Goal: Task Accomplishment & Management: Complete application form

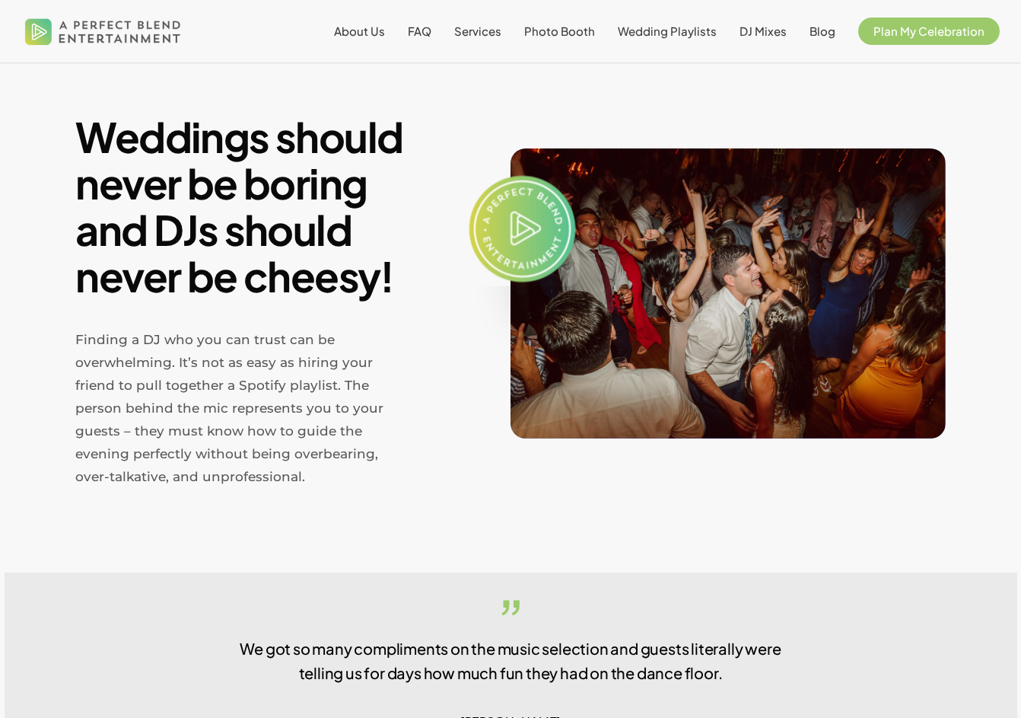
scroll to position [592, 0]
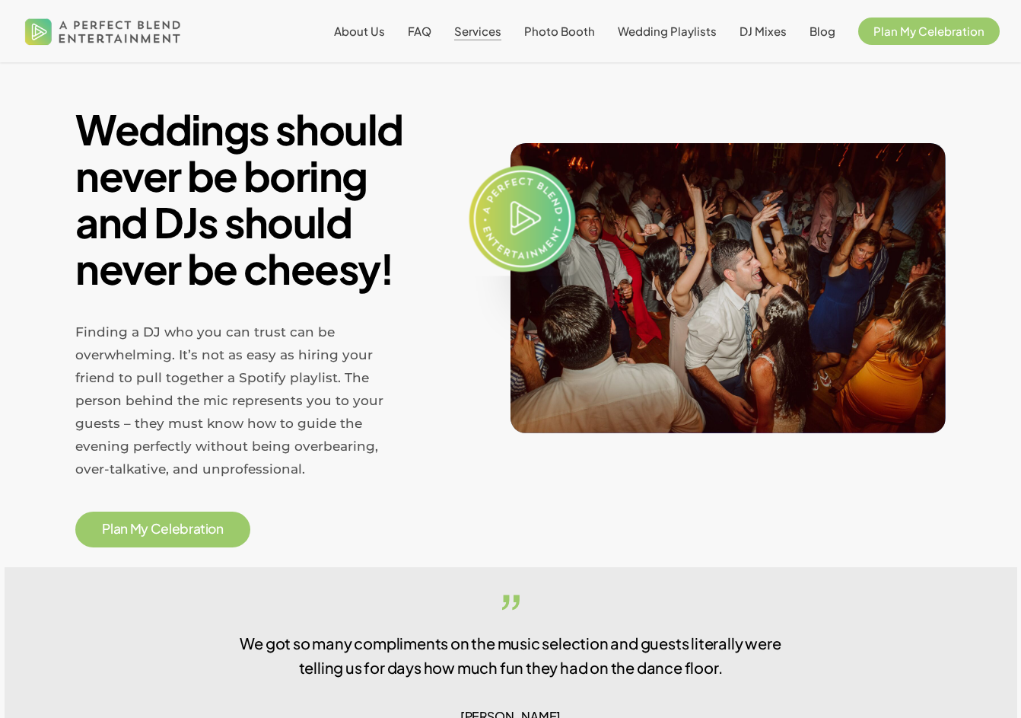
click at [499, 33] on span "Services" at bounding box center [477, 31] width 47 height 14
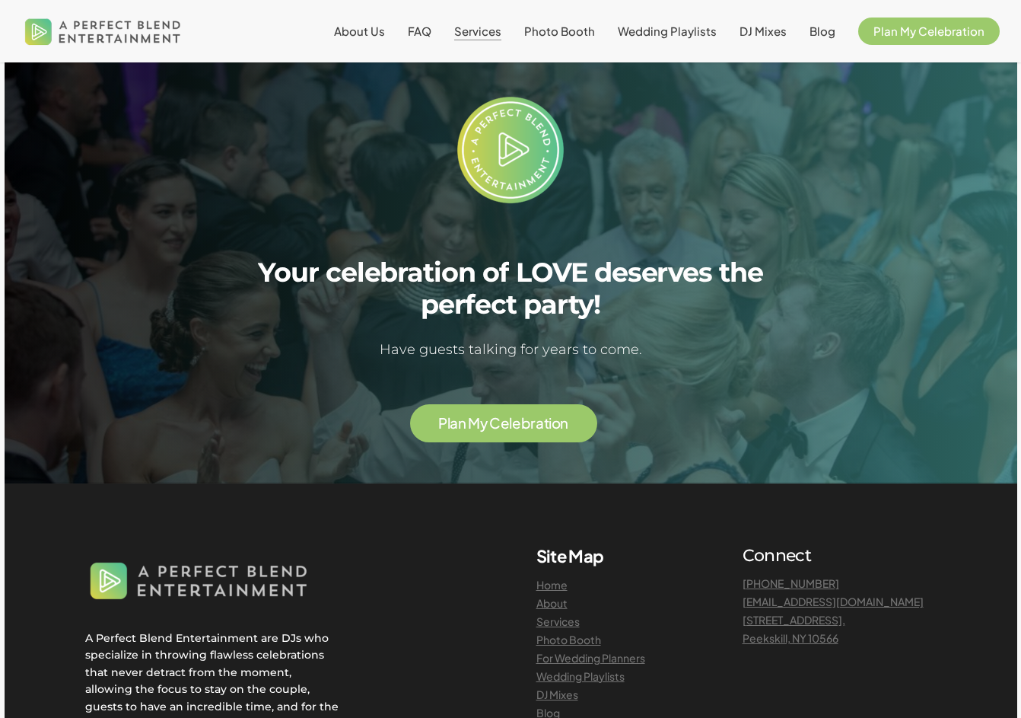
scroll to position [3089, 0]
click at [518, 416] on span "e" at bounding box center [516, 423] width 9 height 14
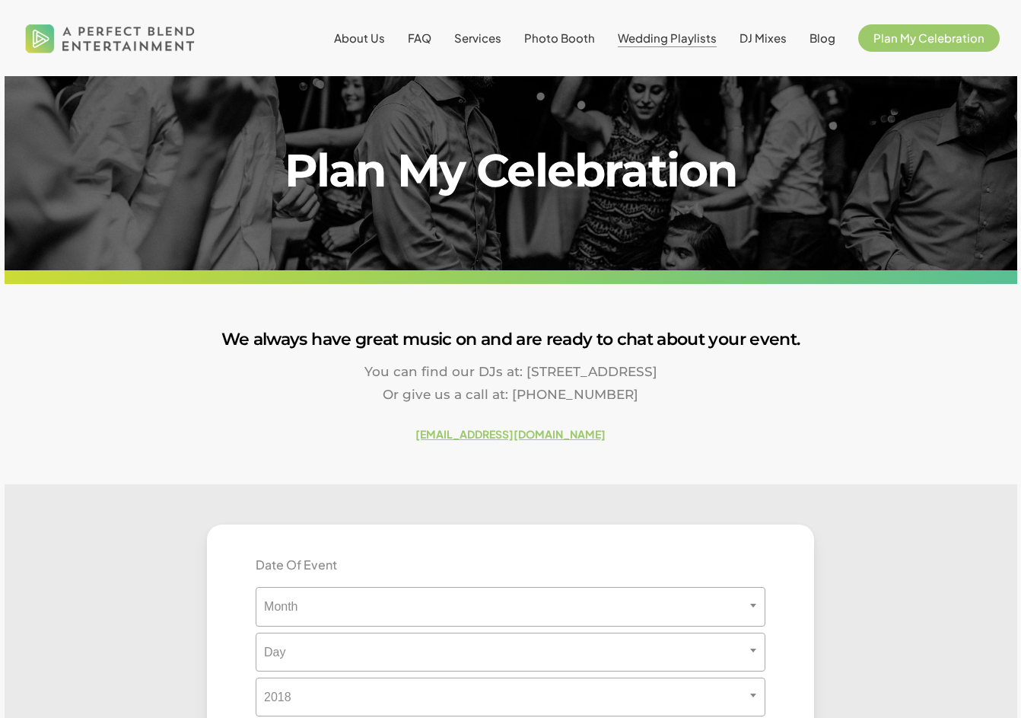
click at [661, 44] on span "Wedding Playlists" at bounding box center [667, 37] width 99 height 14
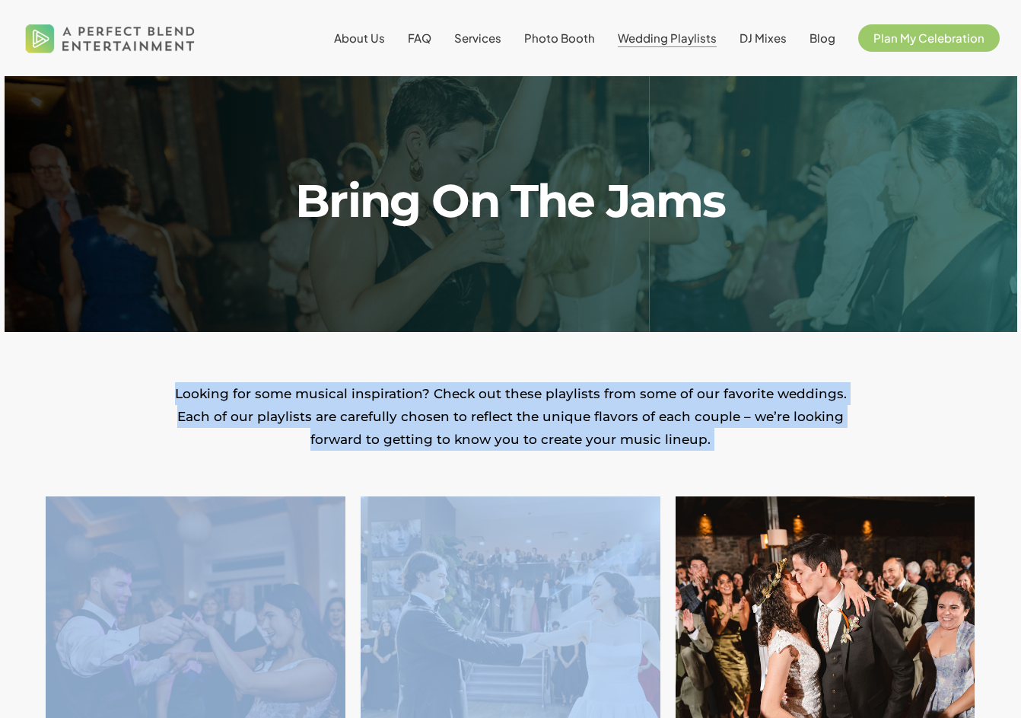
drag, startPoint x: 470, startPoint y: 428, endPoint x: 578, endPoint y: 473, distance: 117.4
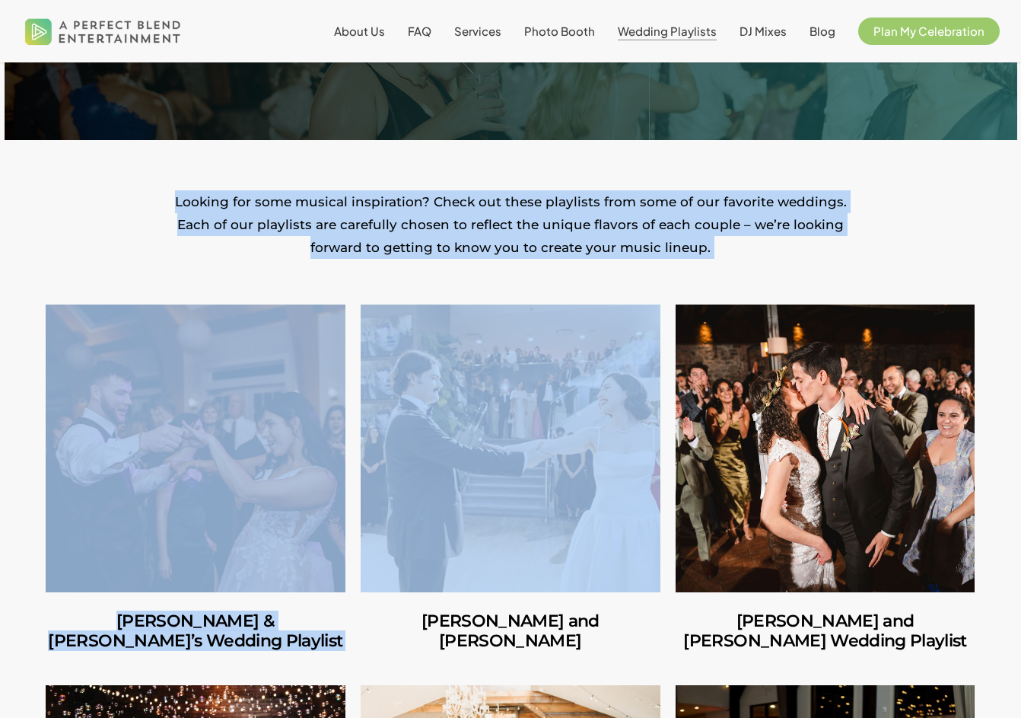
scroll to position [315, 0]
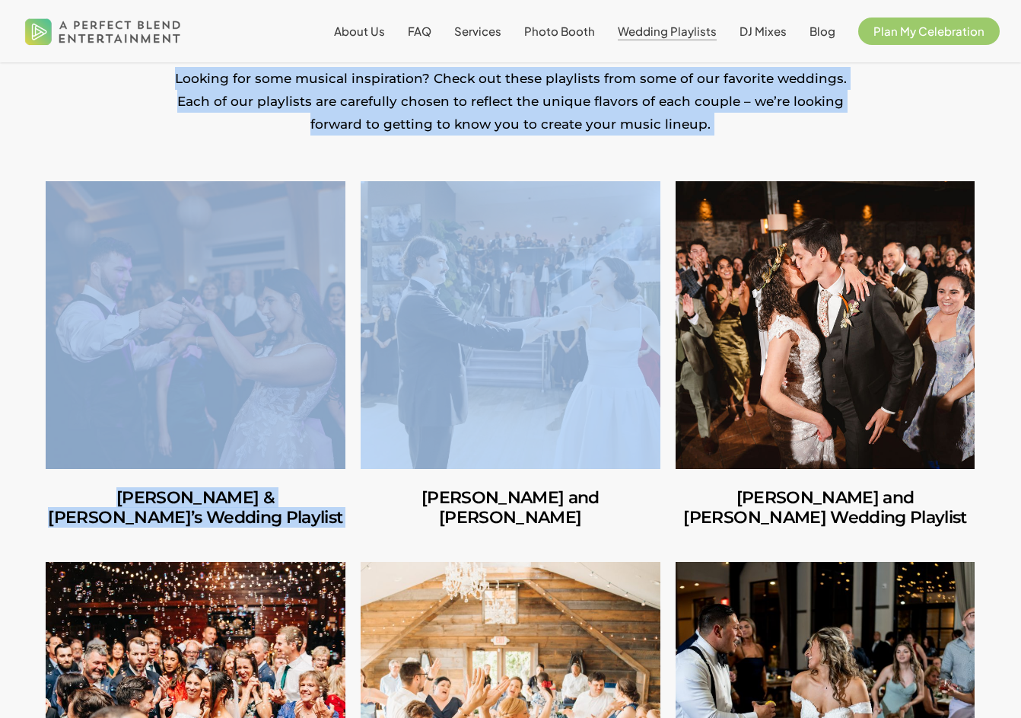
click at [779, 114] on p "Looking for some musical inspiration? Check out these playlists from some of ou…" at bounding box center [510, 101] width 685 height 68
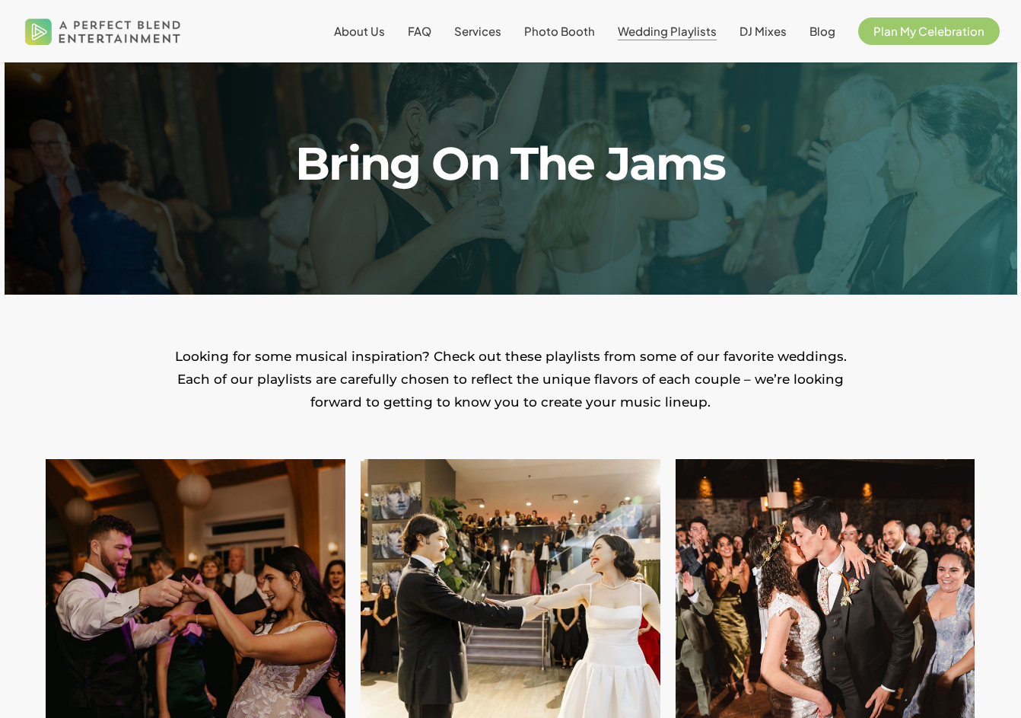
scroll to position [0, 0]
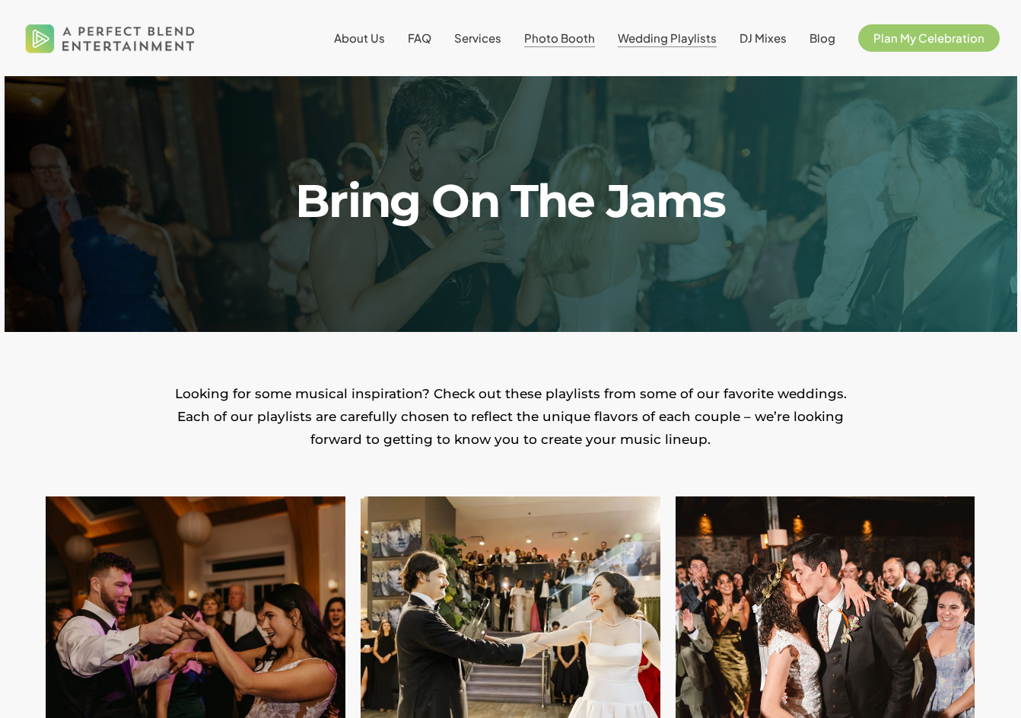
click at [591, 42] on span "Photo Booth" at bounding box center [559, 37] width 71 height 14
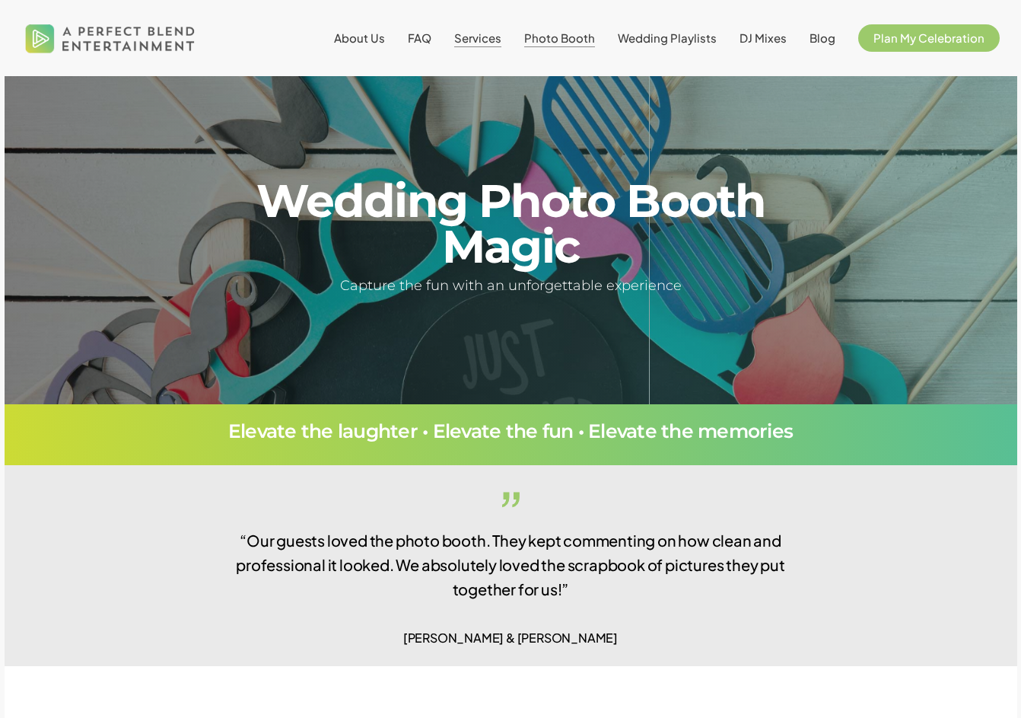
click at [468, 34] on span "Services" at bounding box center [477, 37] width 47 height 14
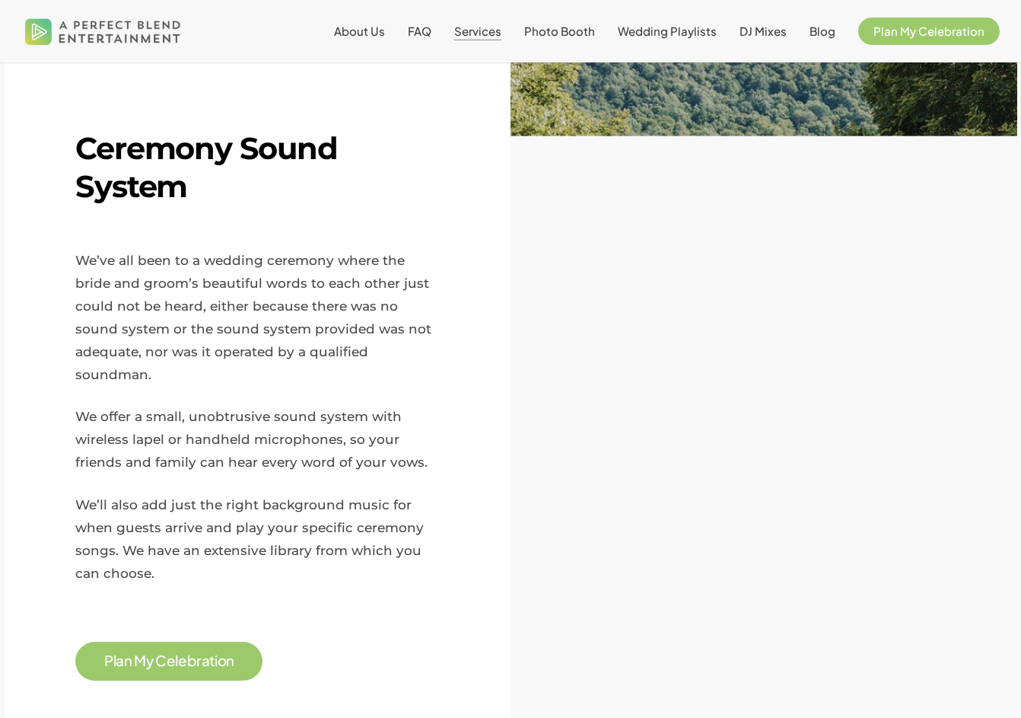
scroll to position [1807, 0]
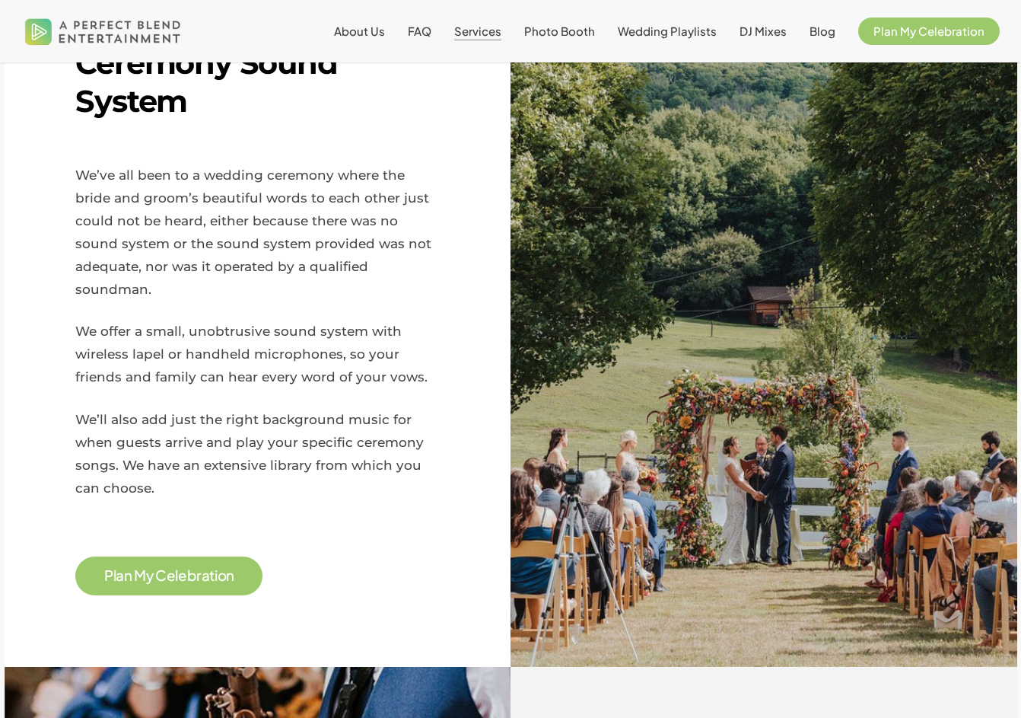
click at [358, 39] on li "About Us" at bounding box center [360, 31] width 74 height 62
click at [370, 18] on li "About Us" at bounding box center [360, 31] width 74 height 62
click at [374, 31] on span "About Us" at bounding box center [359, 31] width 51 height 14
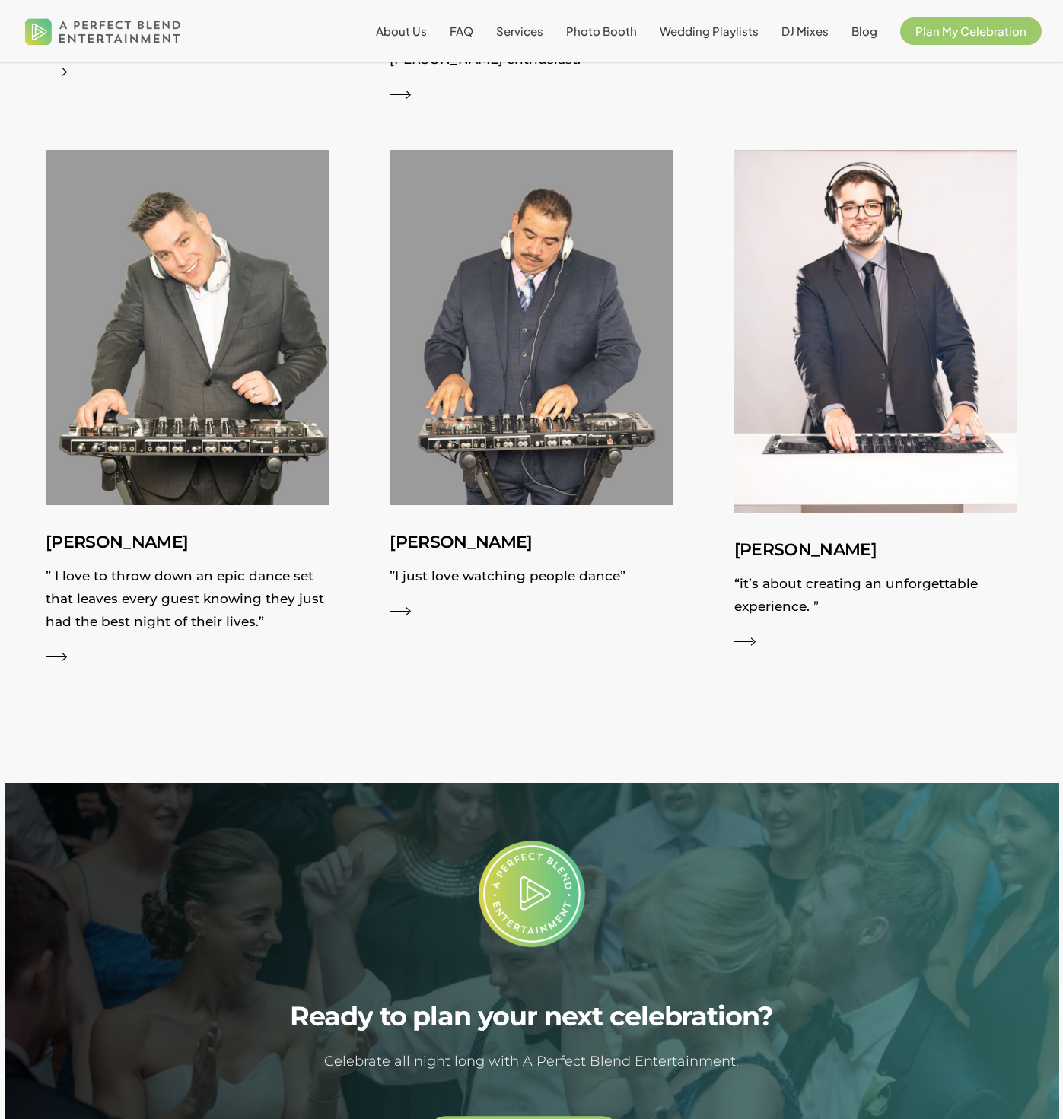
scroll to position [2836, 0]
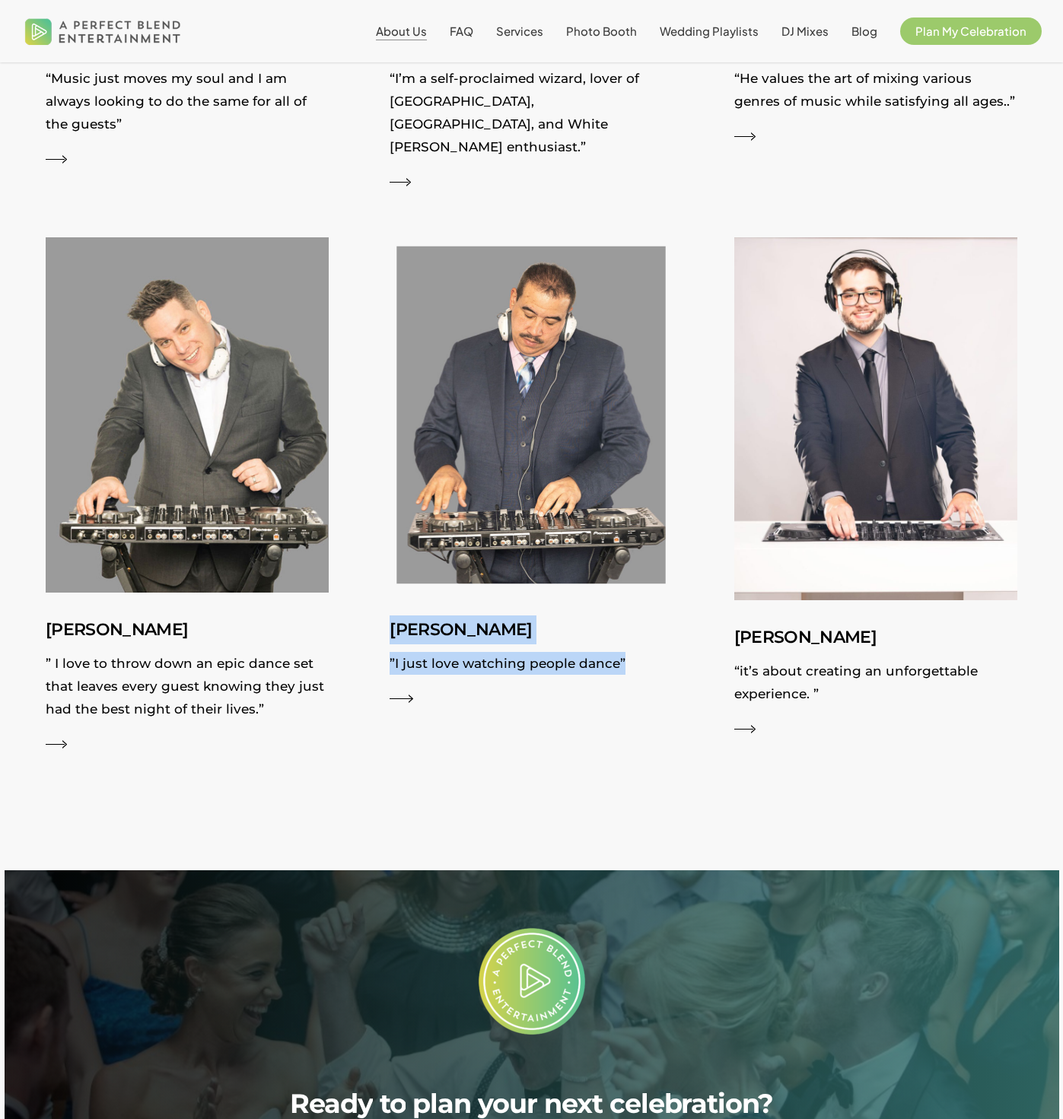
drag, startPoint x: 386, startPoint y: 611, endPoint x: 624, endPoint y: 651, distance: 241.5
click at [624, 651] on div "Ivan ”I just love watching people dance” Creating the rights musical vibes at a…" at bounding box center [531, 494] width 344 height 524
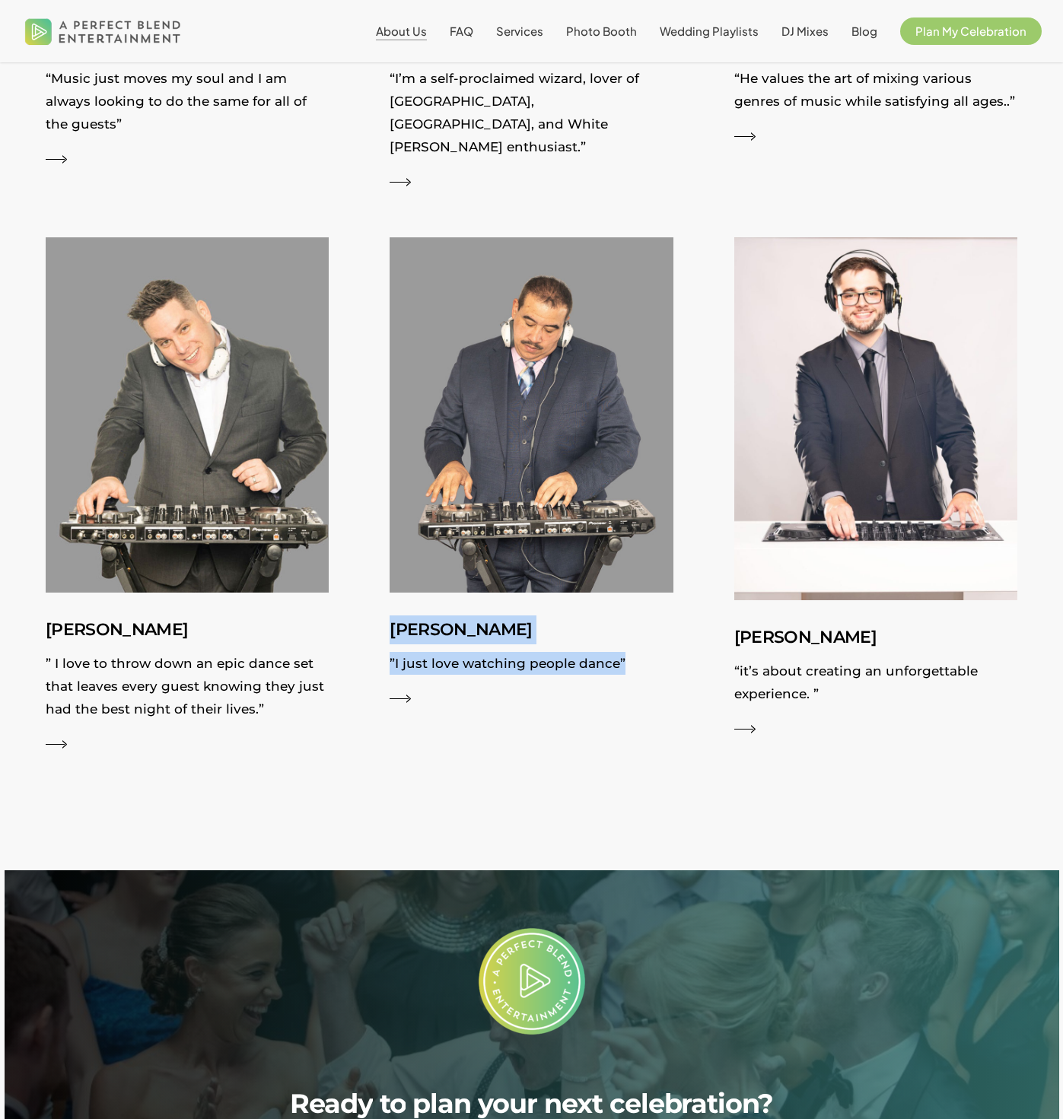
copy div "Ivan ”I just love watching people dance”"
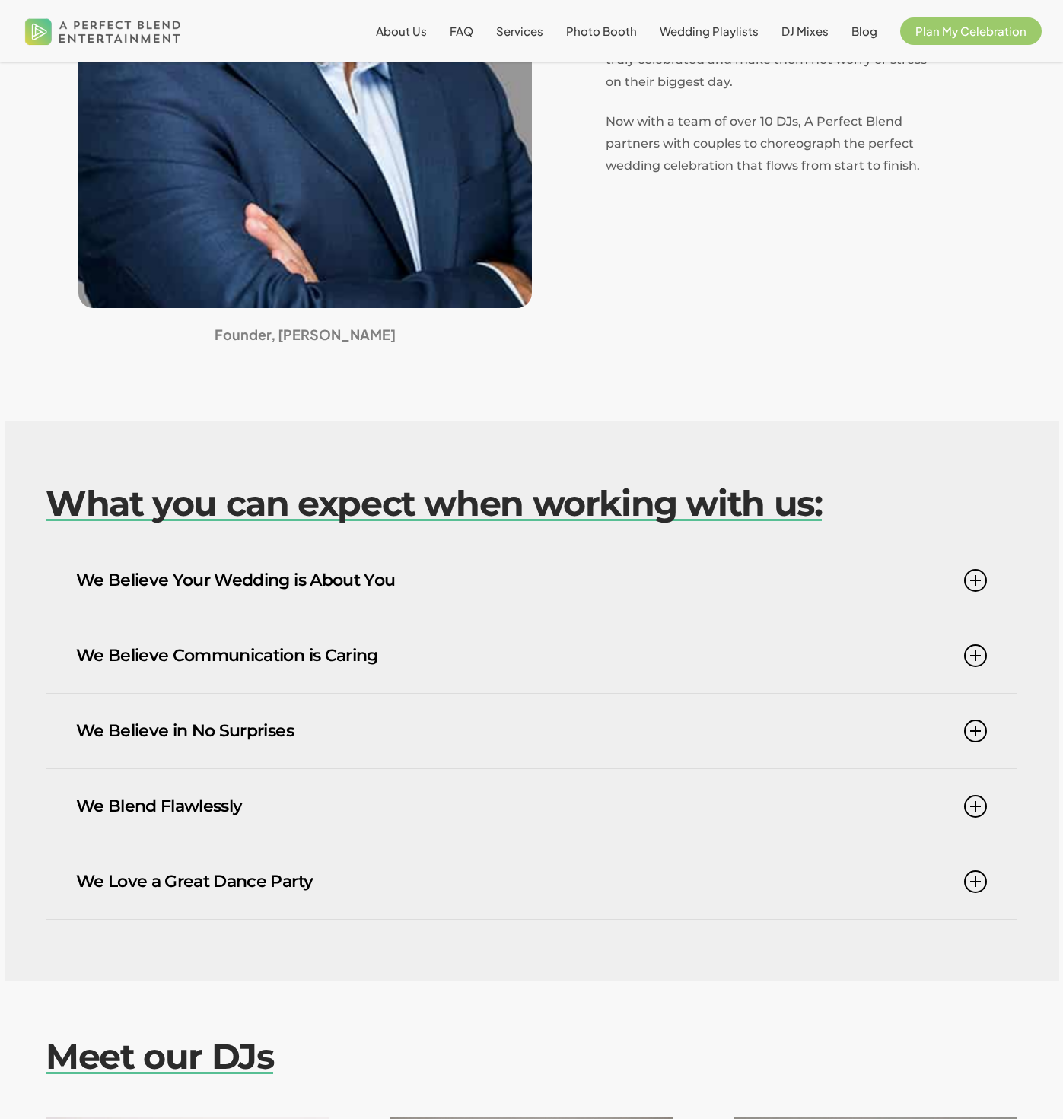
scroll to position [0, 0]
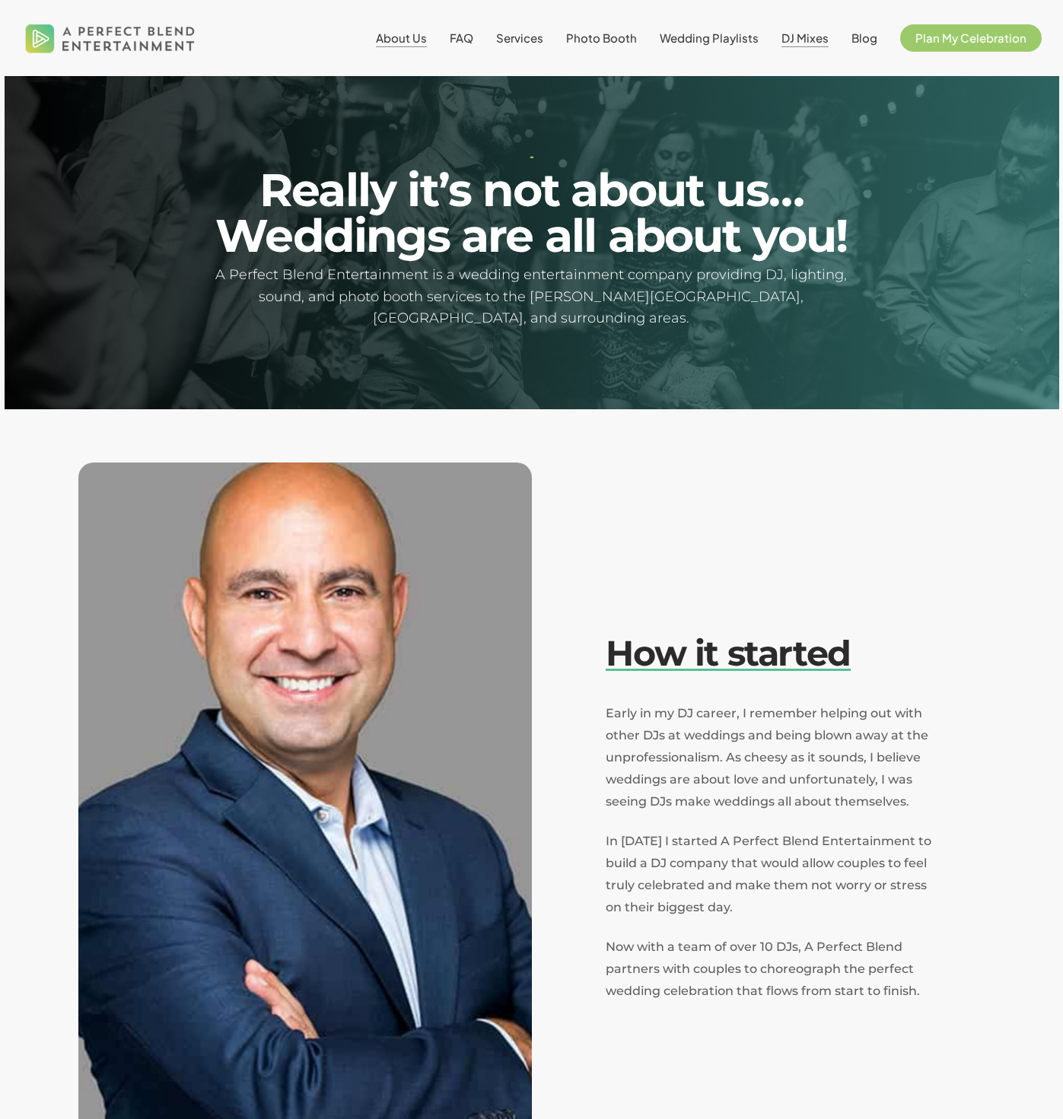
click at [808, 38] on span "DJ Mixes" at bounding box center [805, 37] width 47 height 14
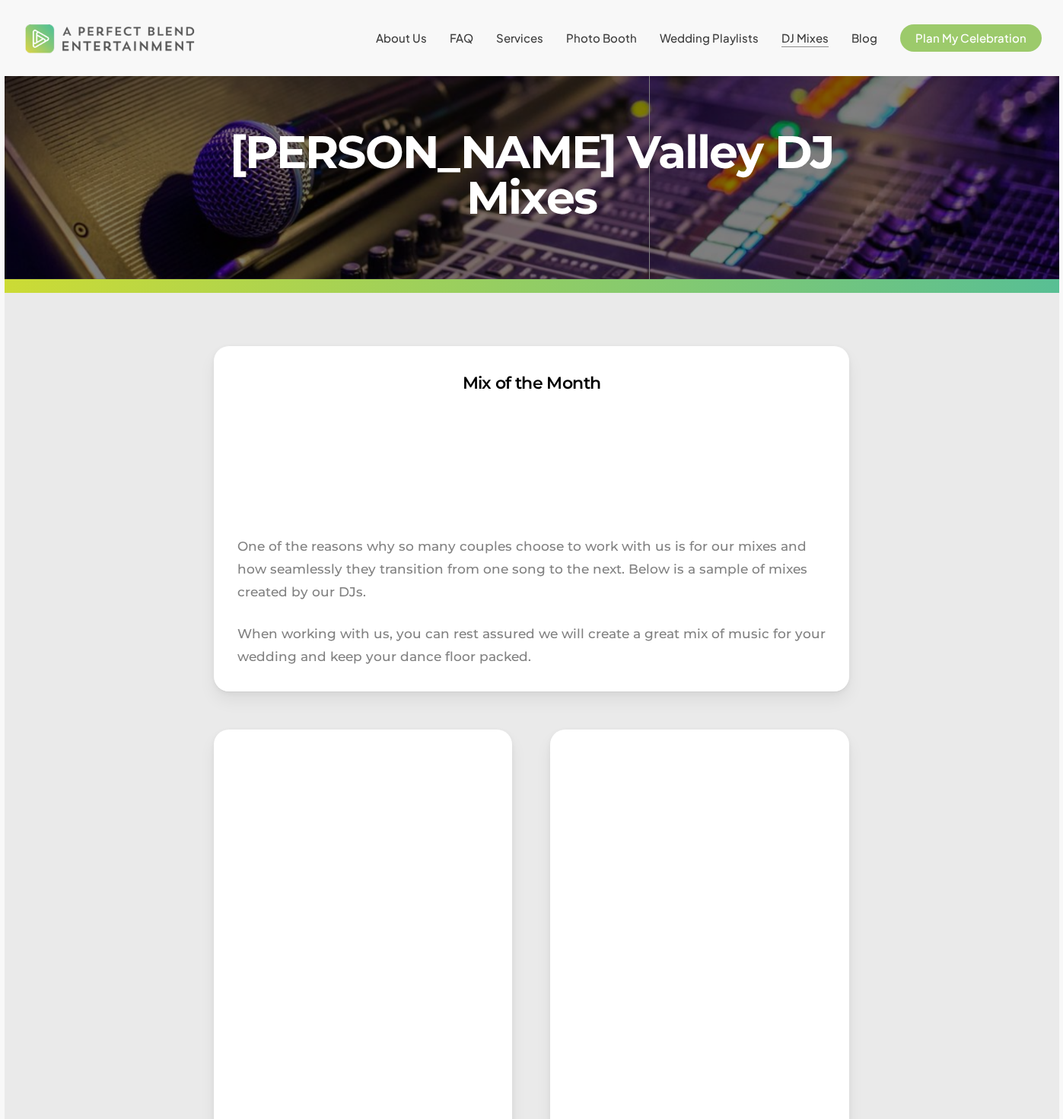
click at [800, 33] on span "DJ Mixes" at bounding box center [805, 37] width 47 height 14
click at [425, 34] on span "About Us" at bounding box center [401, 37] width 51 height 14
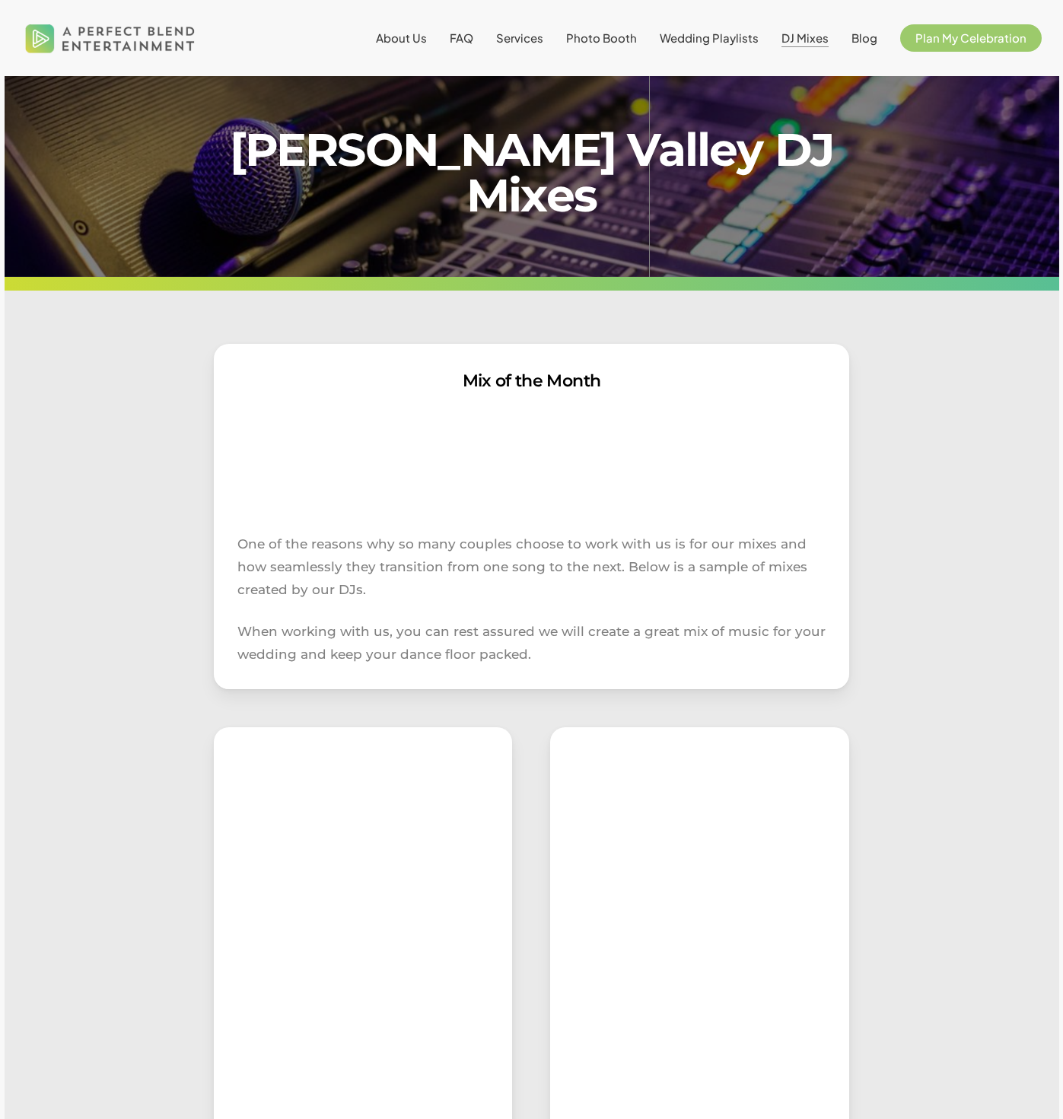
scroll to position [3, 0]
click at [532, 36] on span "Services" at bounding box center [519, 37] width 47 height 14
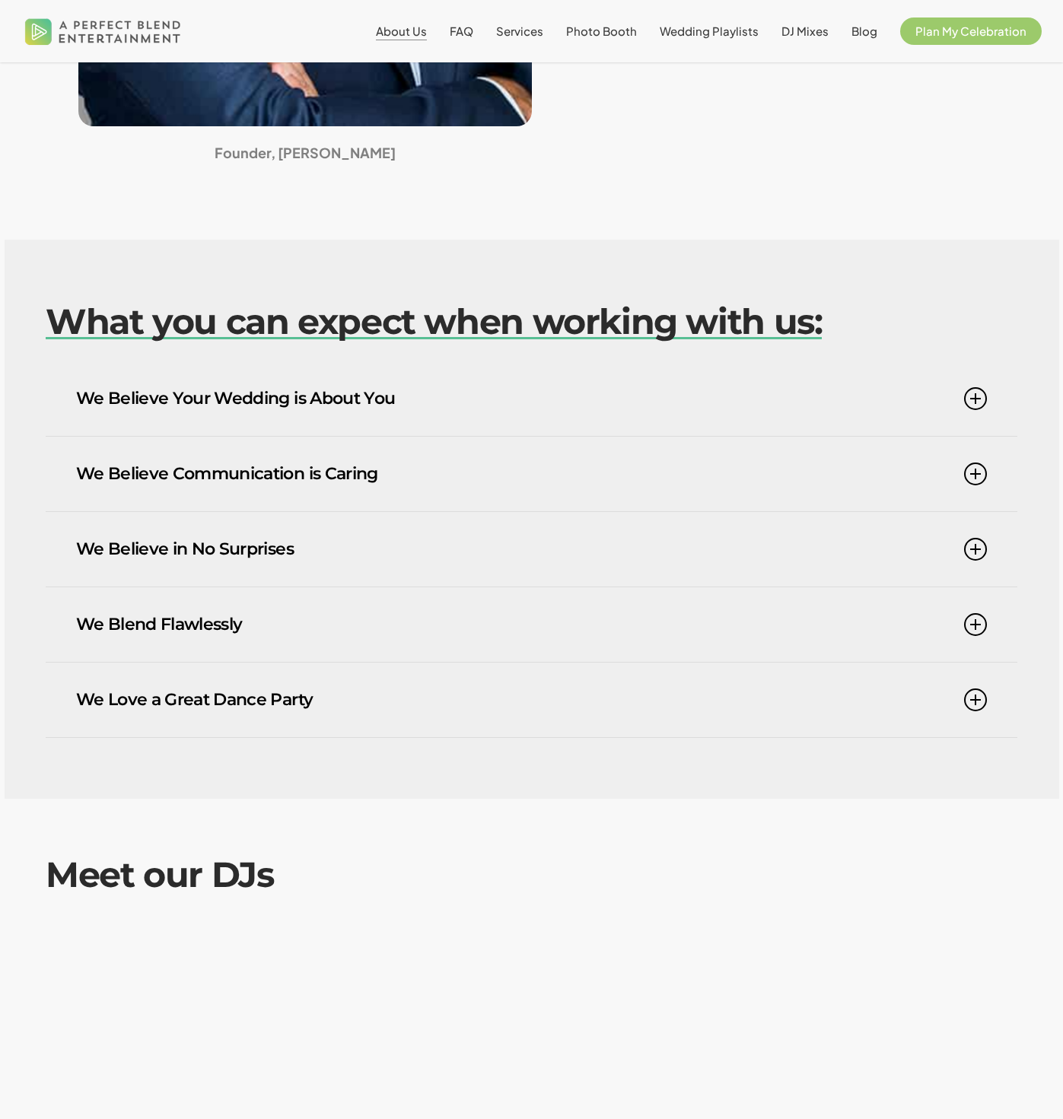
scroll to position [1744, 0]
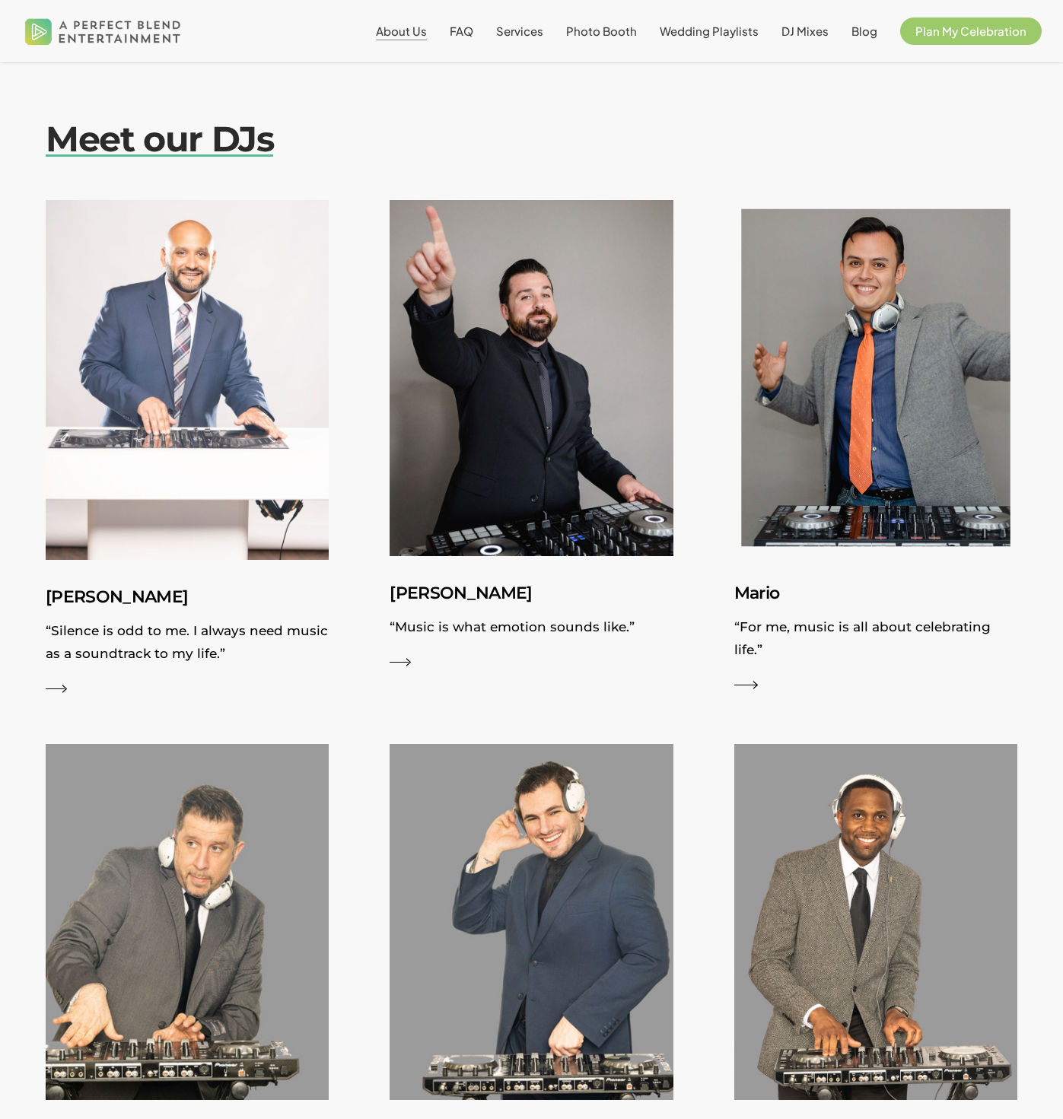
click at [939, 433] on img at bounding box center [876, 378] width 310 height 388
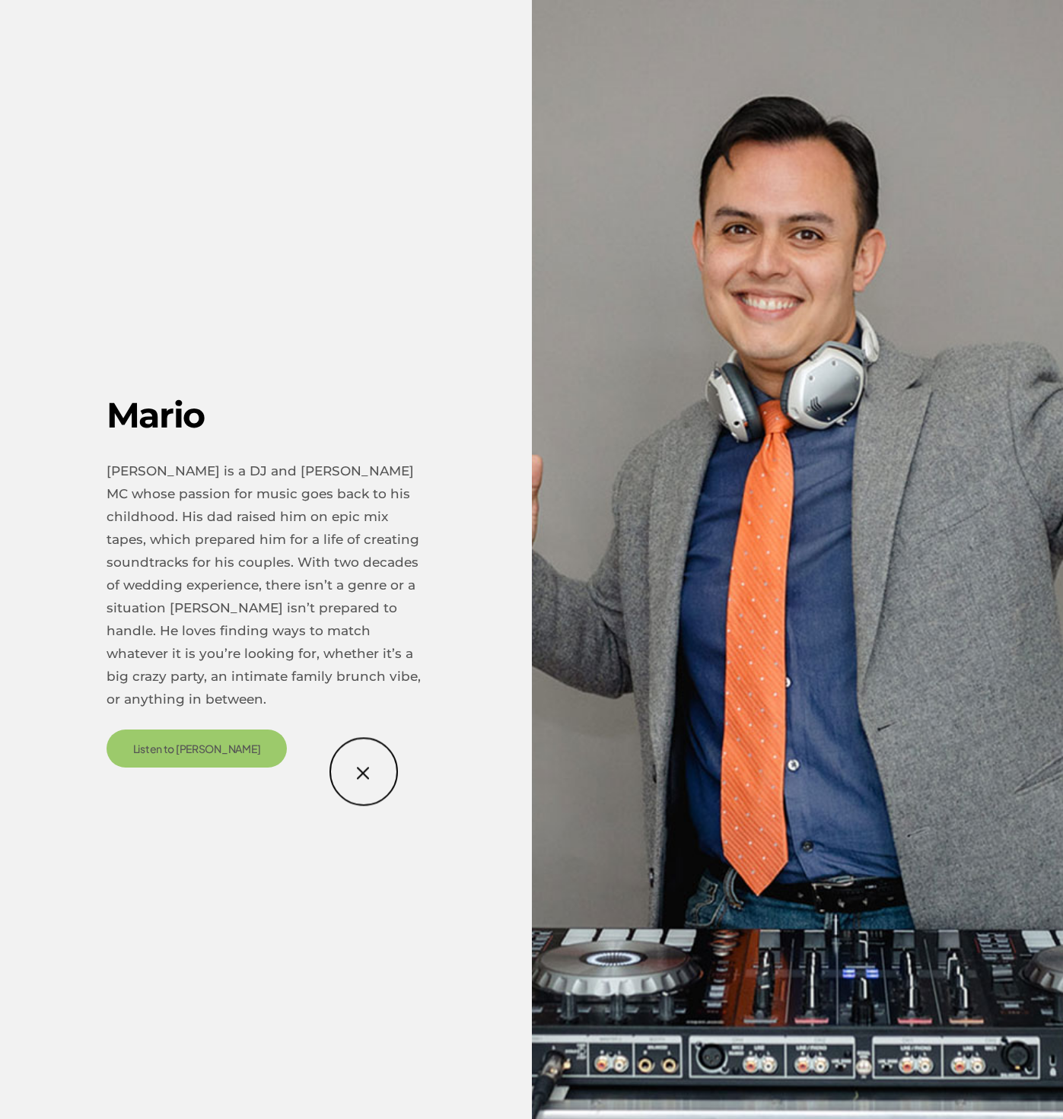
scroll to position [2725, 0]
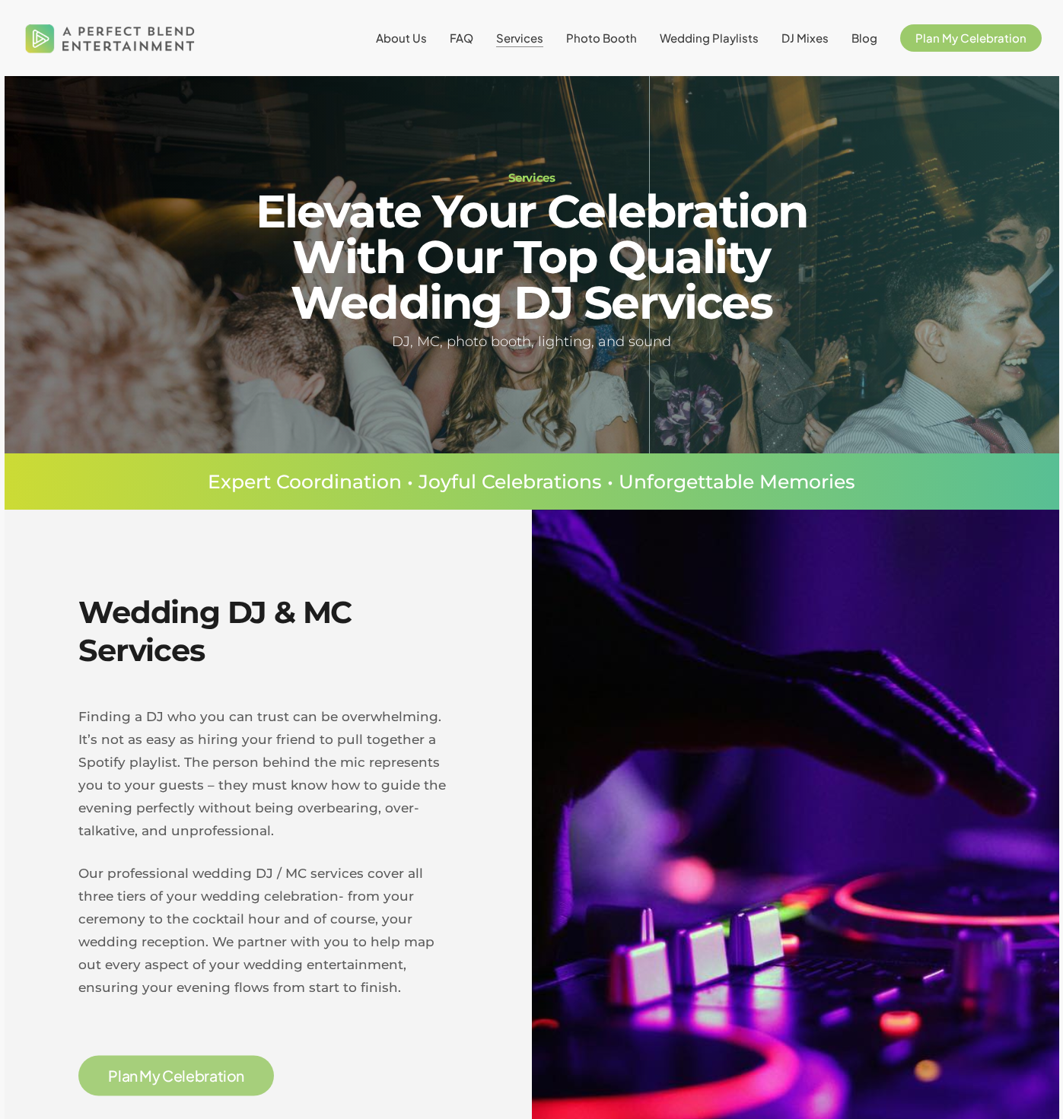
click at [464, 47] on li "FAQ" at bounding box center [461, 38] width 46 height 76
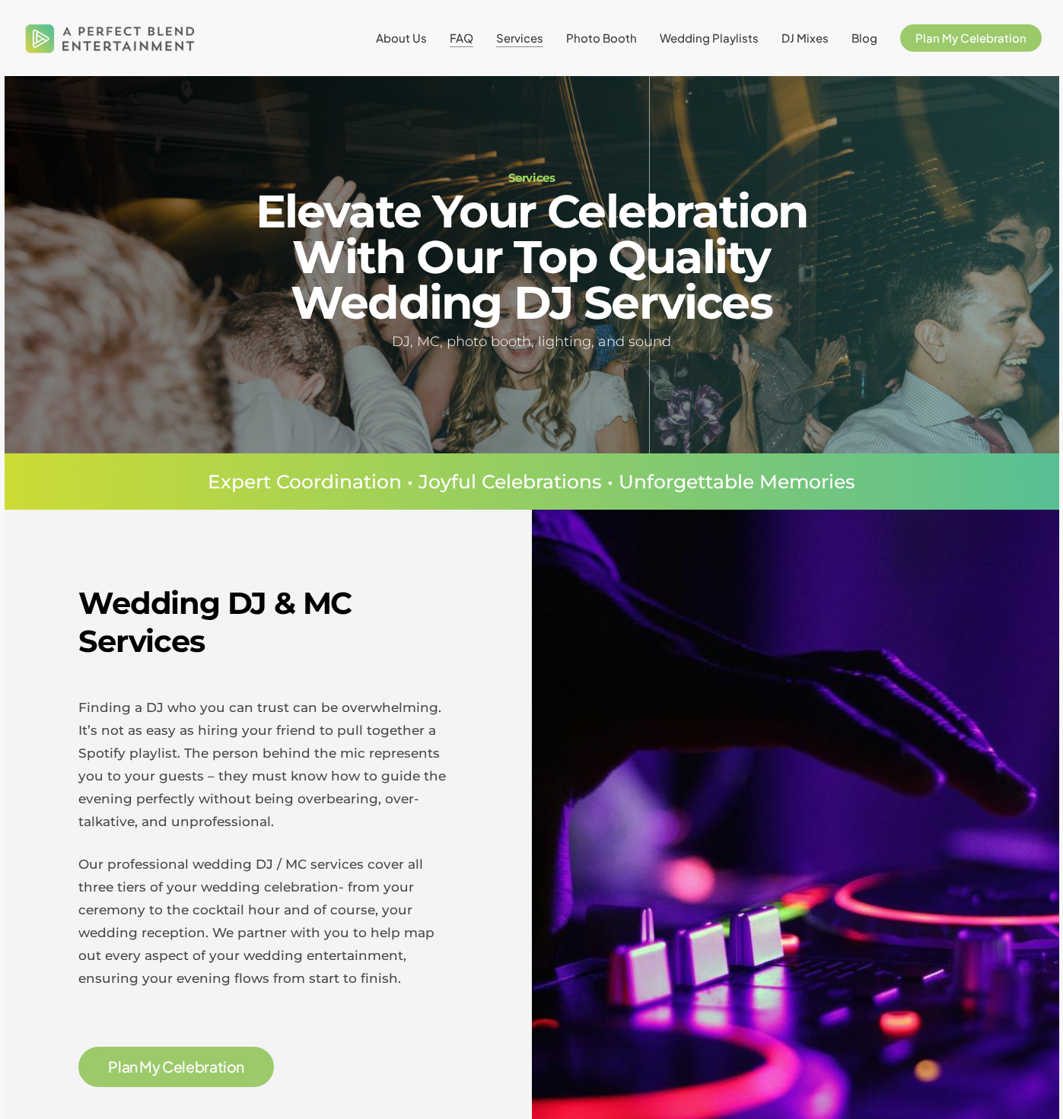
click at [468, 36] on span "FAQ" at bounding box center [462, 37] width 24 height 14
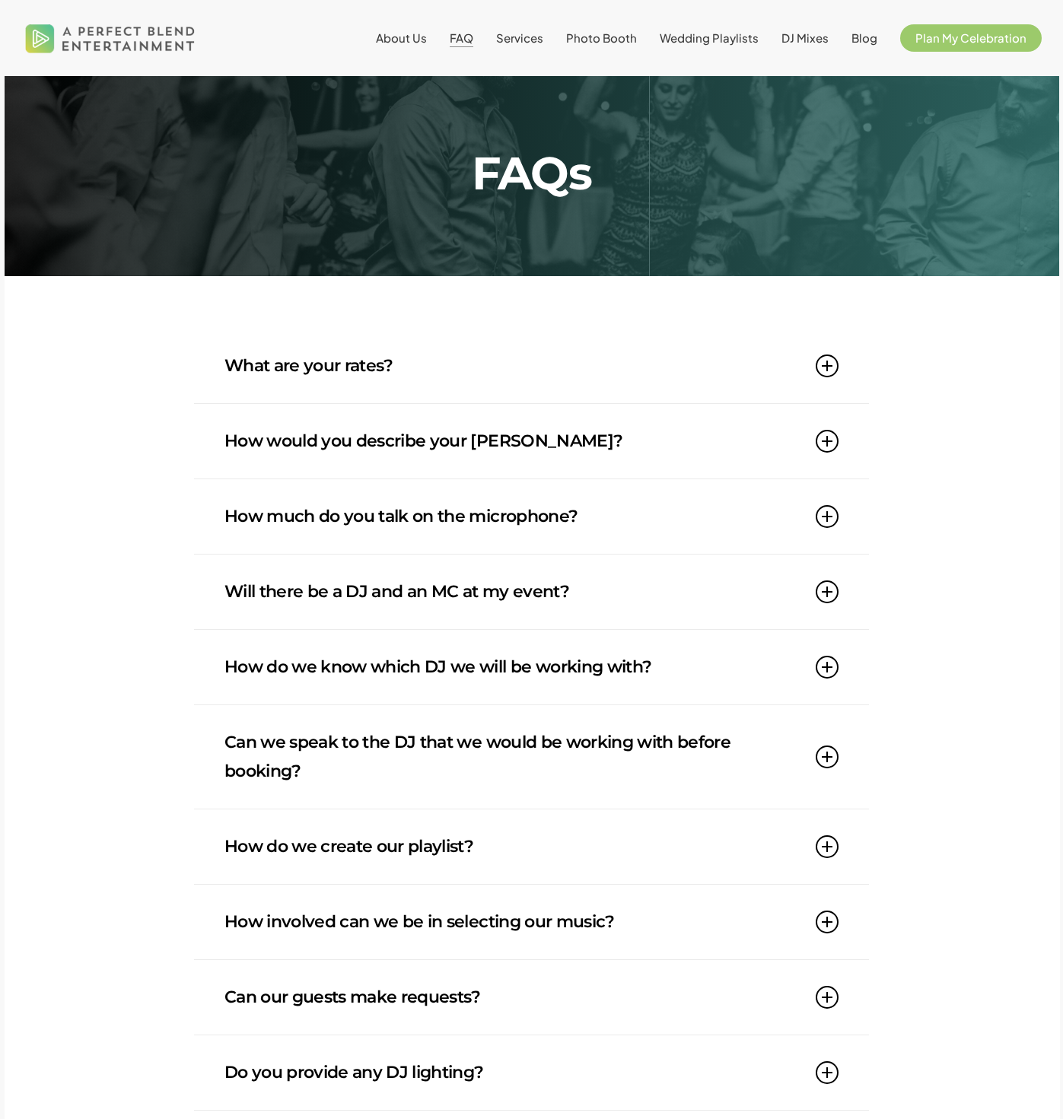
click at [833, 382] on link "What are your rates?" at bounding box center [532, 366] width 614 height 75
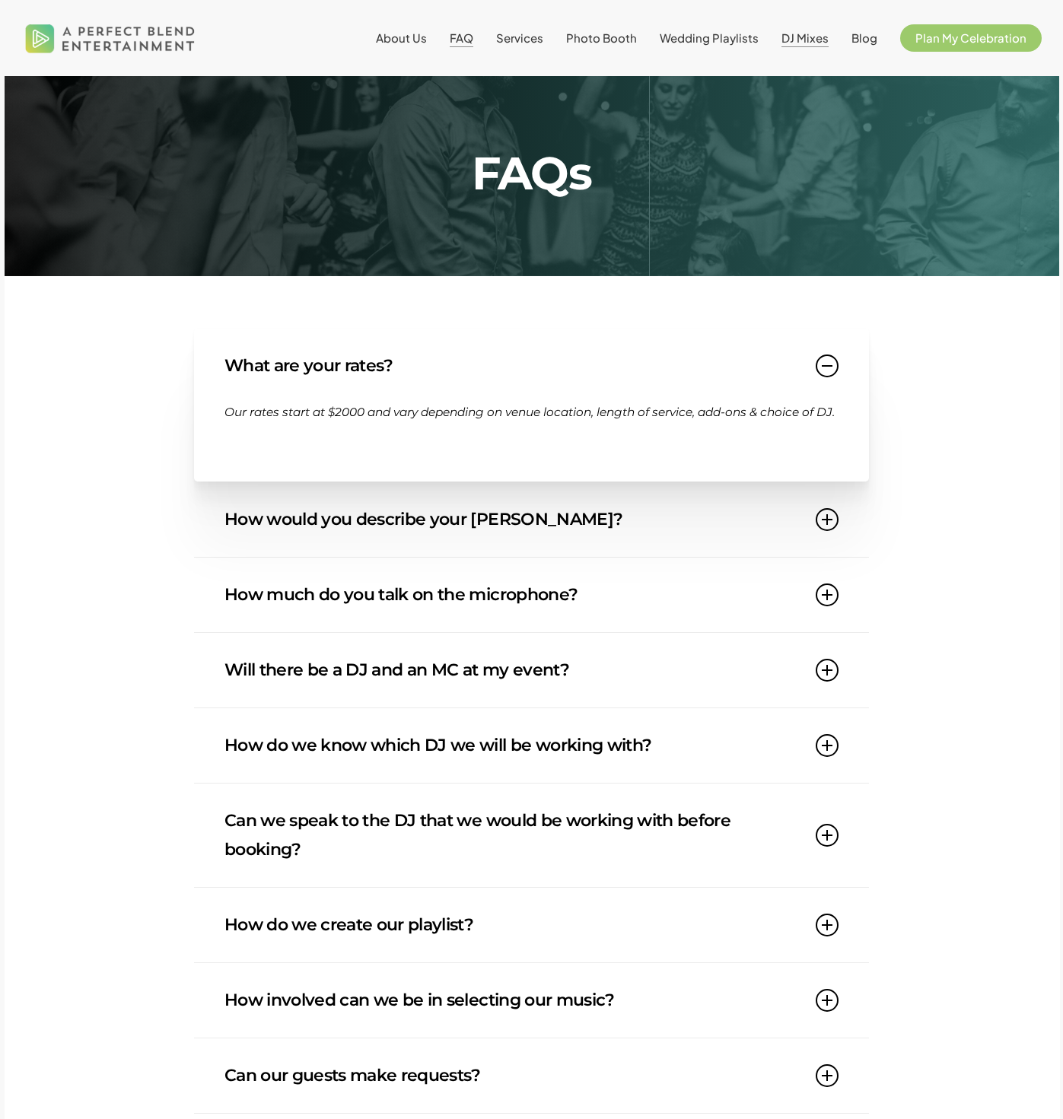
click at [798, 40] on span "DJ Mixes" at bounding box center [805, 37] width 47 height 14
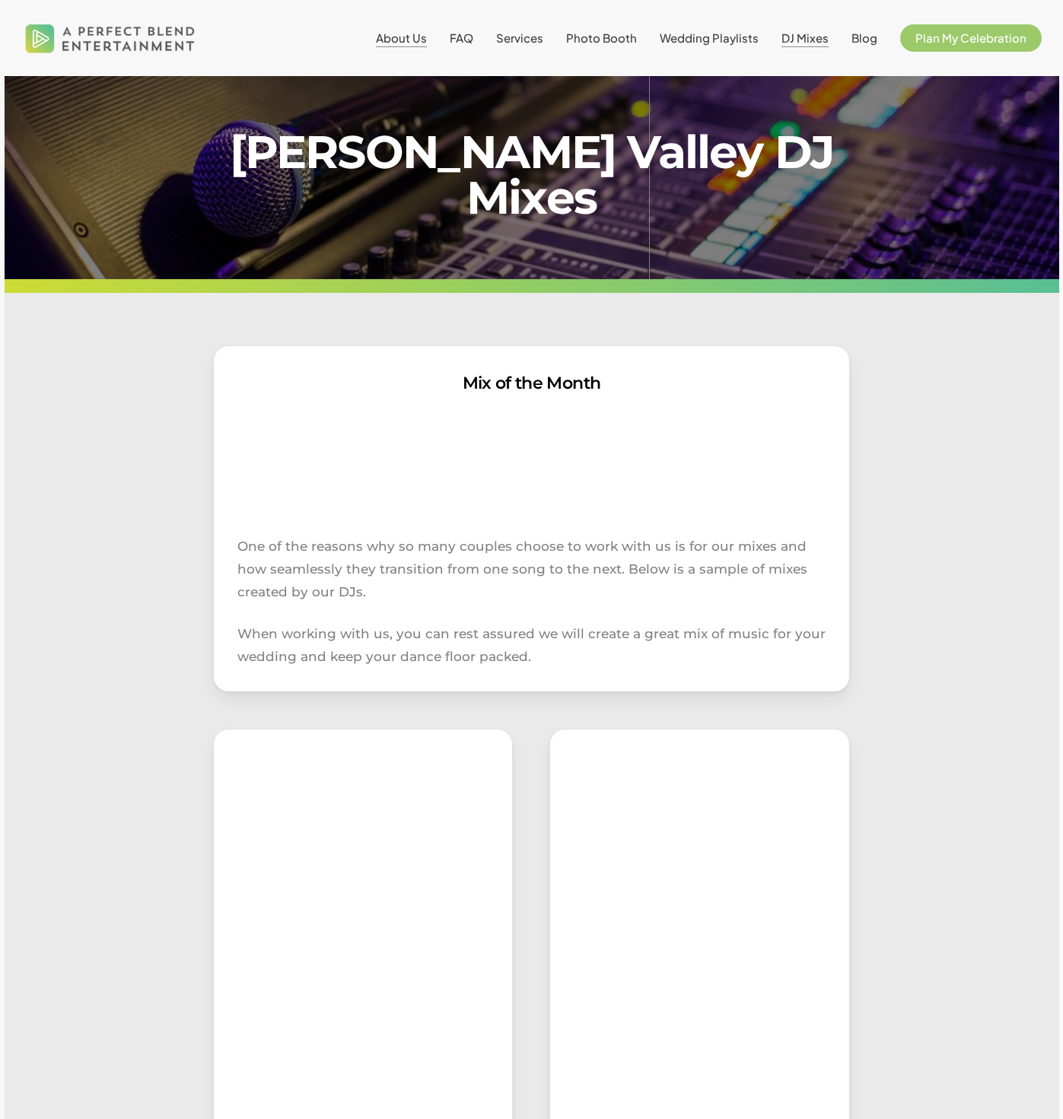
click at [400, 33] on span "About Us" at bounding box center [401, 37] width 51 height 14
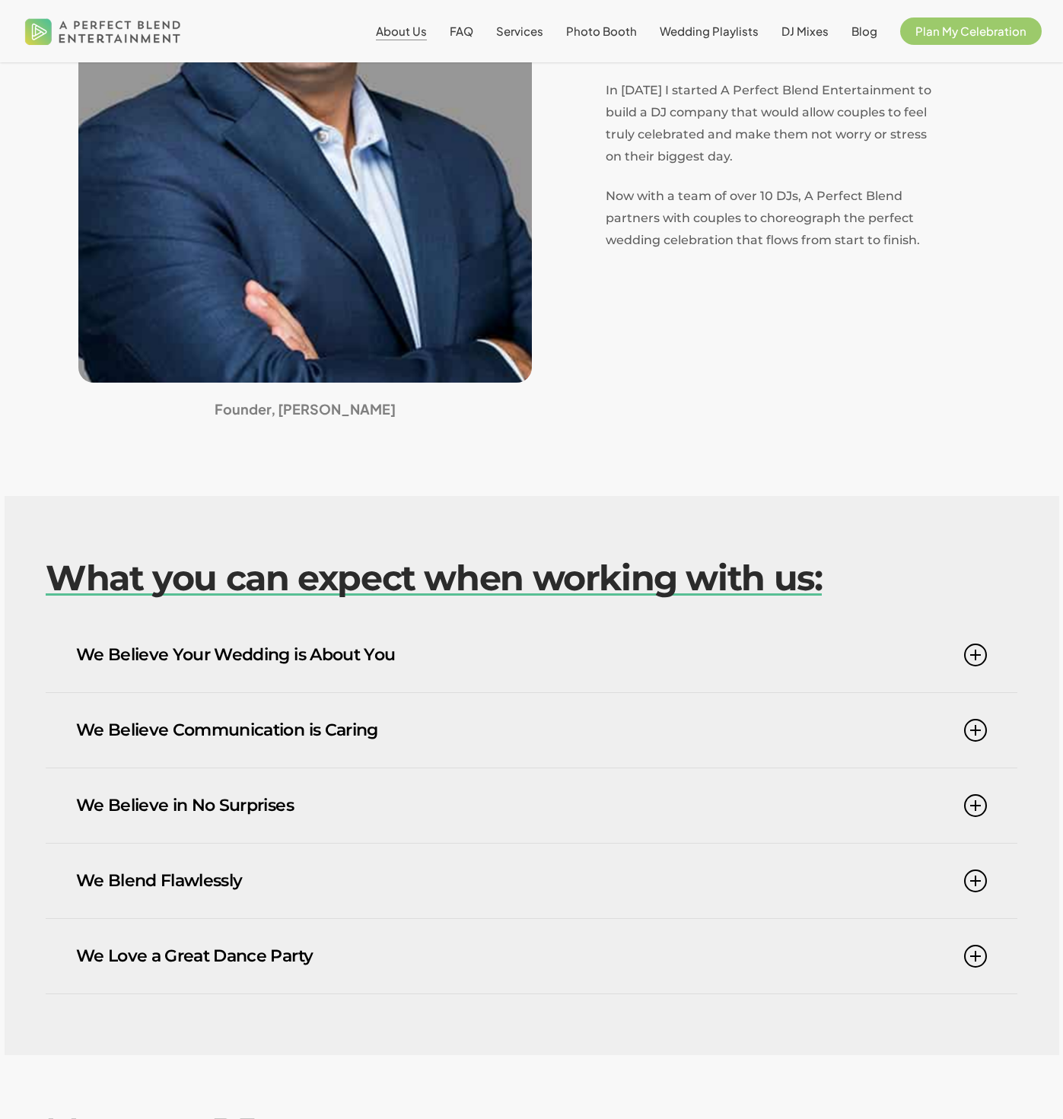
scroll to position [795, 0]
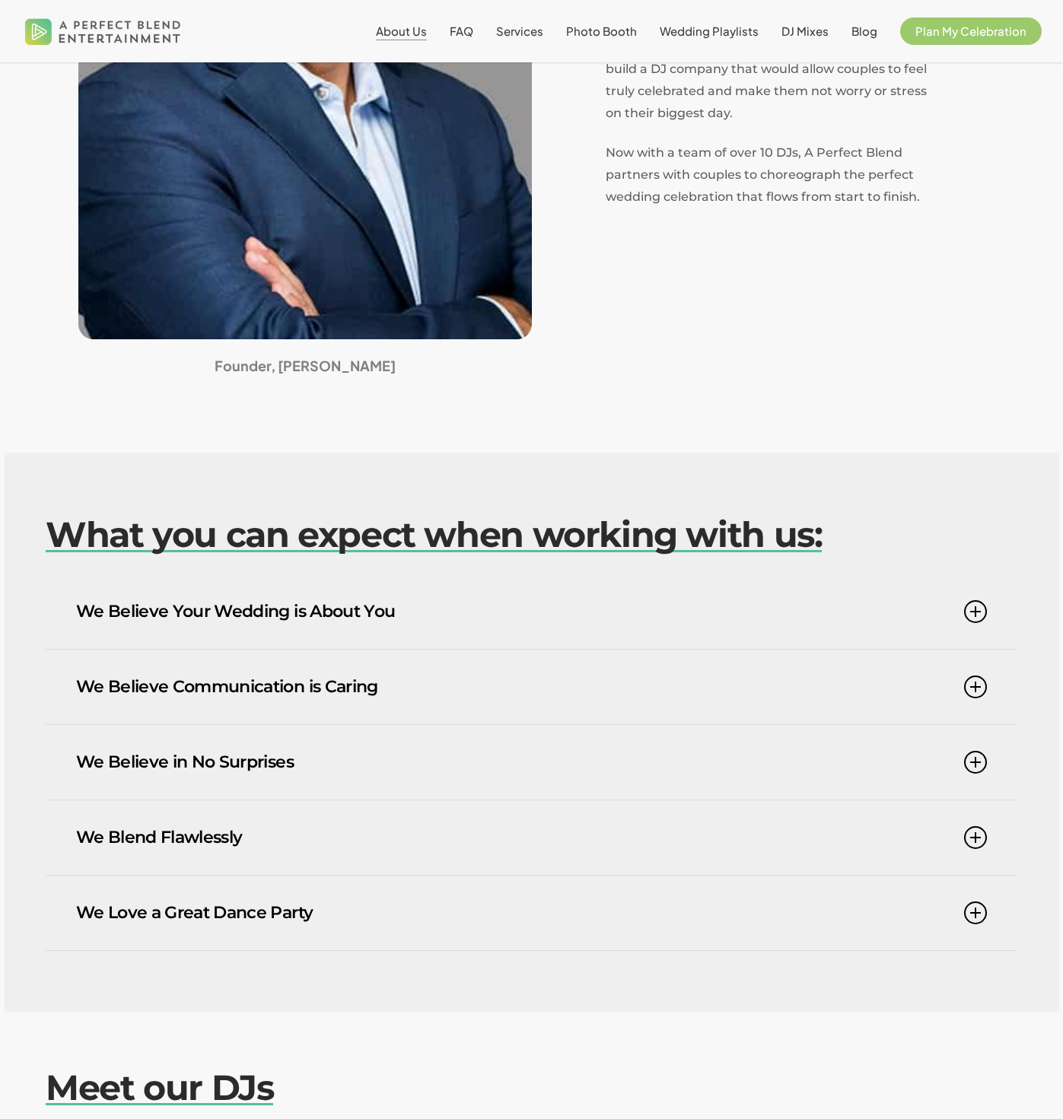
click at [978, 616] on icon at bounding box center [975, 611] width 23 height 23
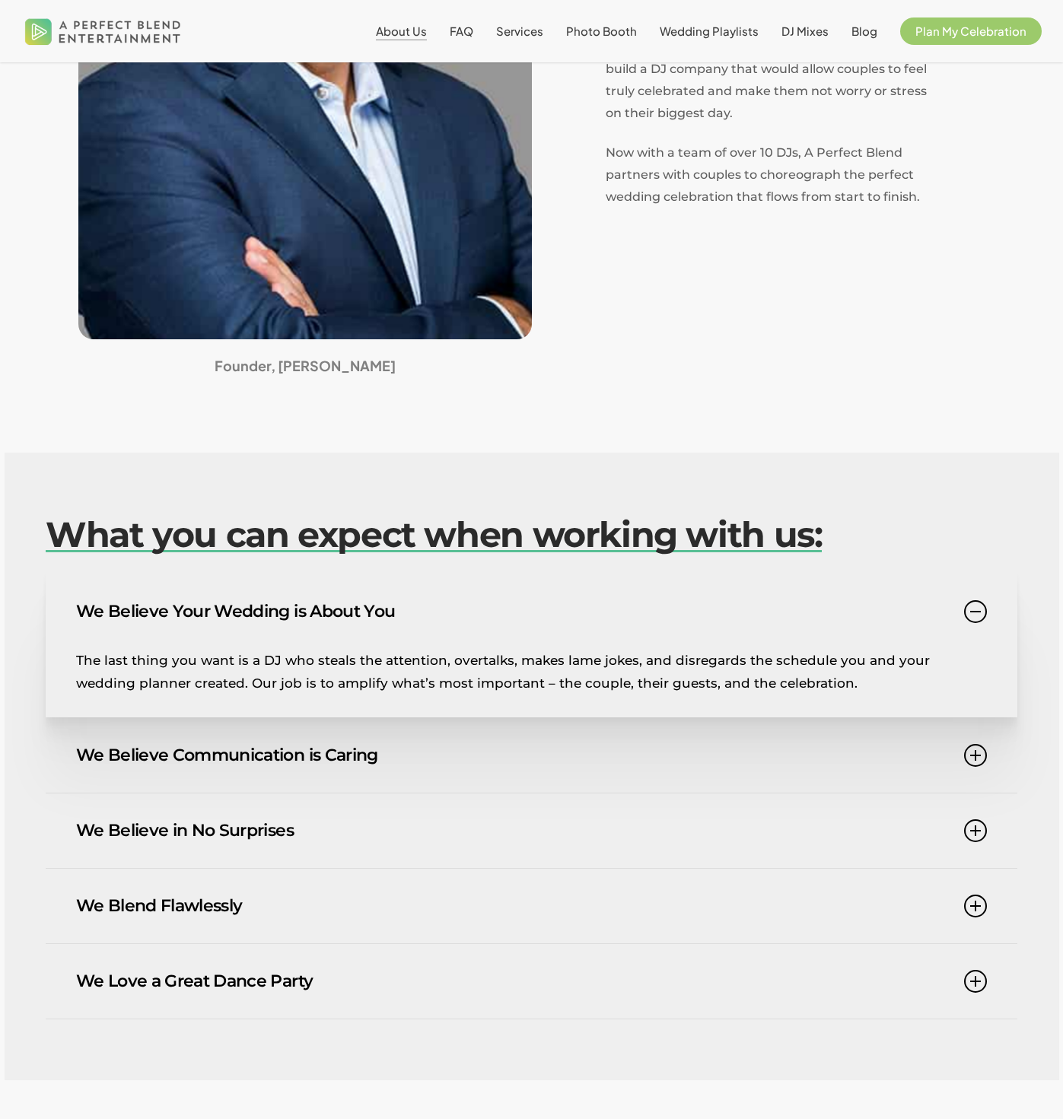
click at [972, 763] on icon at bounding box center [975, 755] width 23 height 23
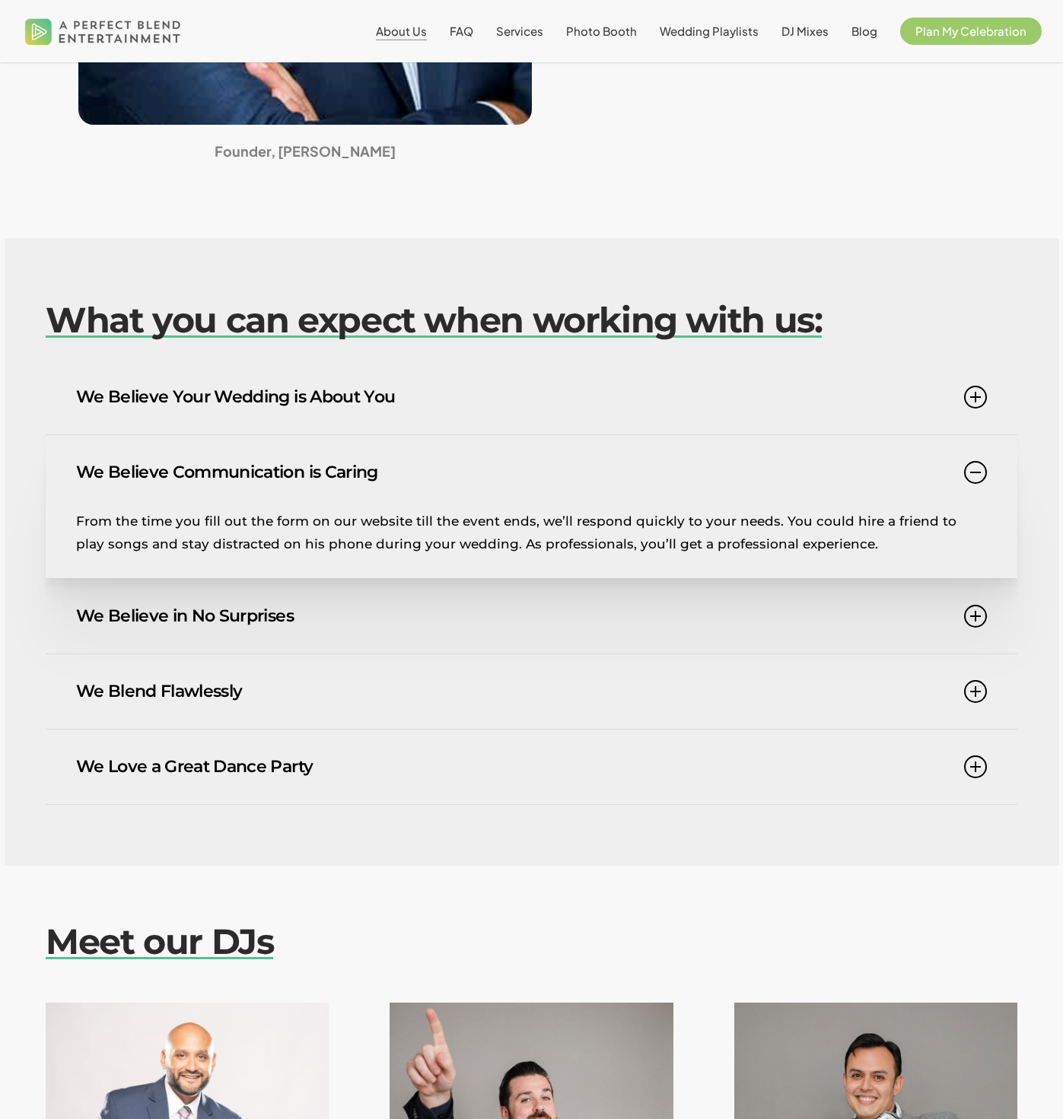
scroll to position [1014, 0]
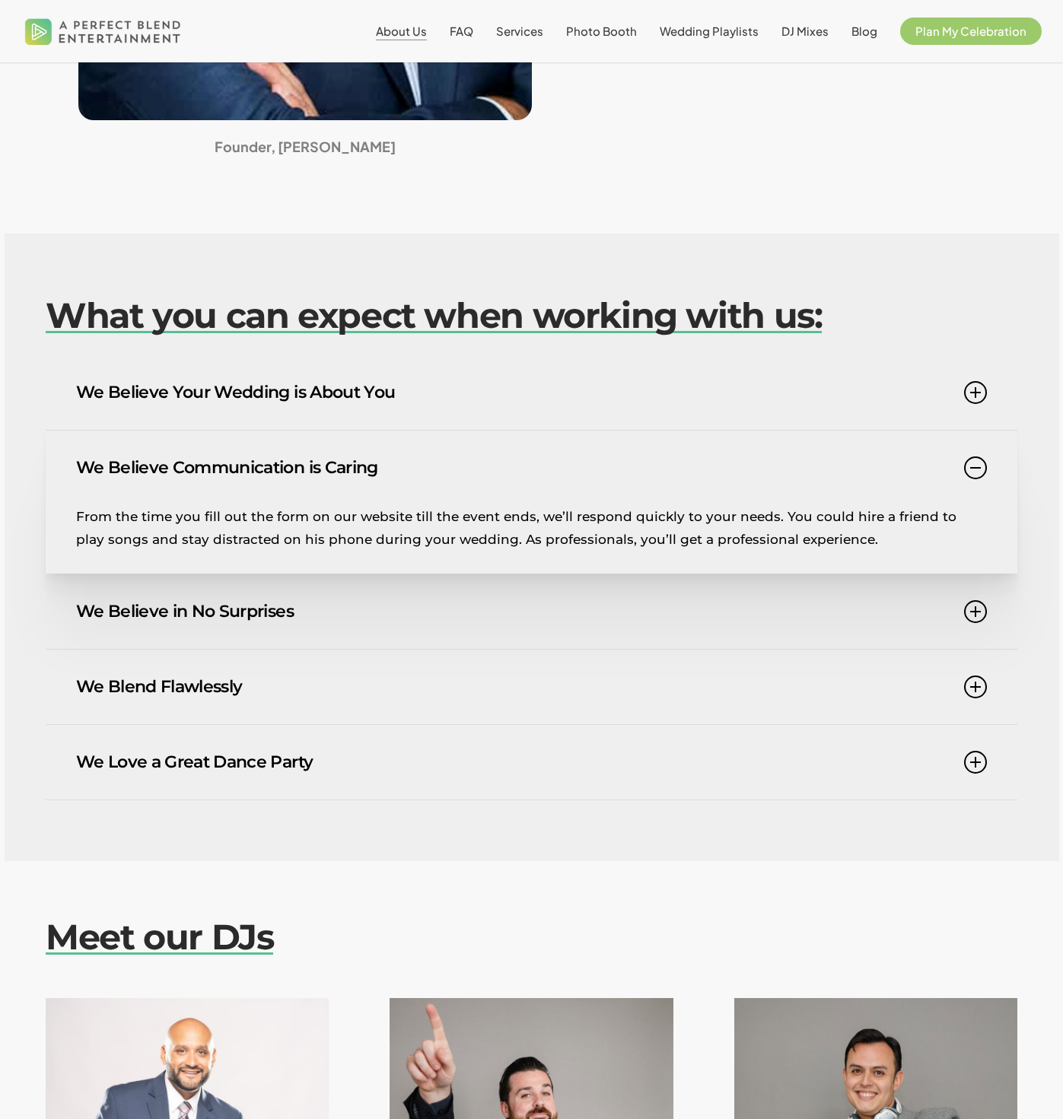
click at [972, 685] on icon at bounding box center [975, 687] width 23 height 23
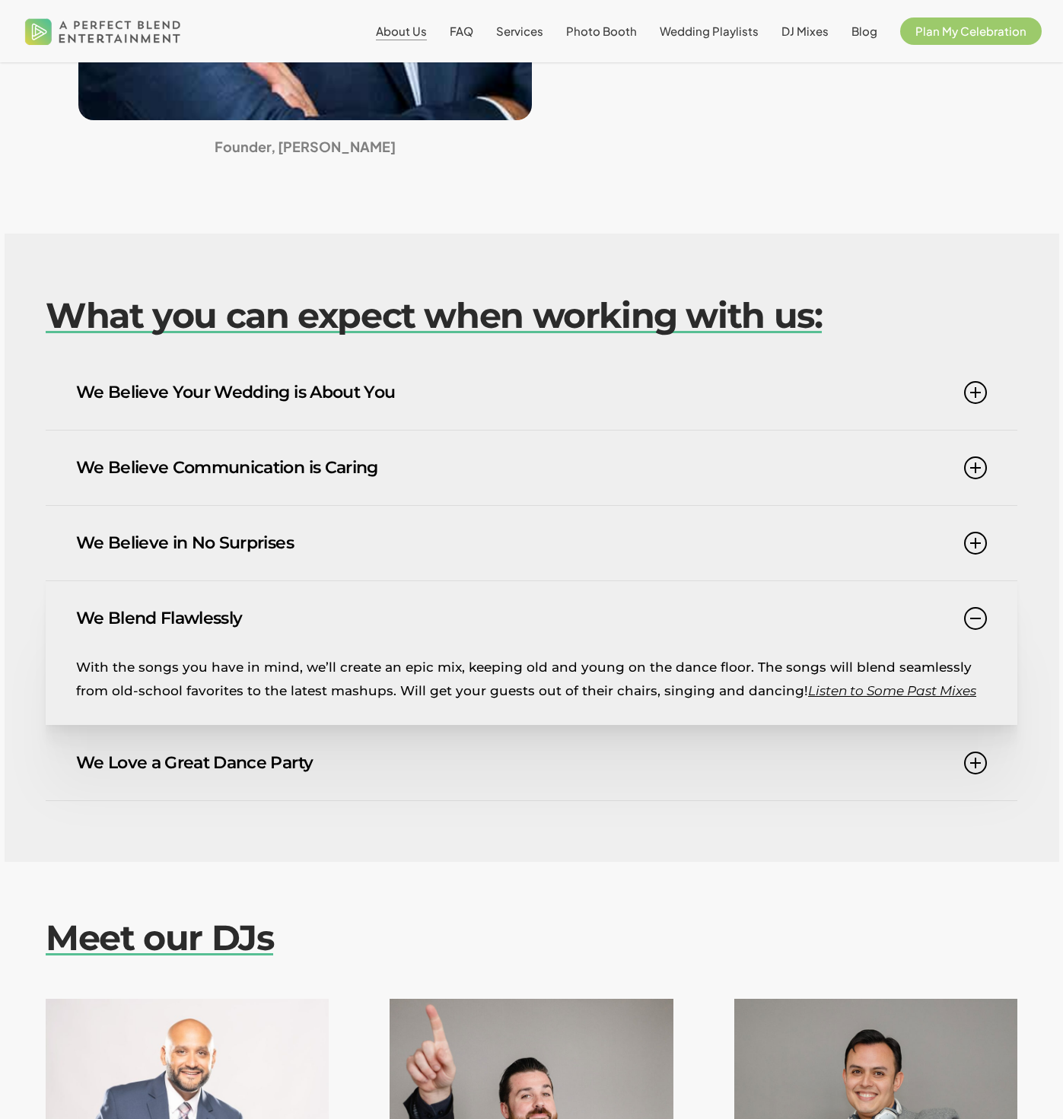
click at [975, 761] on icon at bounding box center [975, 763] width 23 height 23
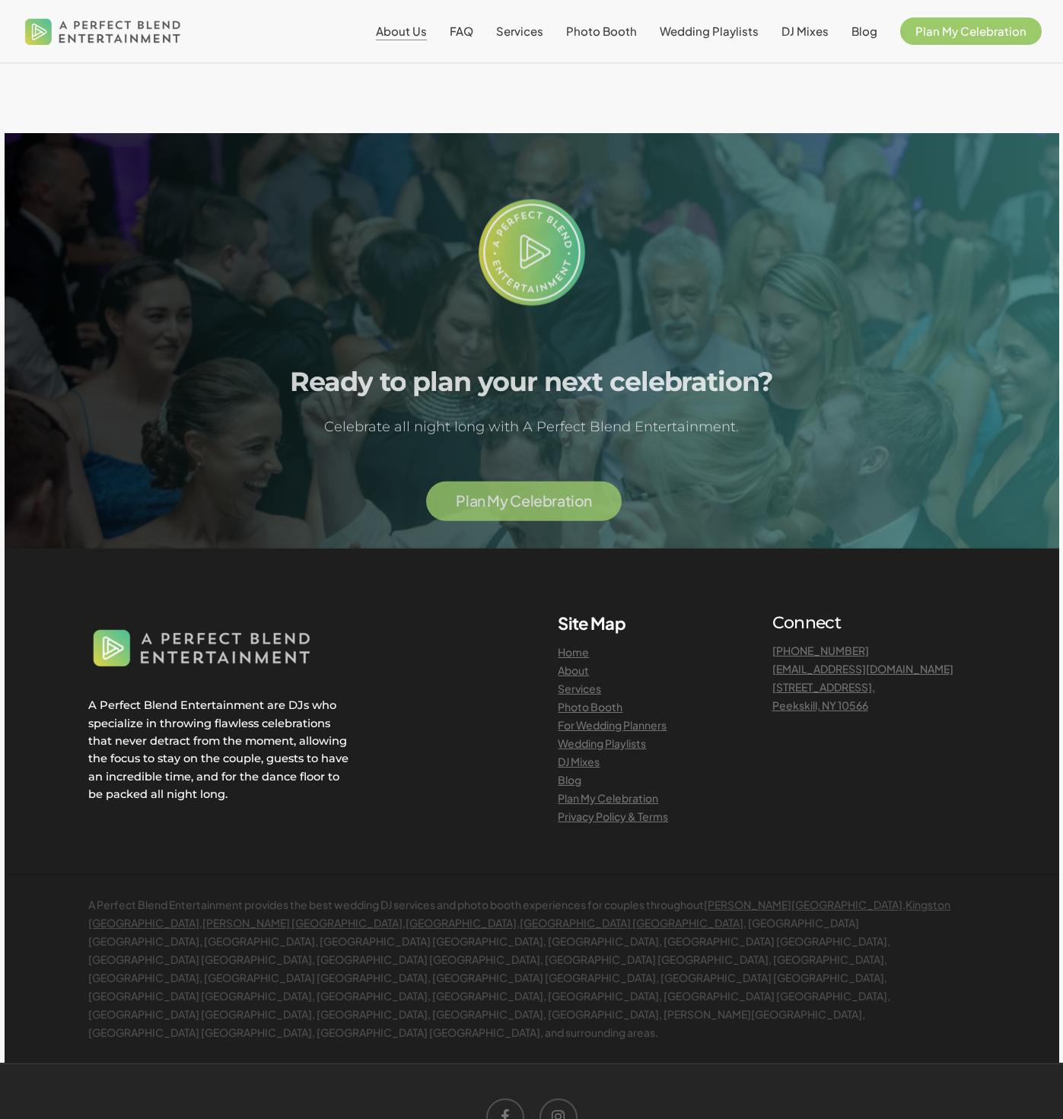
scroll to position [3636, 0]
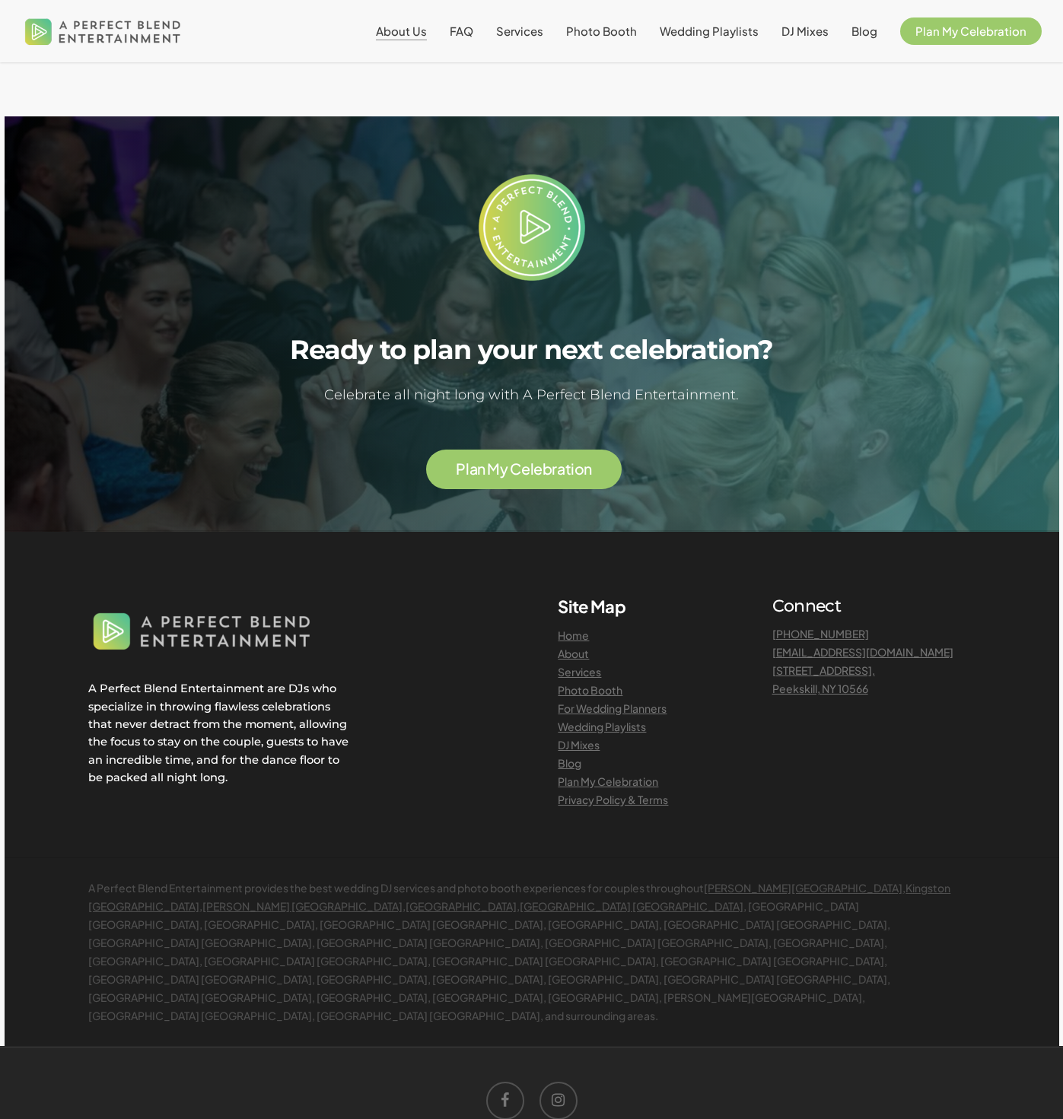
click at [607, 683] on link "Photo Booth" at bounding box center [590, 690] width 65 height 14
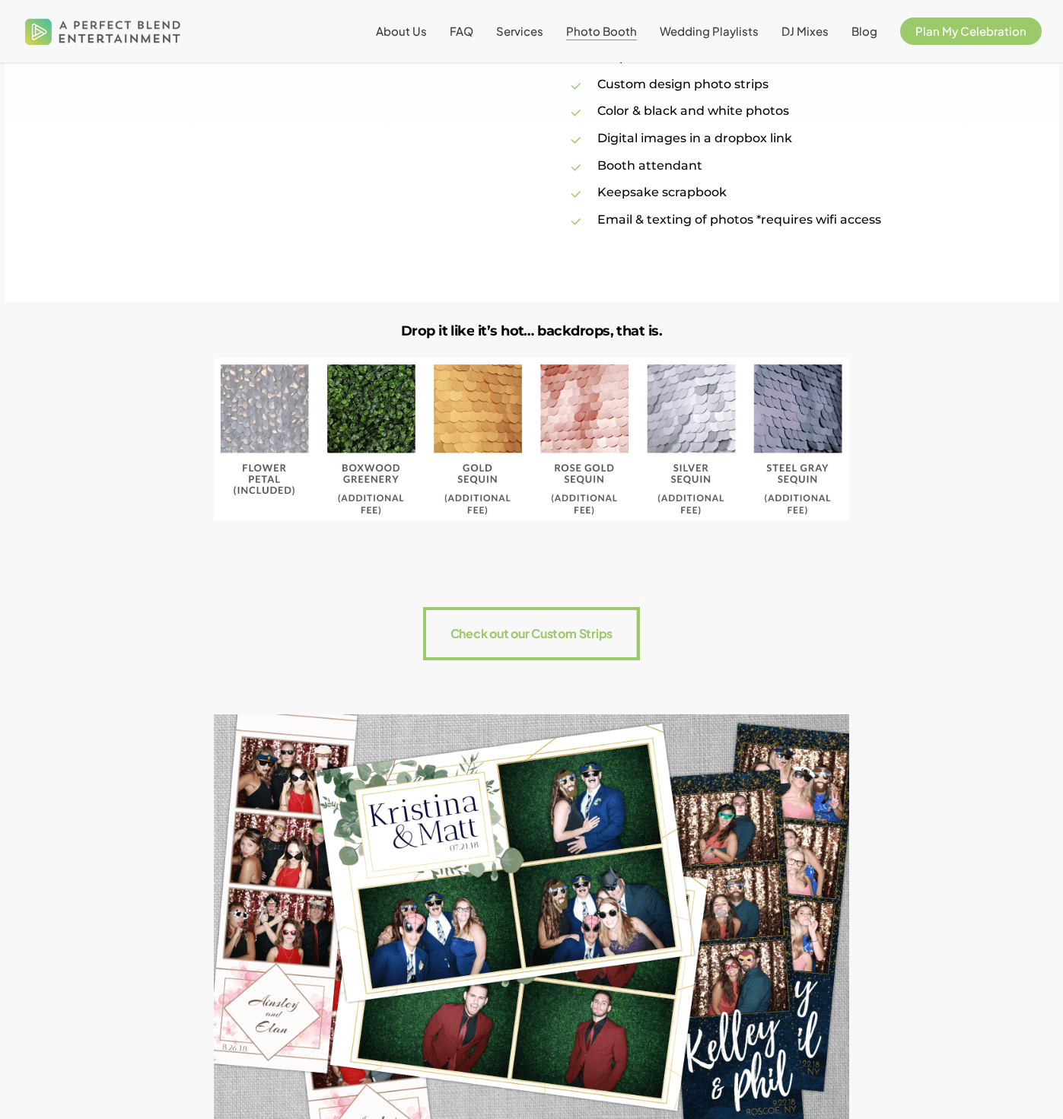
scroll to position [1447, 0]
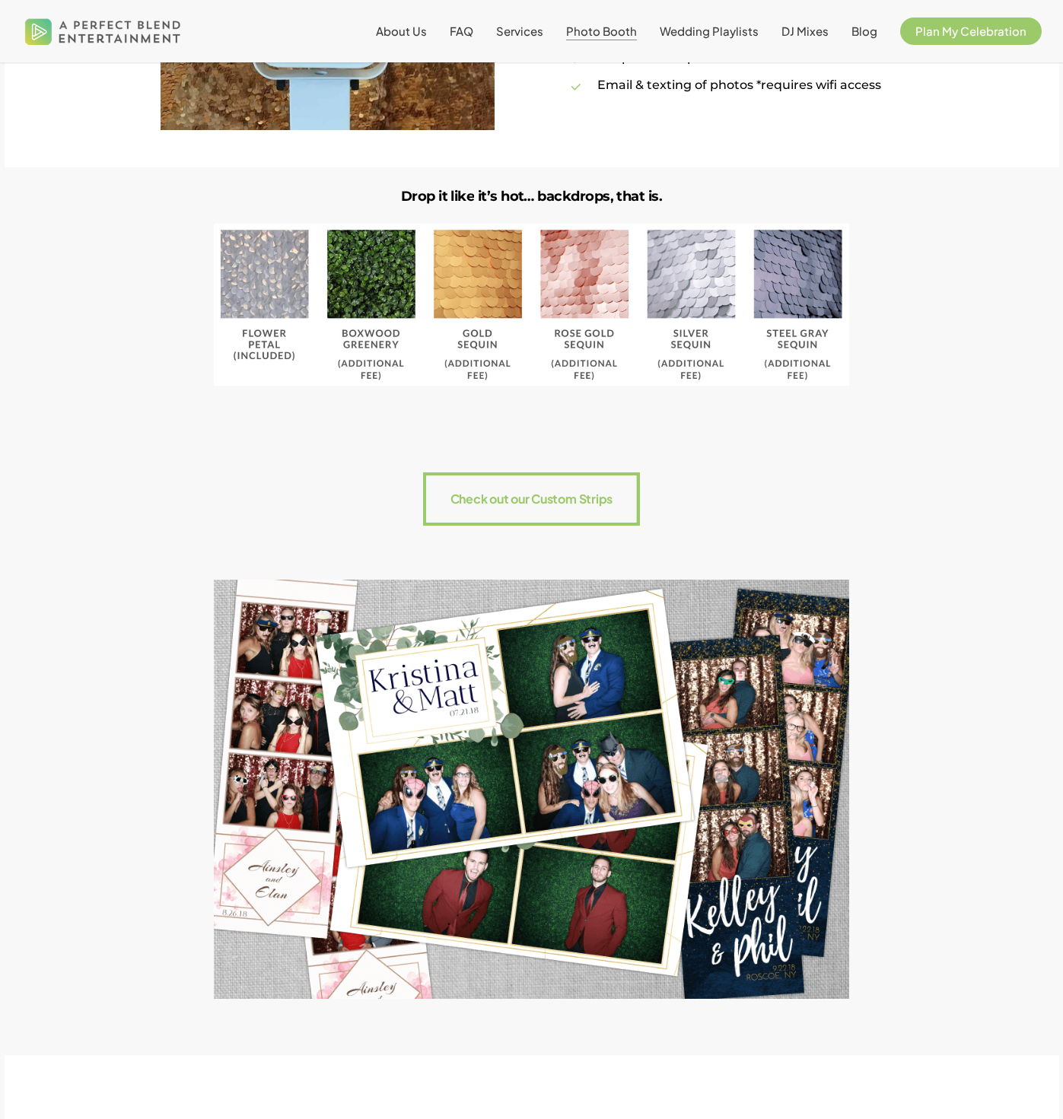
click at [269, 283] on img at bounding box center [531, 305] width 635 height 162
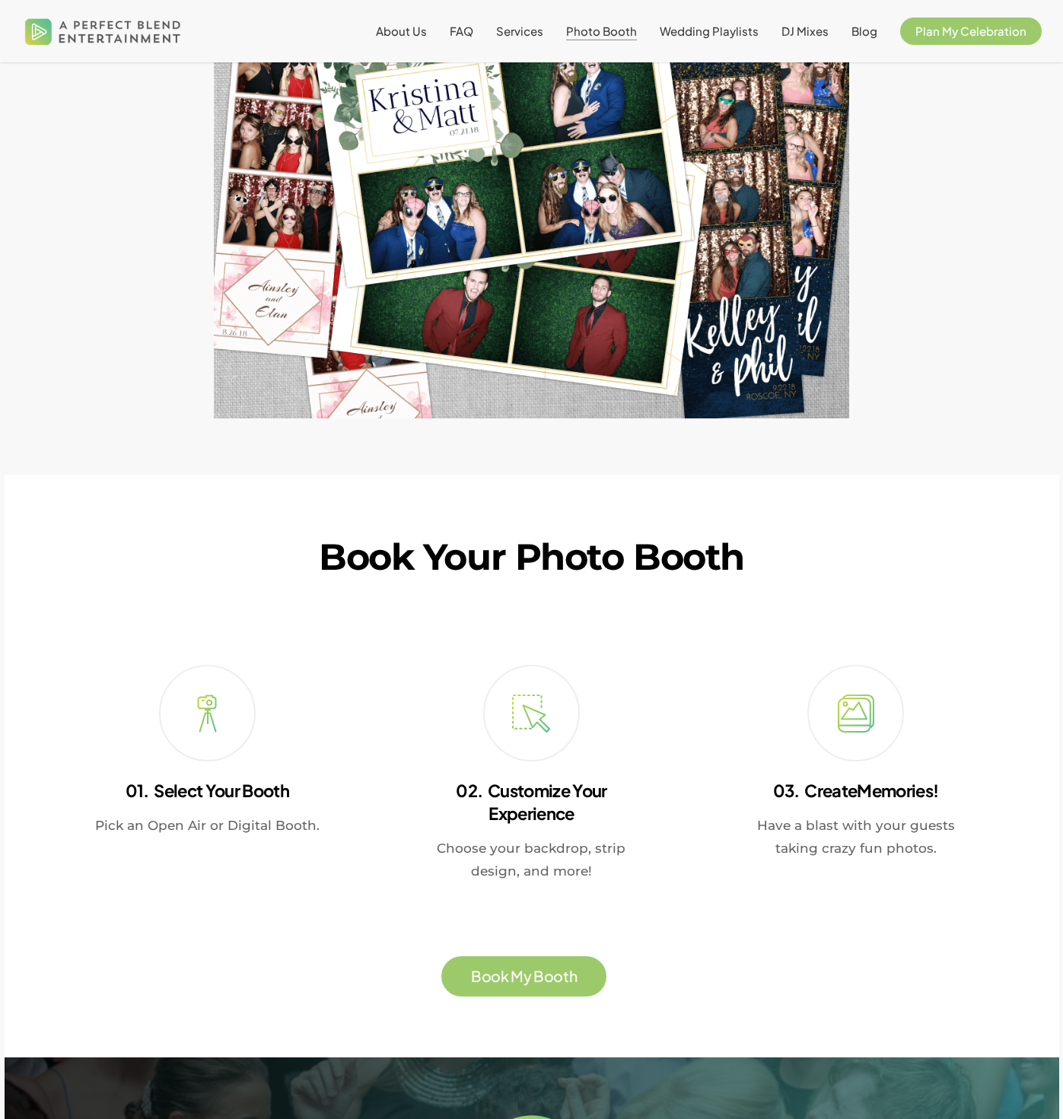
scroll to position [2075, 0]
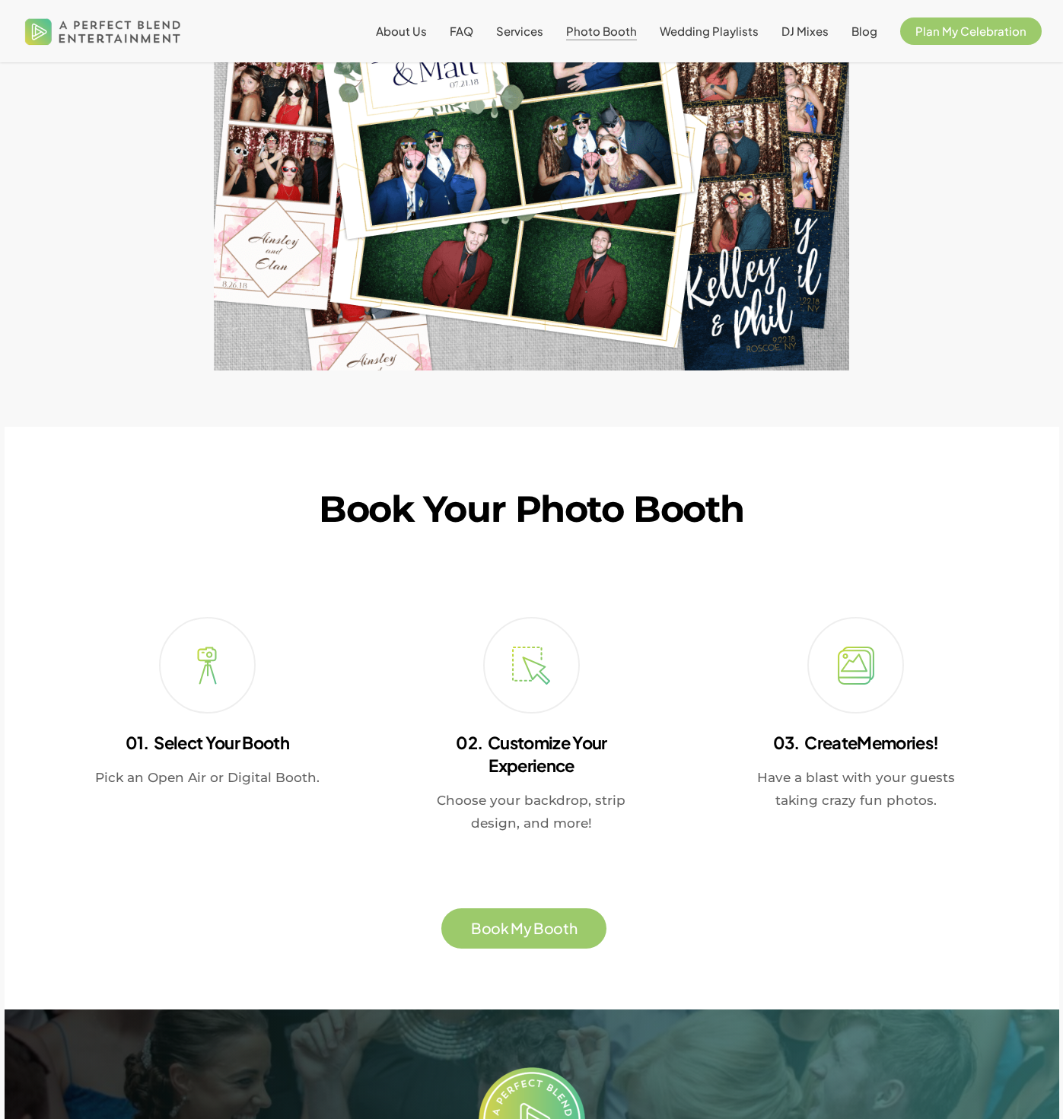
click at [541, 937] on span "B" at bounding box center [538, 929] width 11 height 15
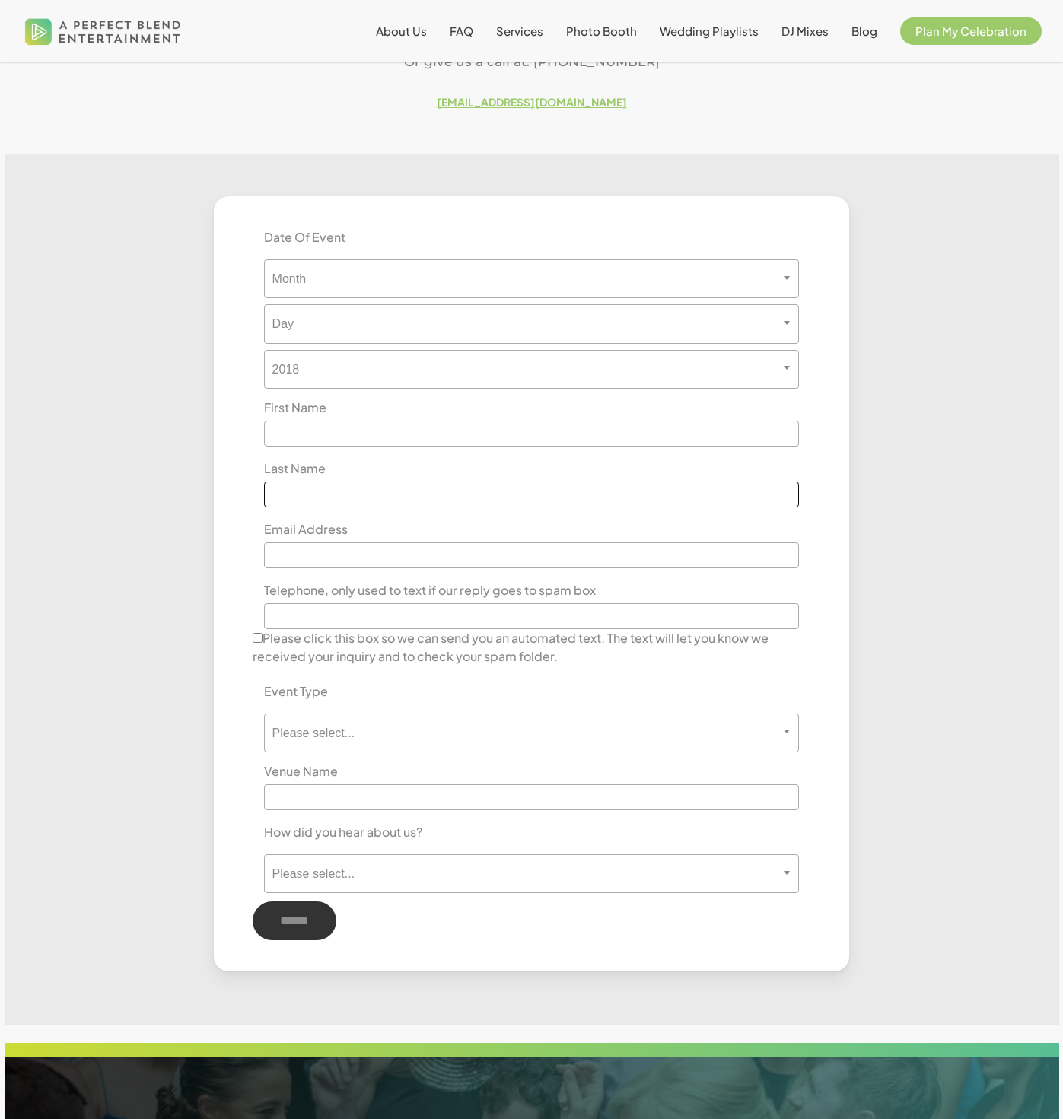
scroll to position [444, 0]
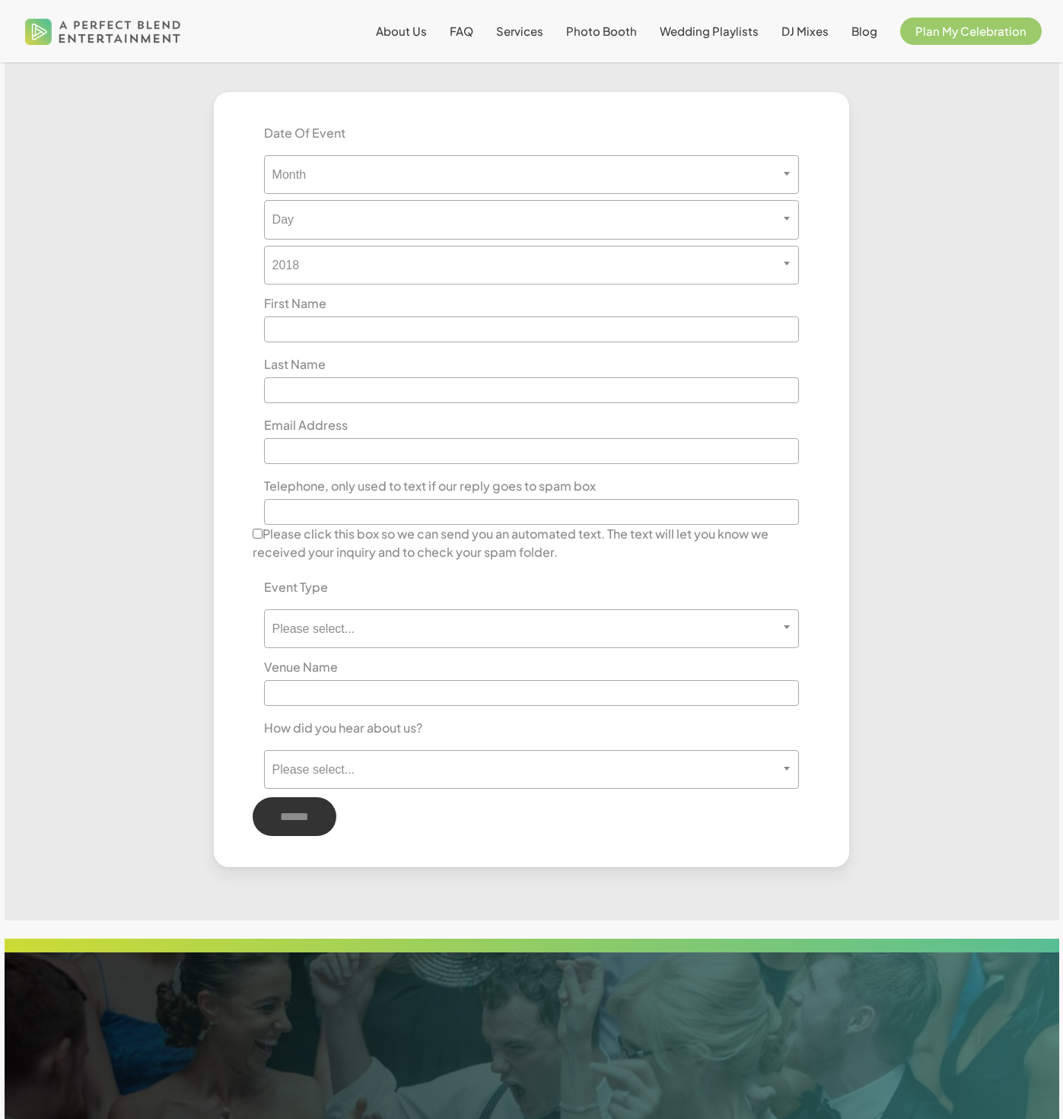
click at [101, 40] on img at bounding box center [103, 31] width 164 height 50
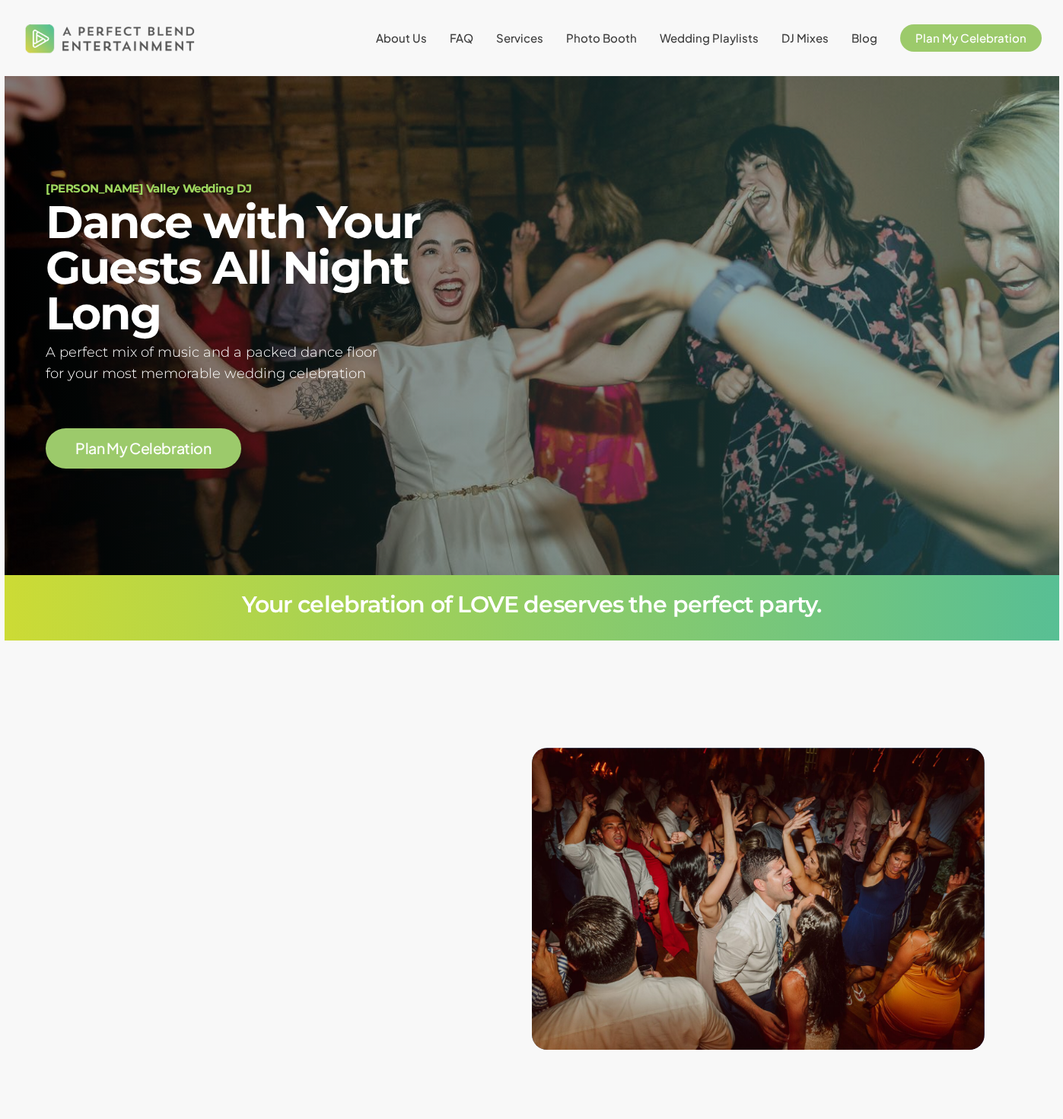
scroll to position [52, 0]
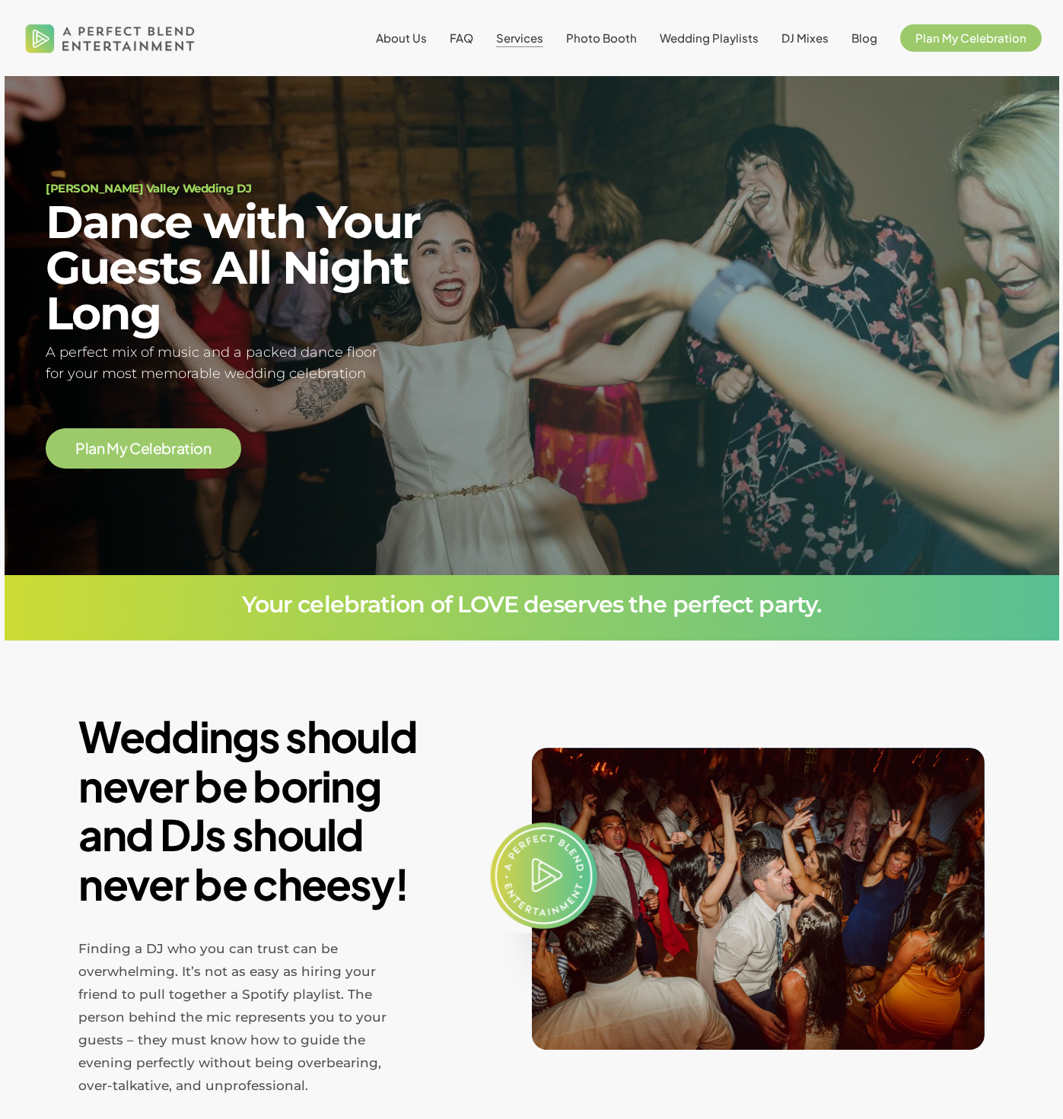
click at [518, 40] on span "Services" at bounding box center [519, 37] width 47 height 14
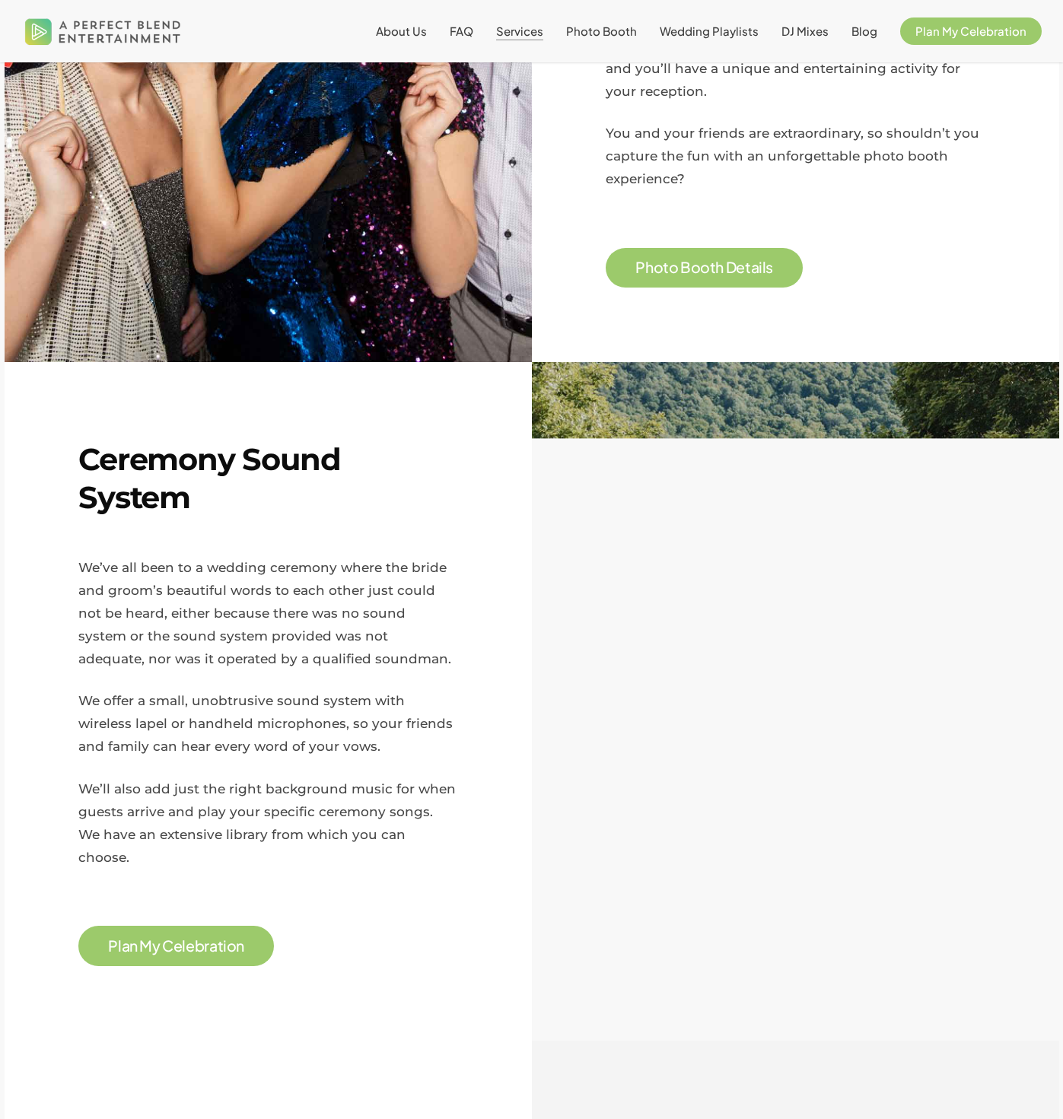
scroll to position [1640, 0]
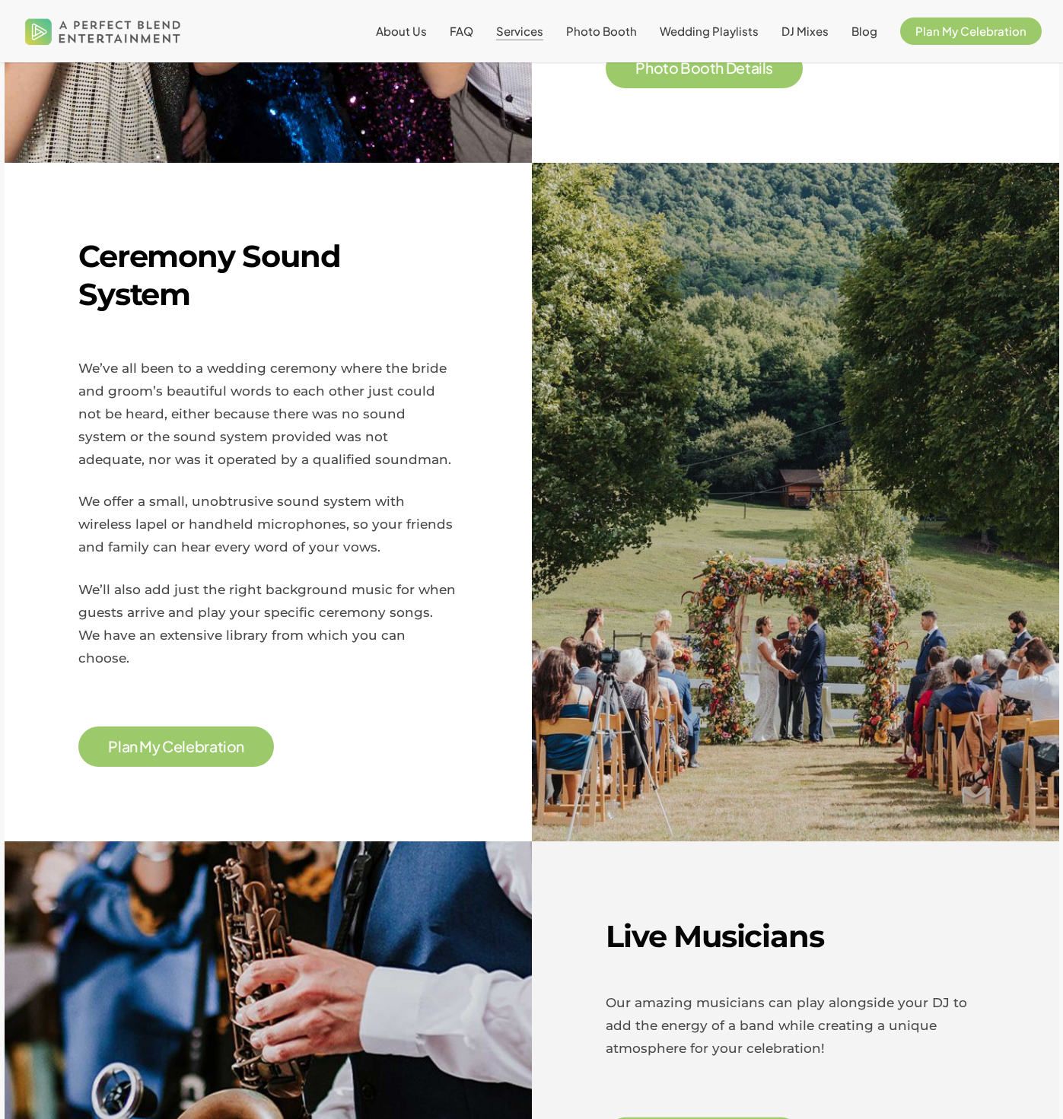
click at [174, 740] on span "e" at bounding box center [178, 747] width 9 height 15
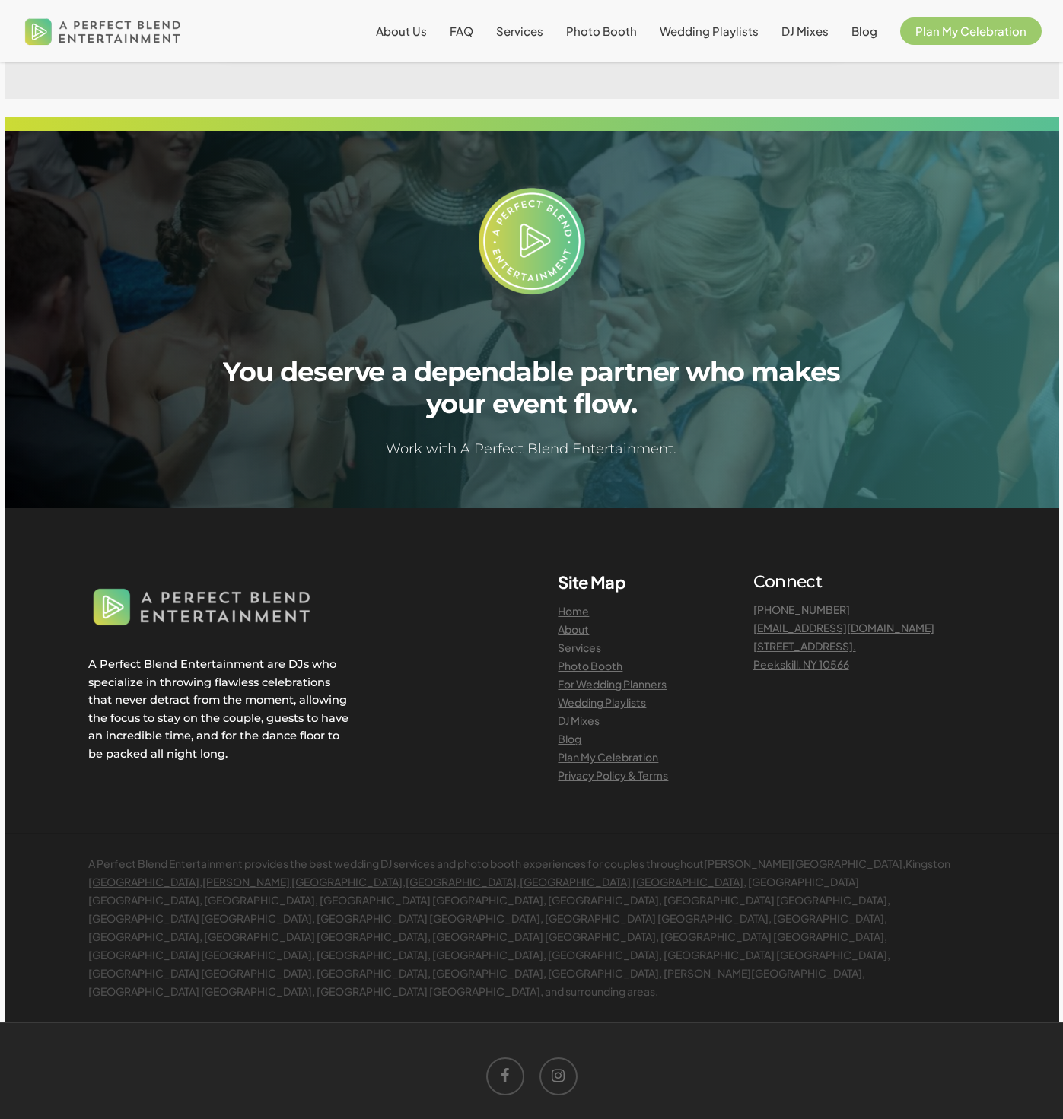
scroll to position [238, 0]
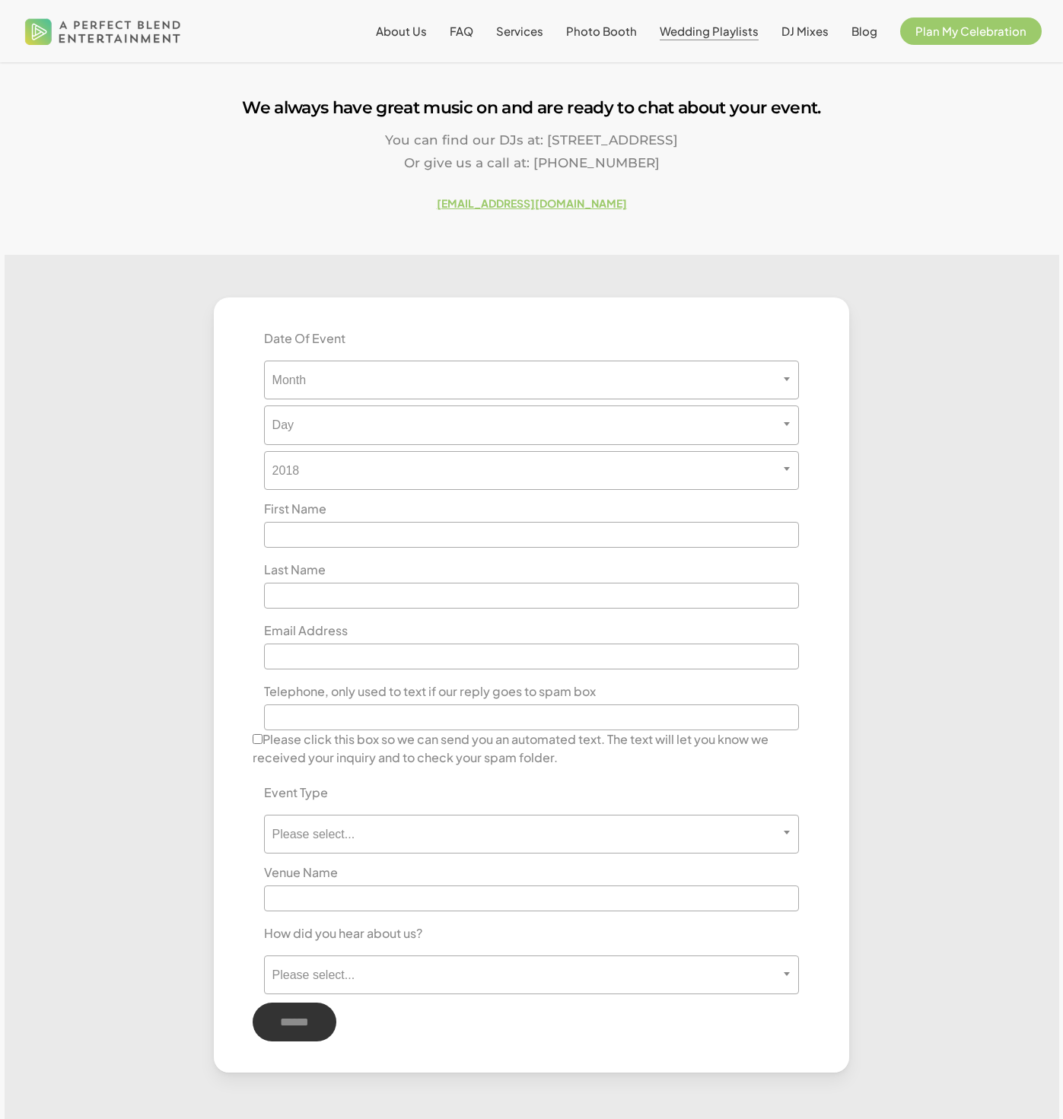
click at [712, 37] on span "Wedding Playlists" at bounding box center [709, 31] width 99 height 14
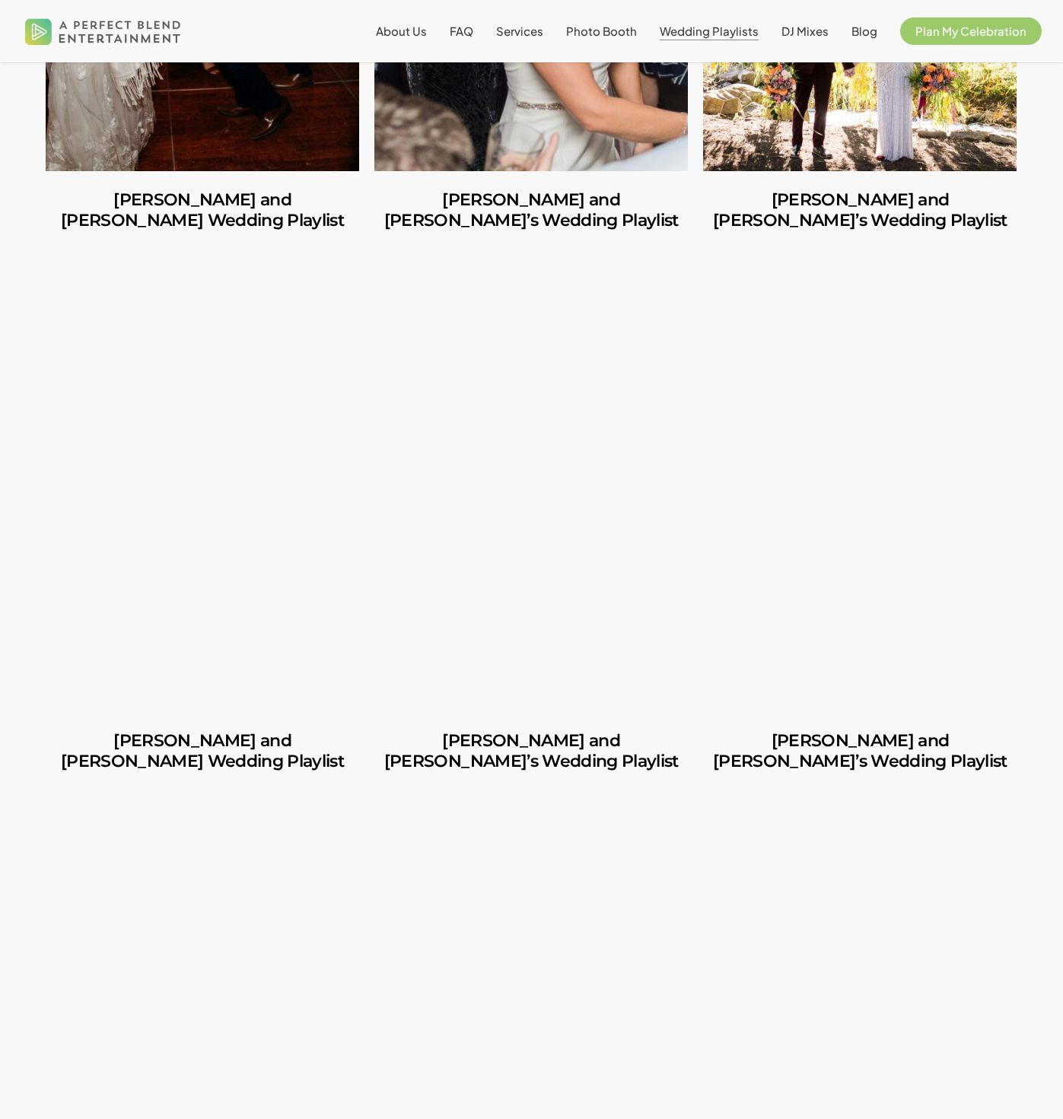
scroll to position [2412, 0]
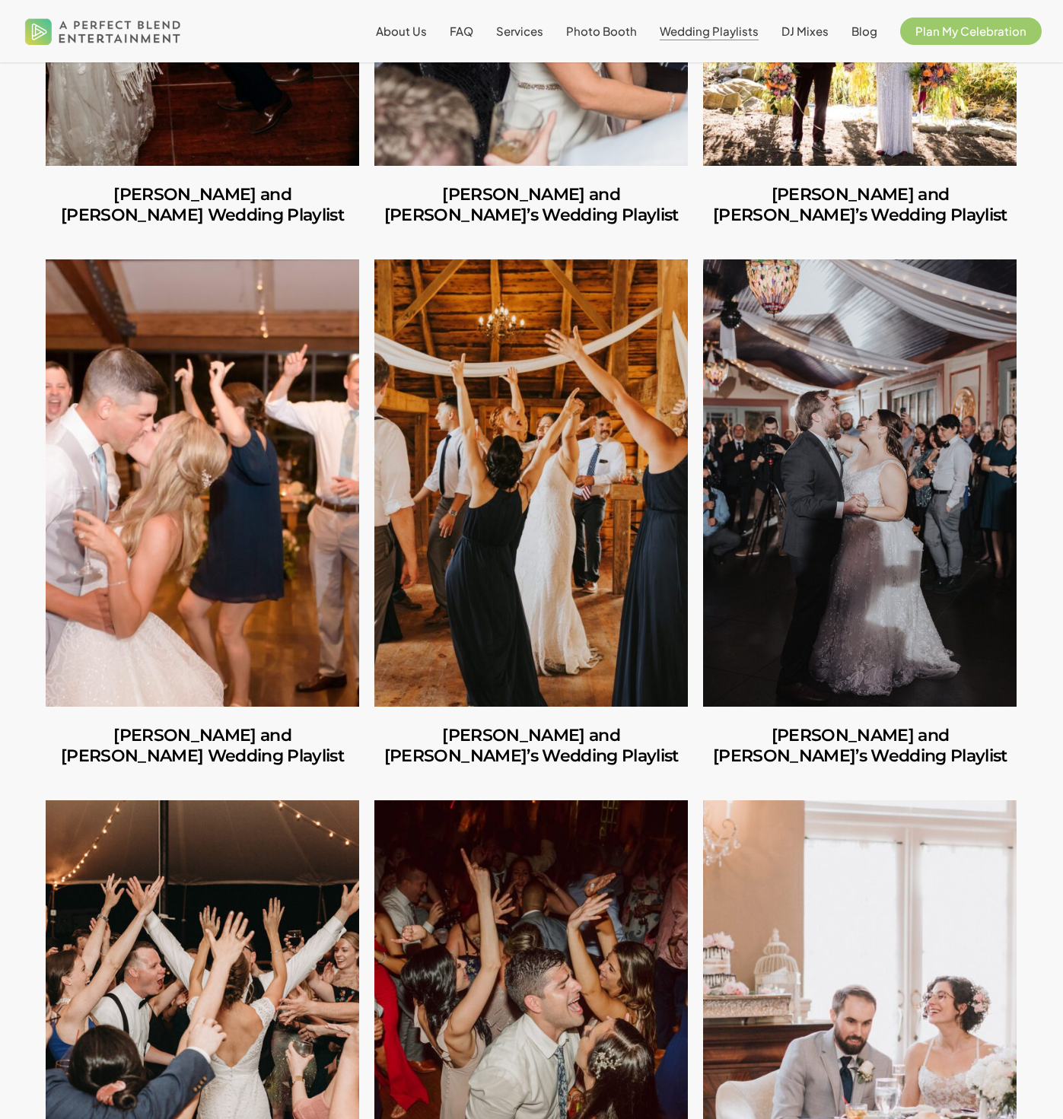
click at [209, 383] on link "Alyssa and Ryan’s Wedding Playlist" at bounding box center [203, 483] width 314 height 447
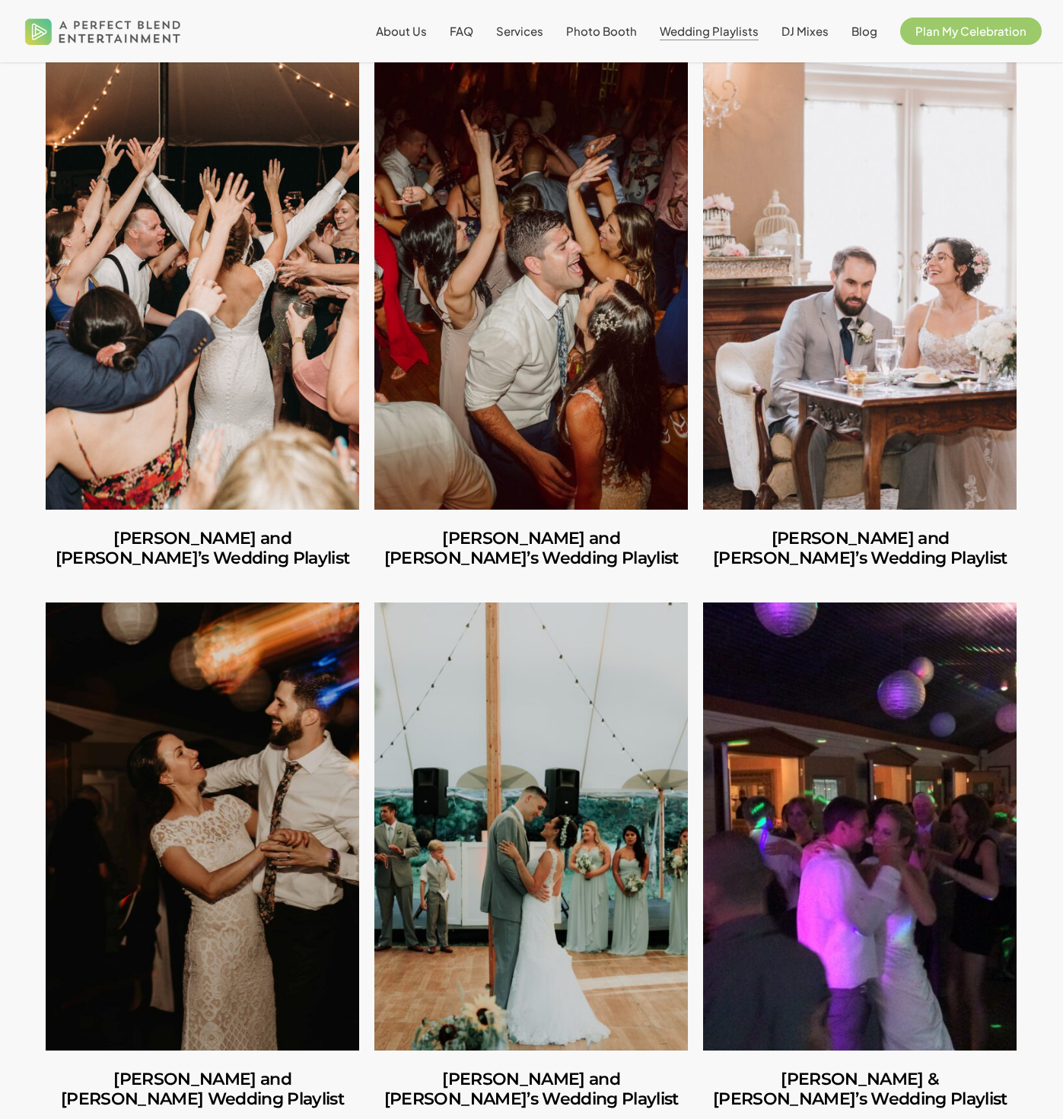
scroll to position [3228, 0]
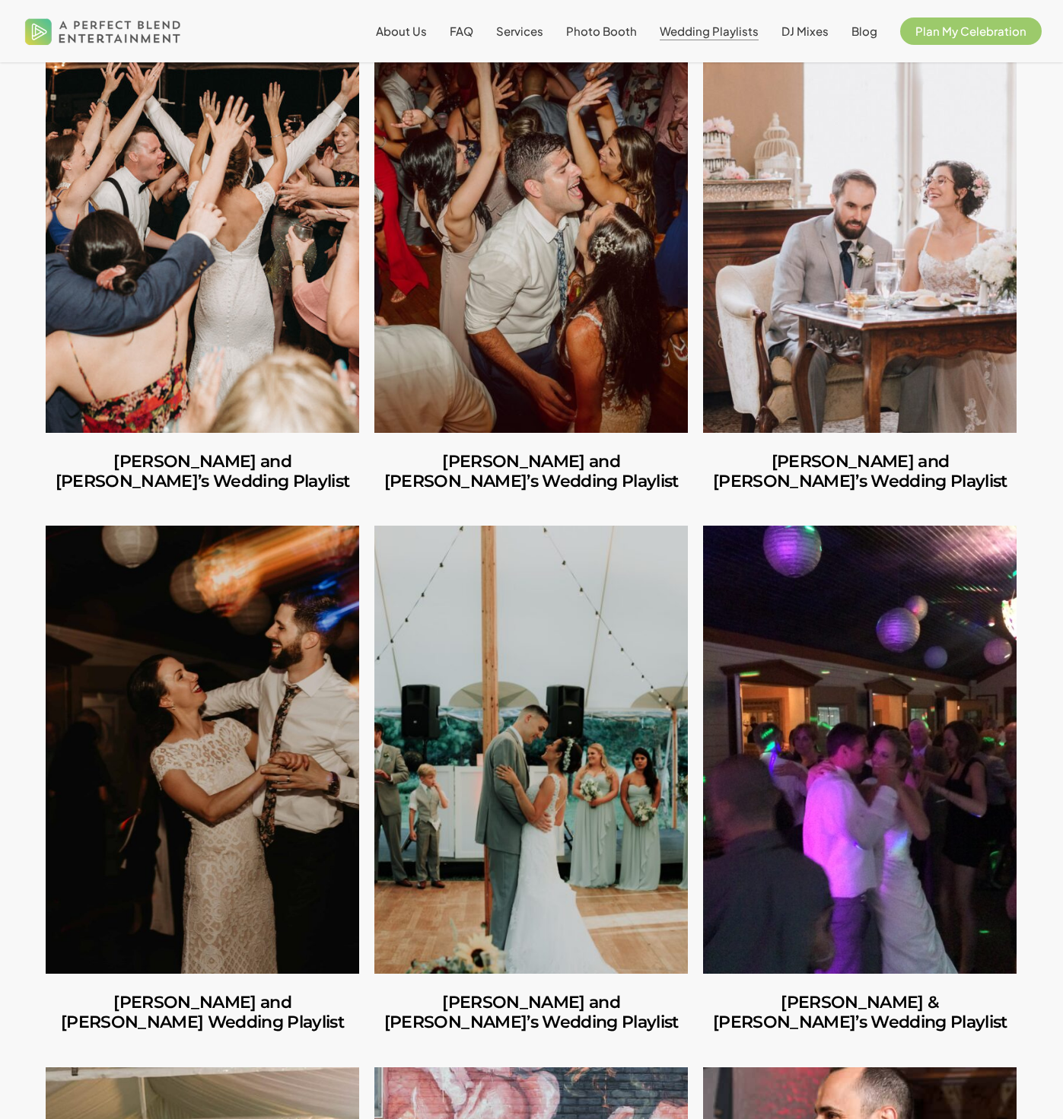
click at [574, 782] on link "Patrick and Jessica’s Wedding Playlist" at bounding box center [531, 749] width 314 height 447
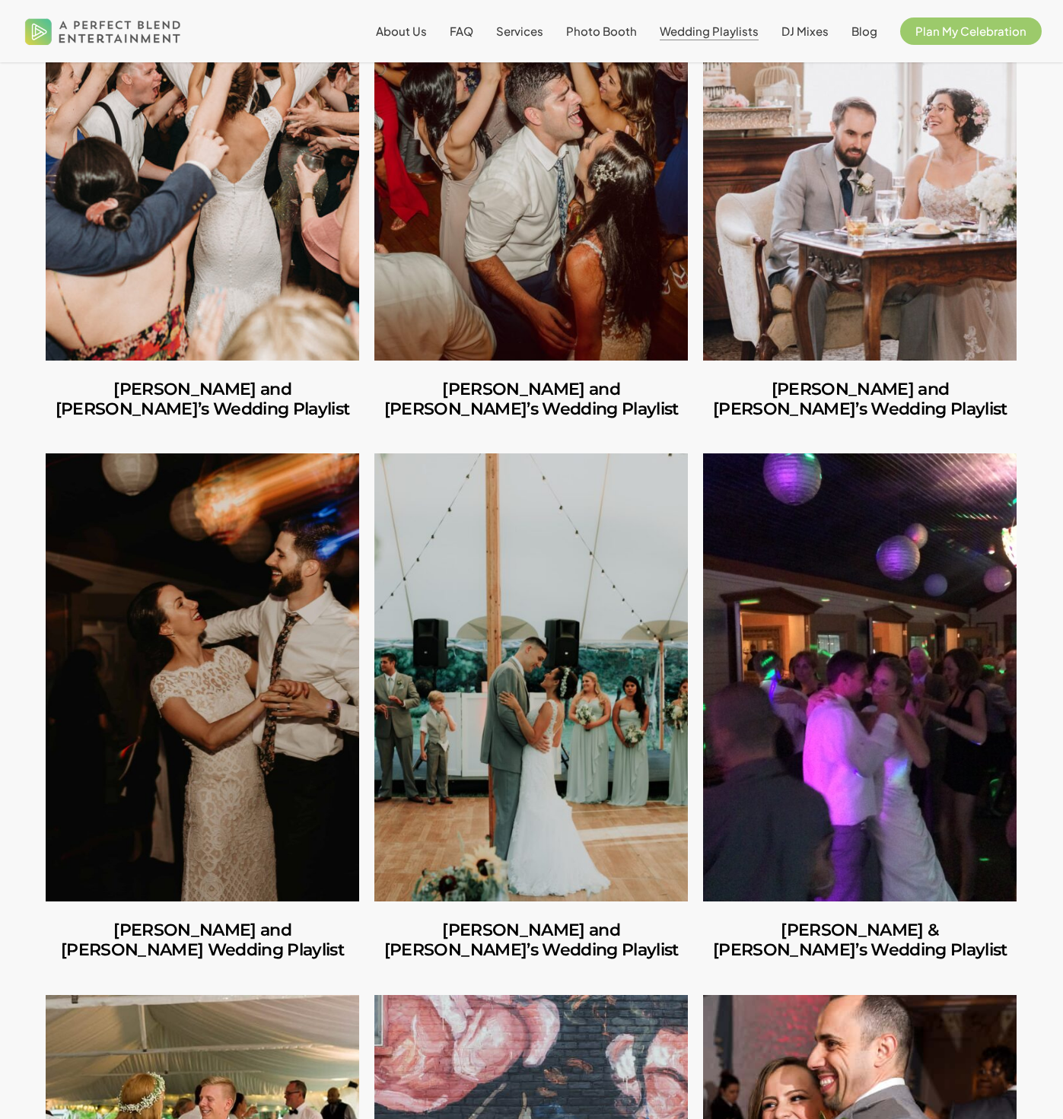
scroll to position [3191, 0]
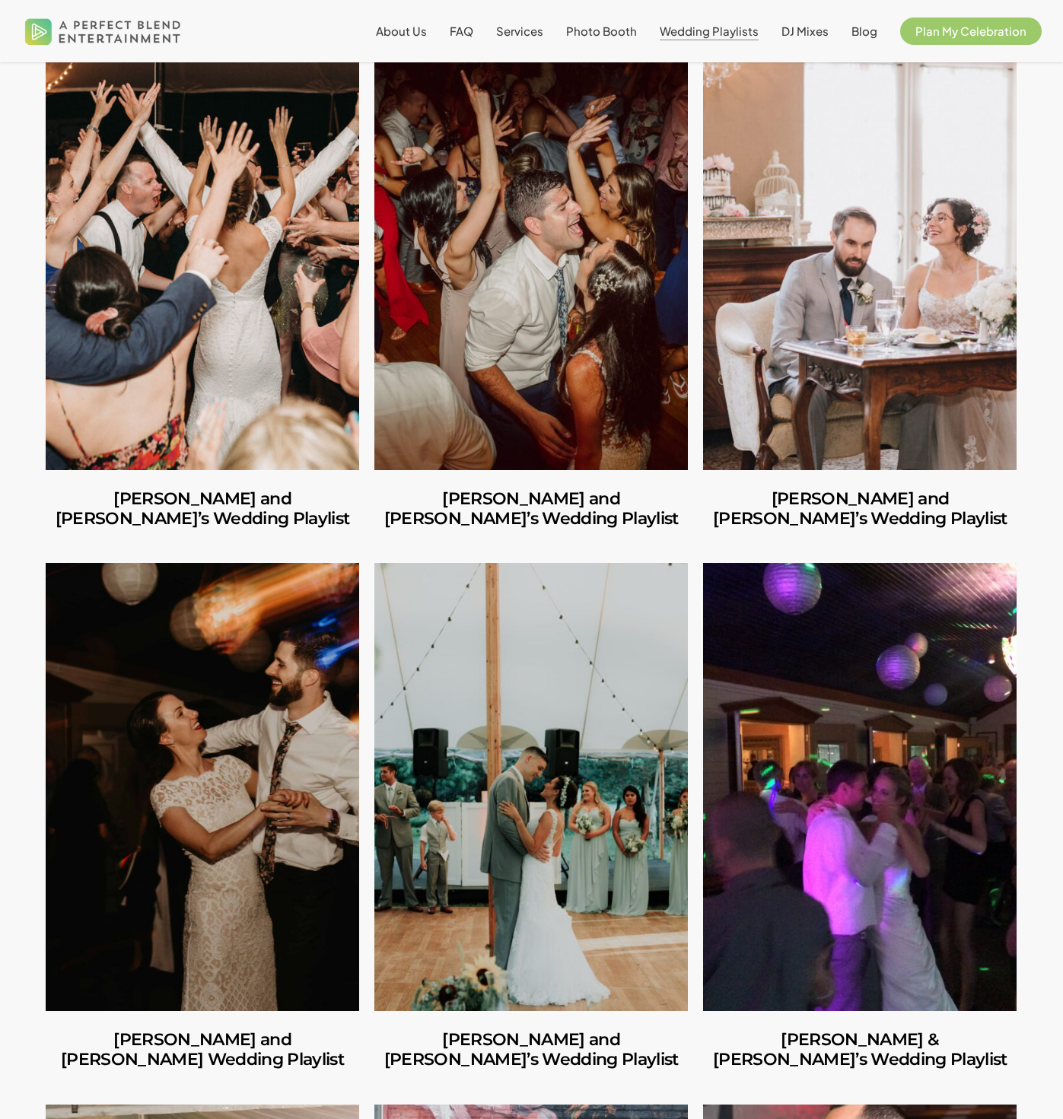
click at [139, 248] on link "Ian and Amy’s Wedding Playlist" at bounding box center [203, 245] width 314 height 447
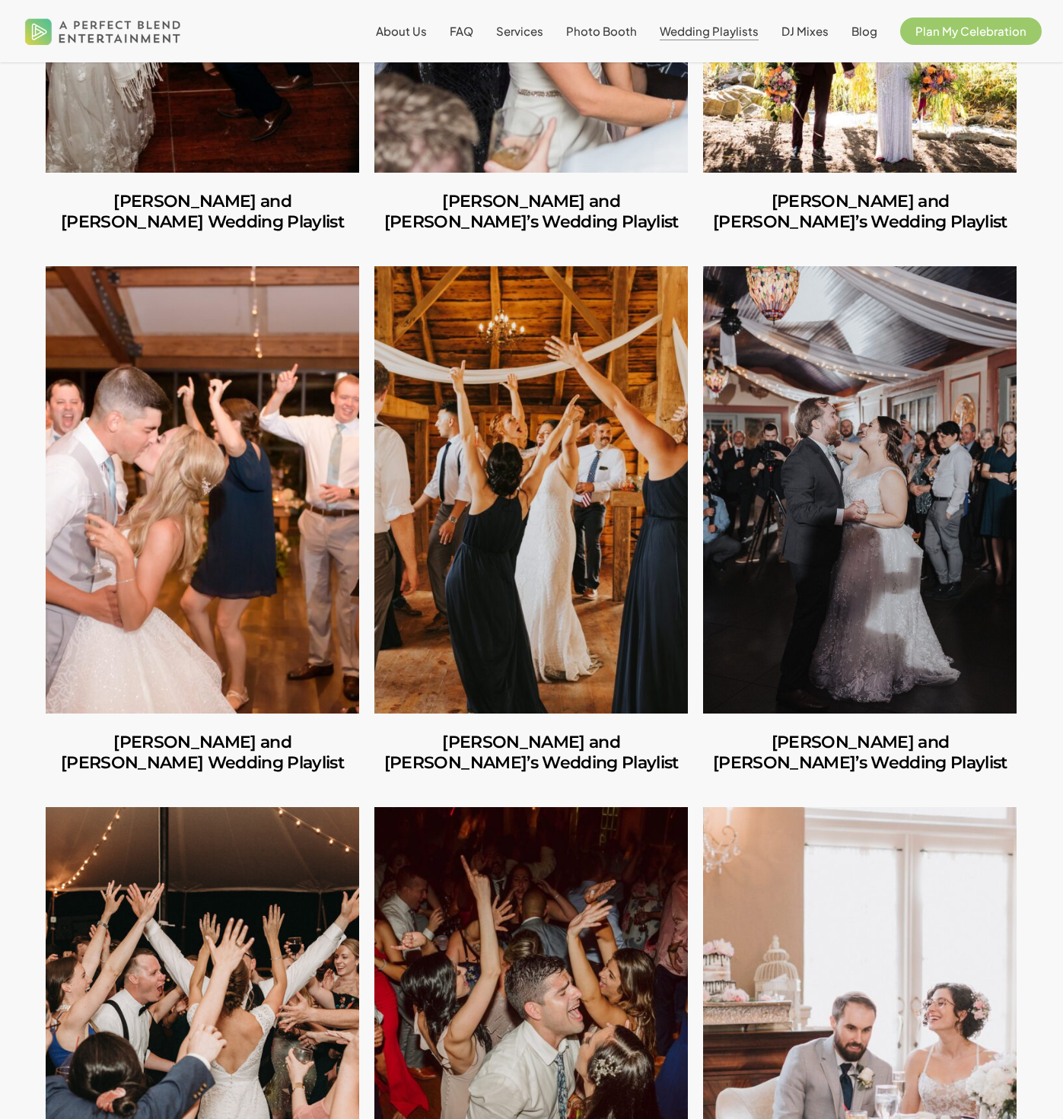
scroll to position [1681, 0]
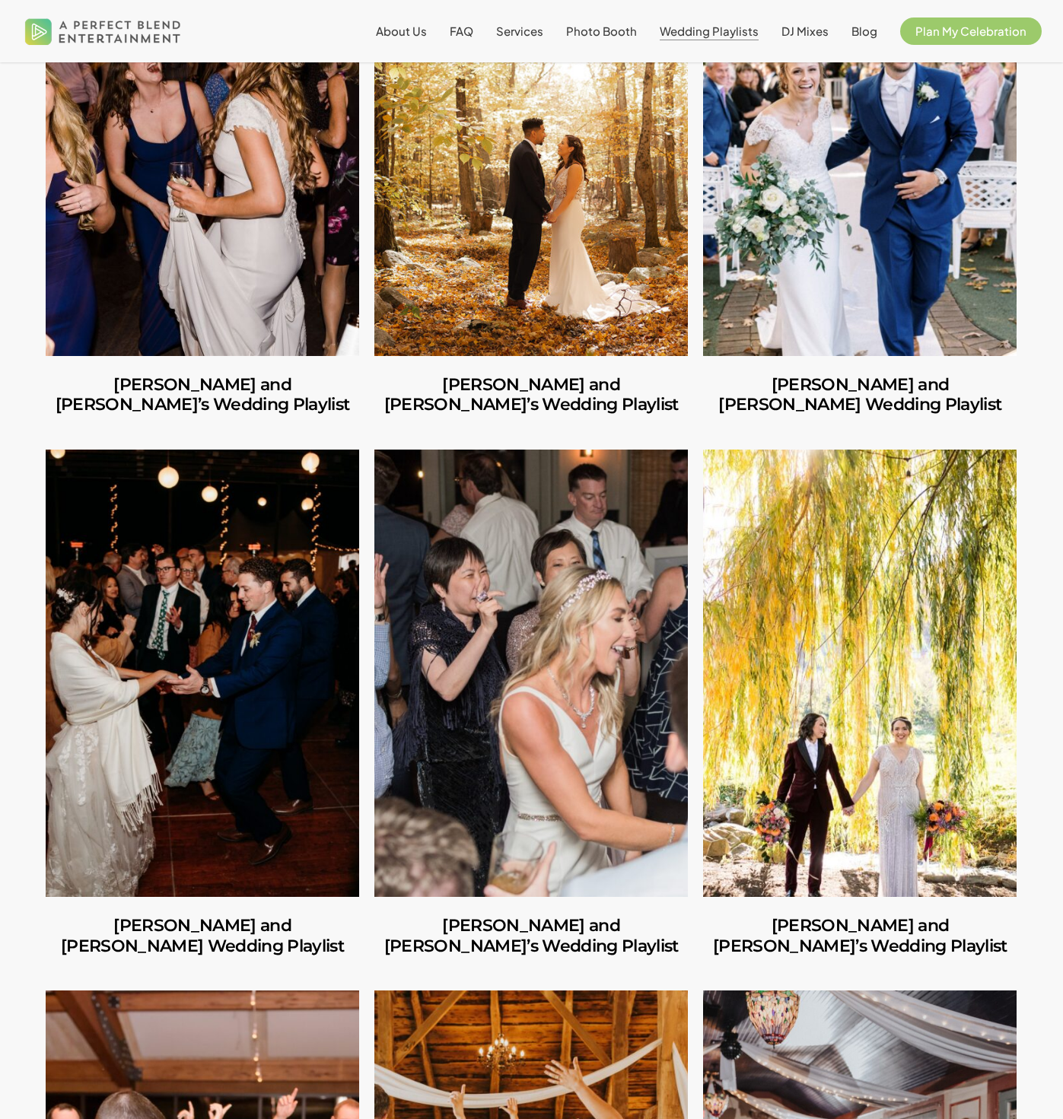
click at [725, 596] on link "Adriana and Jenna’s Wedding Playlist" at bounding box center [860, 673] width 314 height 447
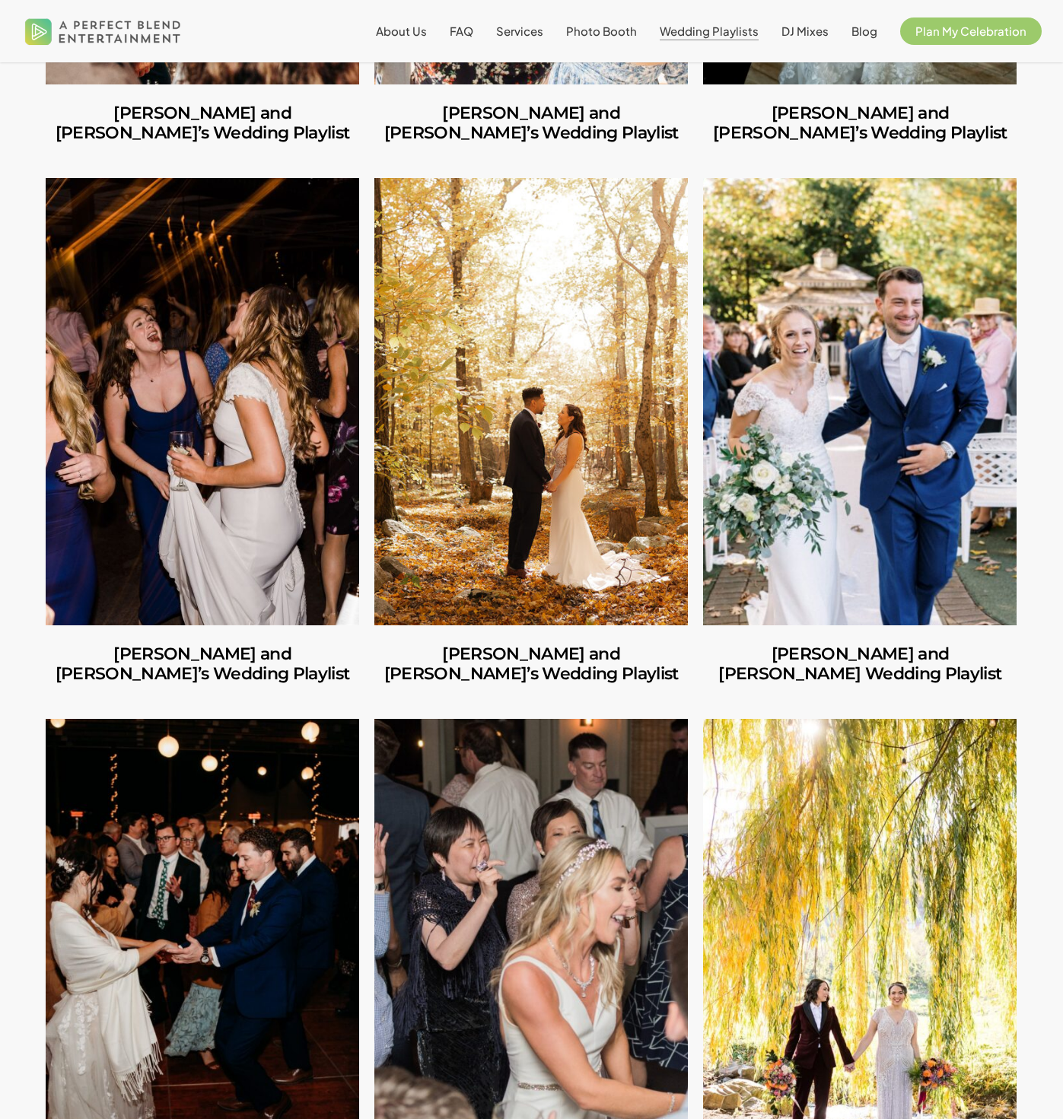
scroll to position [1411, 0]
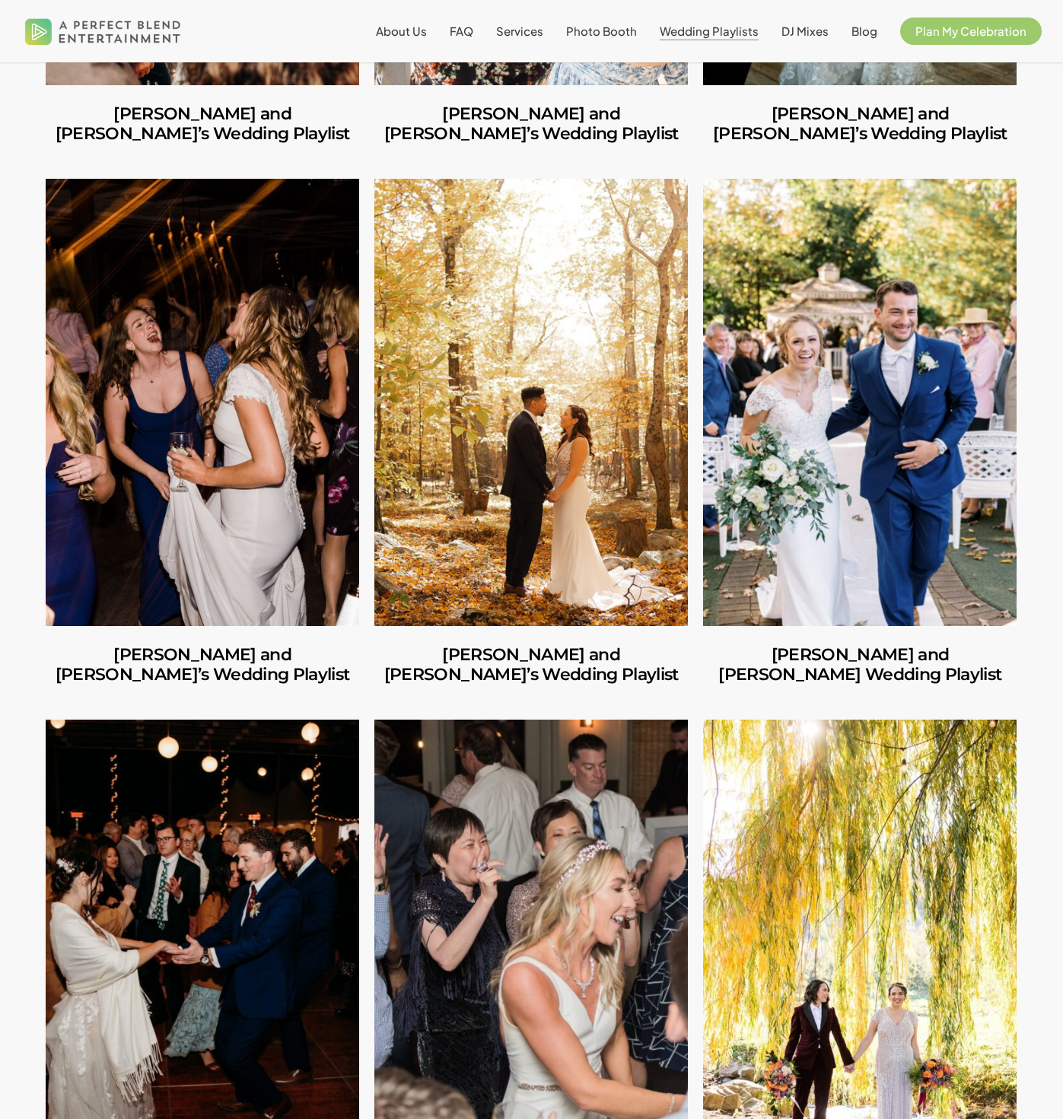
click at [468, 356] on link "Ruben and Lesley’s Wedding Playlist" at bounding box center [531, 402] width 314 height 447
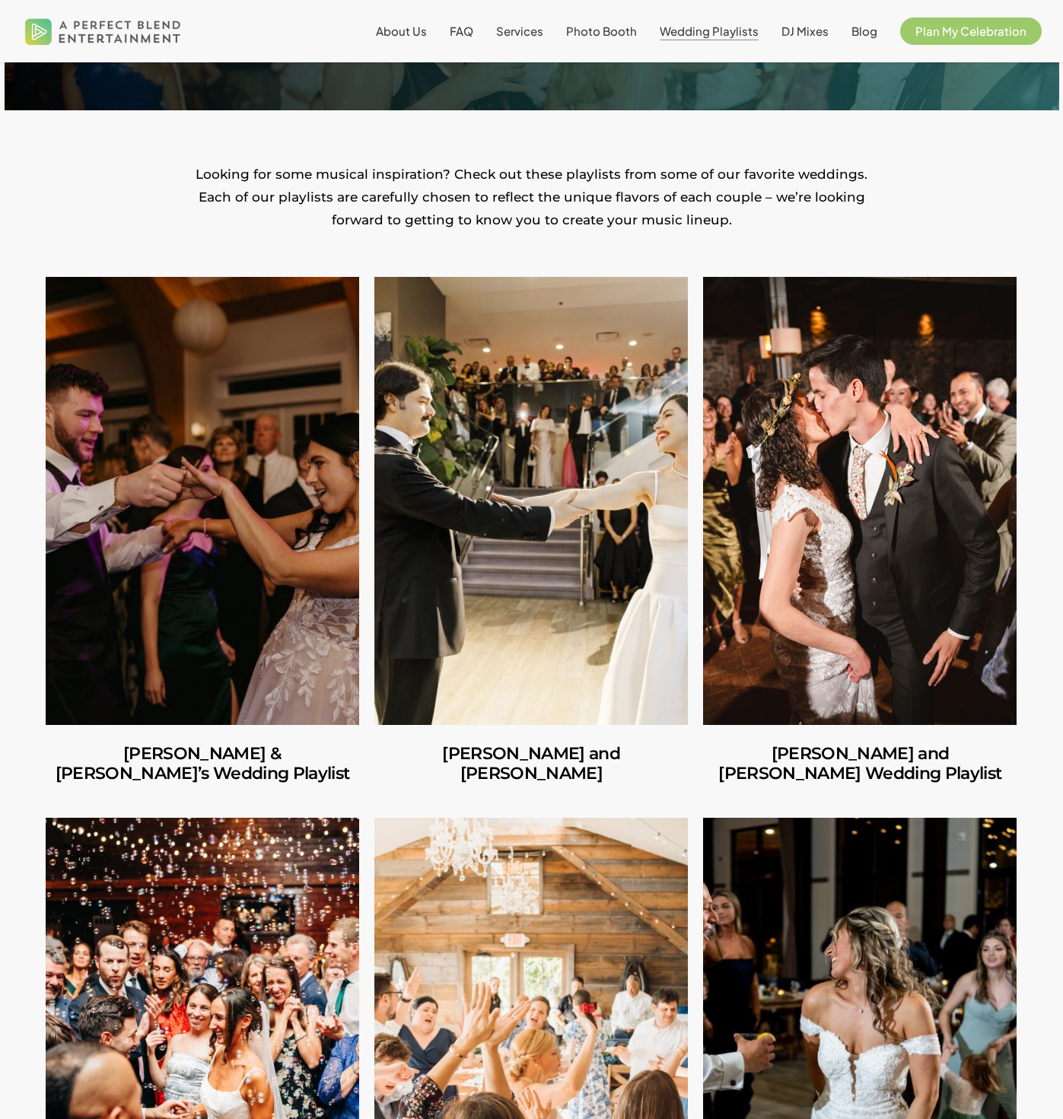
scroll to position [541, 0]
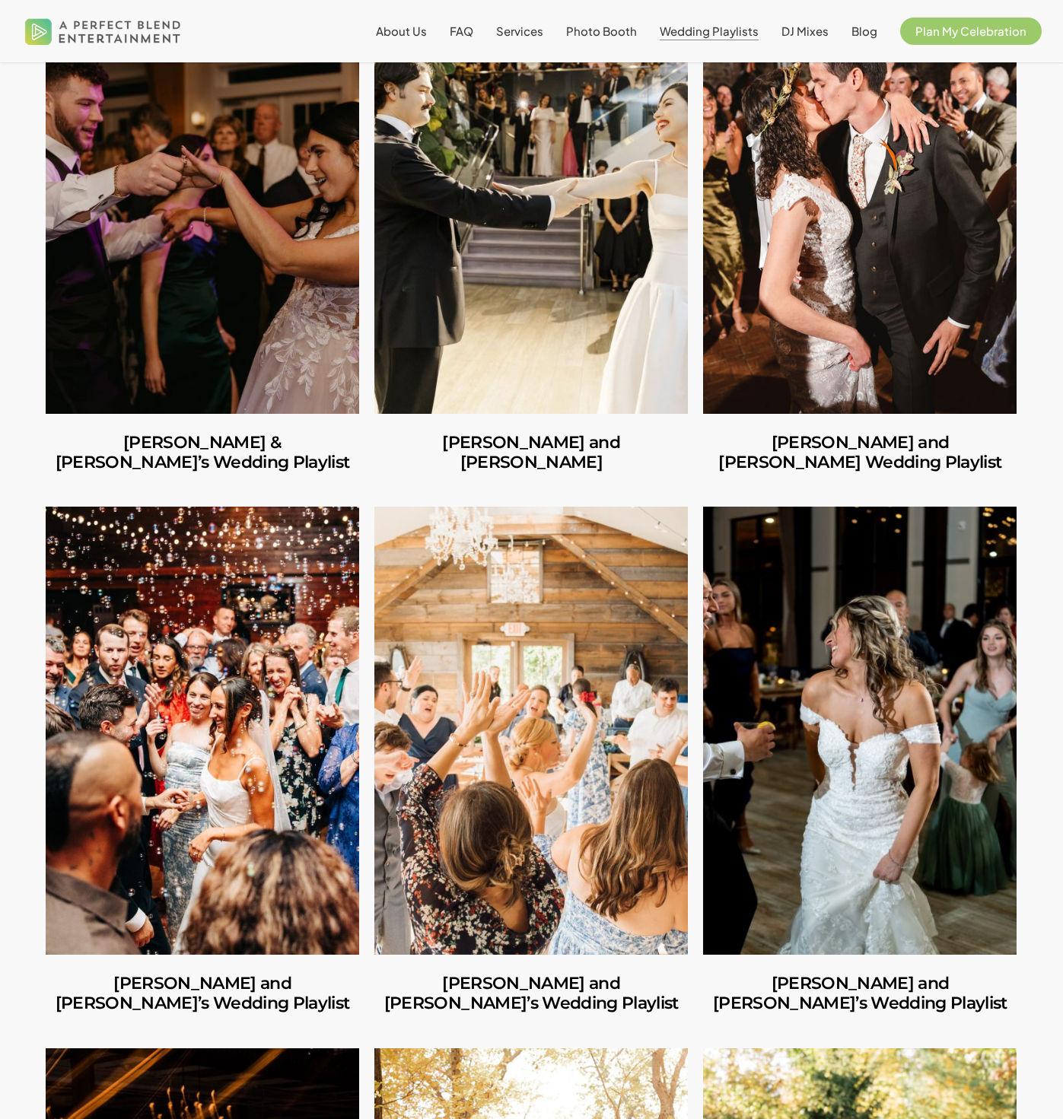
click at [932, 801] on link "Shannon and Joseph’s Wedding Playlist" at bounding box center [860, 730] width 314 height 447
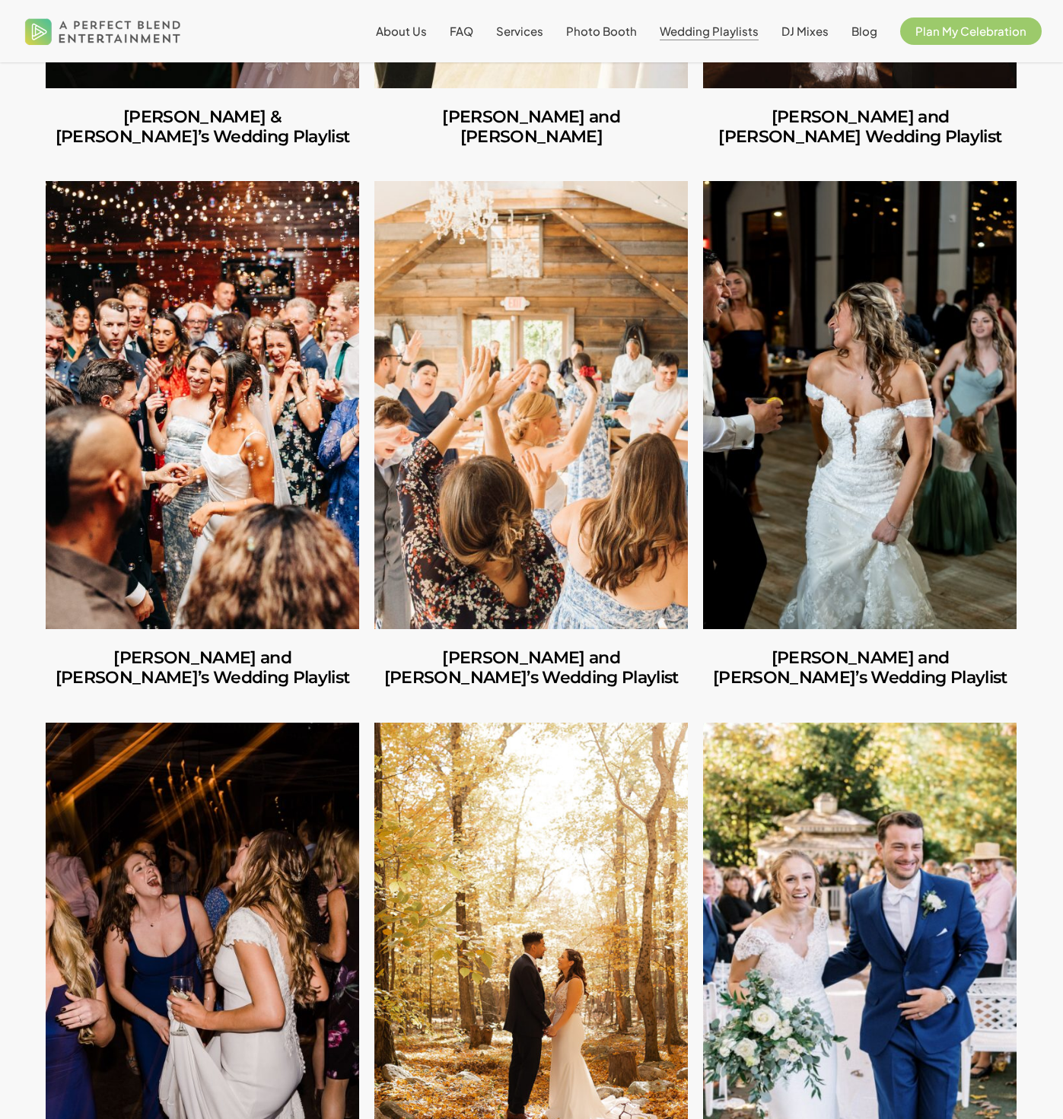
scroll to position [925, 0]
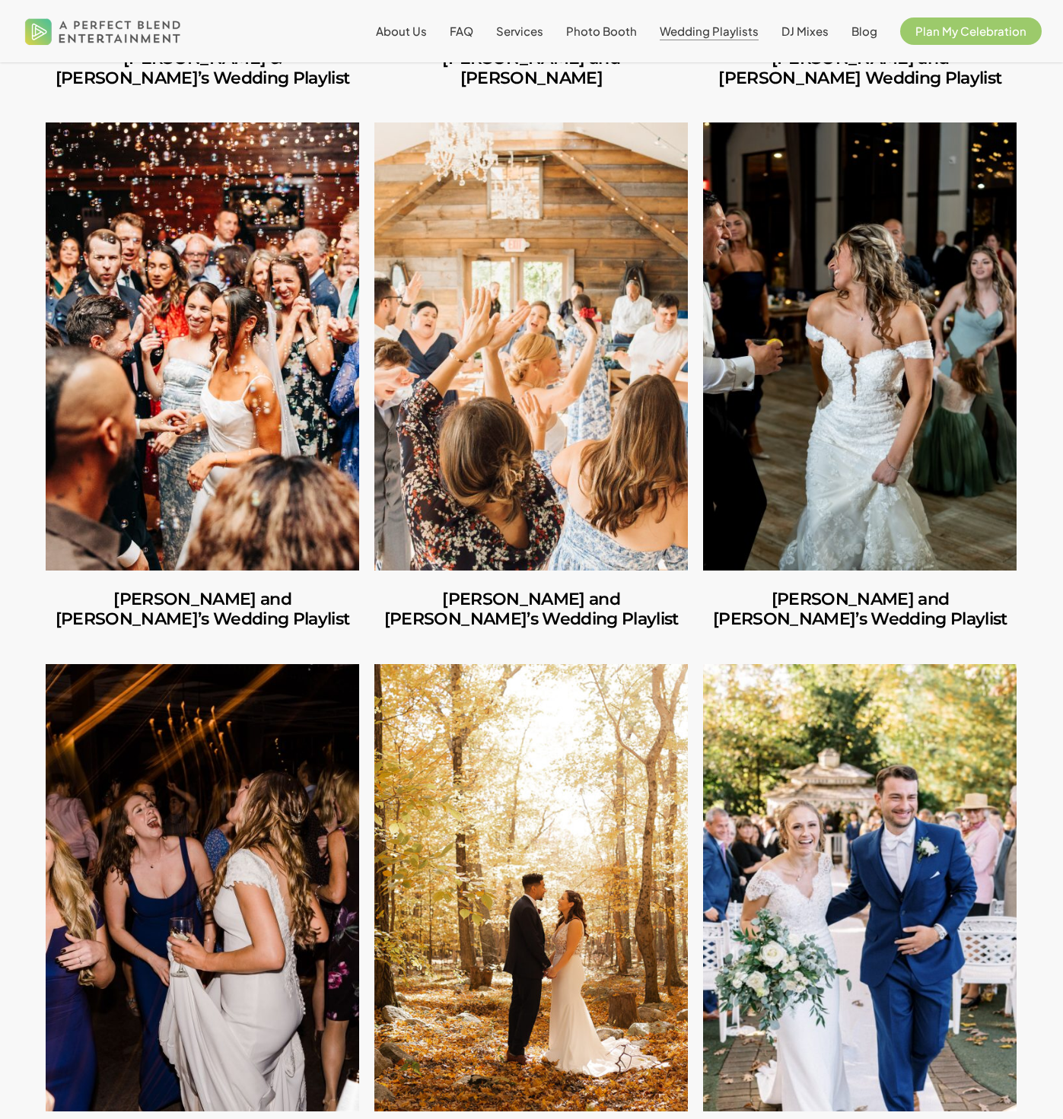
click at [143, 428] on link "Ilana and Andrew’s Wedding Playlist" at bounding box center [203, 346] width 314 height 447
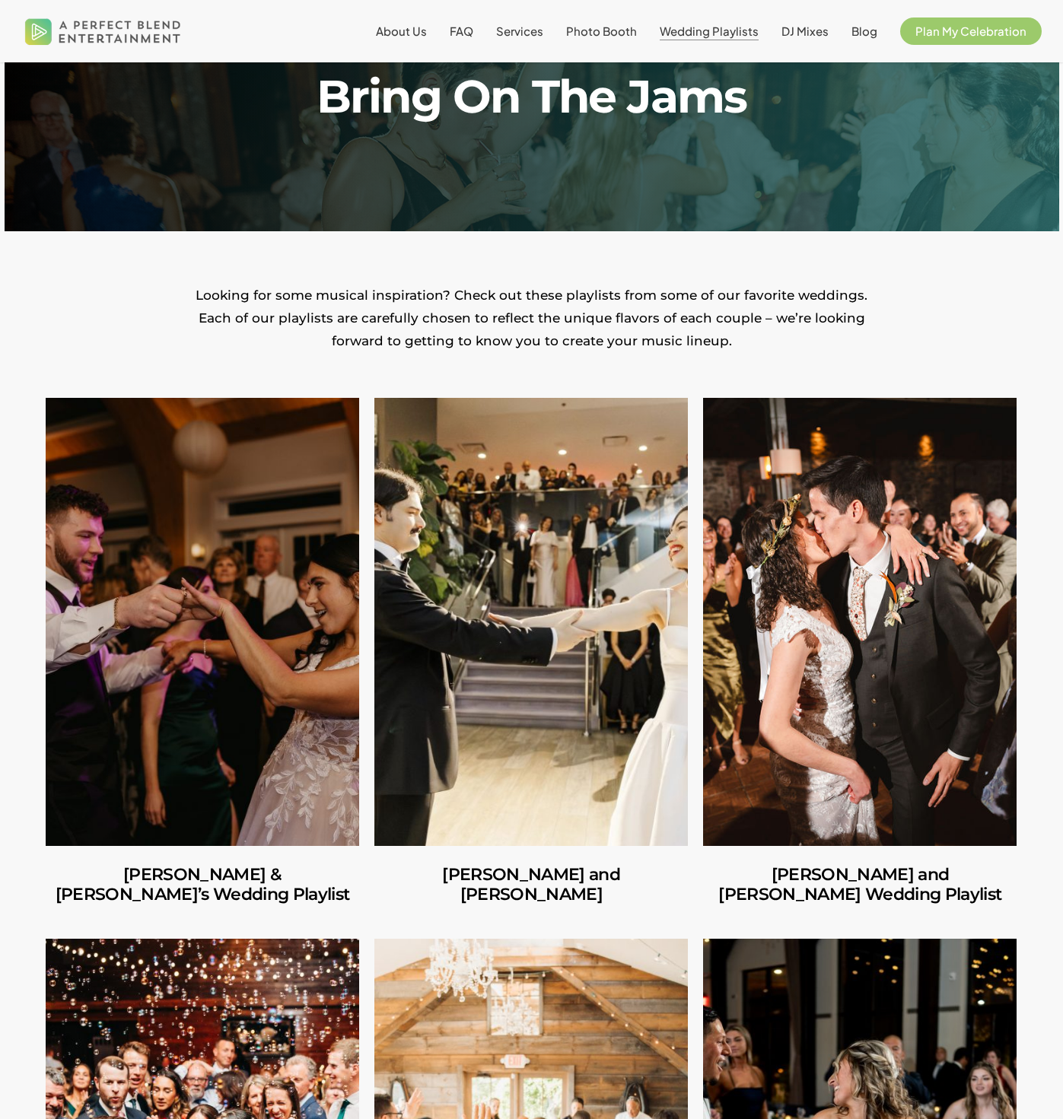
scroll to position [260, 0]
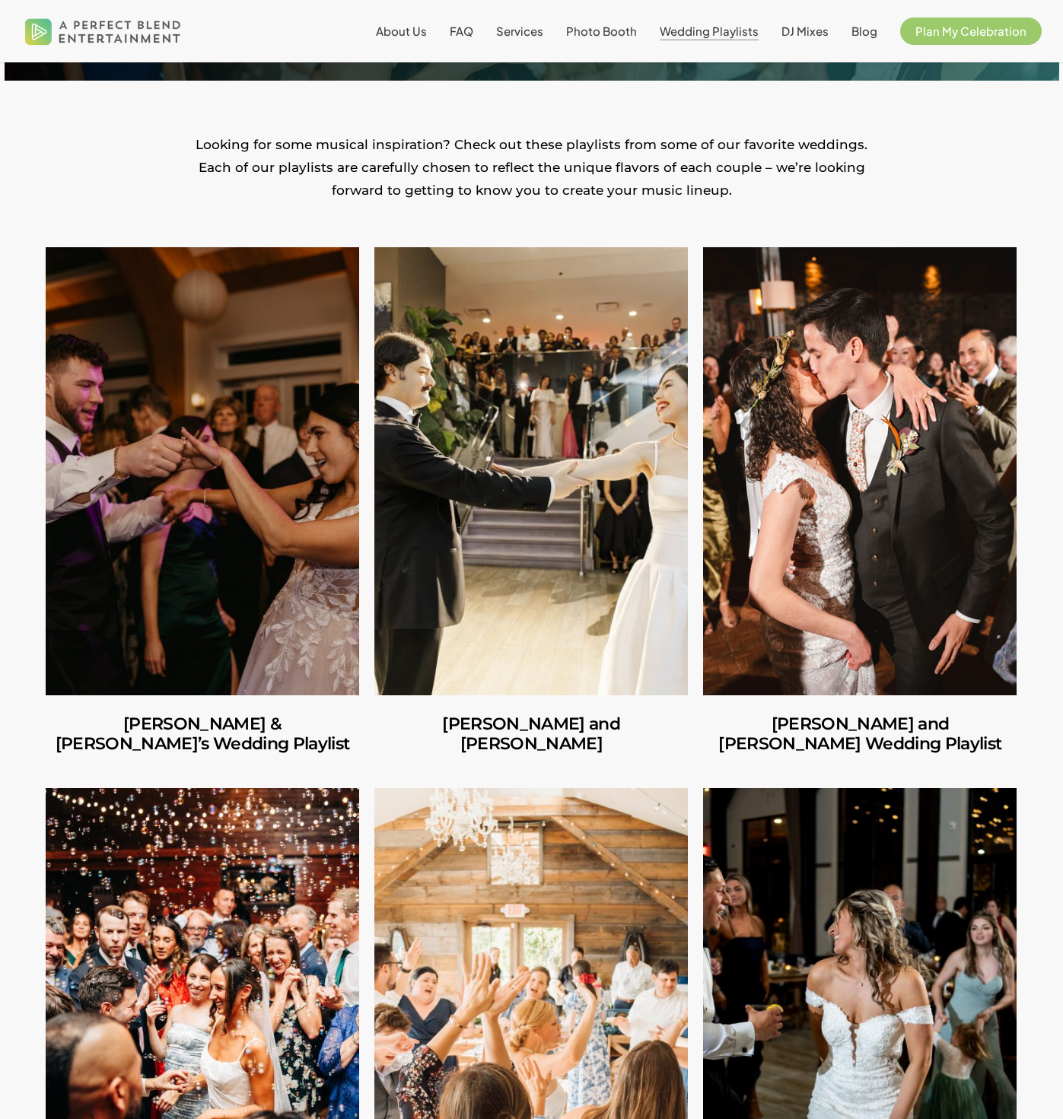
click at [982, 481] on link "Amber and Cooper’s Wedding Playlist" at bounding box center [860, 470] width 314 height 447
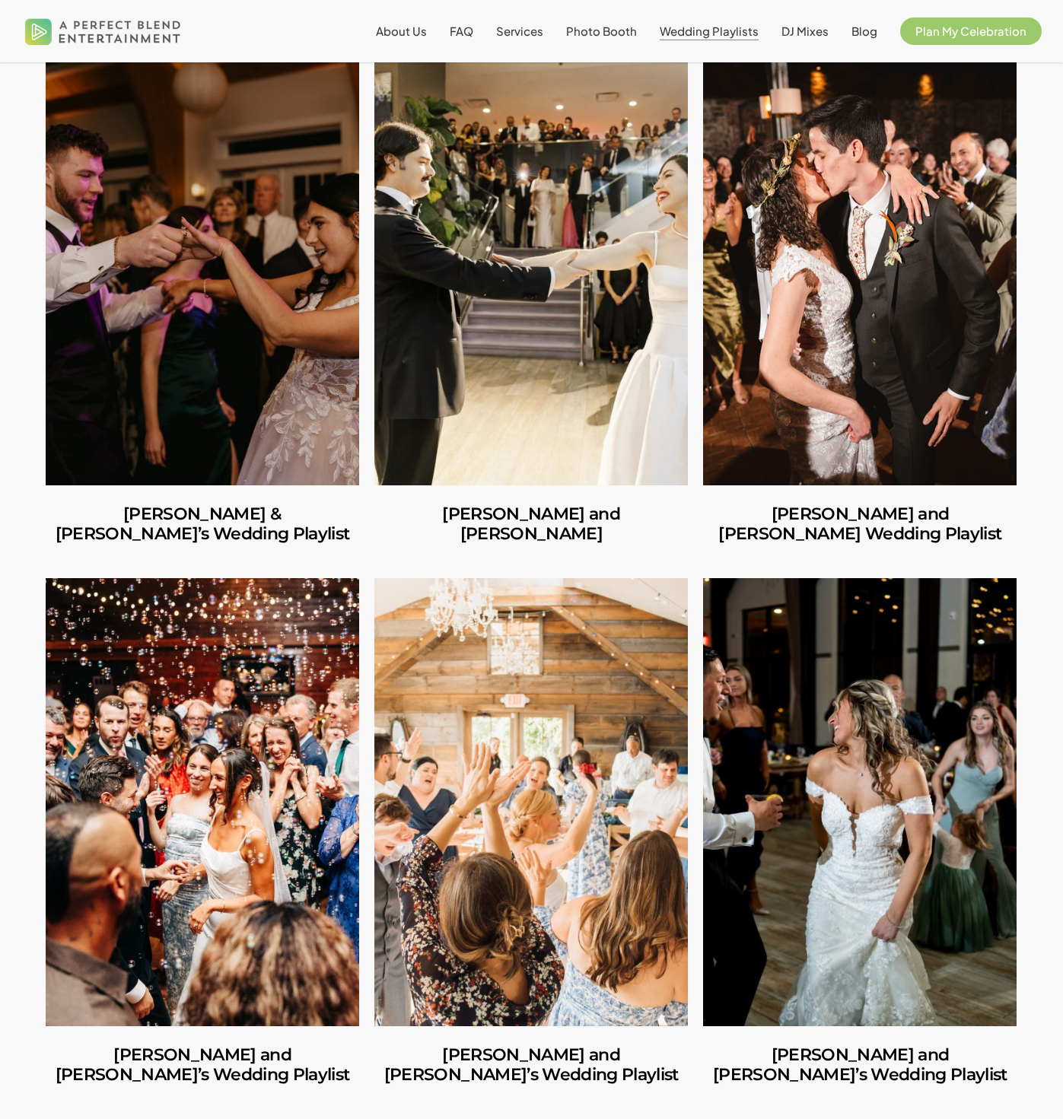
scroll to position [377, 0]
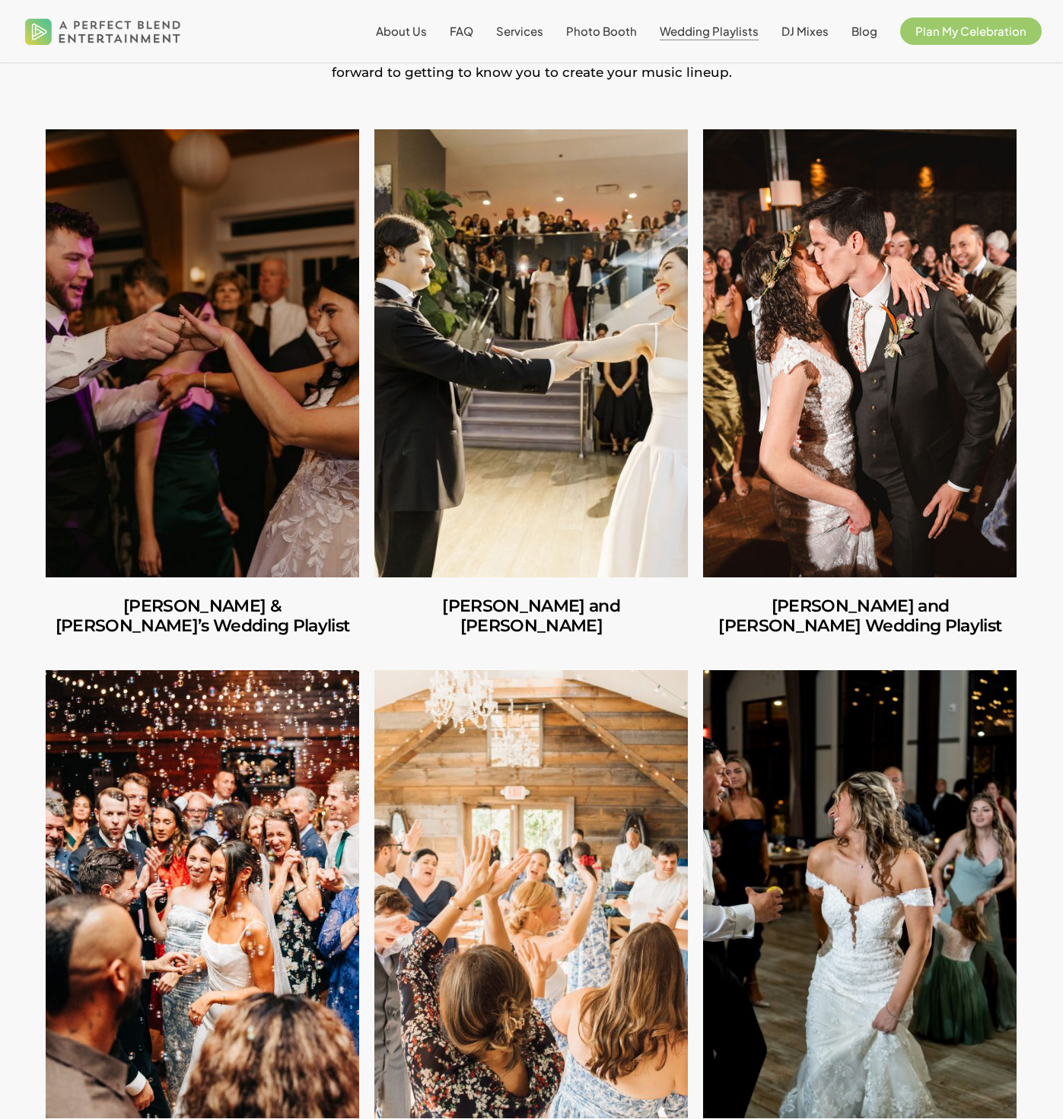
click at [166, 356] on link "Richard & Carly’s Wedding Playlist" at bounding box center [203, 352] width 314 height 447
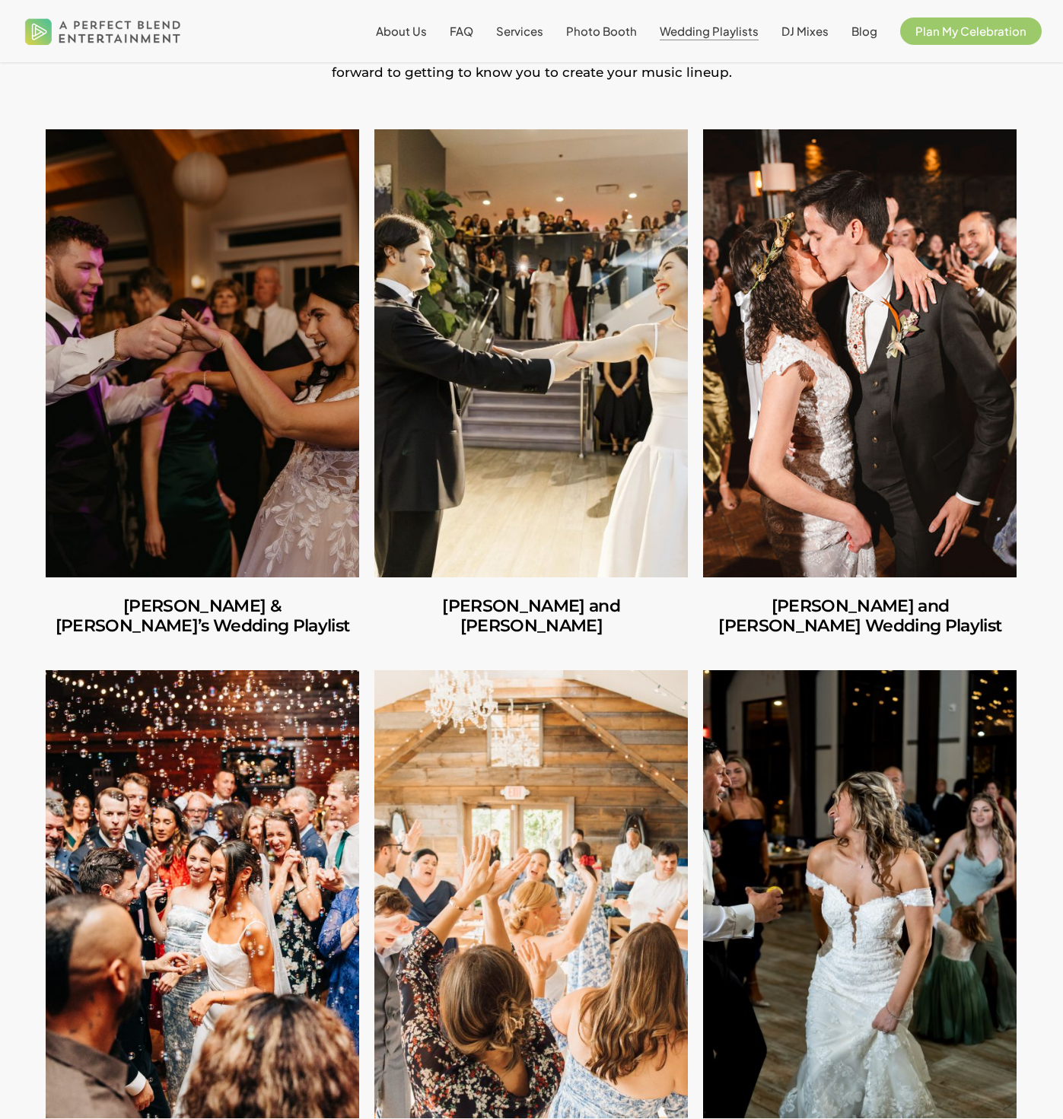
click at [909, 321] on link "Amber and Cooper’s Wedding Playlist" at bounding box center [860, 352] width 314 height 447
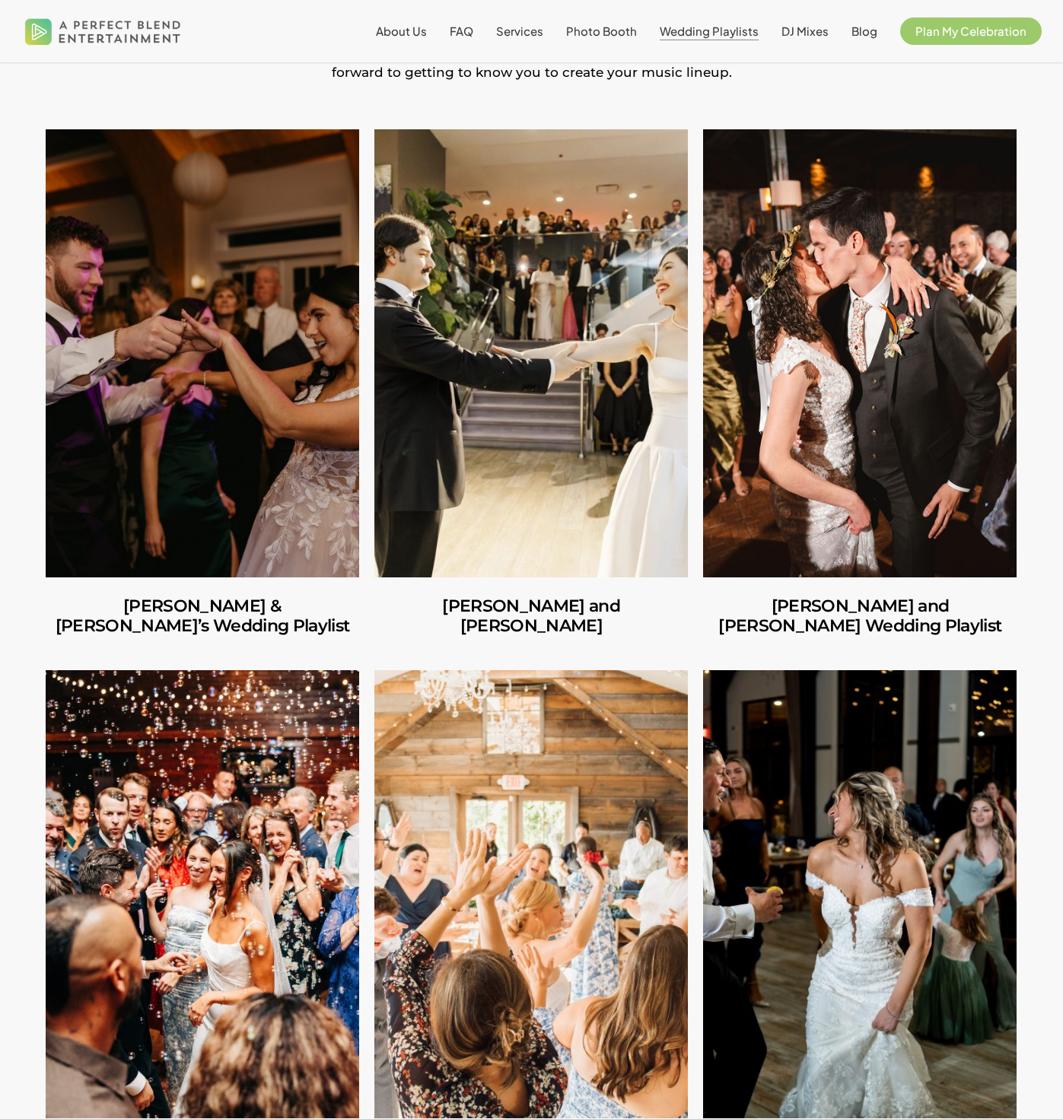
click at [487, 809] on link "Jules and Michelle’s Wedding Playlist" at bounding box center [531, 893] width 314 height 447
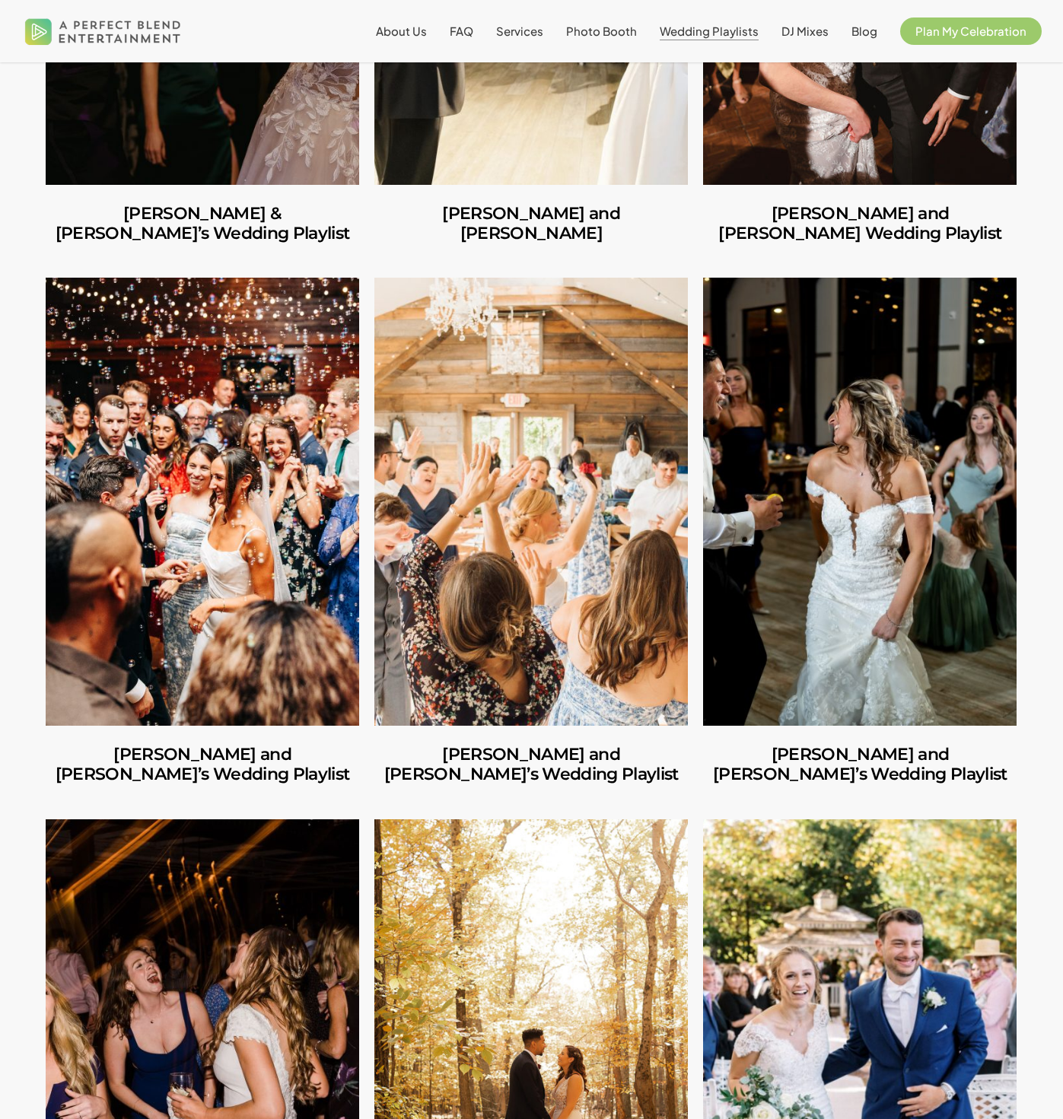
scroll to position [890, 0]
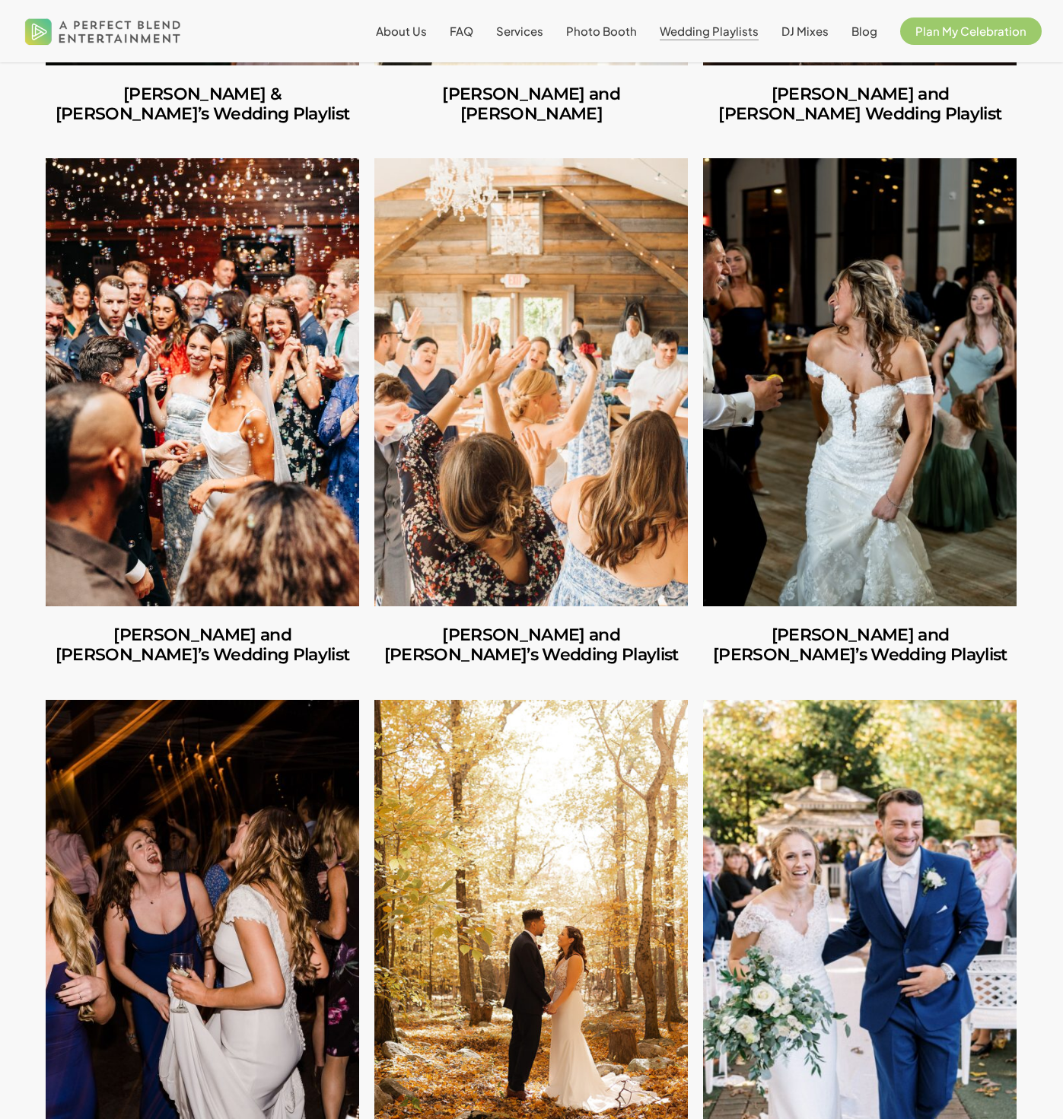
click at [933, 835] on link "George and Mackenzie’s Wedding Playlist" at bounding box center [860, 923] width 314 height 447
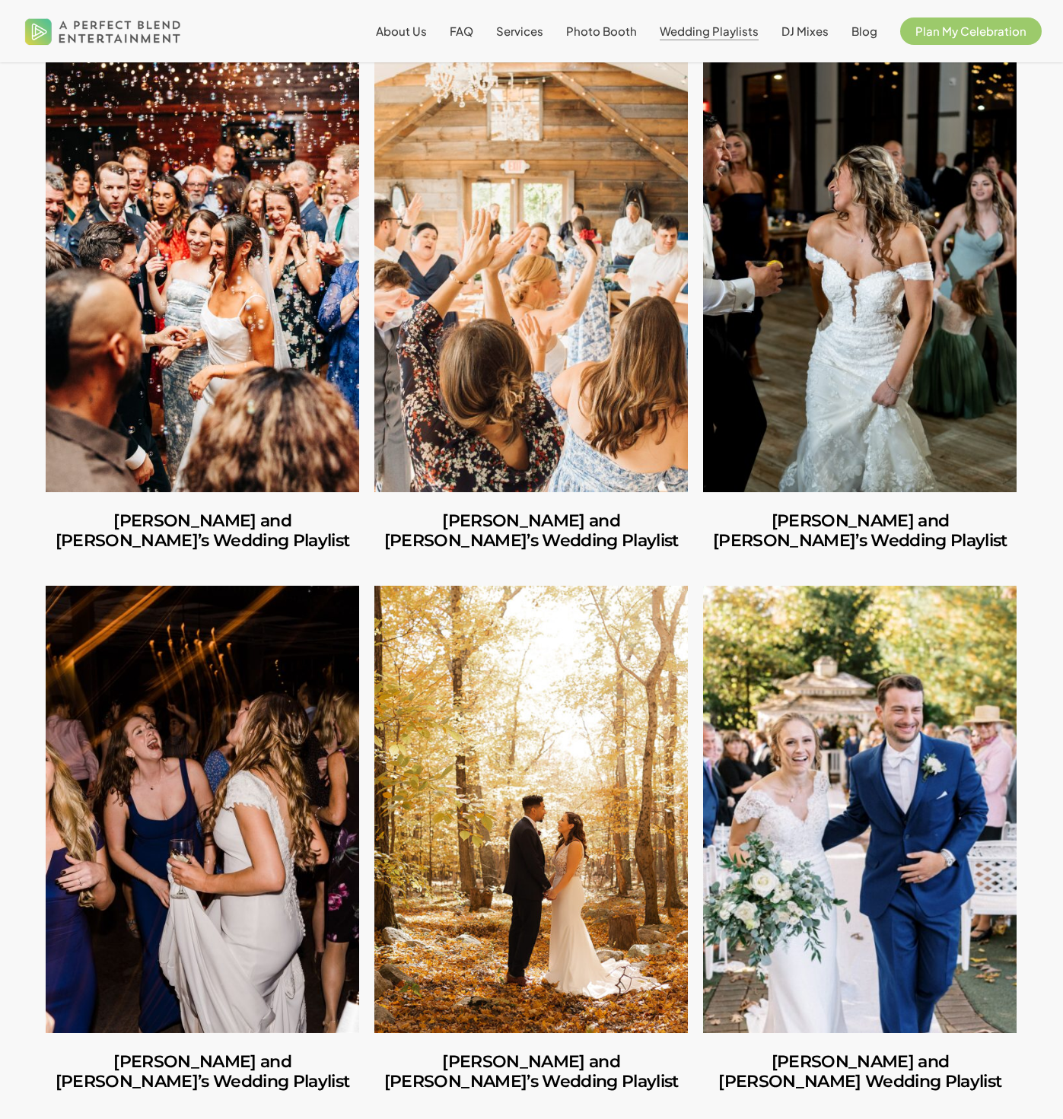
scroll to position [1170, 0]
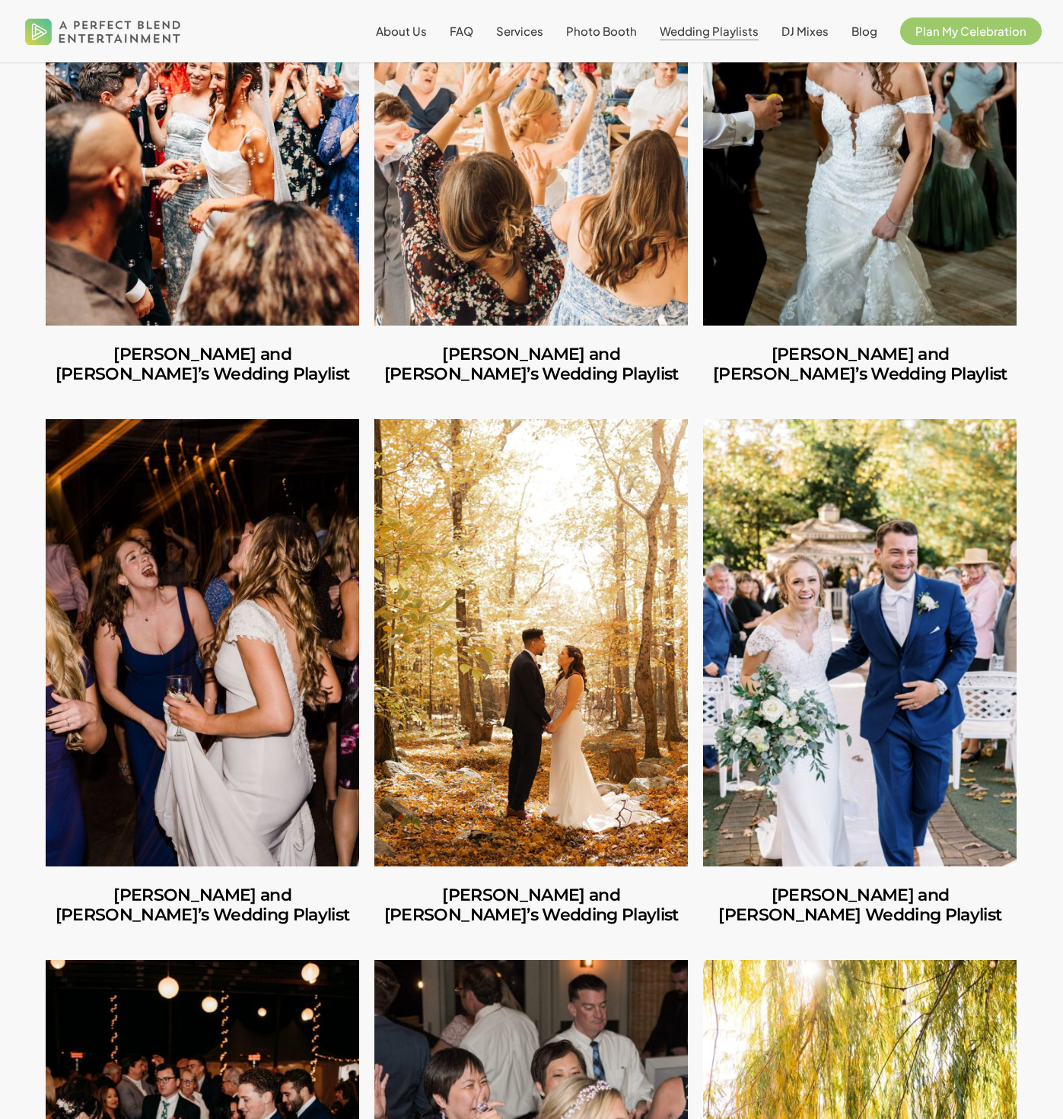
click at [201, 622] on link "Mike and Amanda’s Wedding Playlist" at bounding box center [203, 642] width 314 height 447
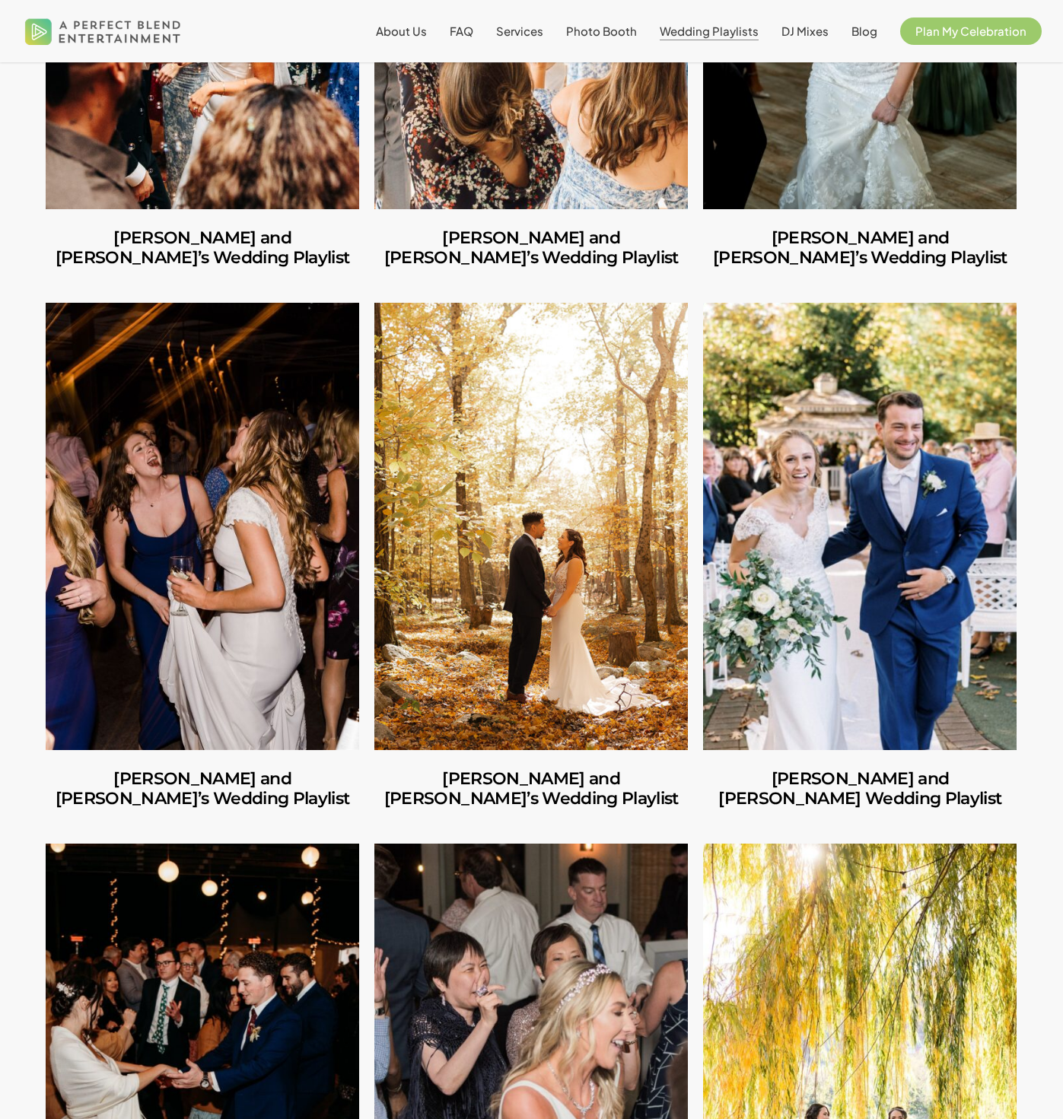
scroll to position [1288, 0]
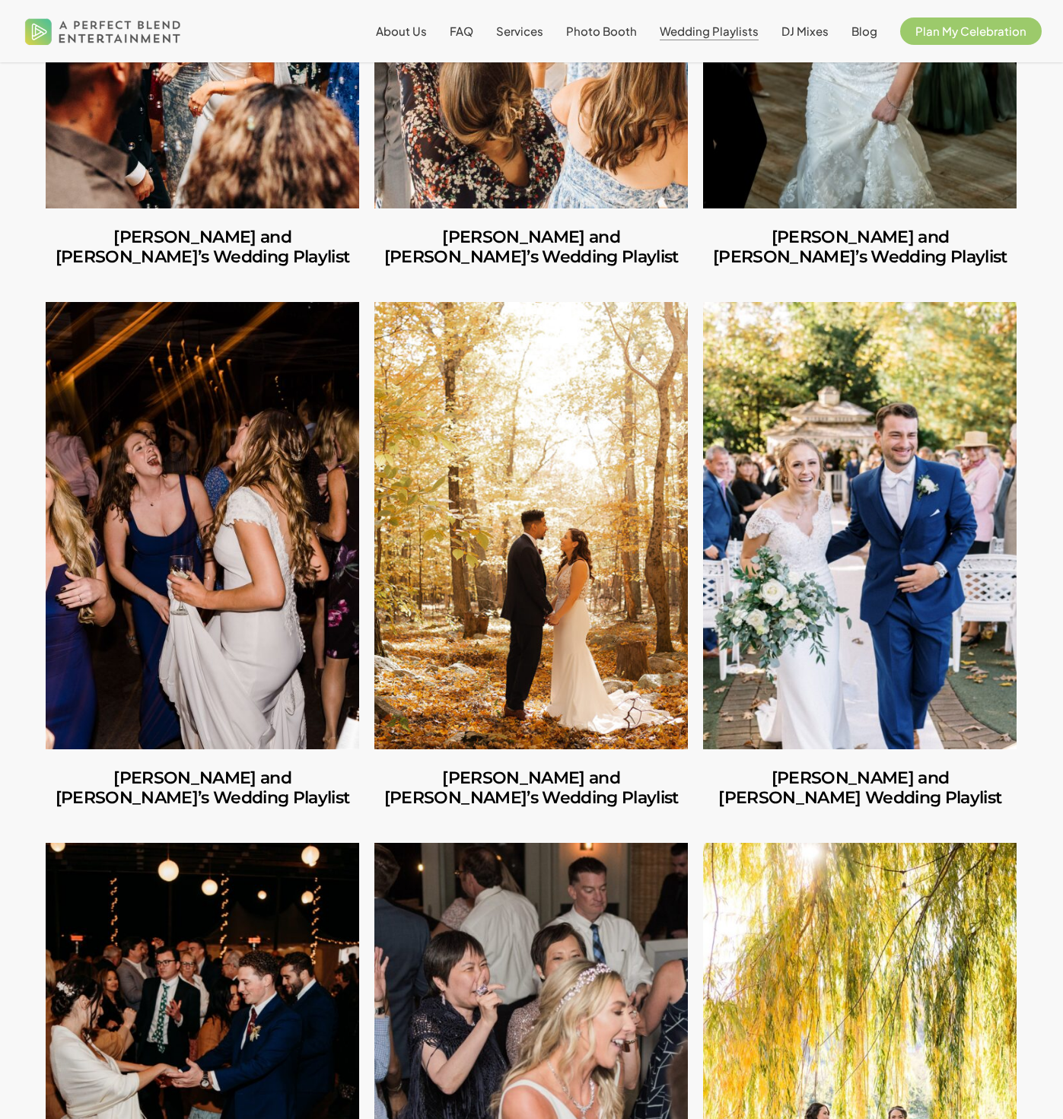
click at [489, 513] on link "Ruben and Lesley’s Wedding Playlist" at bounding box center [531, 525] width 314 height 447
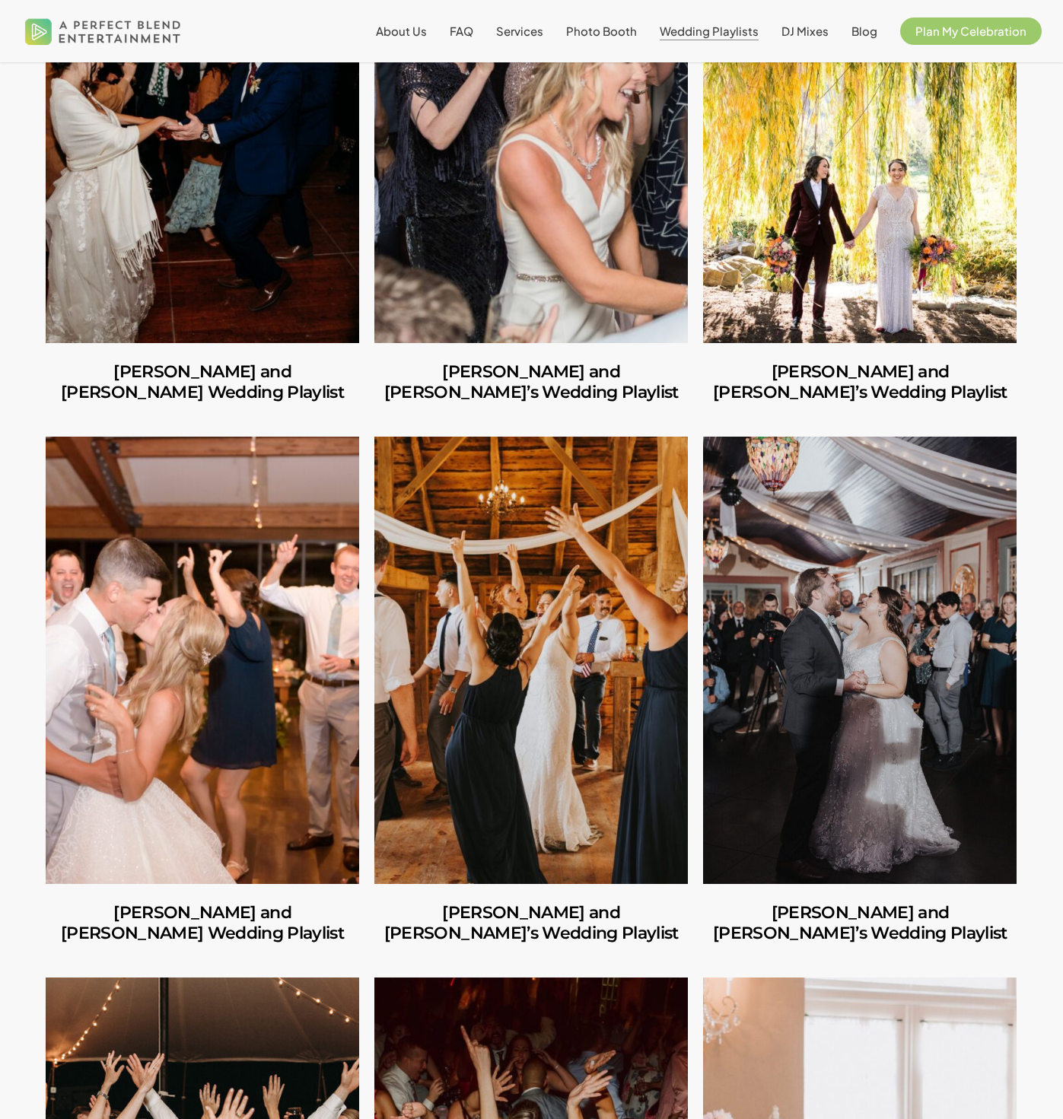
scroll to position [2240, 0]
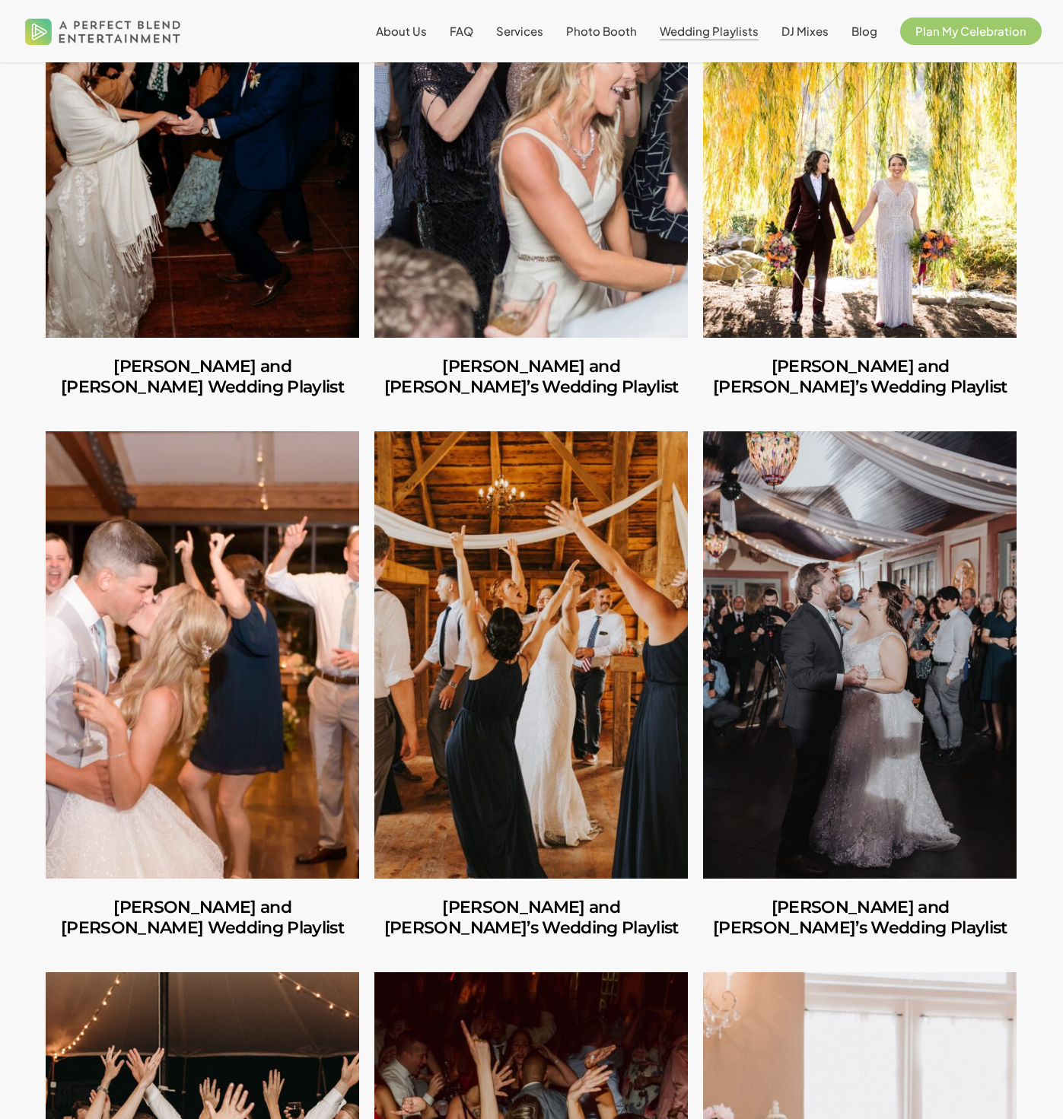
click at [199, 680] on link "Alyssa and Ryan’s Wedding Playlist" at bounding box center [203, 655] width 314 height 447
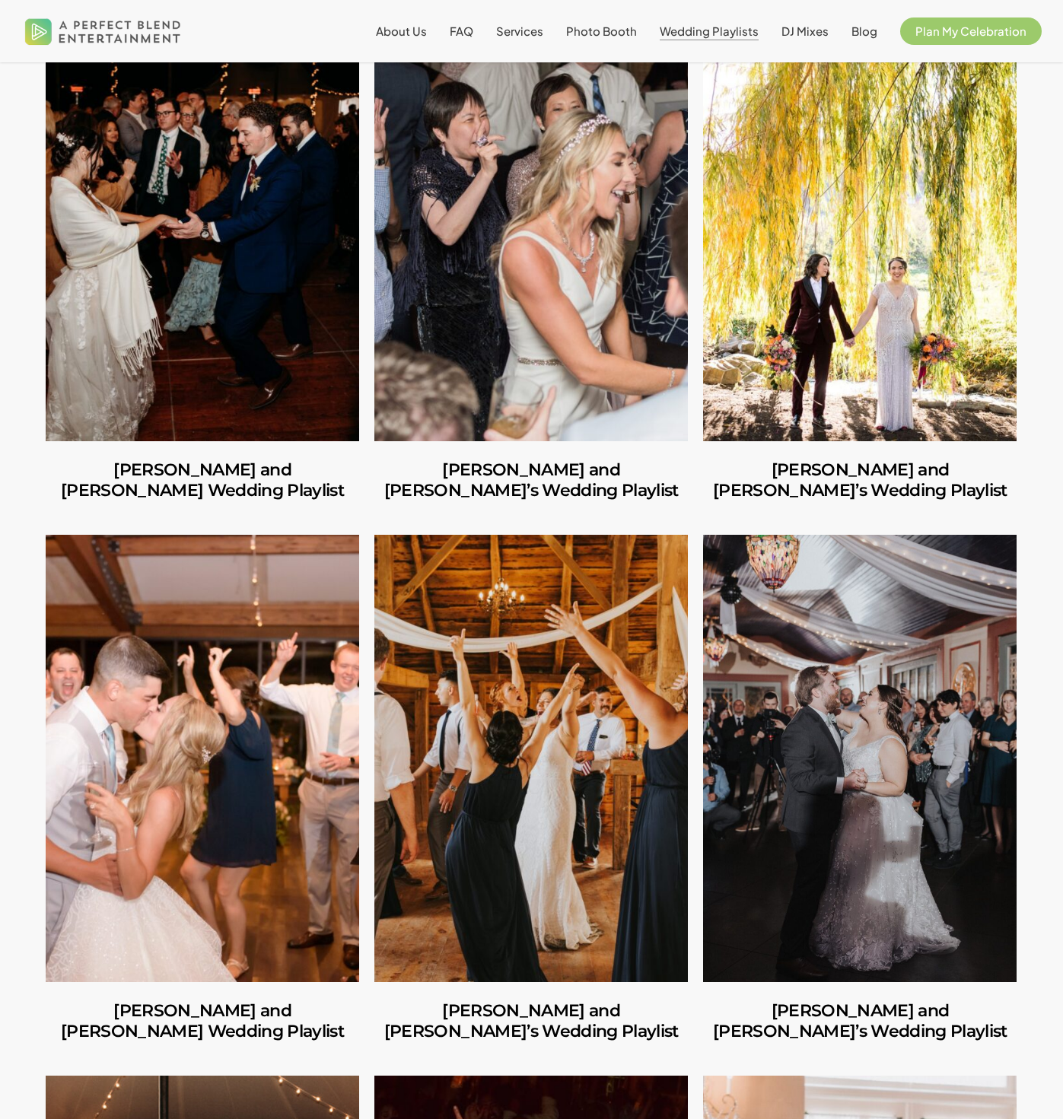
scroll to position [2435, 0]
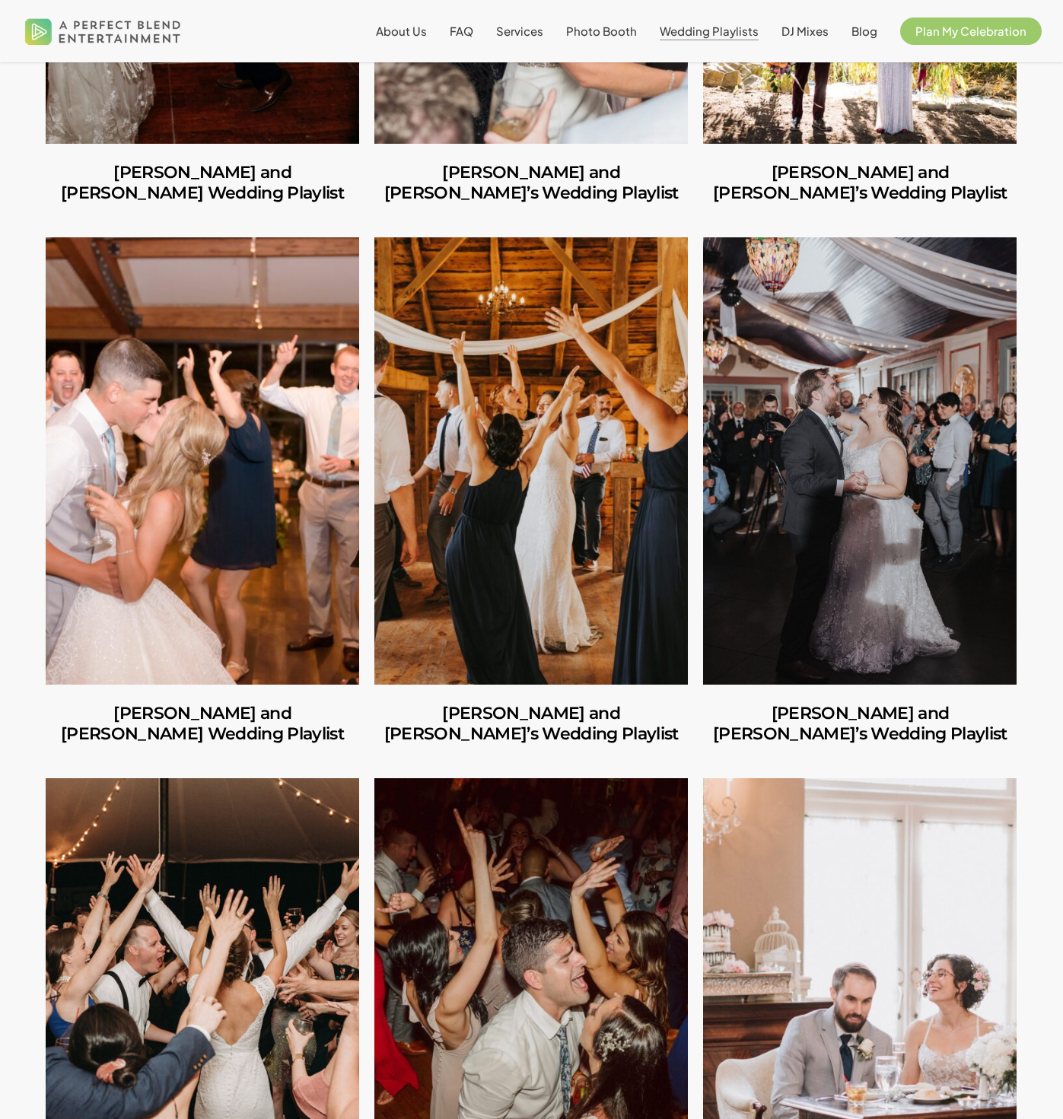
click at [558, 900] on link "Caitlin and Julio’s Wedding Playlist" at bounding box center [531, 1002] width 314 height 447
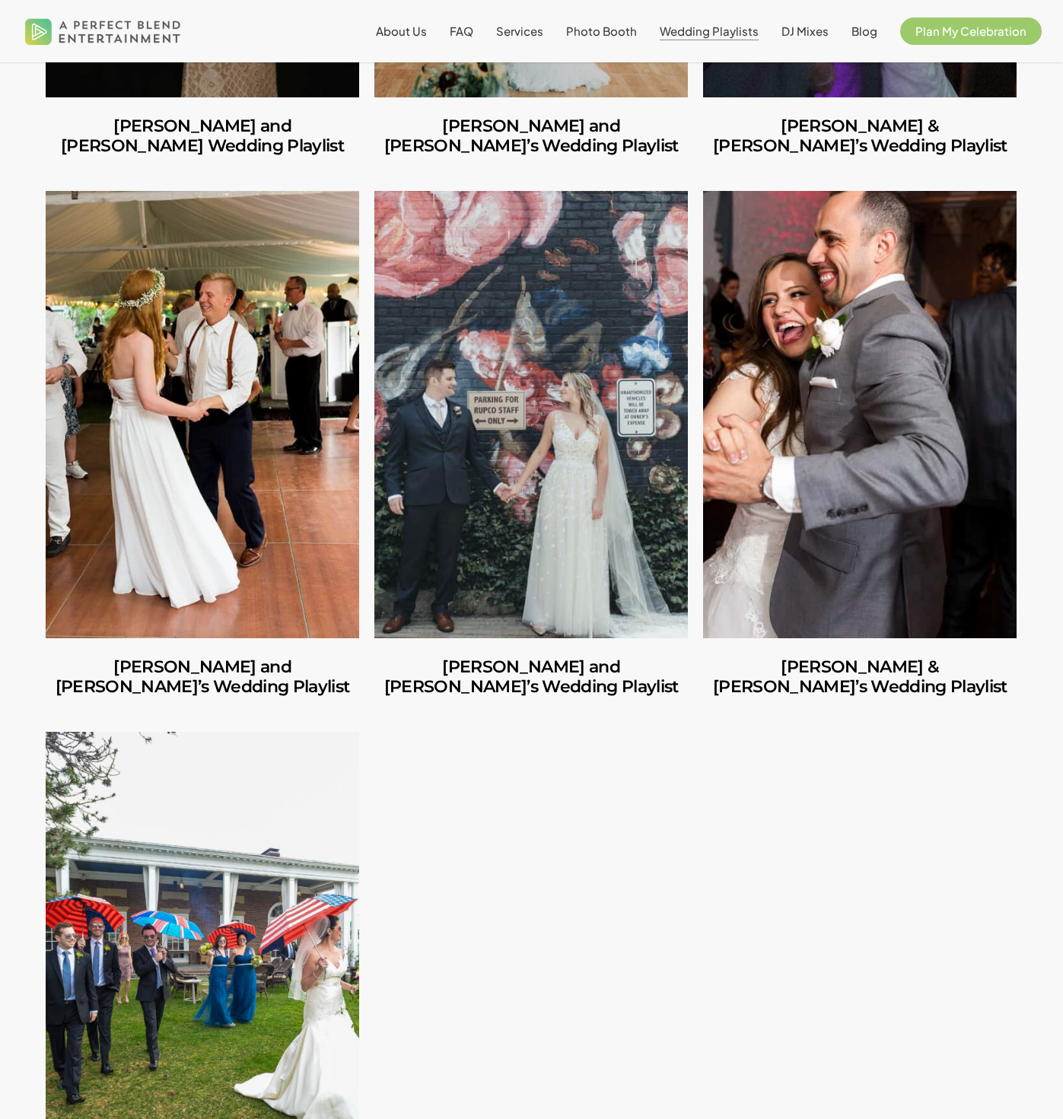
scroll to position [3966, 0]
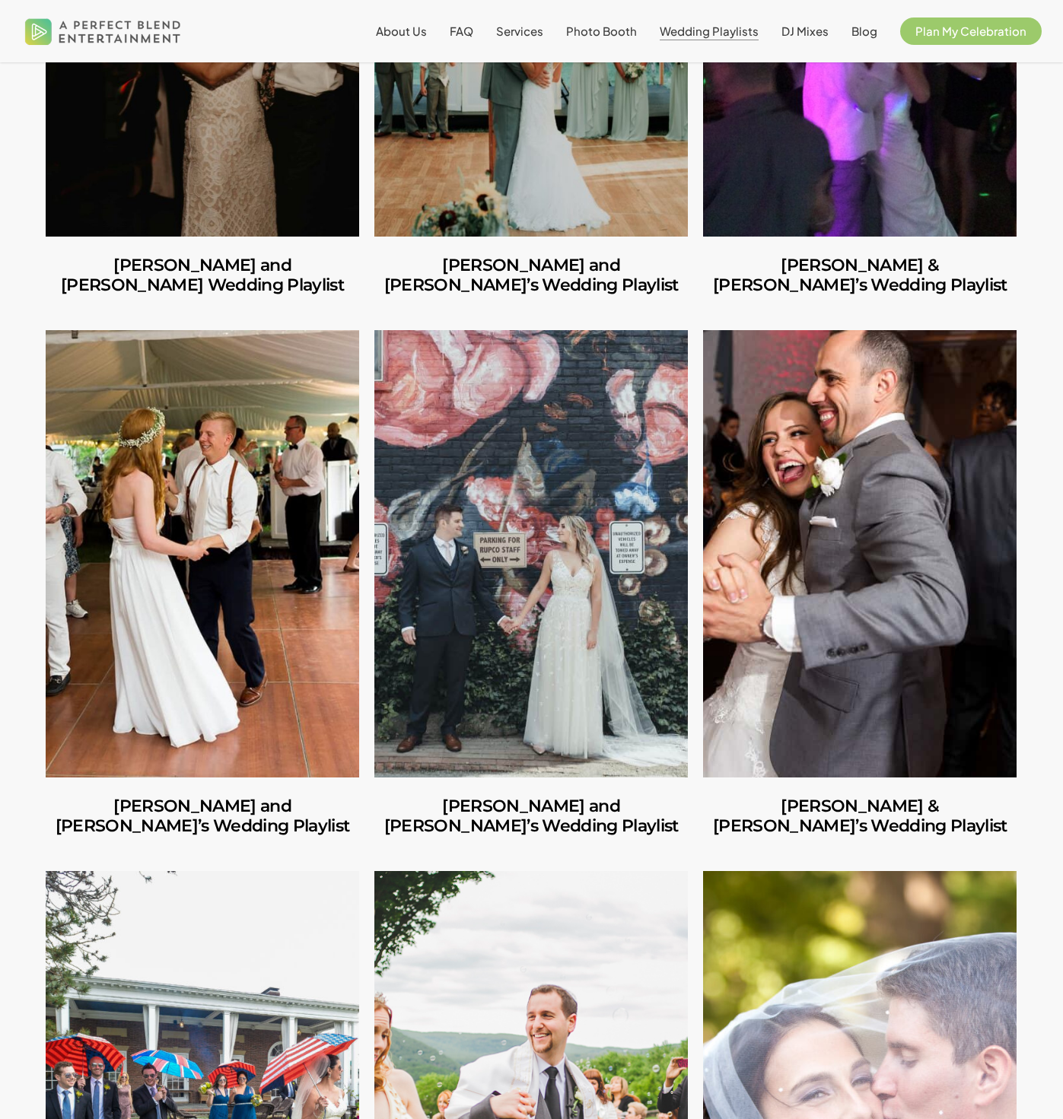
click at [543, 1029] on link "Eliora & David’s Wedding Playlist" at bounding box center [531, 1094] width 314 height 447
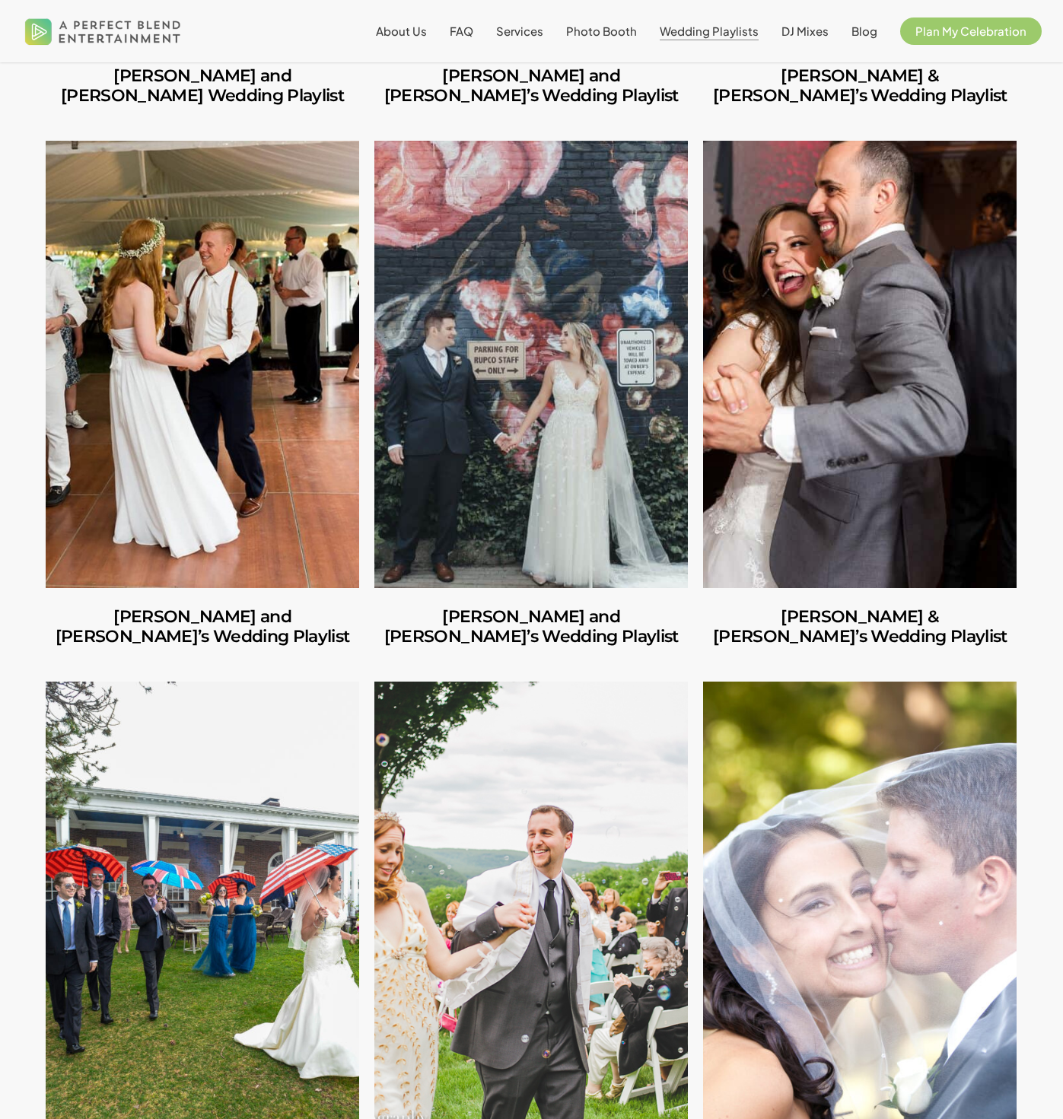
scroll to position [4475, 0]
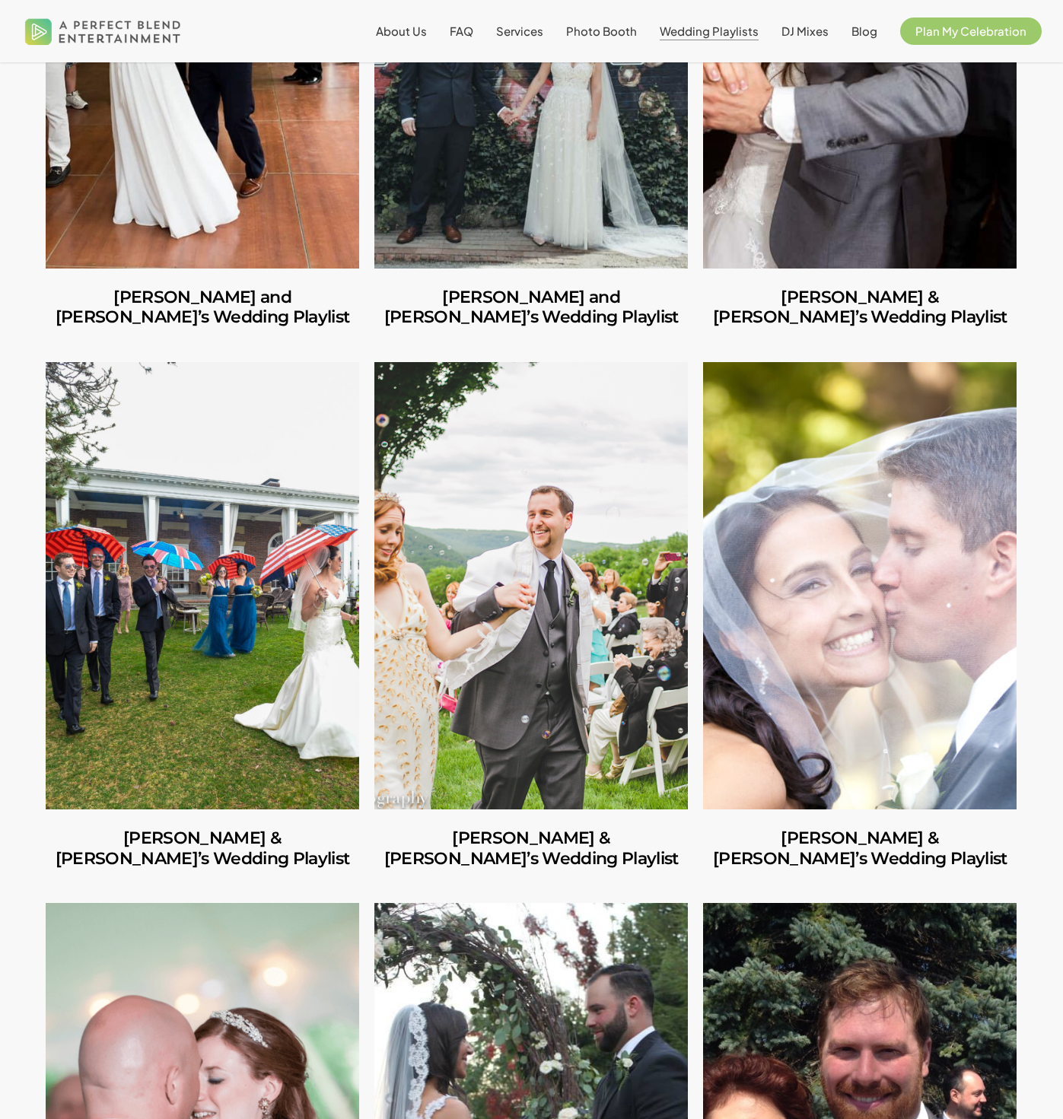
click at [895, 605] on link "Jessica & Tim’s Wedding Playlist" at bounding box center [860, 585] width 314 height 447
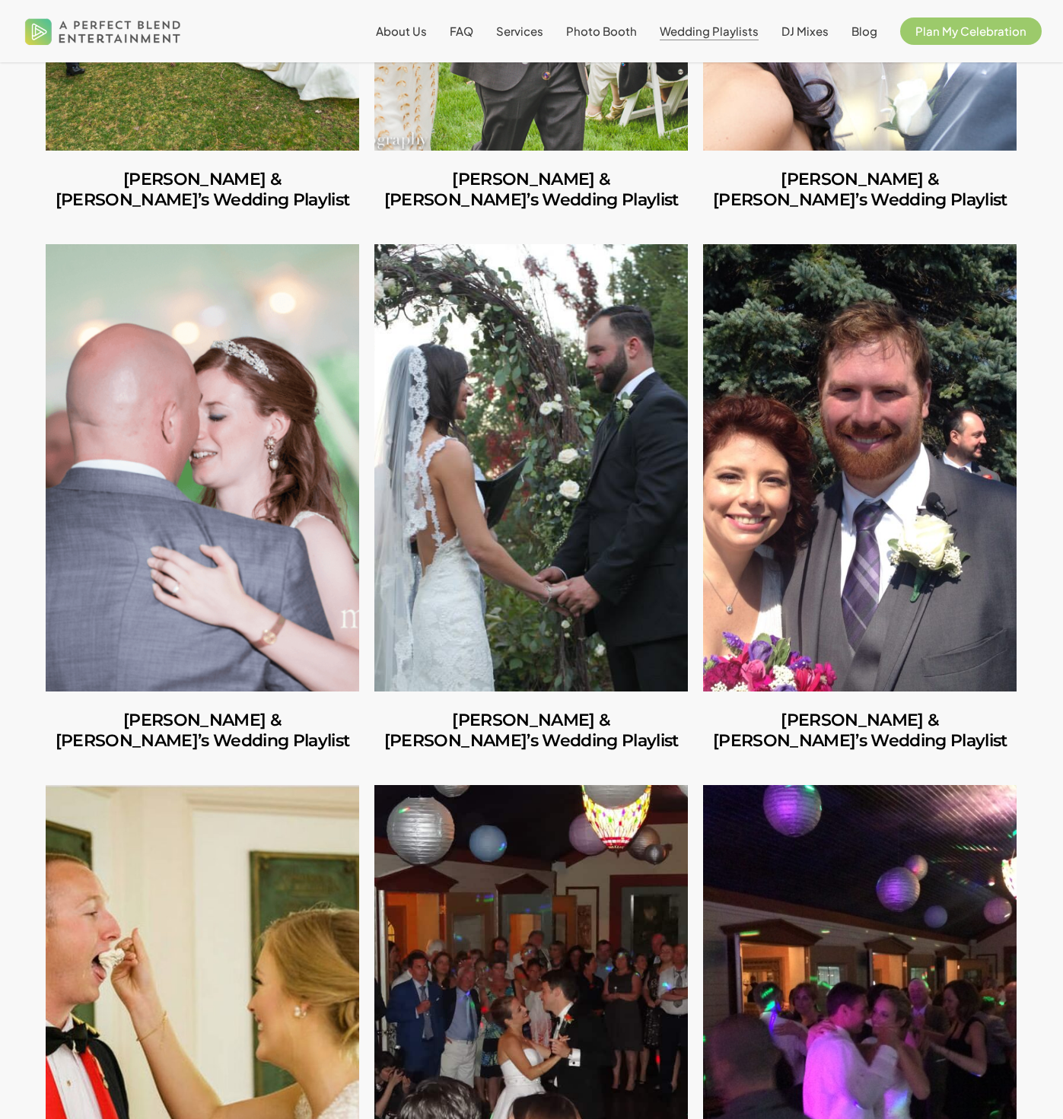
scroll to position [5247, 0]
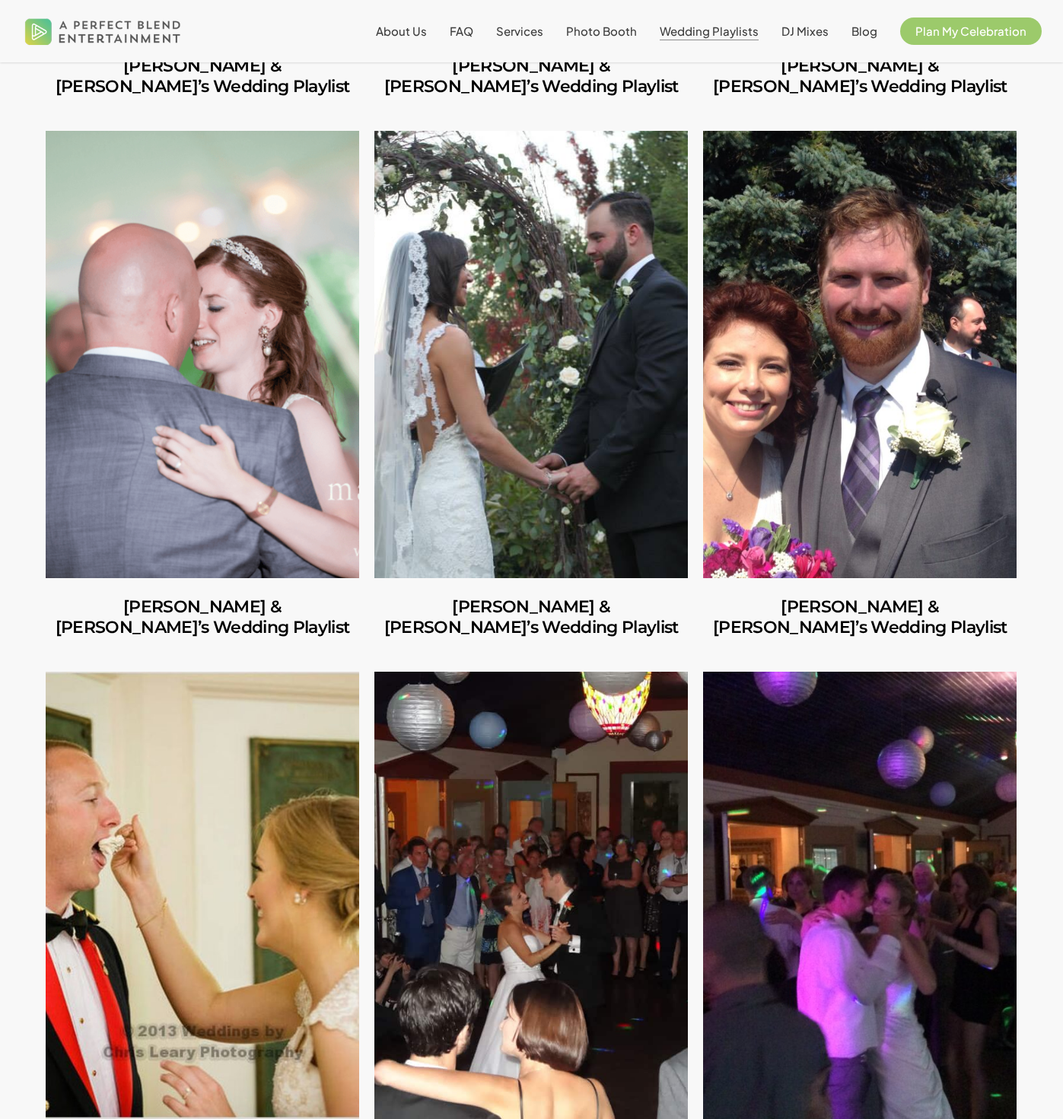
click at [890, 737] on link "Shannon & Brian’s Wedding Playlist" at bounding box center [860, 895] width 314 height 447
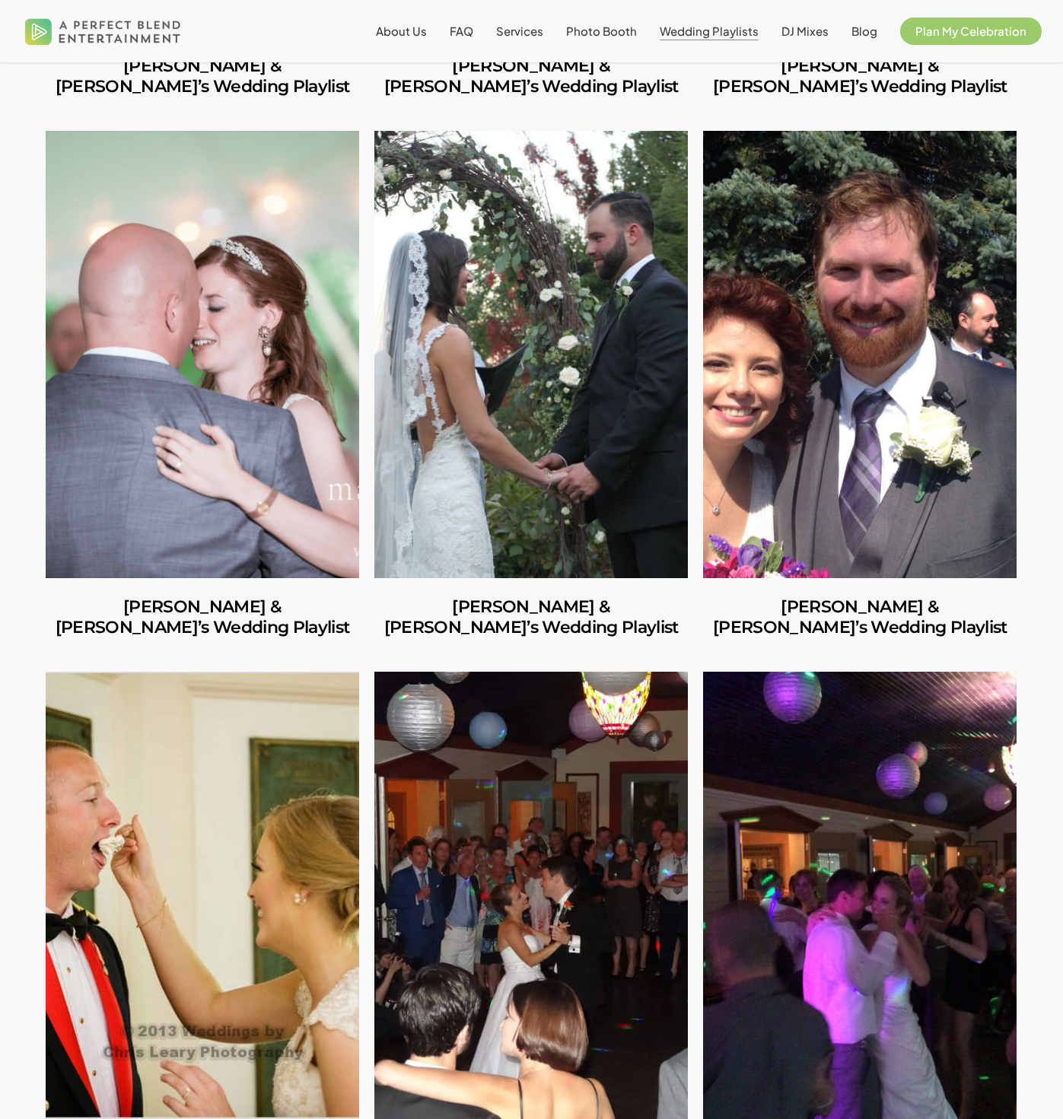
click at [929, 342] on link "Danielle & Kevin’s Wedding Playlist" at bounding box center [860, 354] width 314 height 447
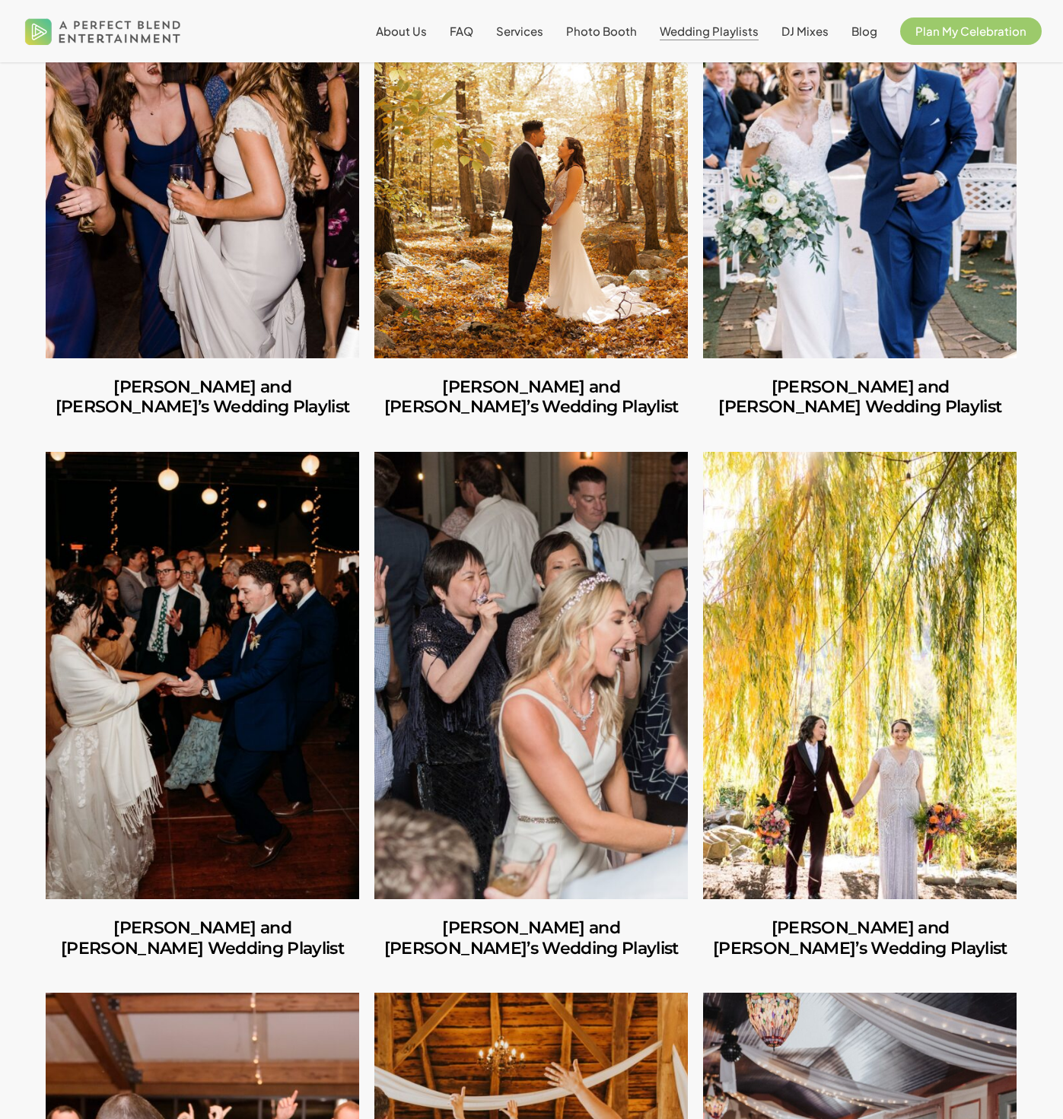
scroll to position [2279, 0]
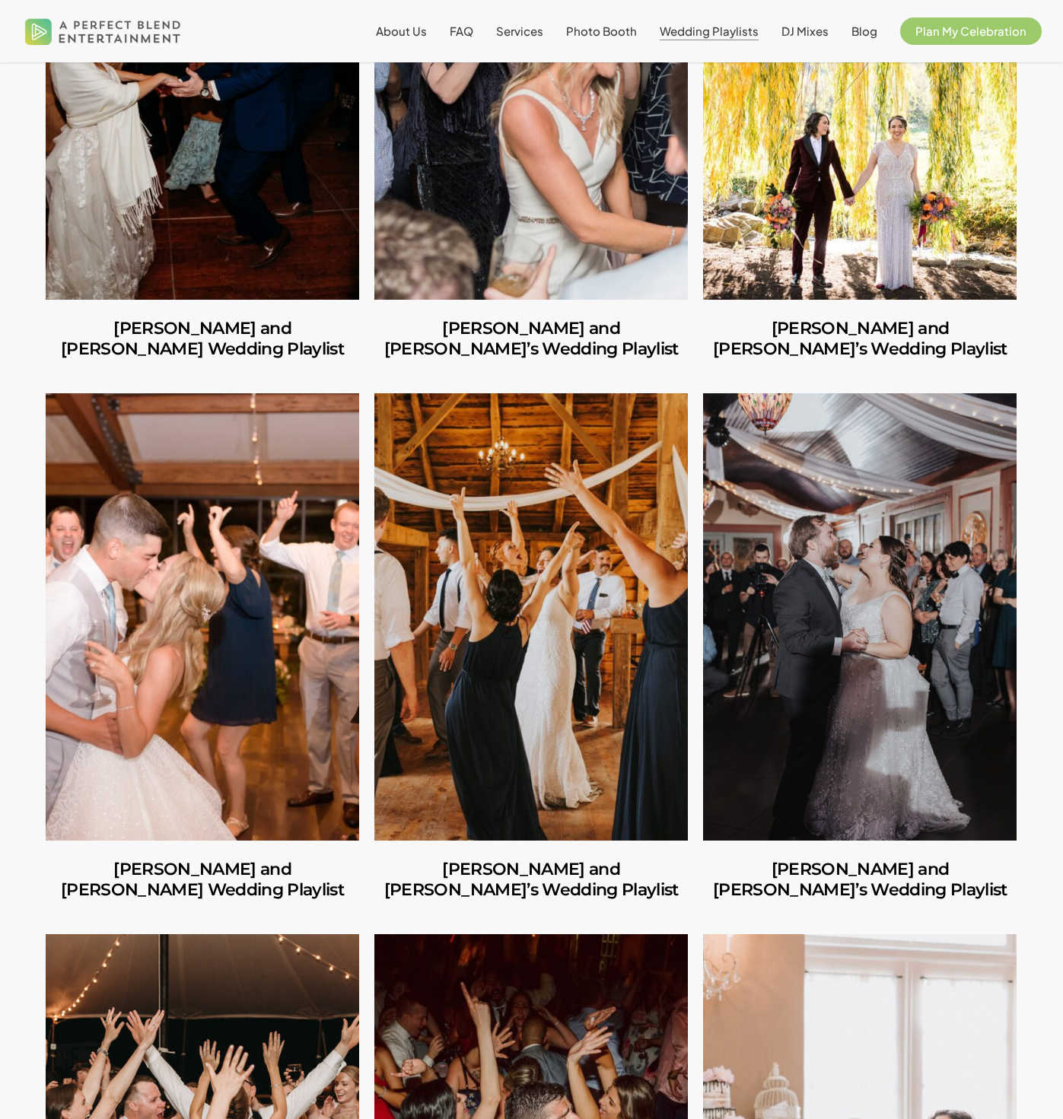
click at [773, 622] on link "Nicole and Tim’s Wedding Playlist" at bounding box center [860, 616] width 314 height 447
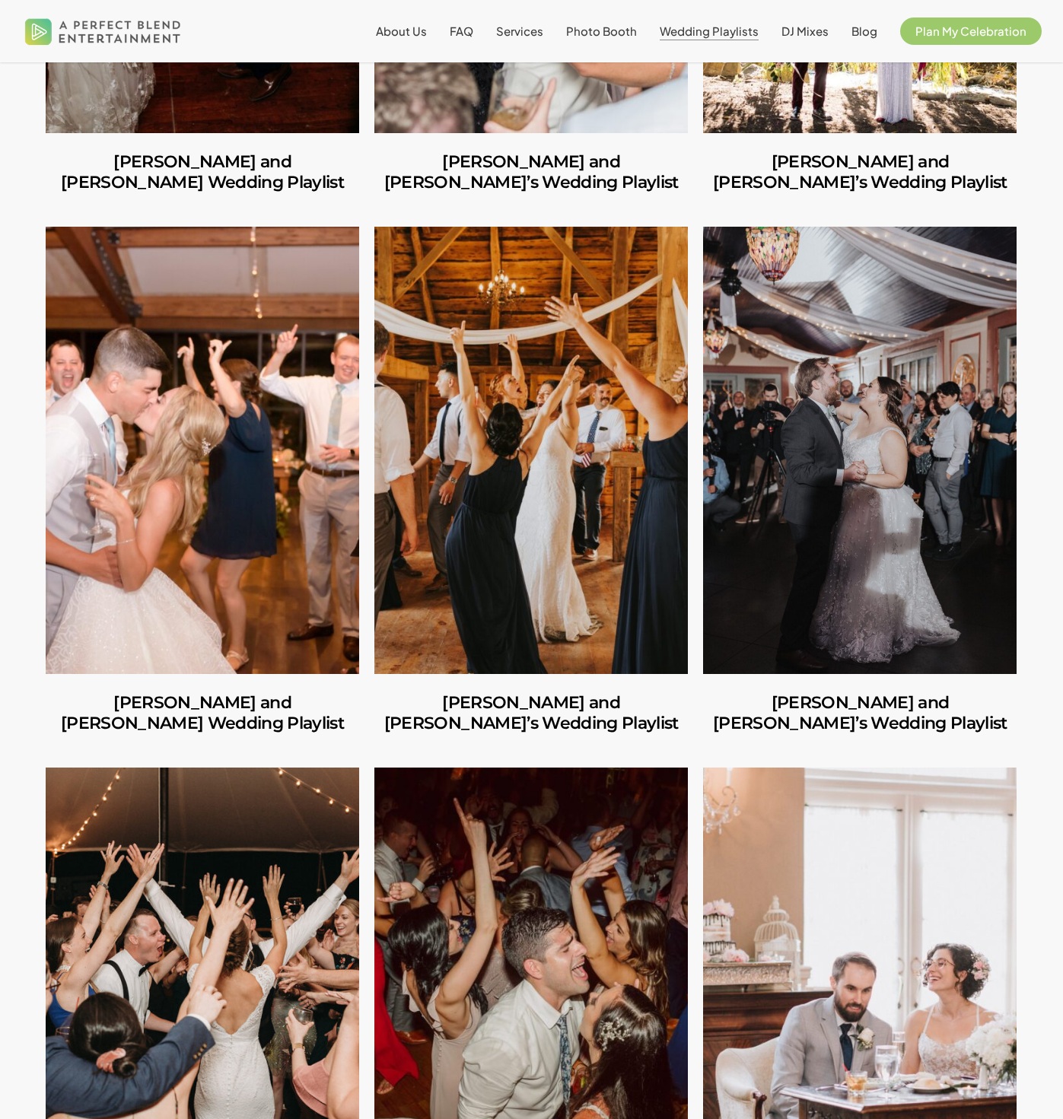
scroll to position [2756, 0]
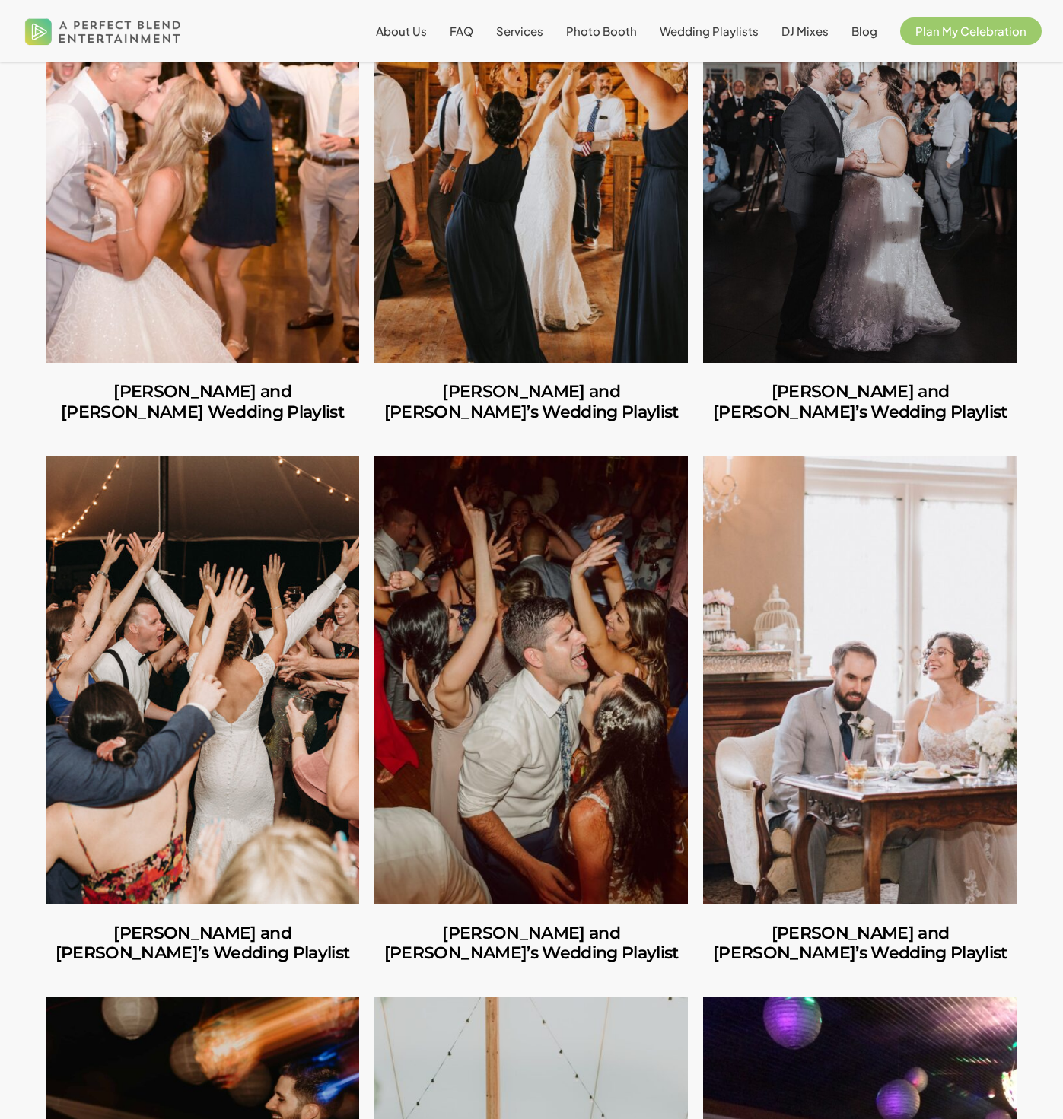
click at [530, 681] on link "Caitlin and Julio’s Wedding Playlist" at bounding box center [531, 680] width 314 height 447
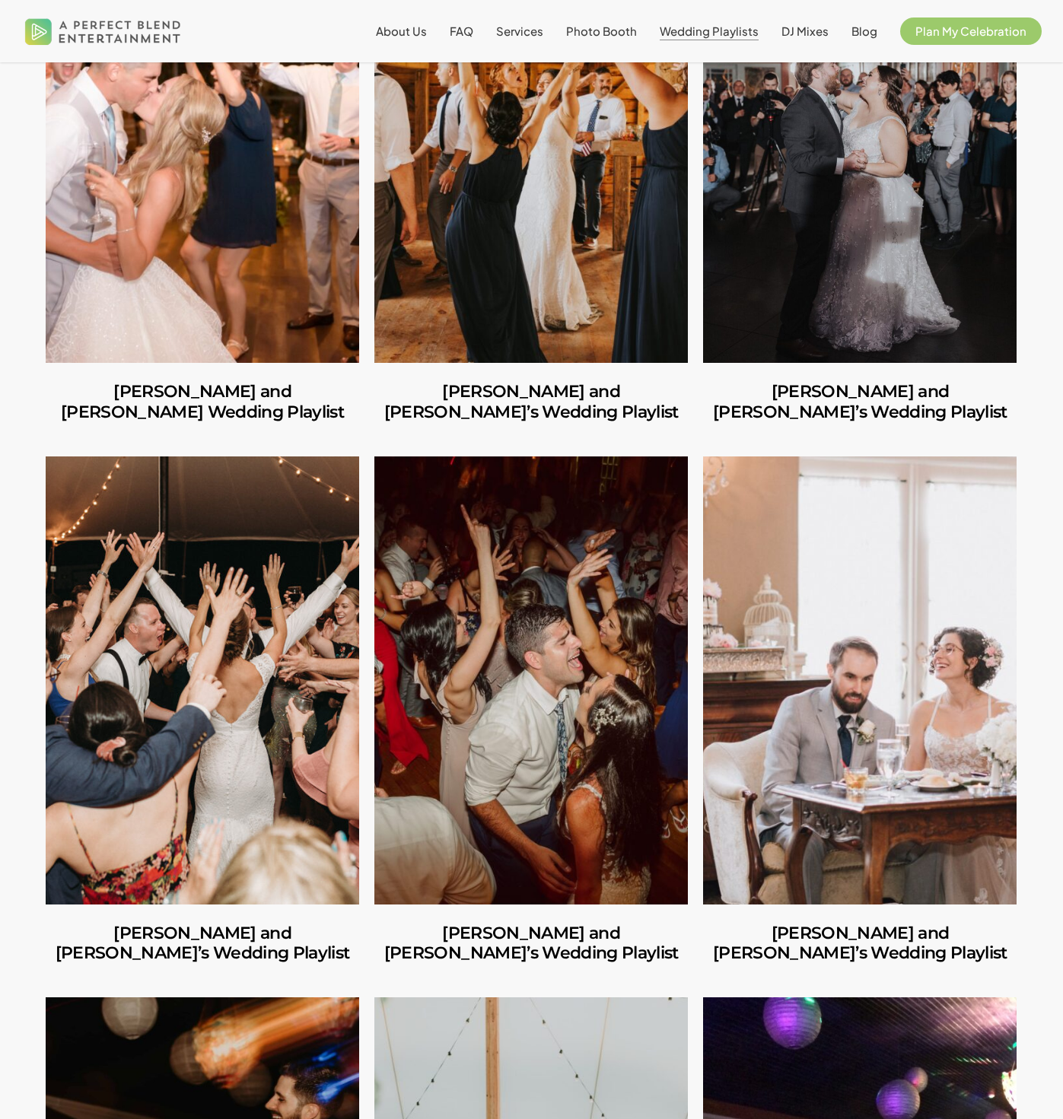
click at [858, 747] on link "Anthony and Emily’s Wedding Playlist" at bounding box center [860, 680] width 314 height 447
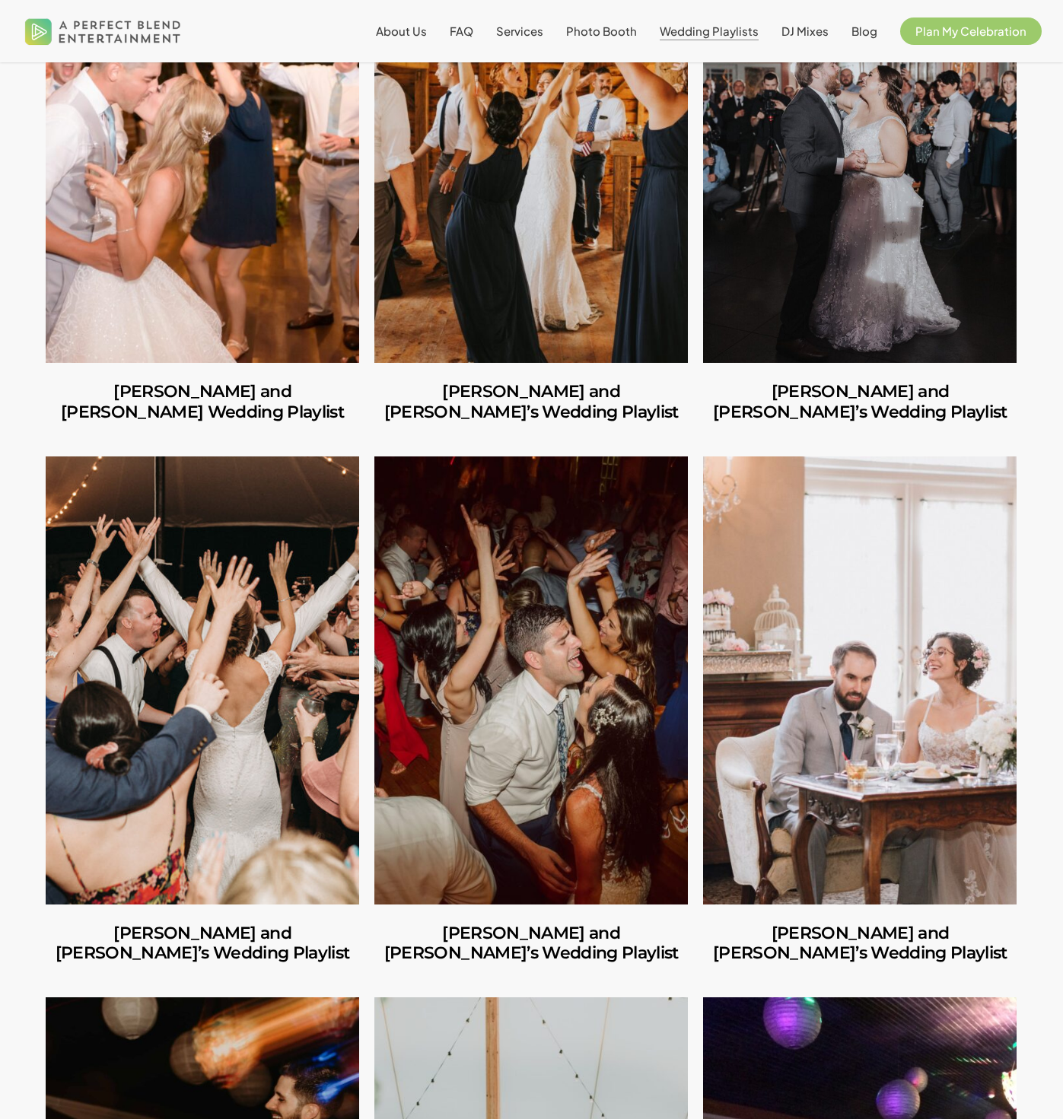
click at [131, 680] on link "Ian and Amy’s Wedding Playlist" at bounding box center [203, 680] width 314 height 447
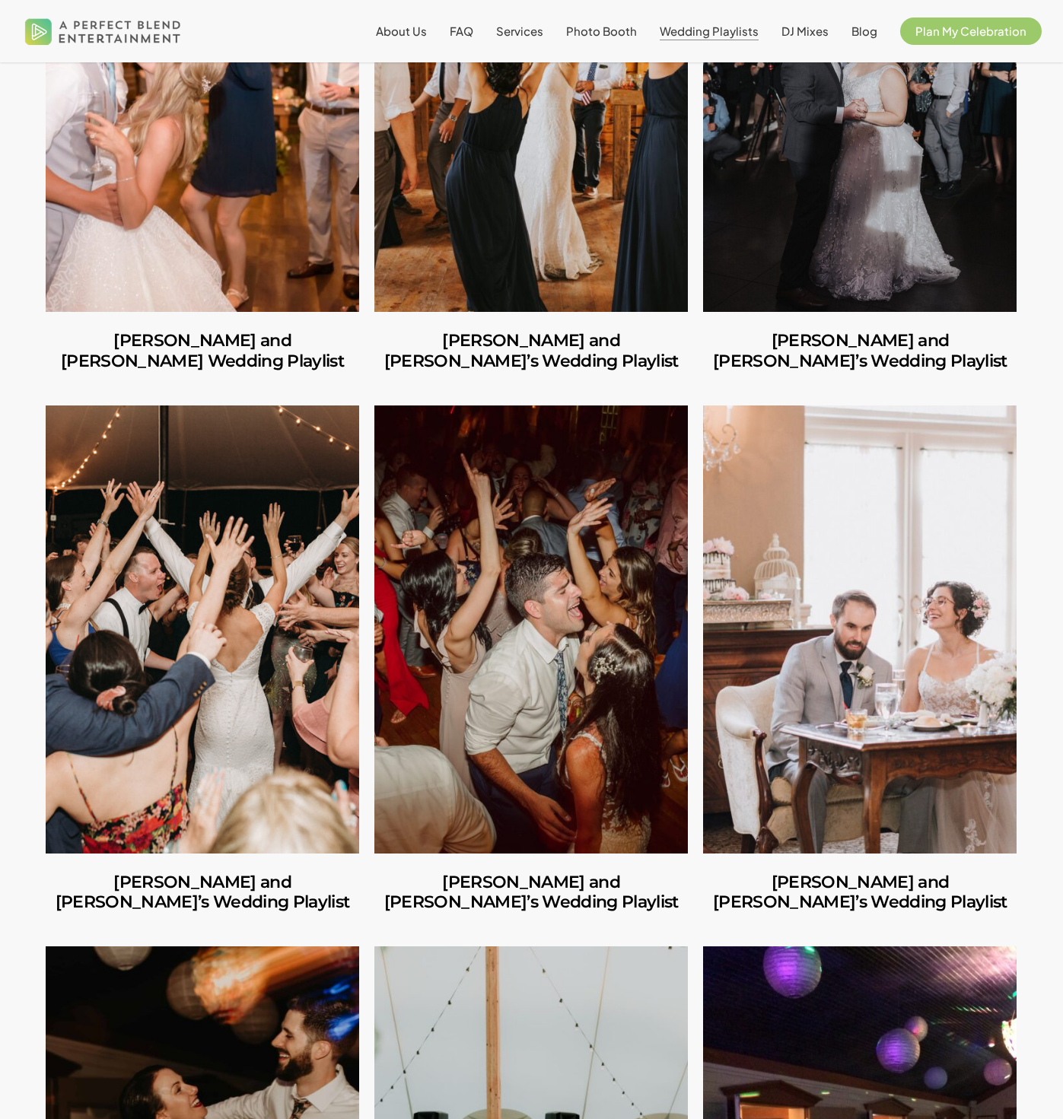
scroll to position [3024, 0]
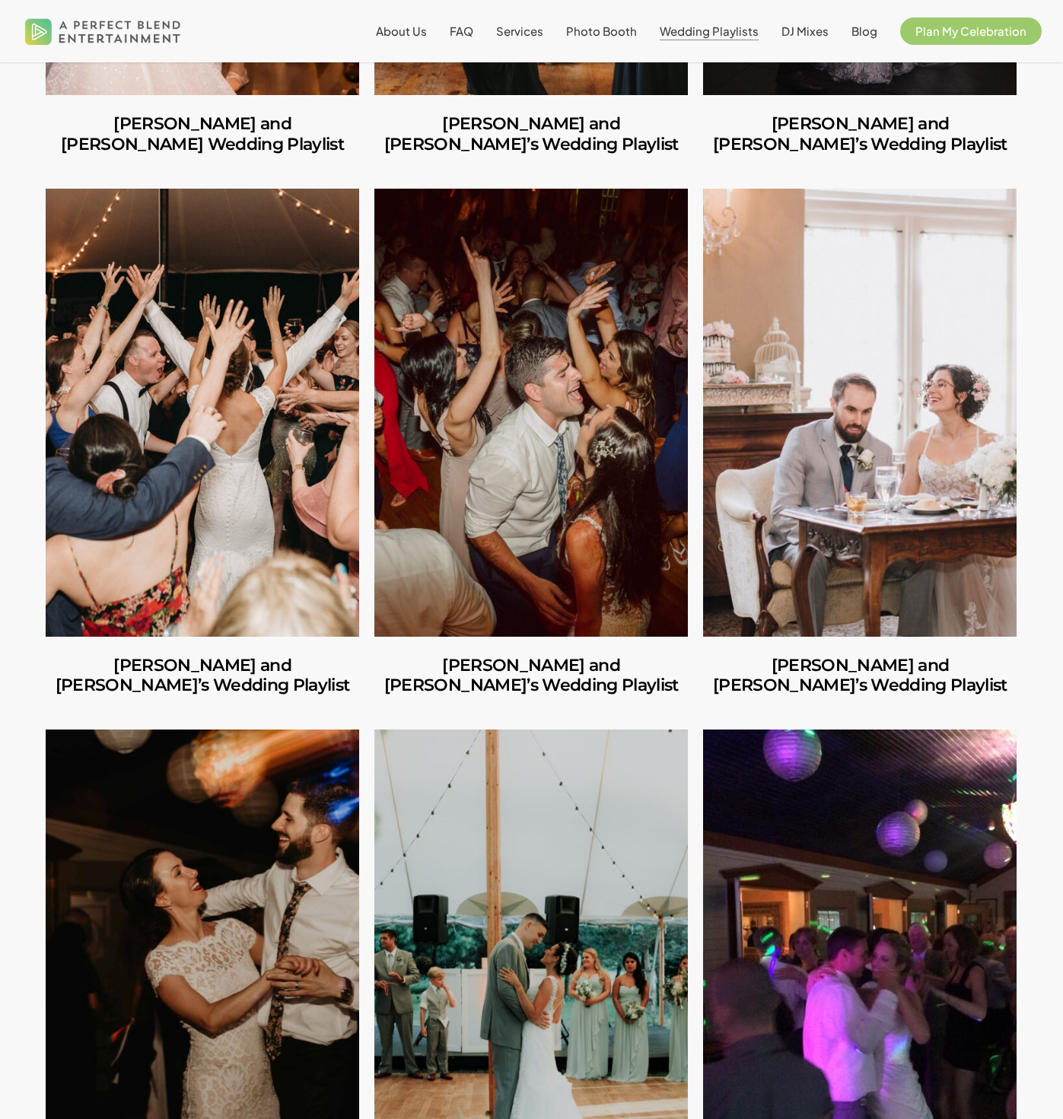
click at [231, 881] on link "Catherine and Tyler’s Wedding Playlist" at bounding box center [203, 953] width 314 height 447
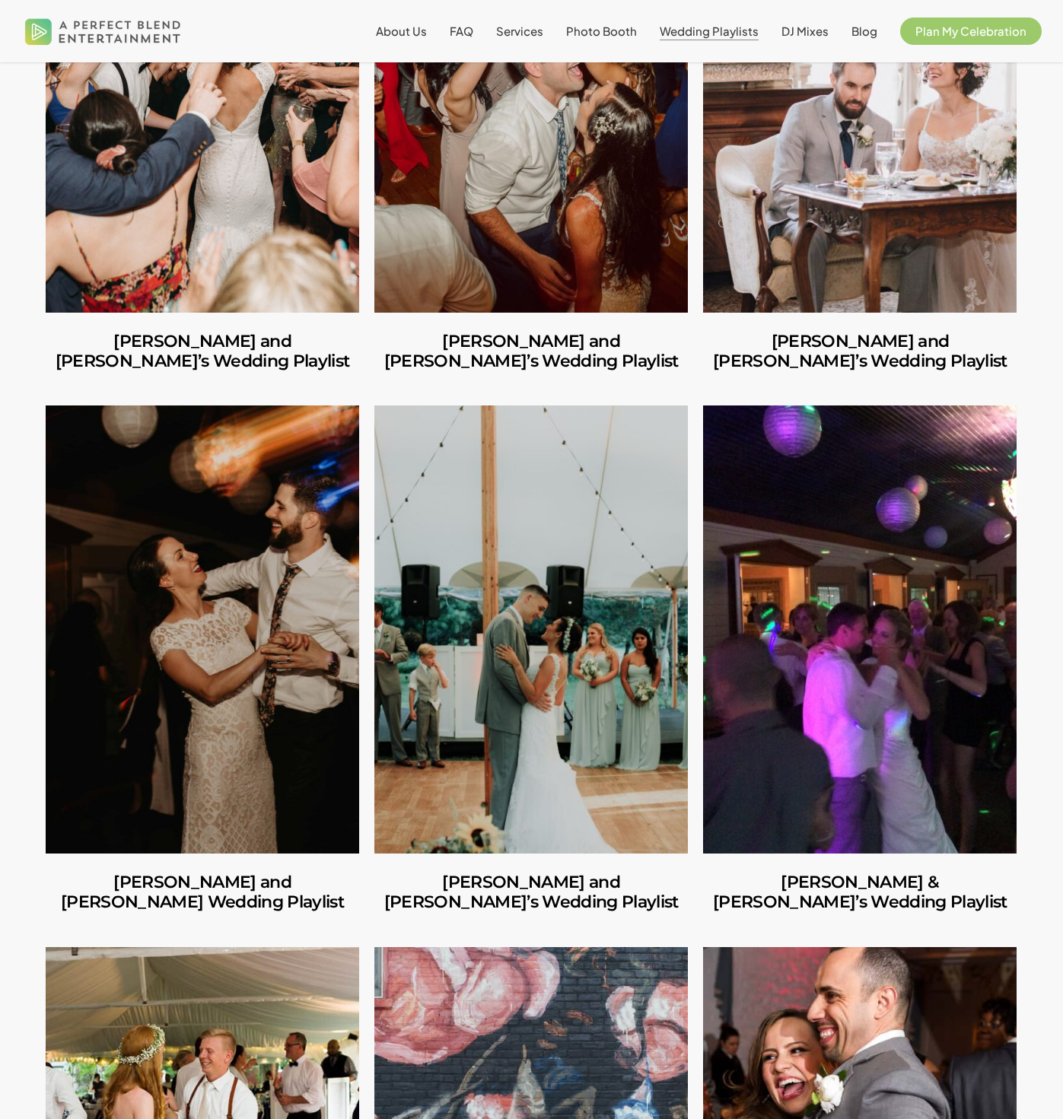
scroll to position [3386, 0]
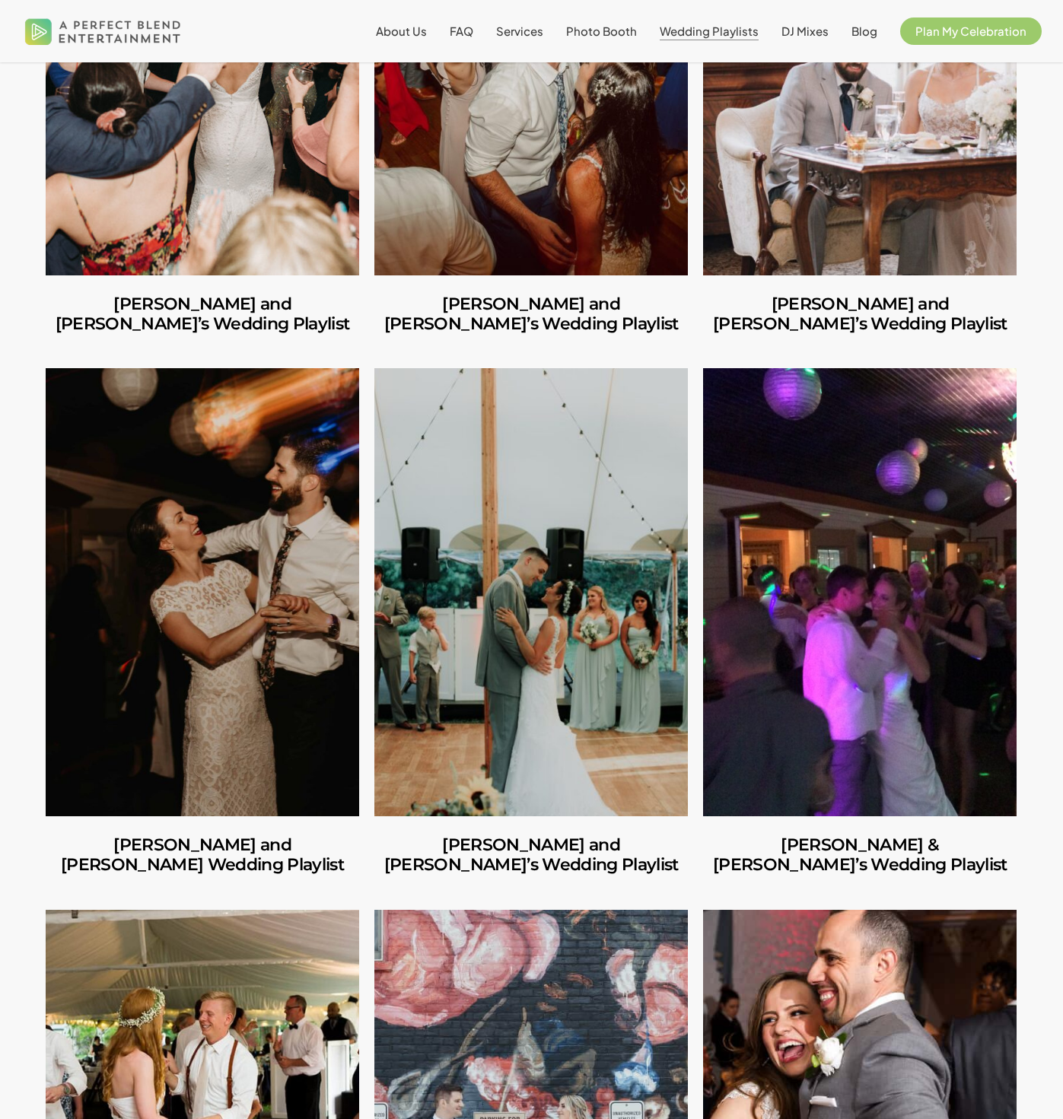
click at [494, 625] on link "Patrick and Jessica’s Wedding Playlist" at bounding box center [531, 591] width 314 height 447
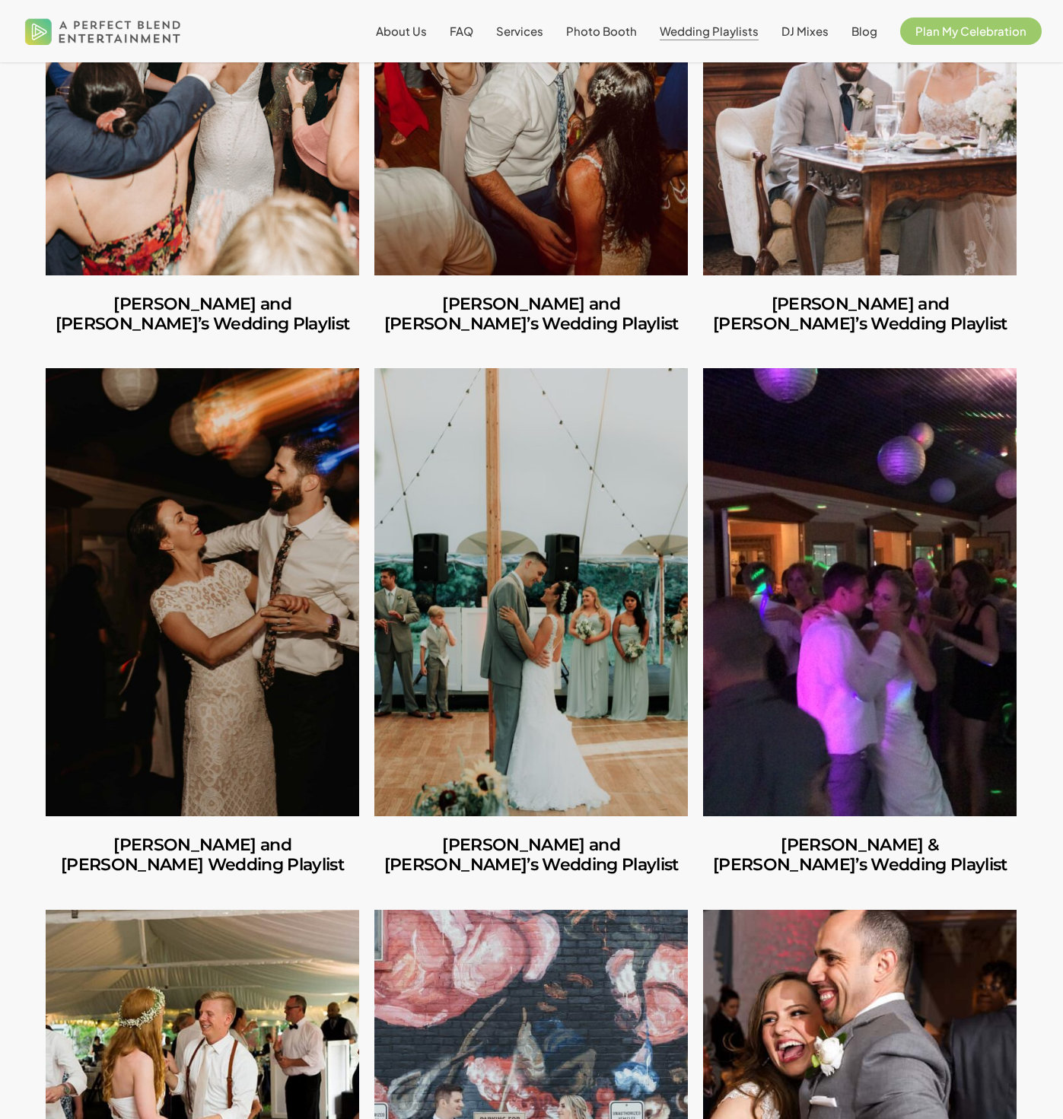
click at [772, 429] on link "Shannon & Brian’s Wedding Playlist" at bounding box center [860, 591] width 314 height 447
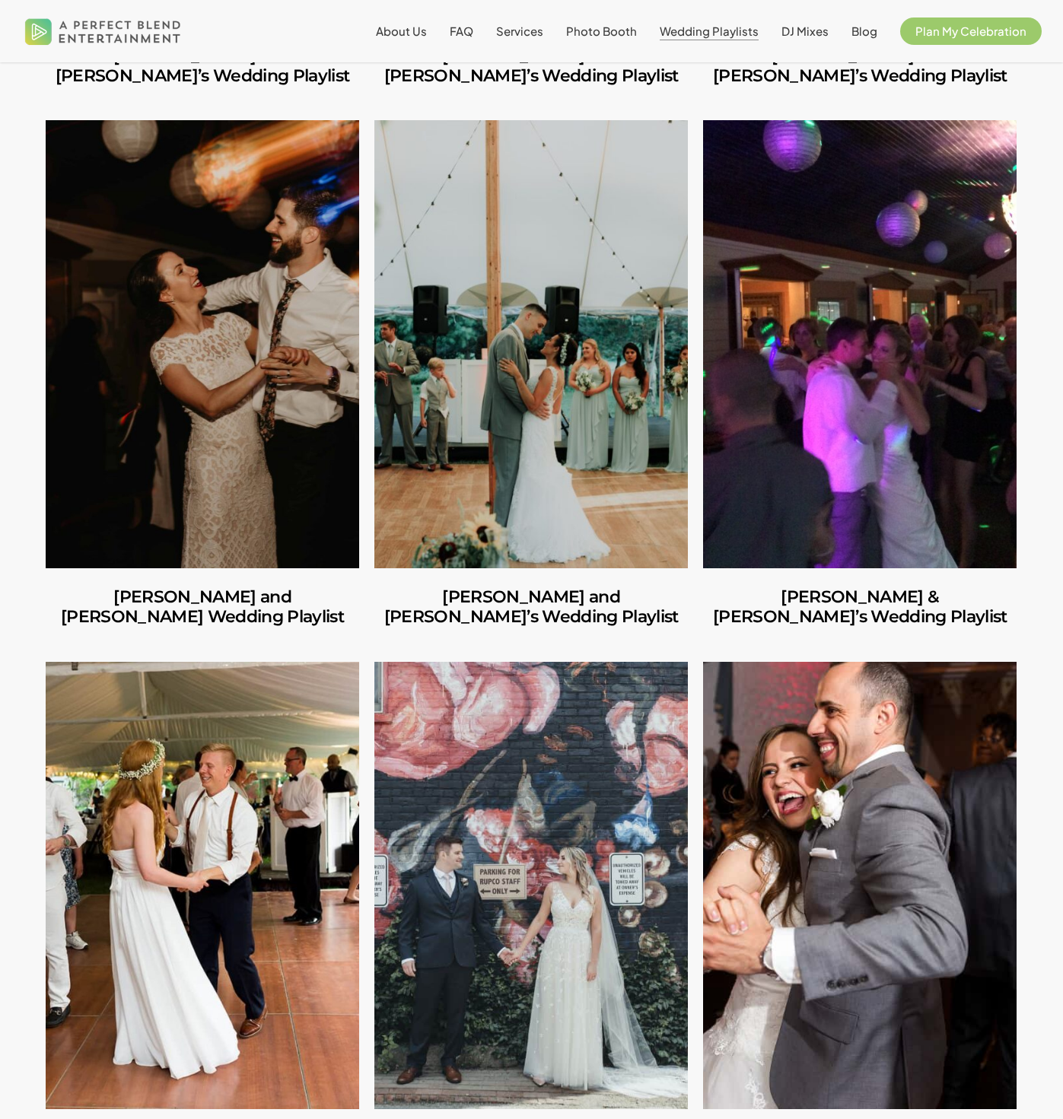
scroll to position [3815, 0]
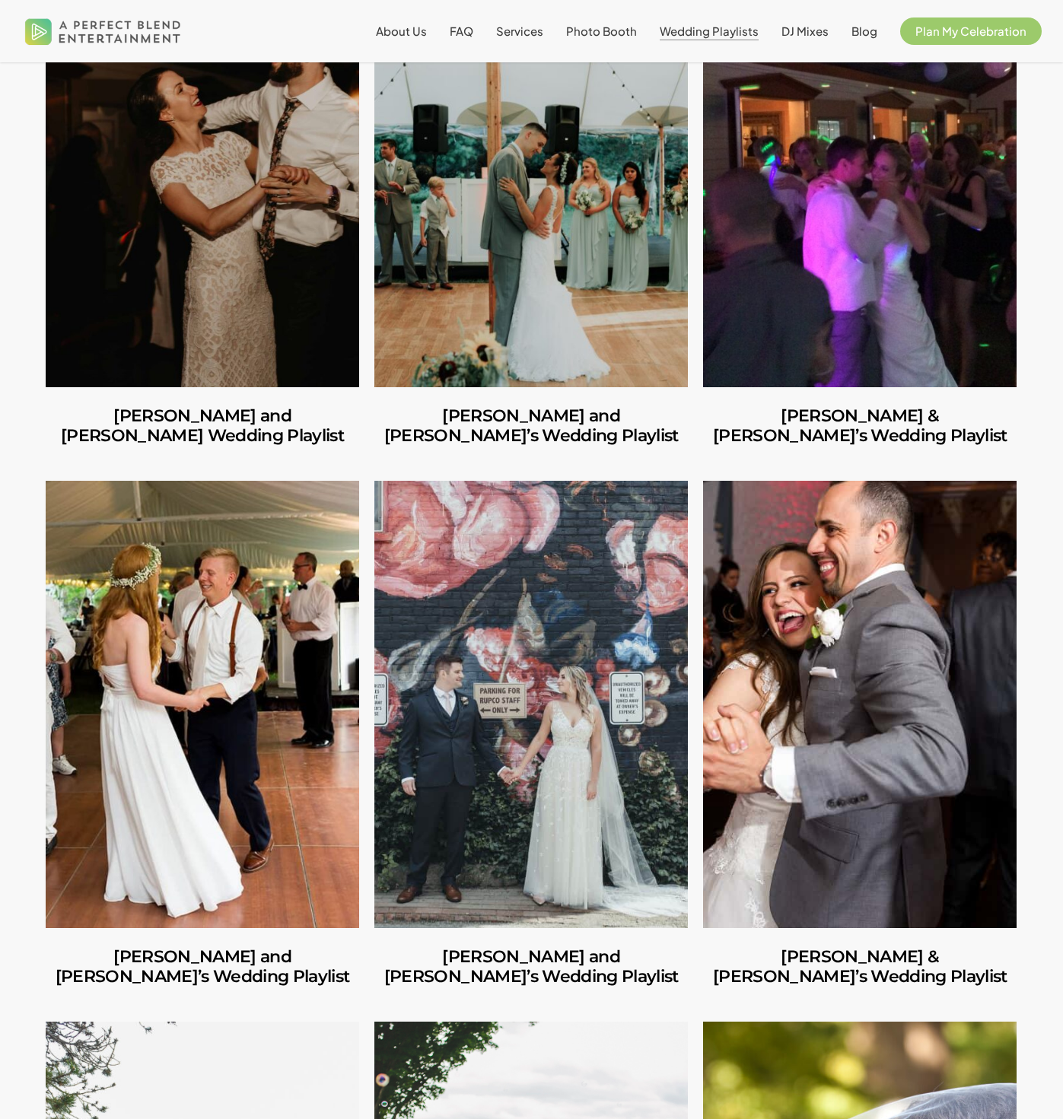
click at [252, 753] on link "Emma and Chad’s Wedding Playlist" at bounding box center [203, 704] width 314 height 447
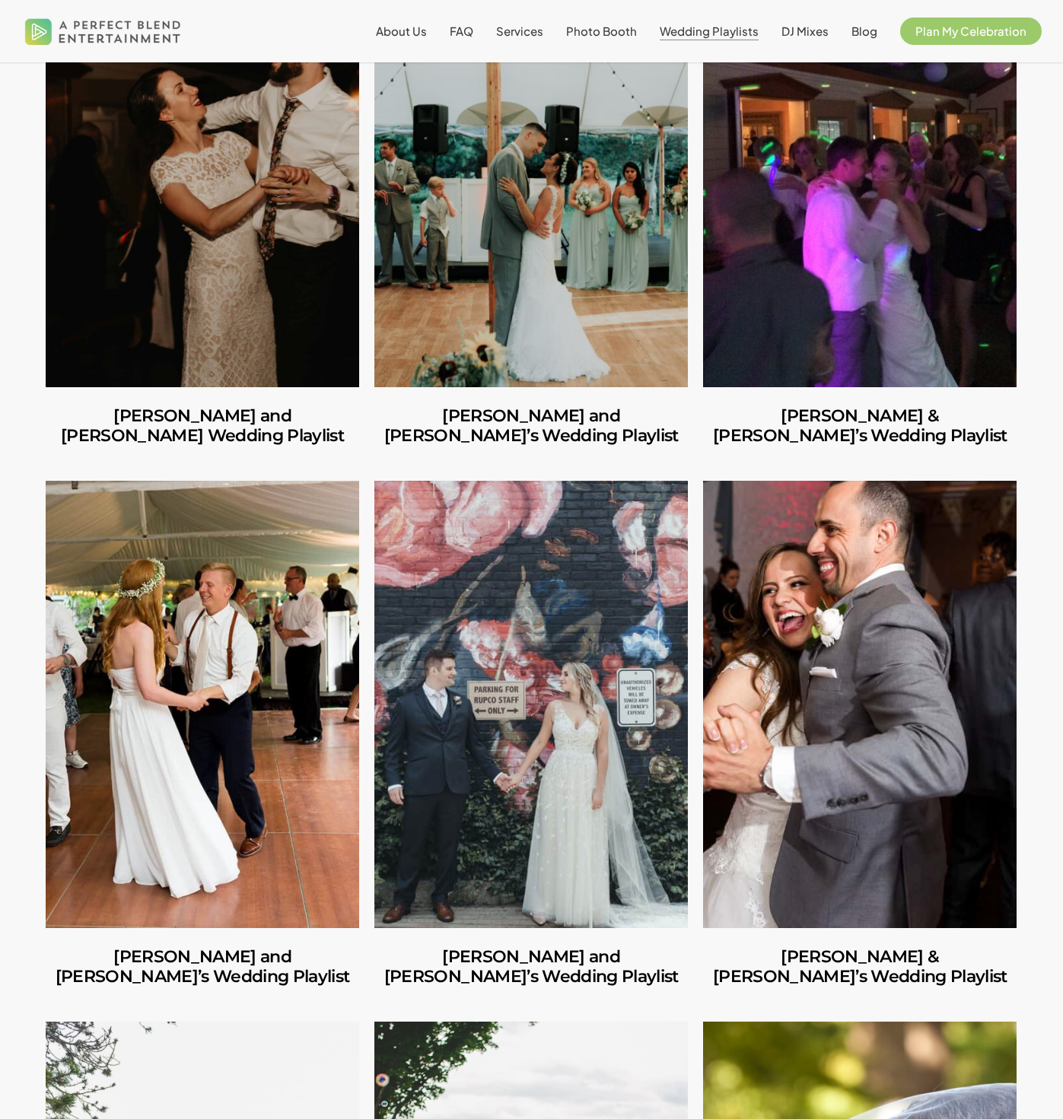
click at [495, 642] on link "Barbara and John’s Wedding Playlist" at bounding box center [531, 704] width 314 height 447
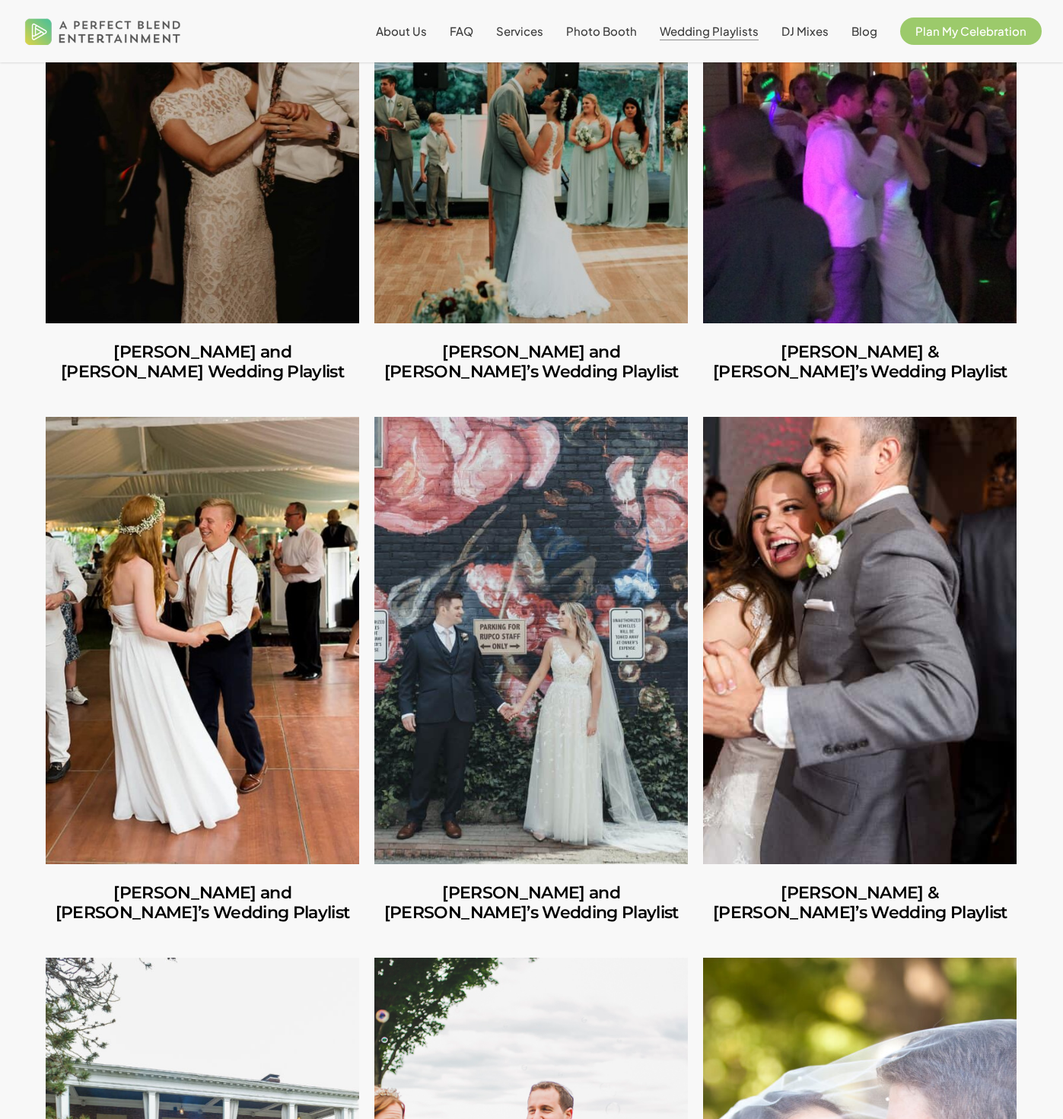
scroll to position [4057, 0]
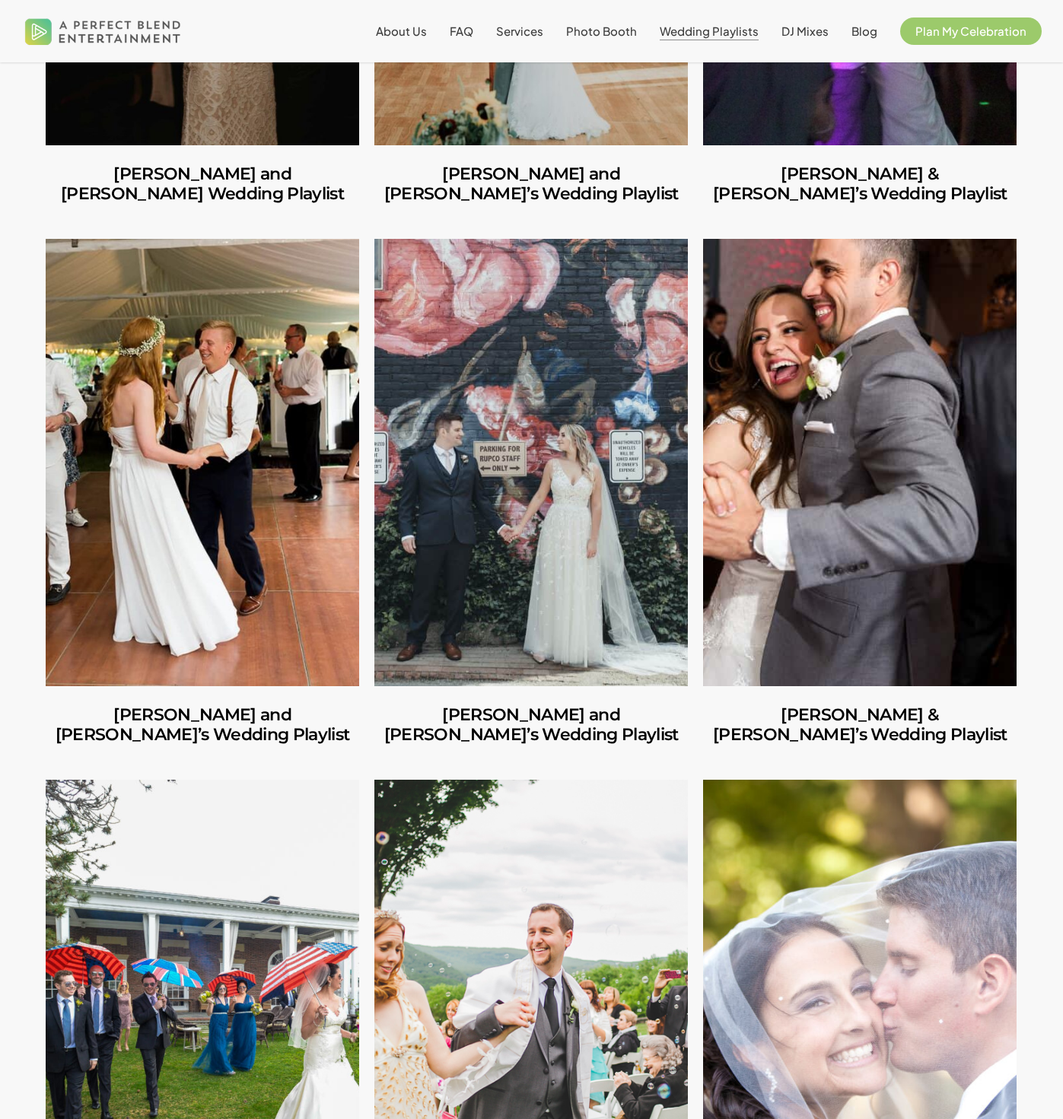
click at [870, 437] on link "Sandra & Michael’s Wedding Playlist" at bounding box center [860, 462] width 314 height 447
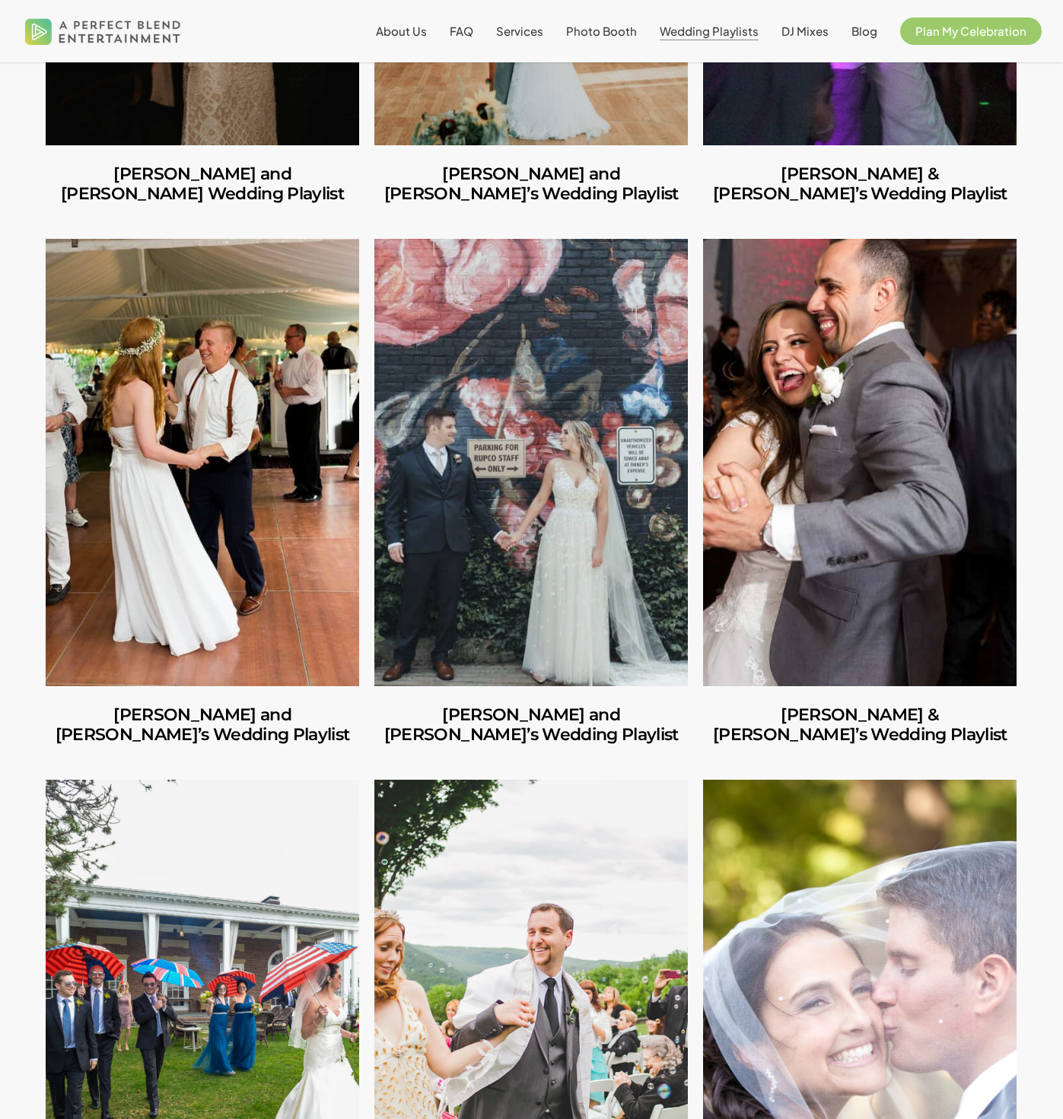
click at [578, 479] on link "Barbara and John’s Wedding Playlist" at bounding box center [531, 462] width 314 height 447
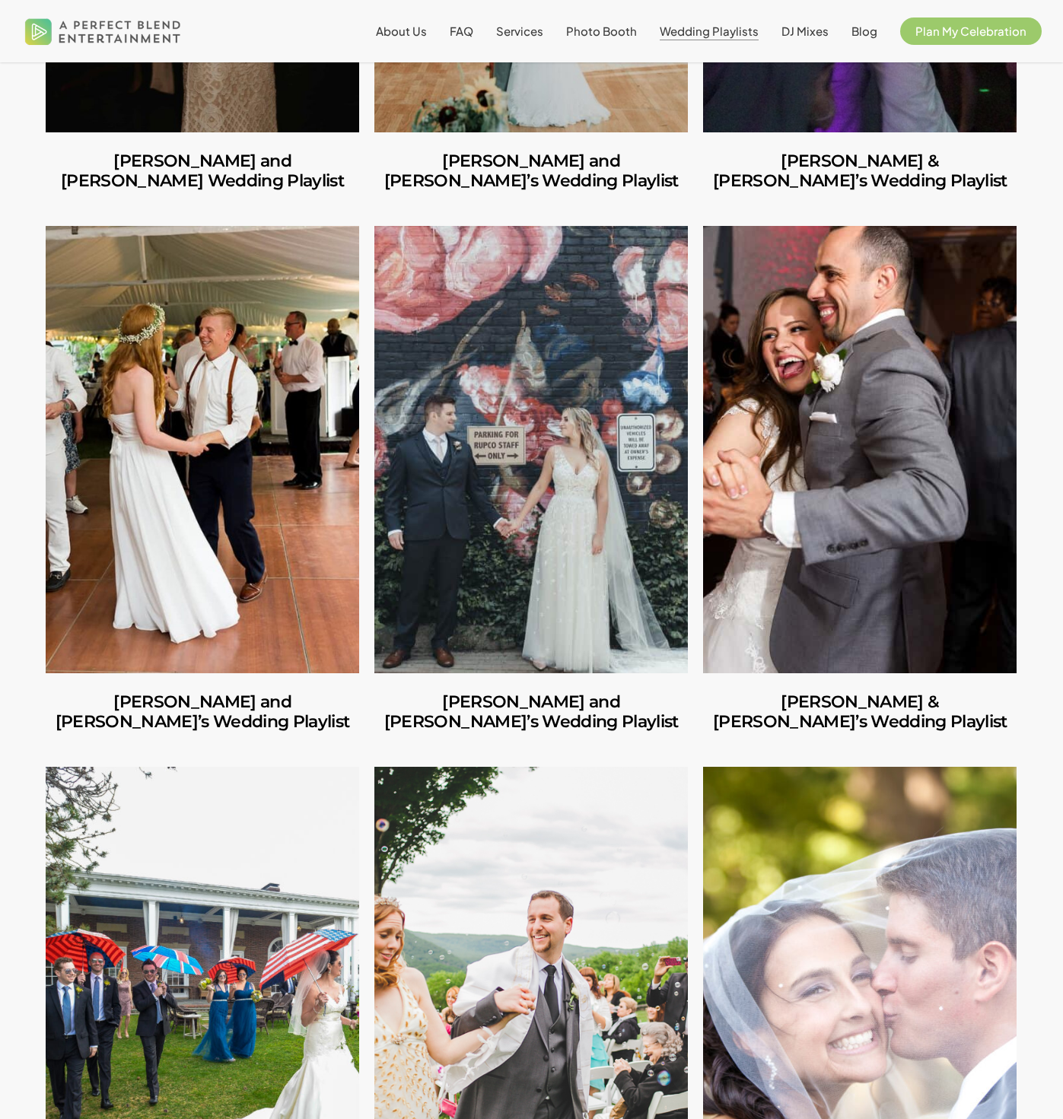
scroll to position [4249, 0]
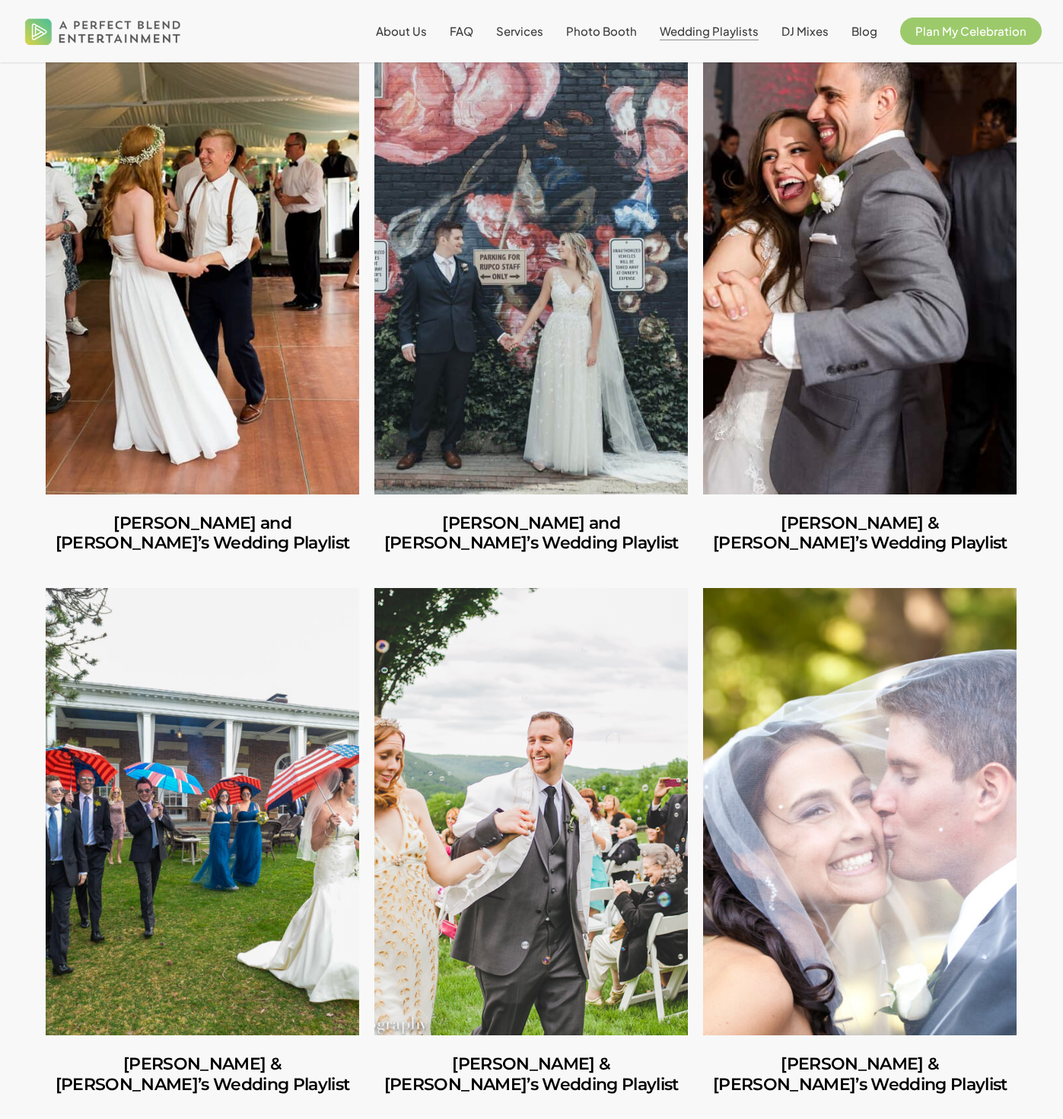
click at [297, 627] on link "Katie & Alex’s Wedding Playlist" at bounding box center [203, 811] width 314 height 447
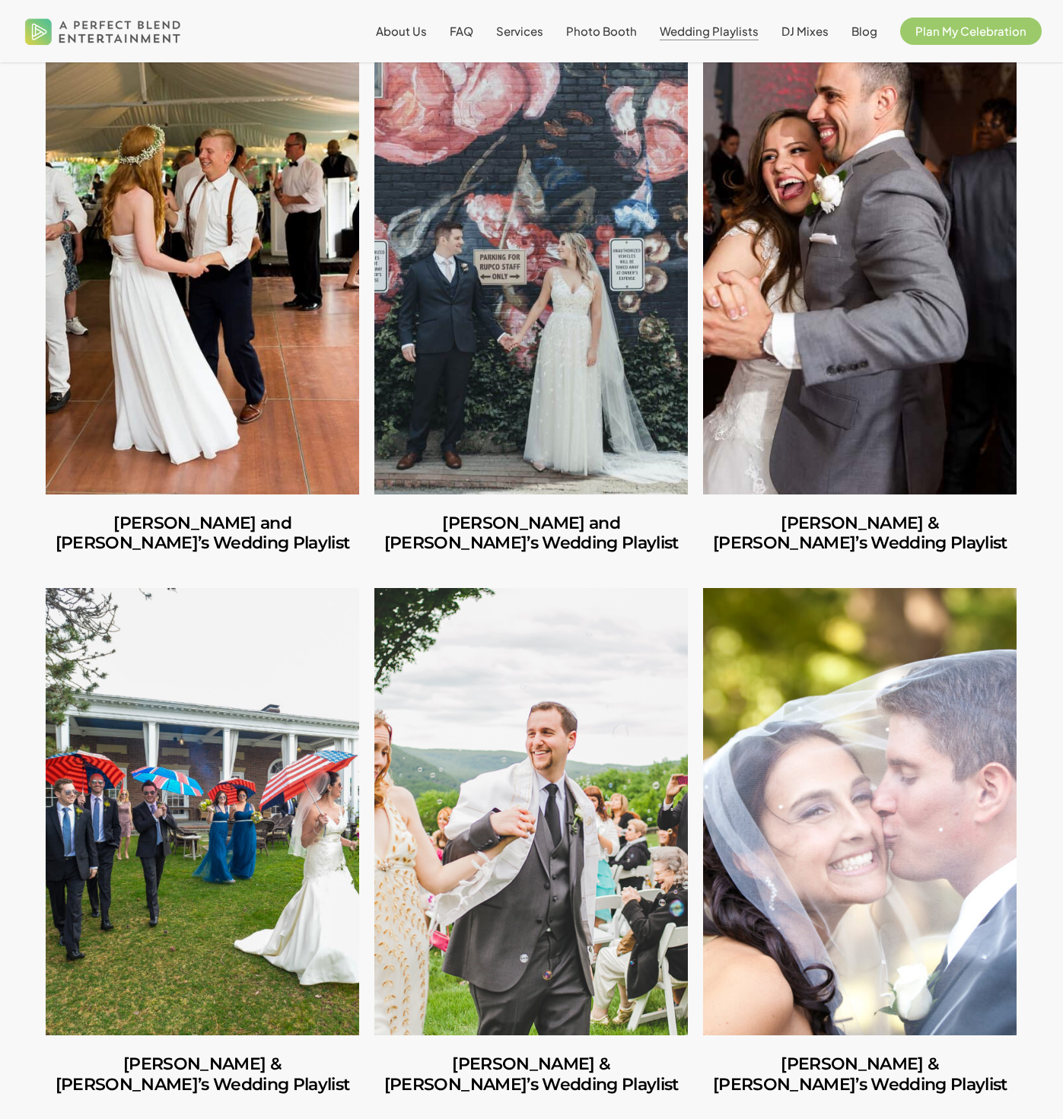
click at [566, 795] on link "Eliora & David’s Wedding Playlist" at bounding box center [531, 811] width 314 height 447
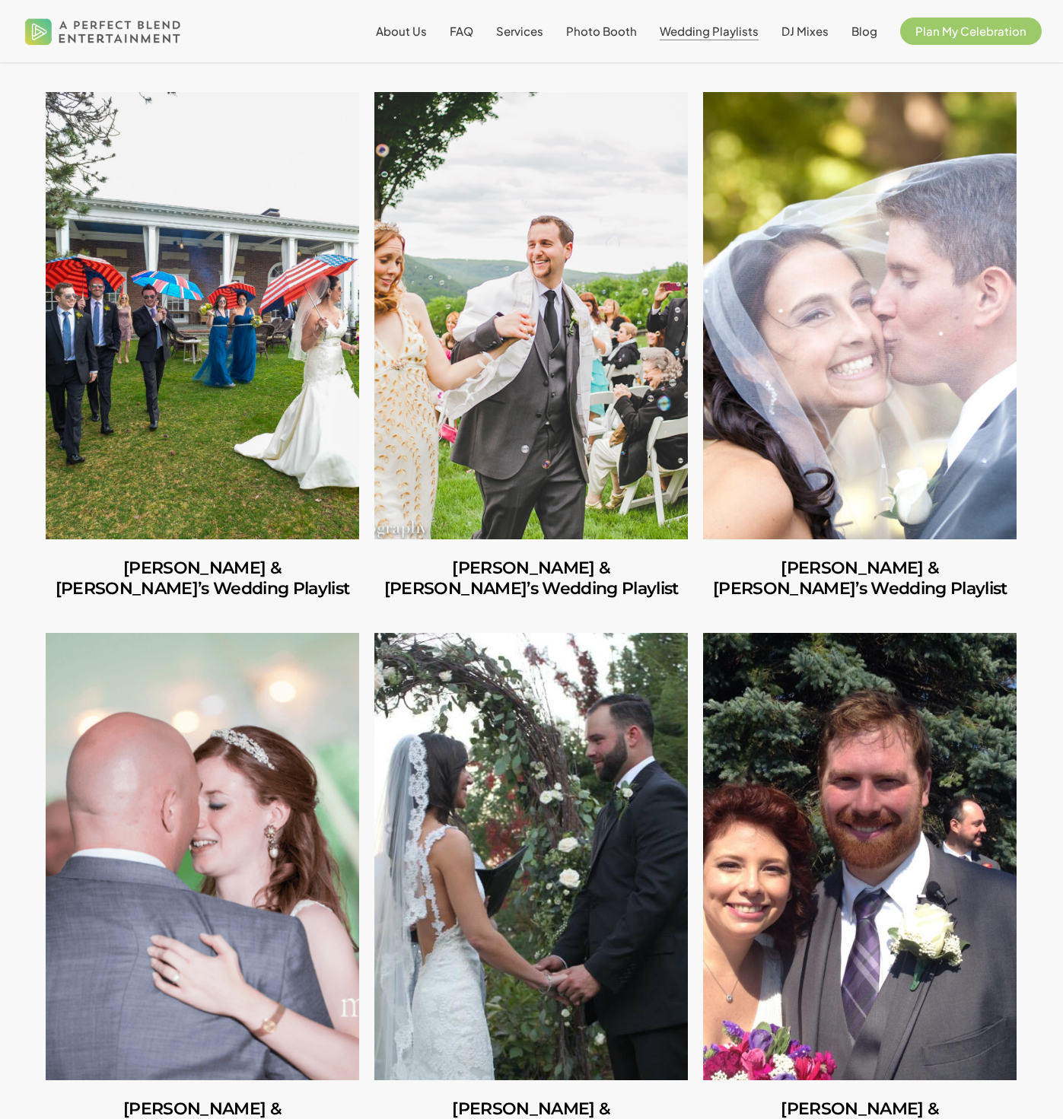
scroll to position [5062, 0]
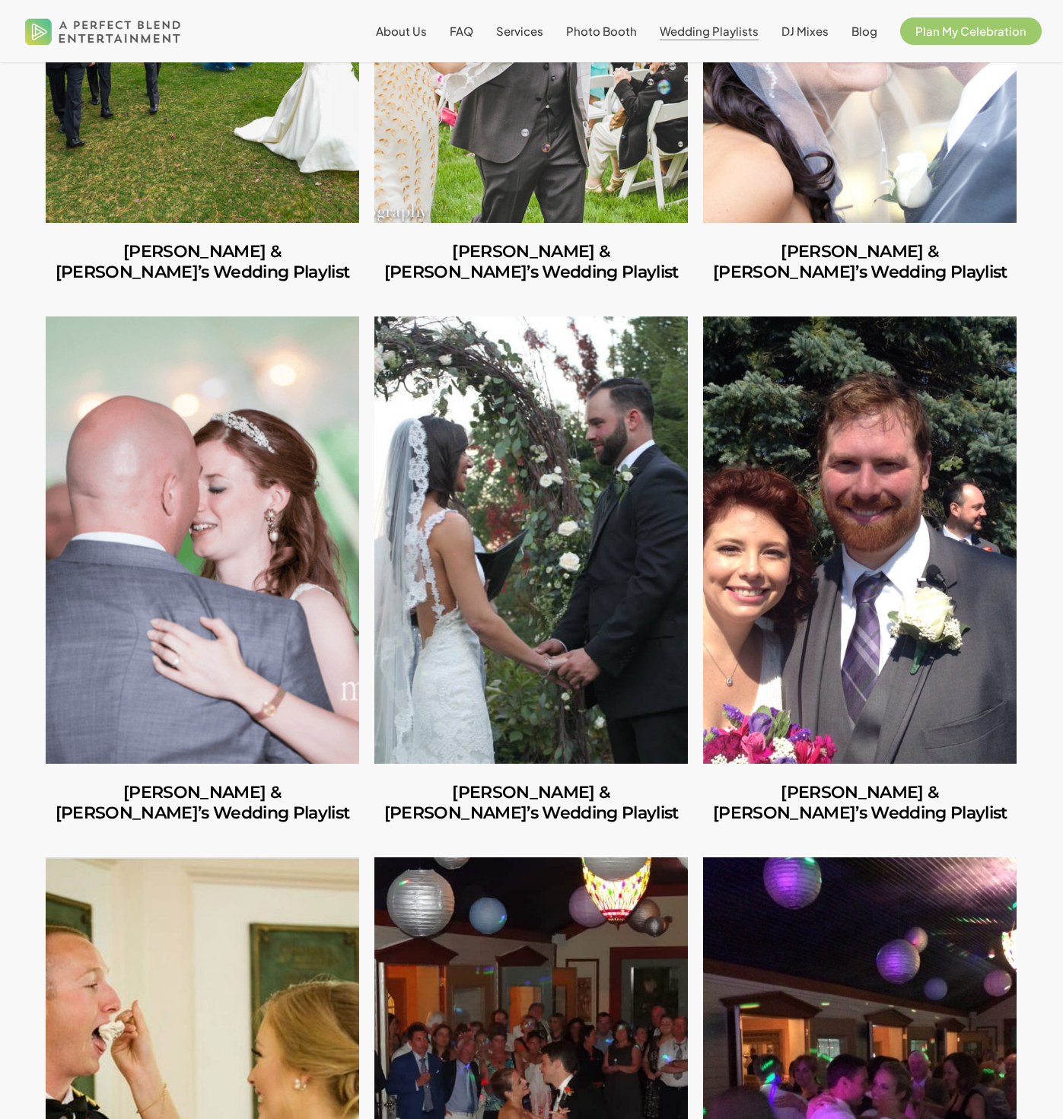
click at [155, 510] on link "Sarah & Bill’s Wedding Playlist" at bounding box center [203, 540] width 314 height 447
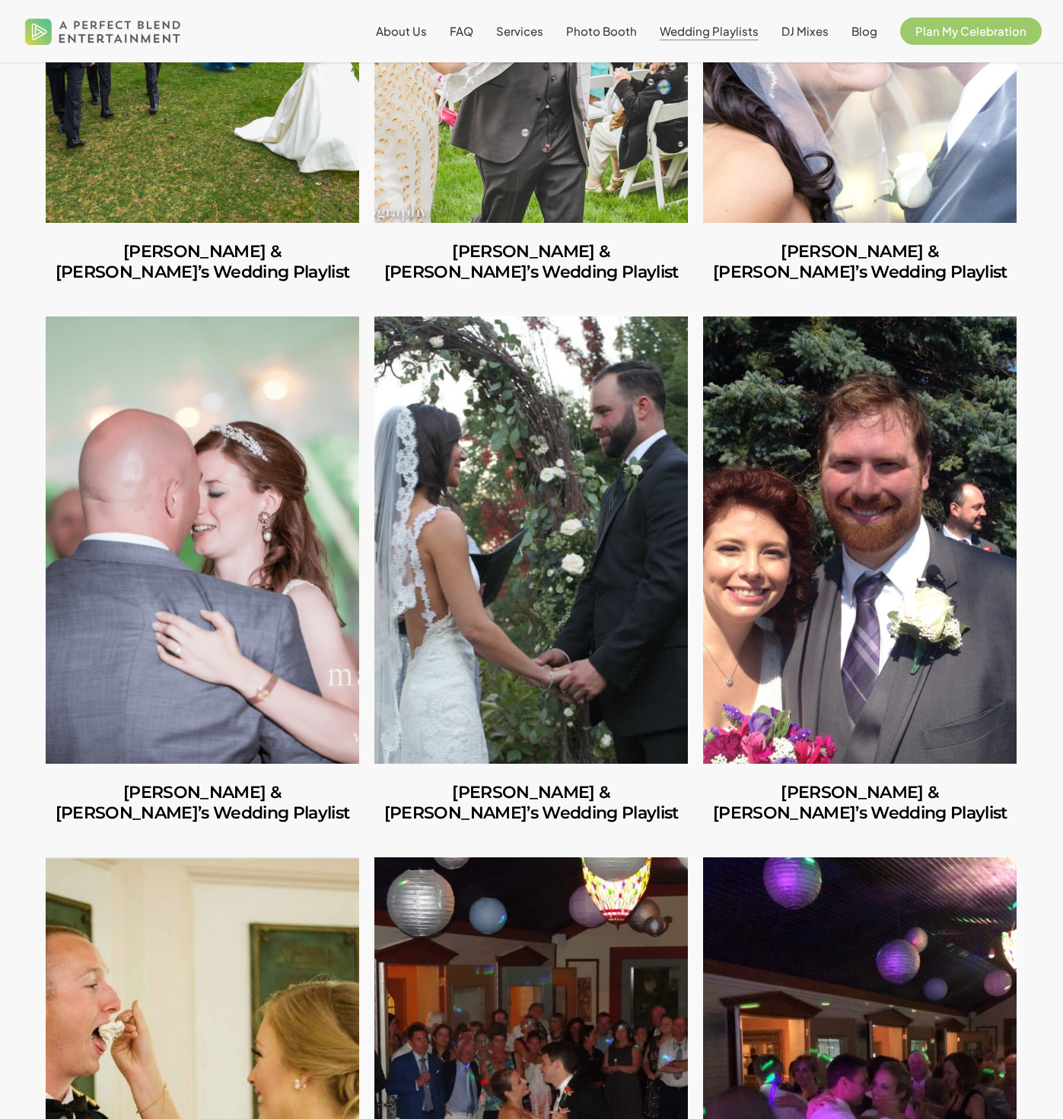
click at [596, 565] on link "Lisa & Dan’s Wedding Playlist" at bounding box center [531, 540] width 314 height 447
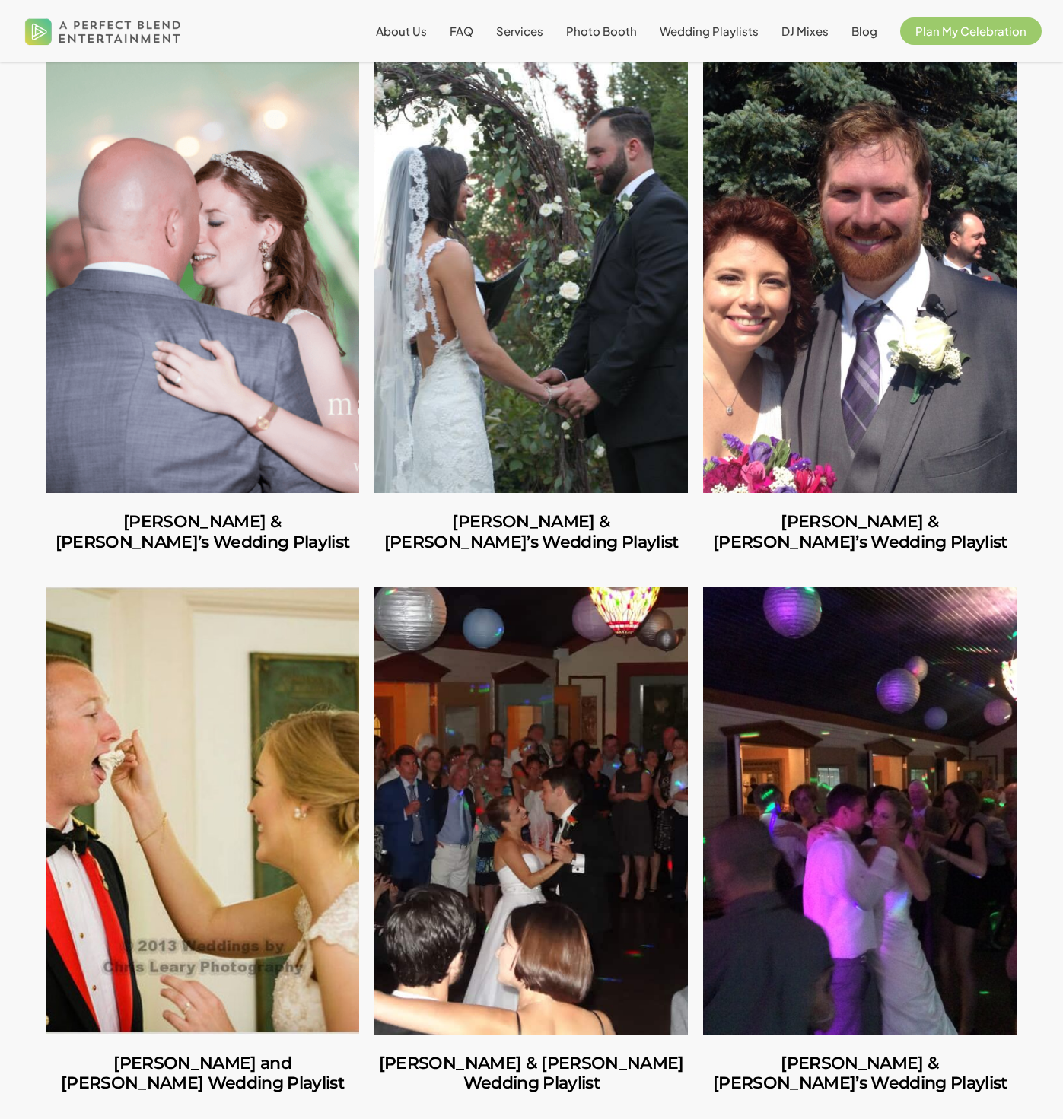
scroll to position [5378, 0]
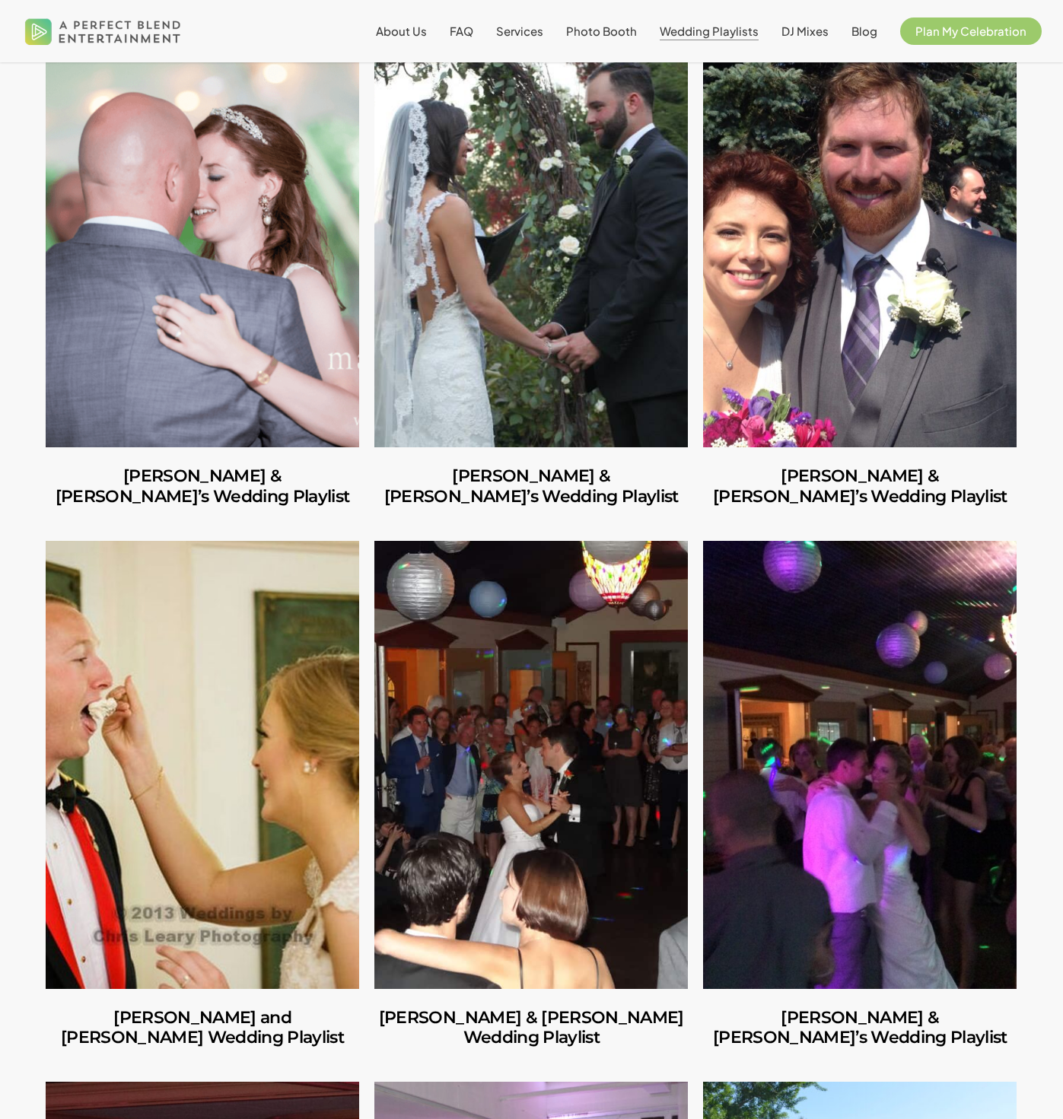
click at [126, 687] on link "Rebekah and Kendrick’s Wedding Playlist" at bounding box center [203, 764] width 314 height 447
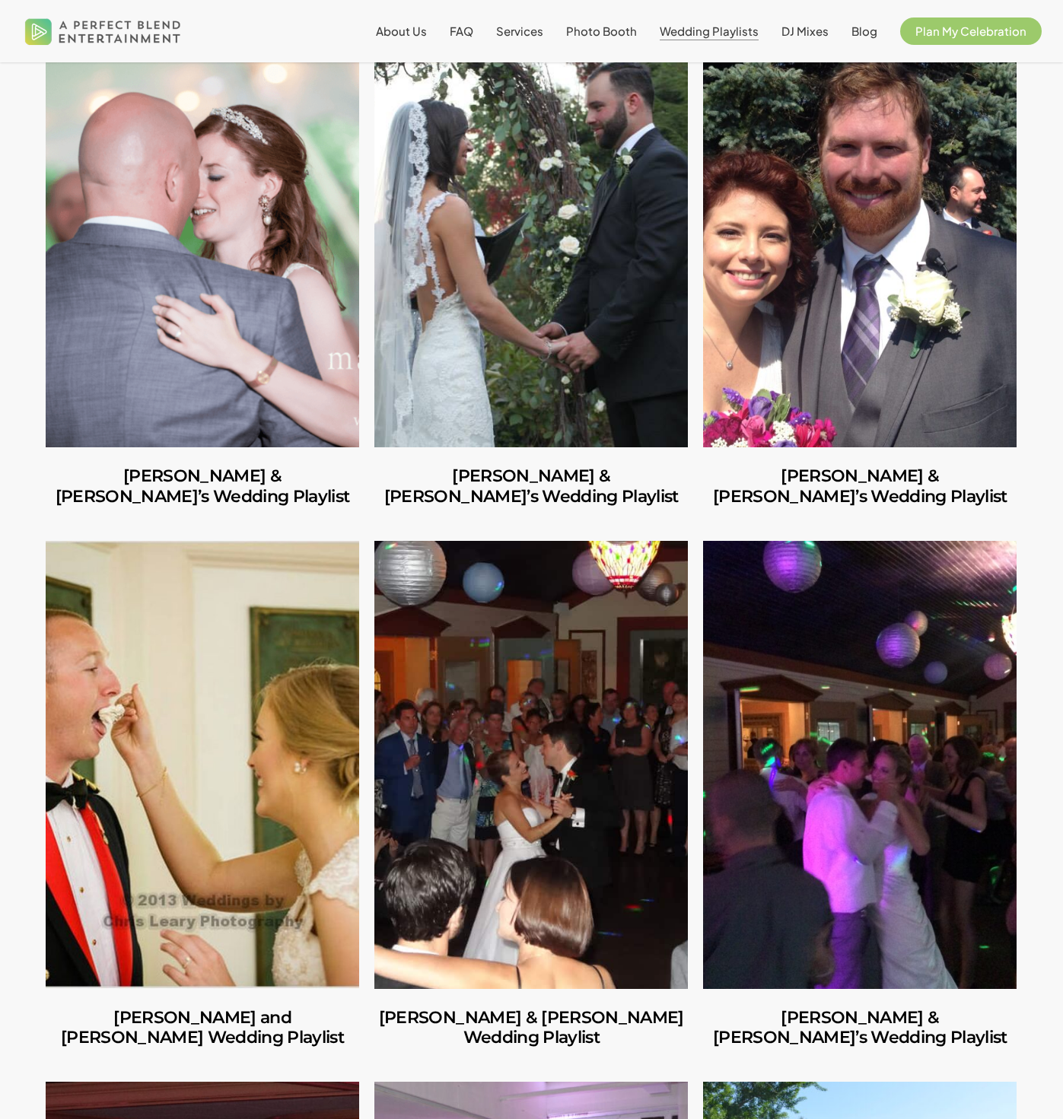
click at [626, 736] on link "Kiti & Tyler’s Wedding Playlist" at bounding box center [531, 764] width 314 height 447
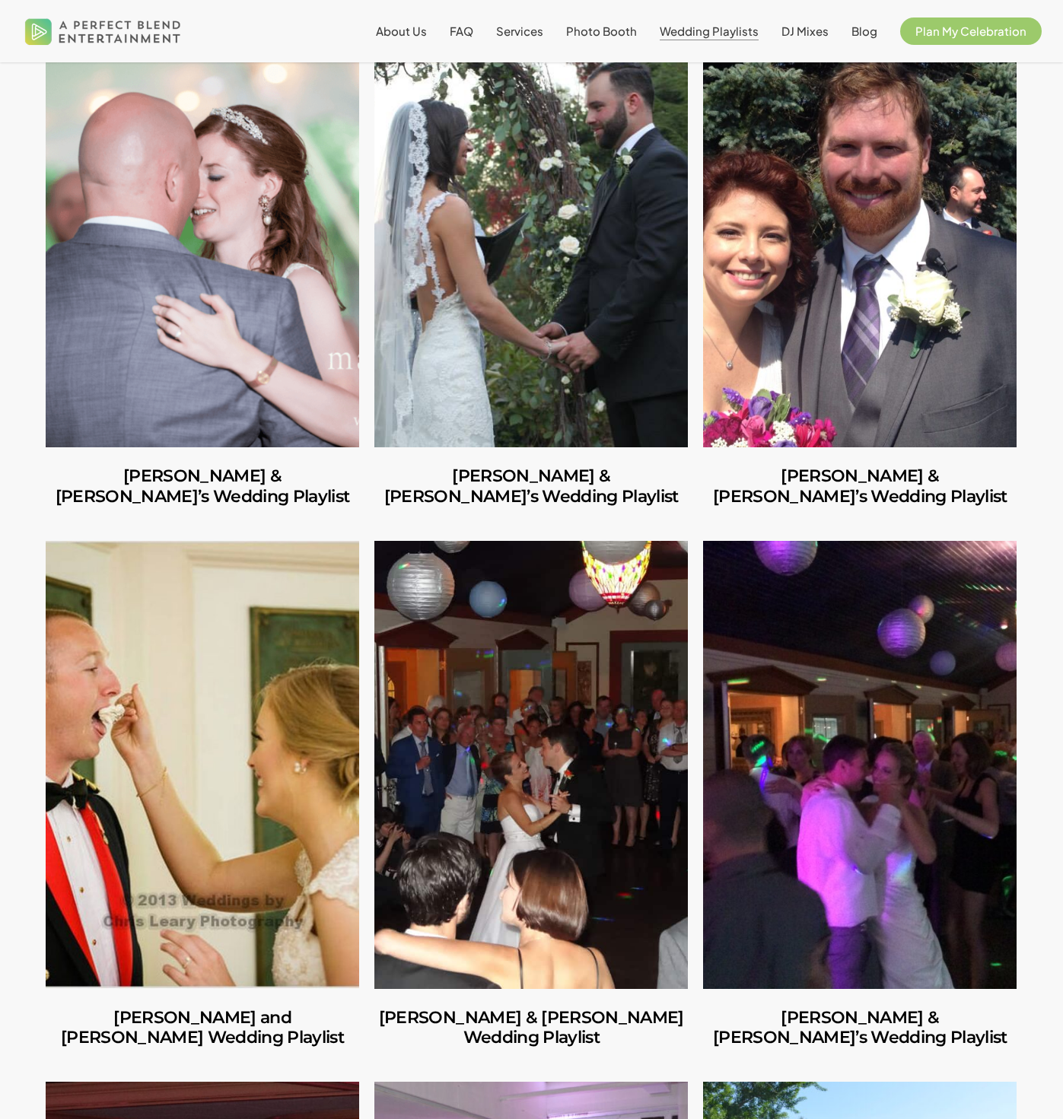
click at [811, 679] on link "Shannon & Brian’s Wedding Playlist" at bounding box center [860, 764] width 314 height 447
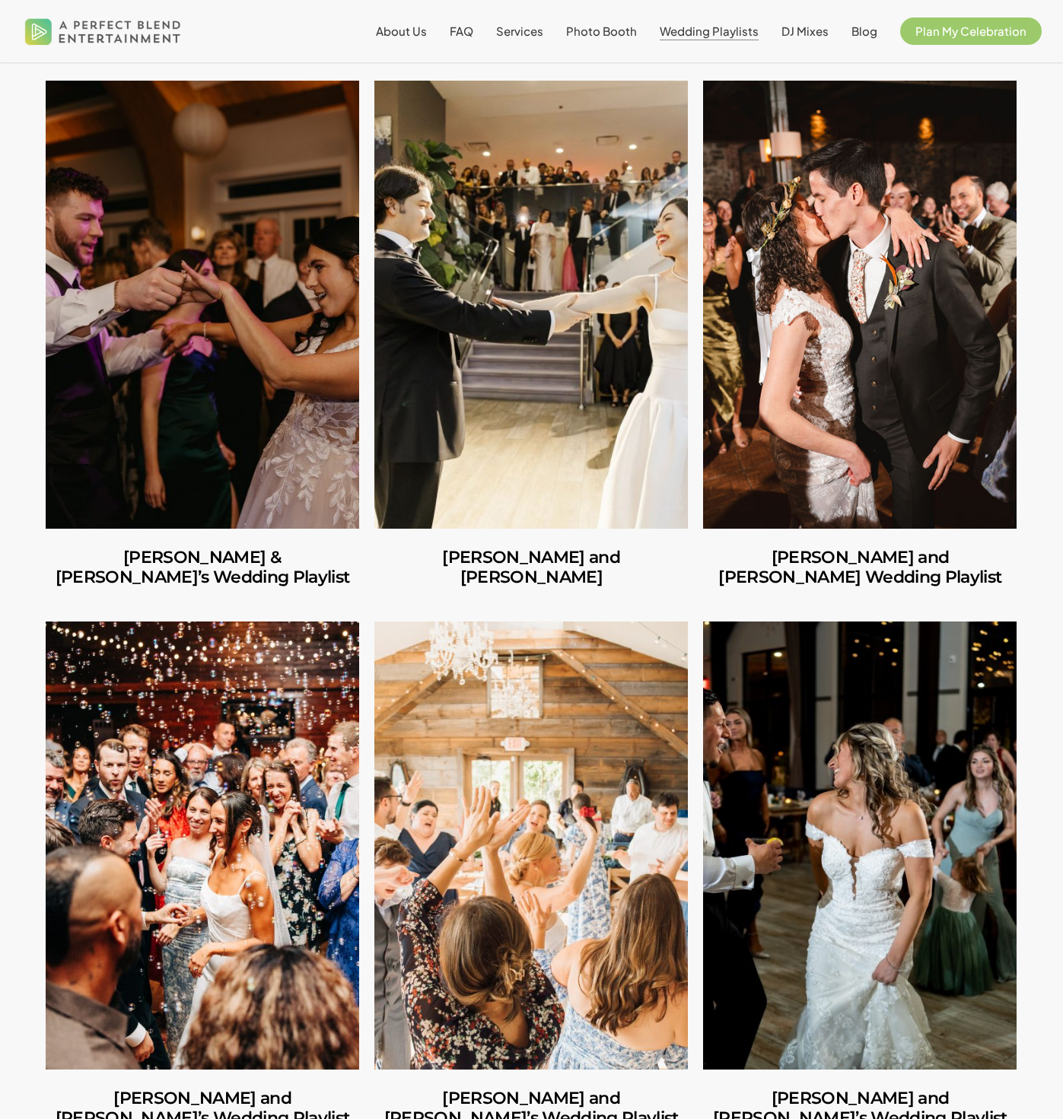
scroll to position [84, 0]
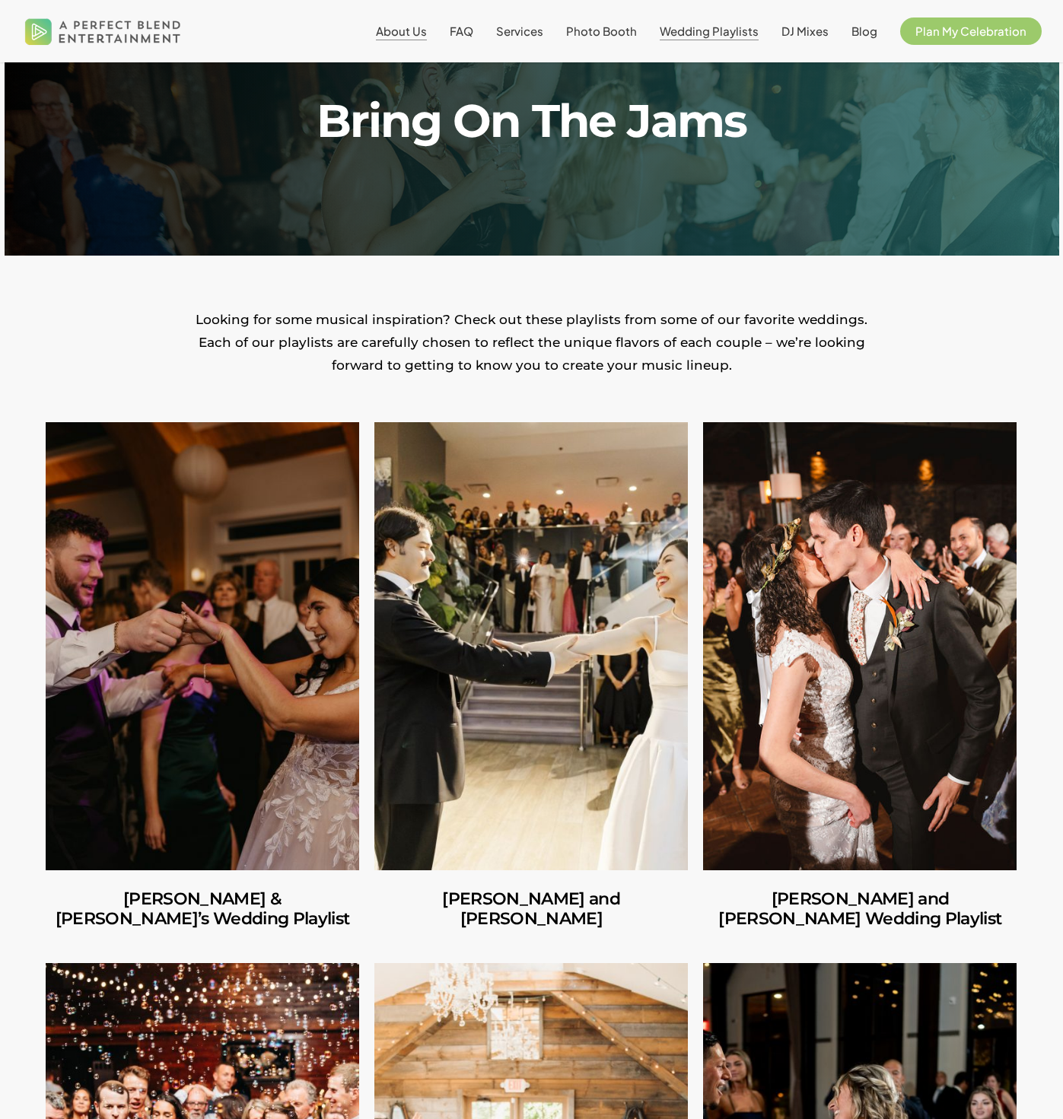
click at [418, 24] on span "About Us" at bounding box center [401, 31] width 51 height 14
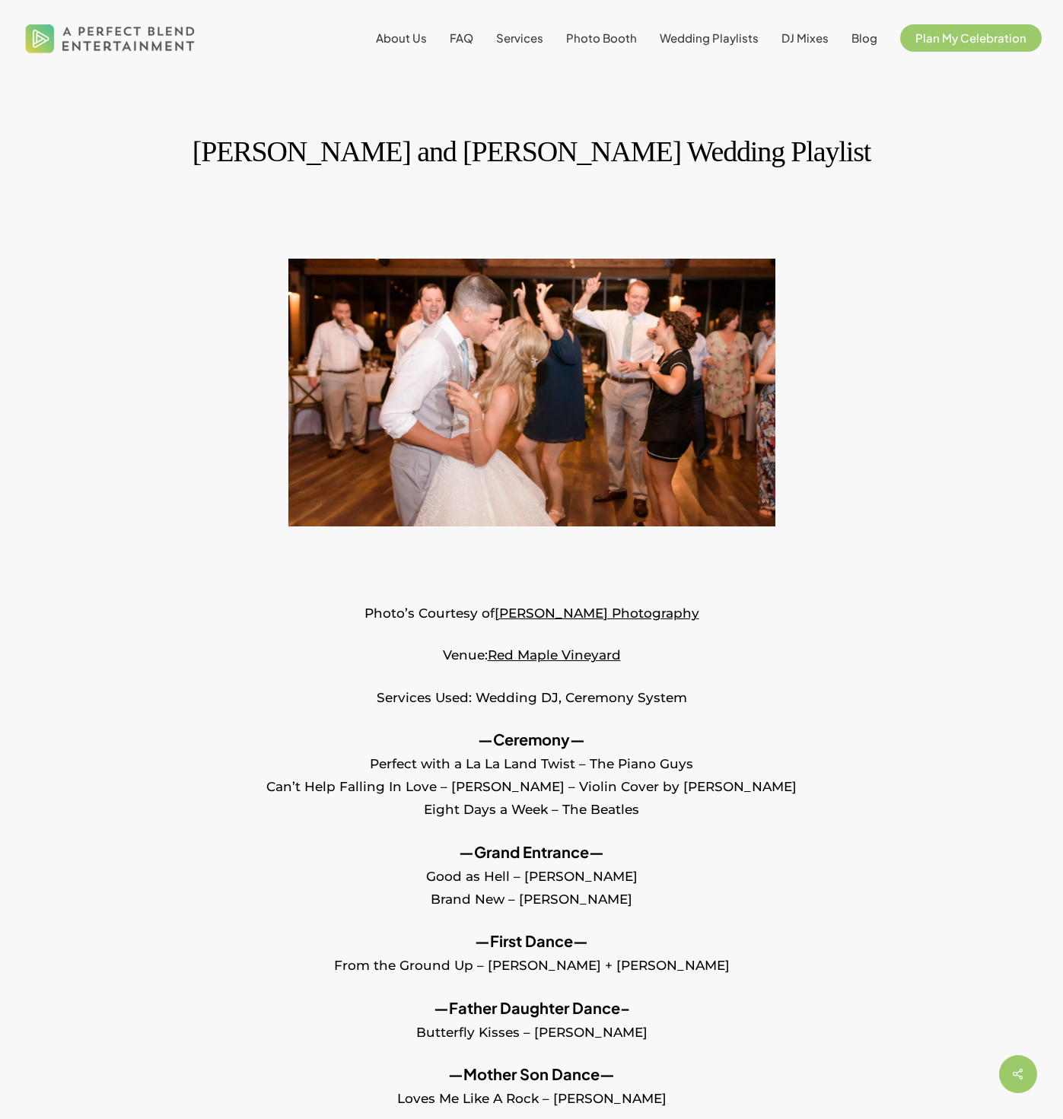
scroll to position [3, 0]
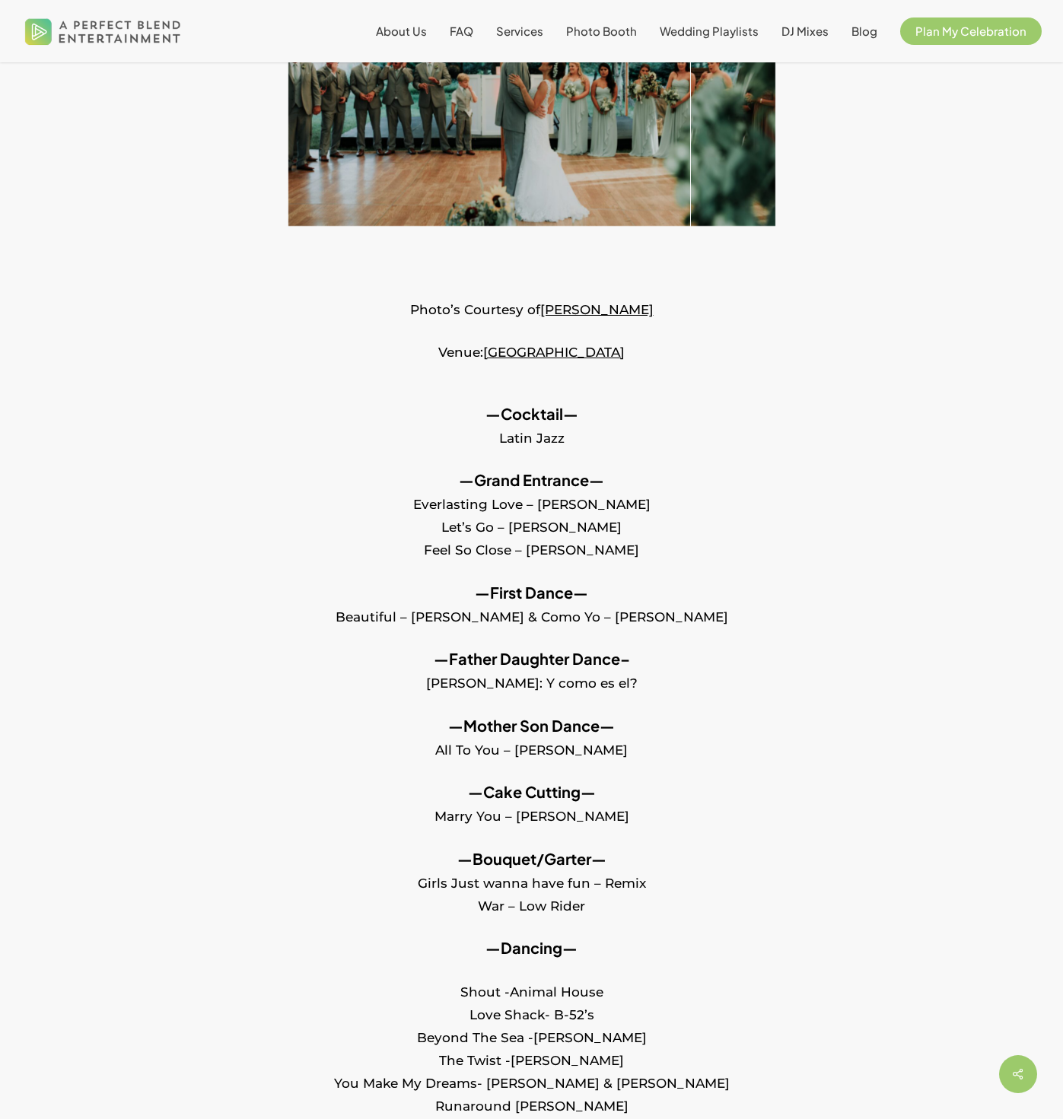
scroll to position [349, 0]
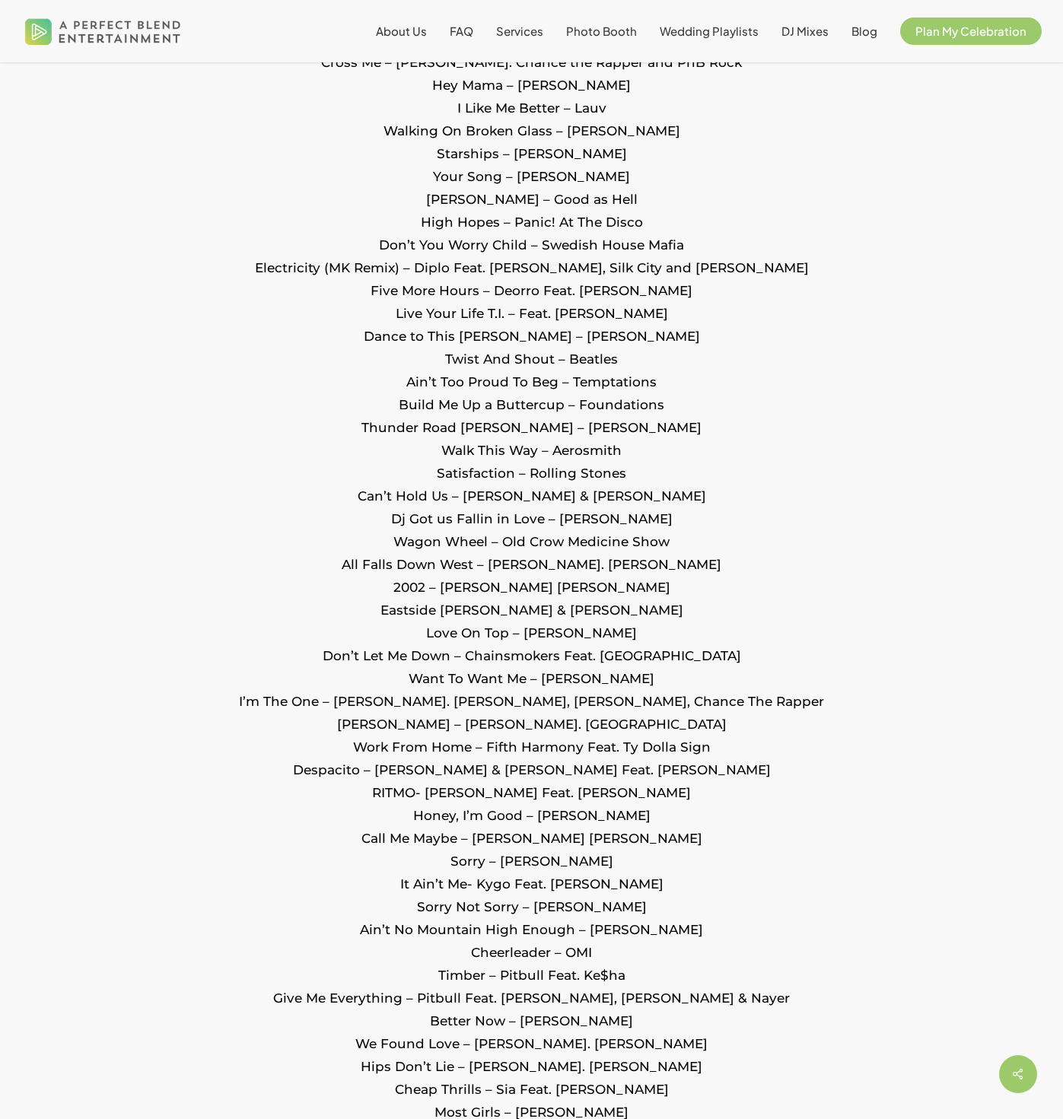
scroll to position [1977, 0]
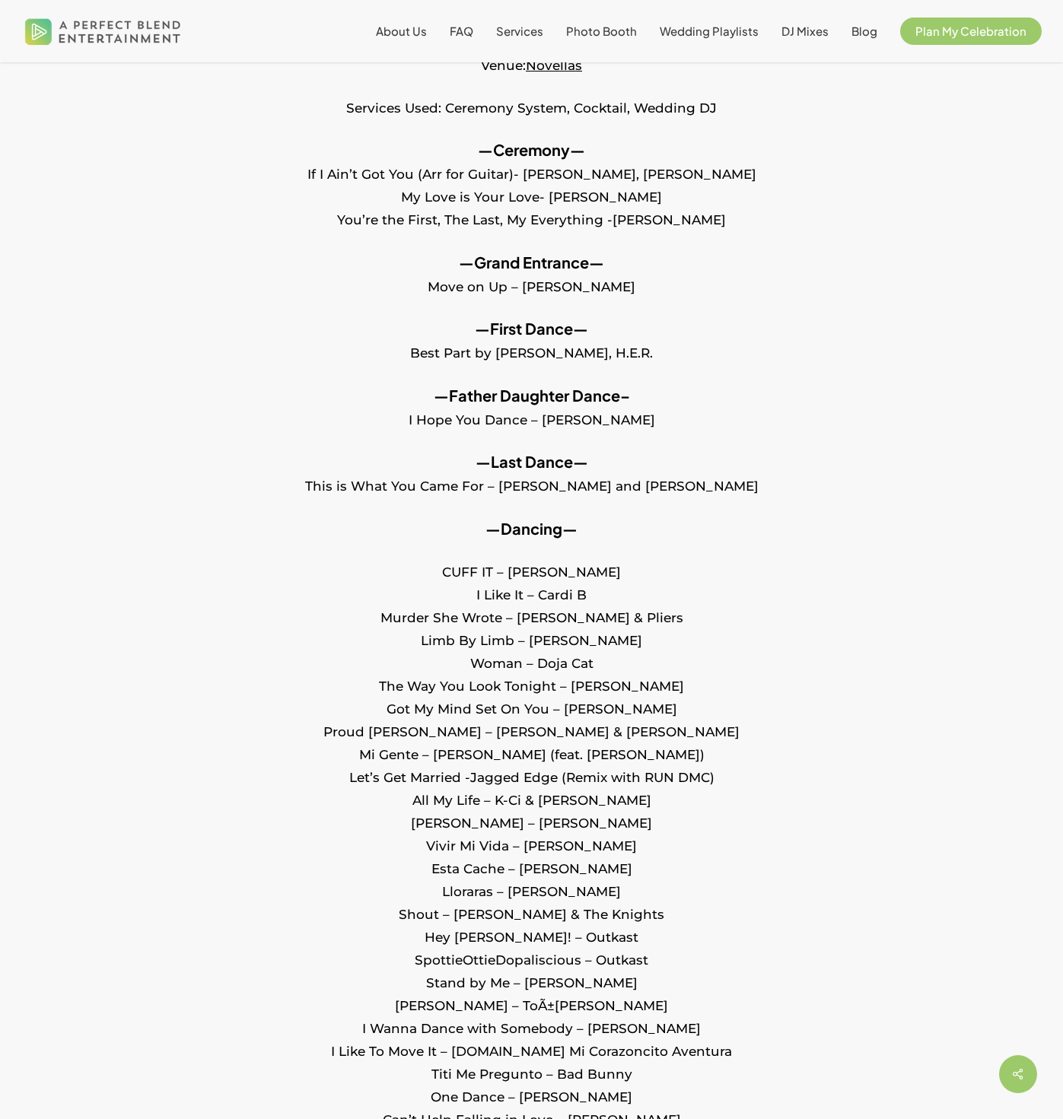
scroll to position [597, 0]
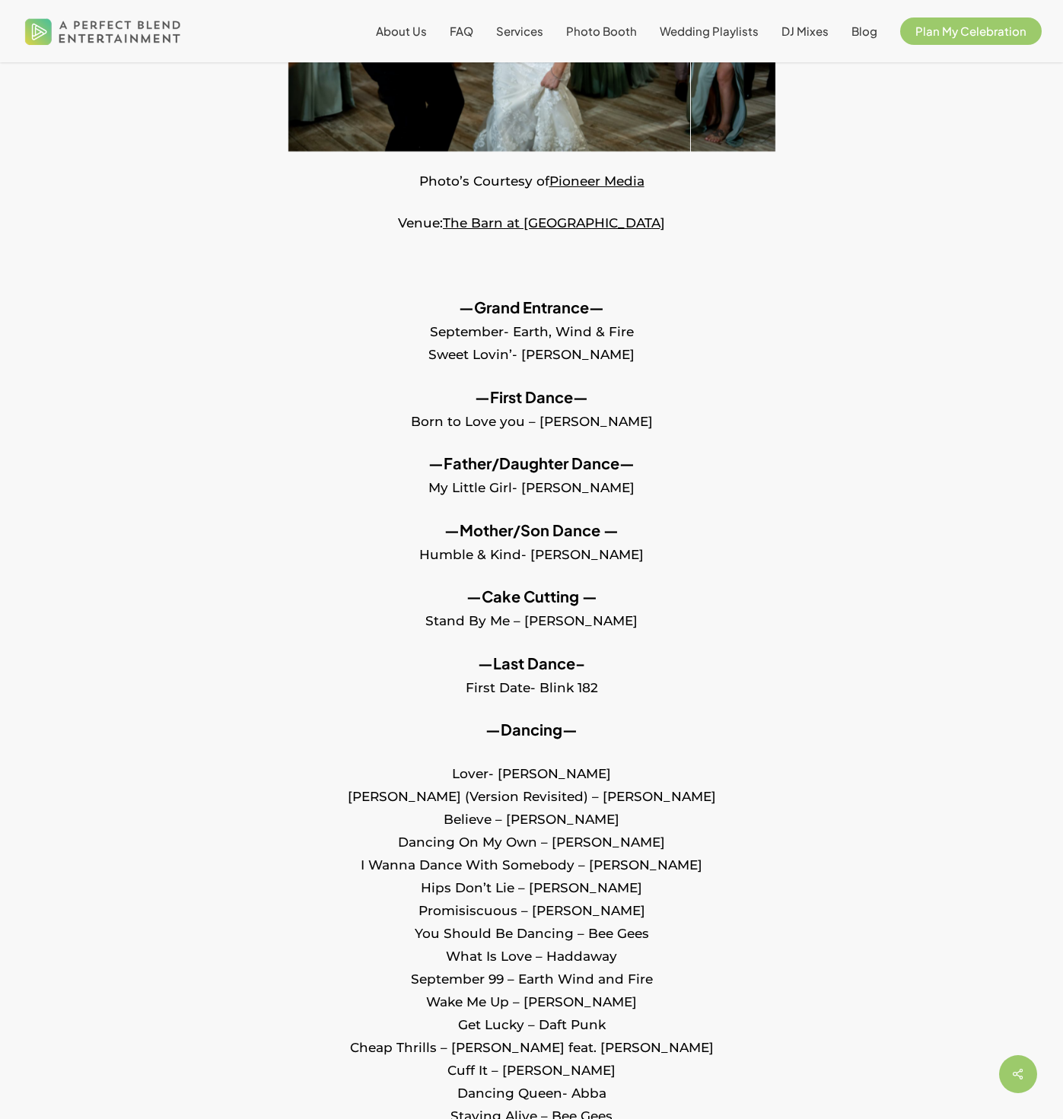
scroll to position [422, 0]
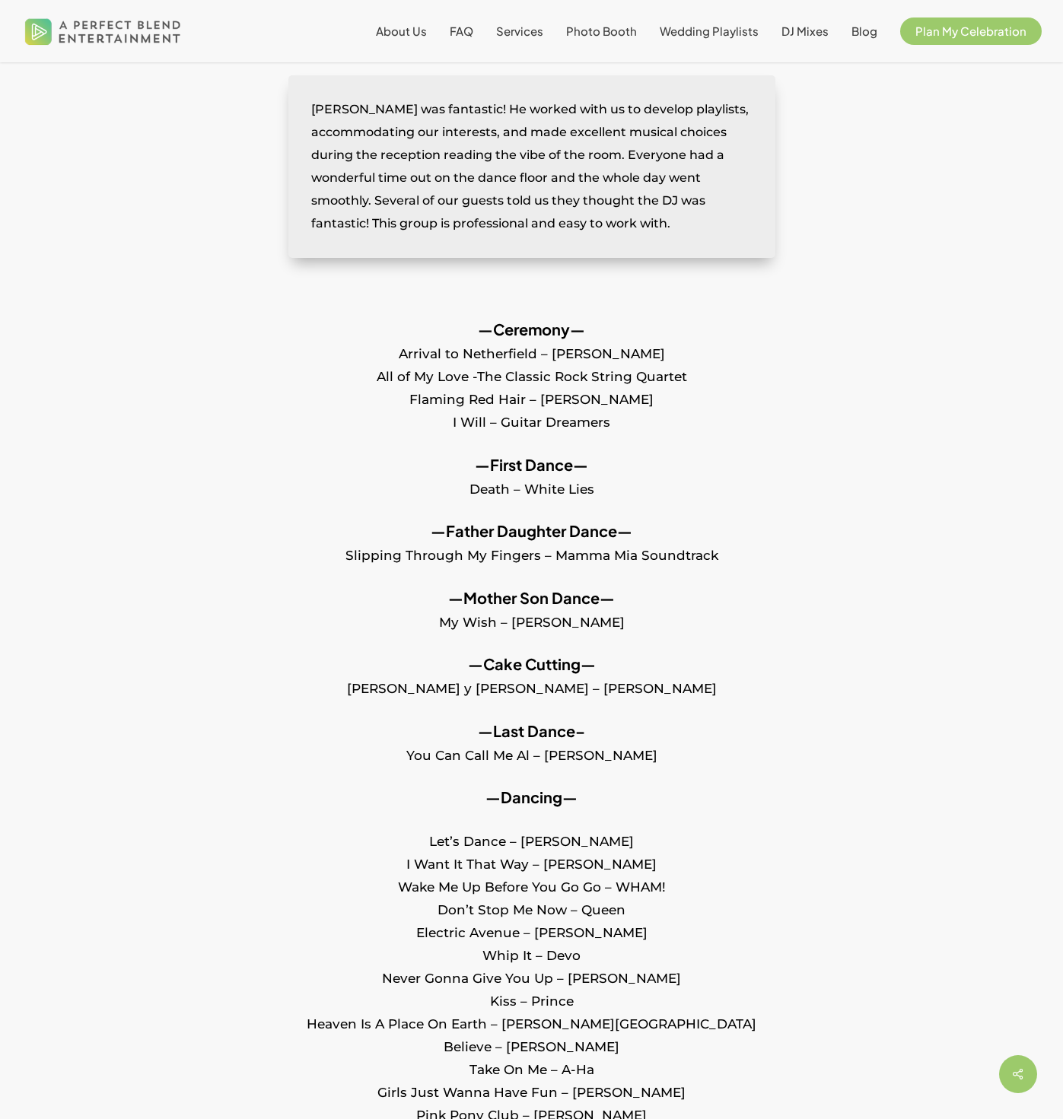
scroll to position [822, 0]
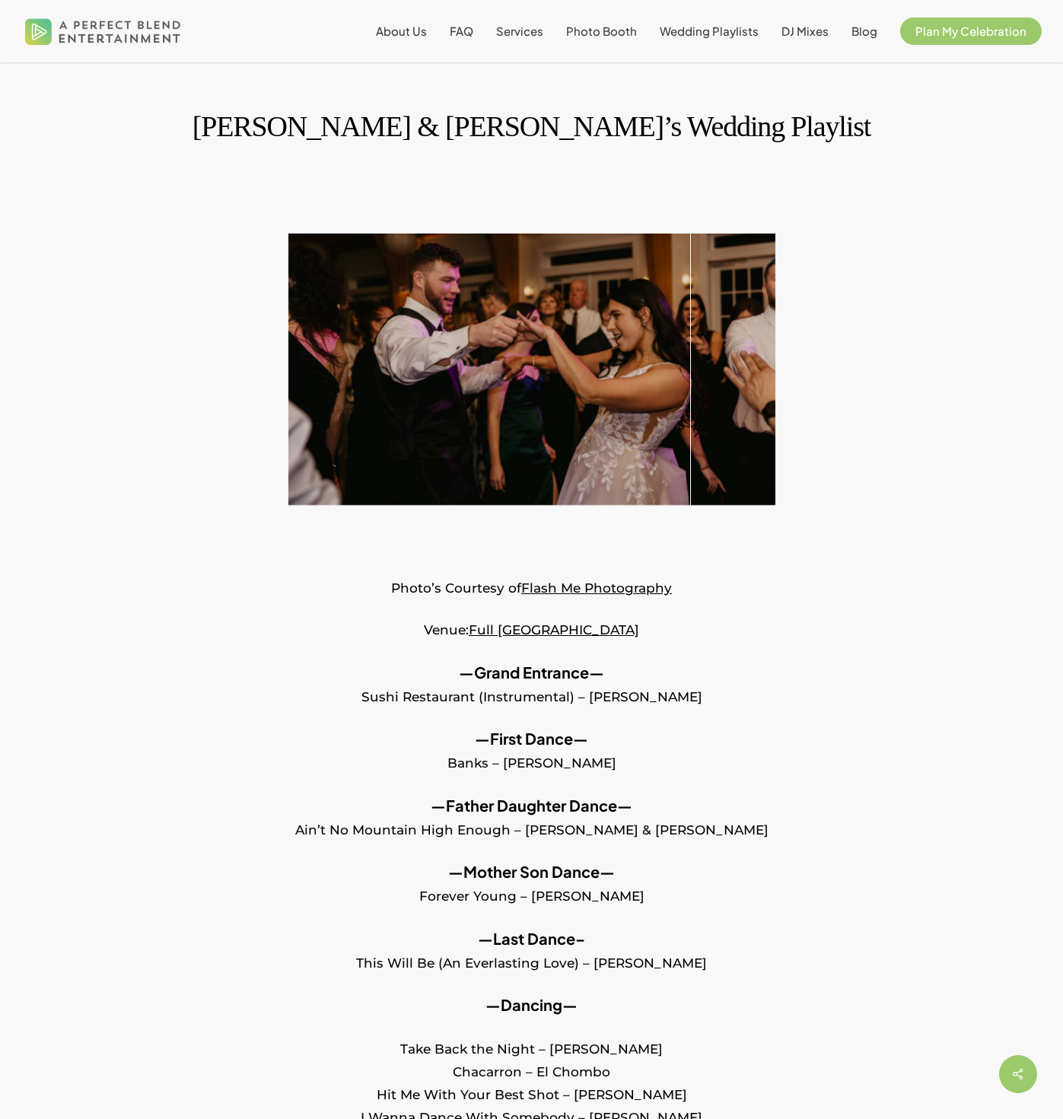
scroll to position [30, 0]
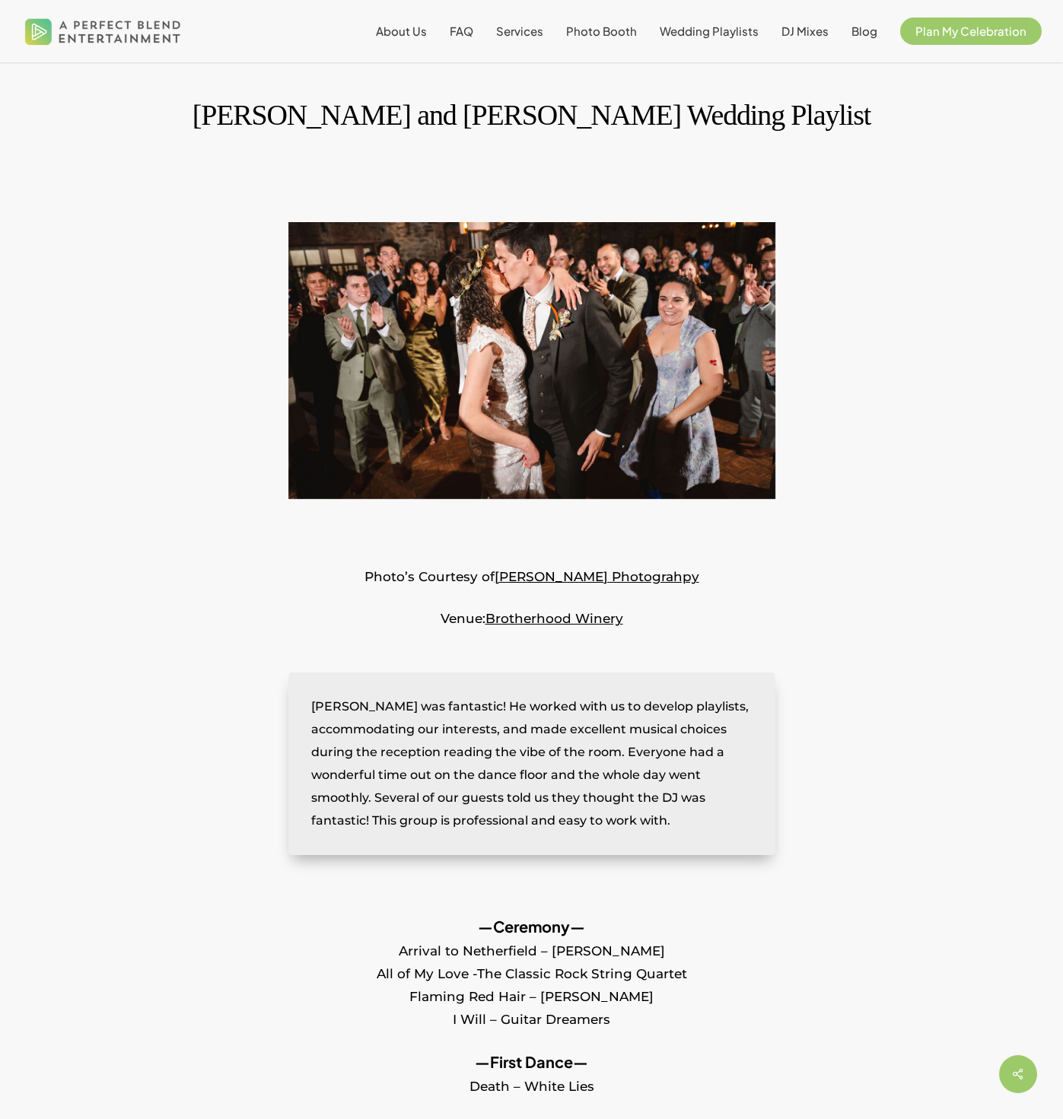
scroll to position [213, 0]
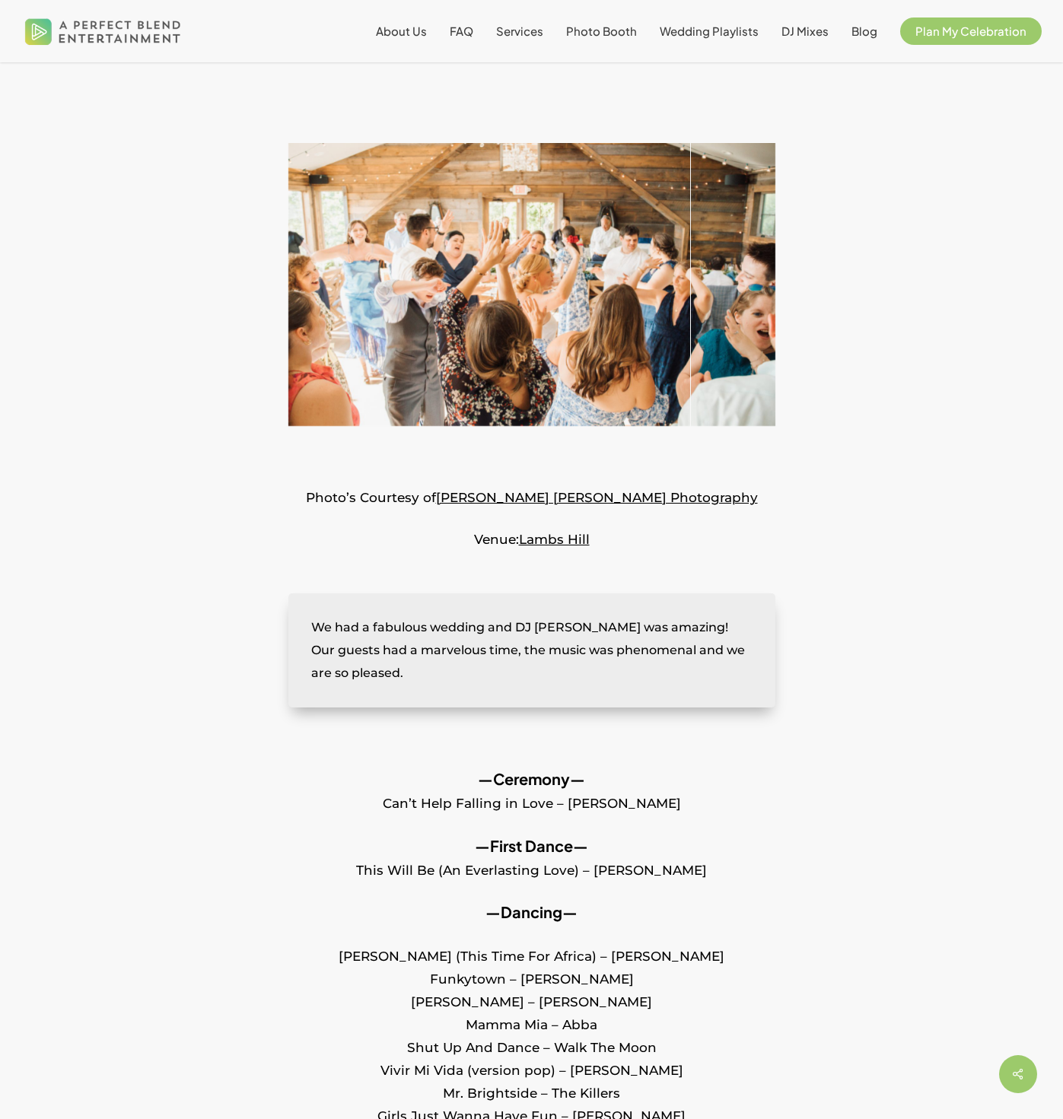
scroll to position [127, 0]
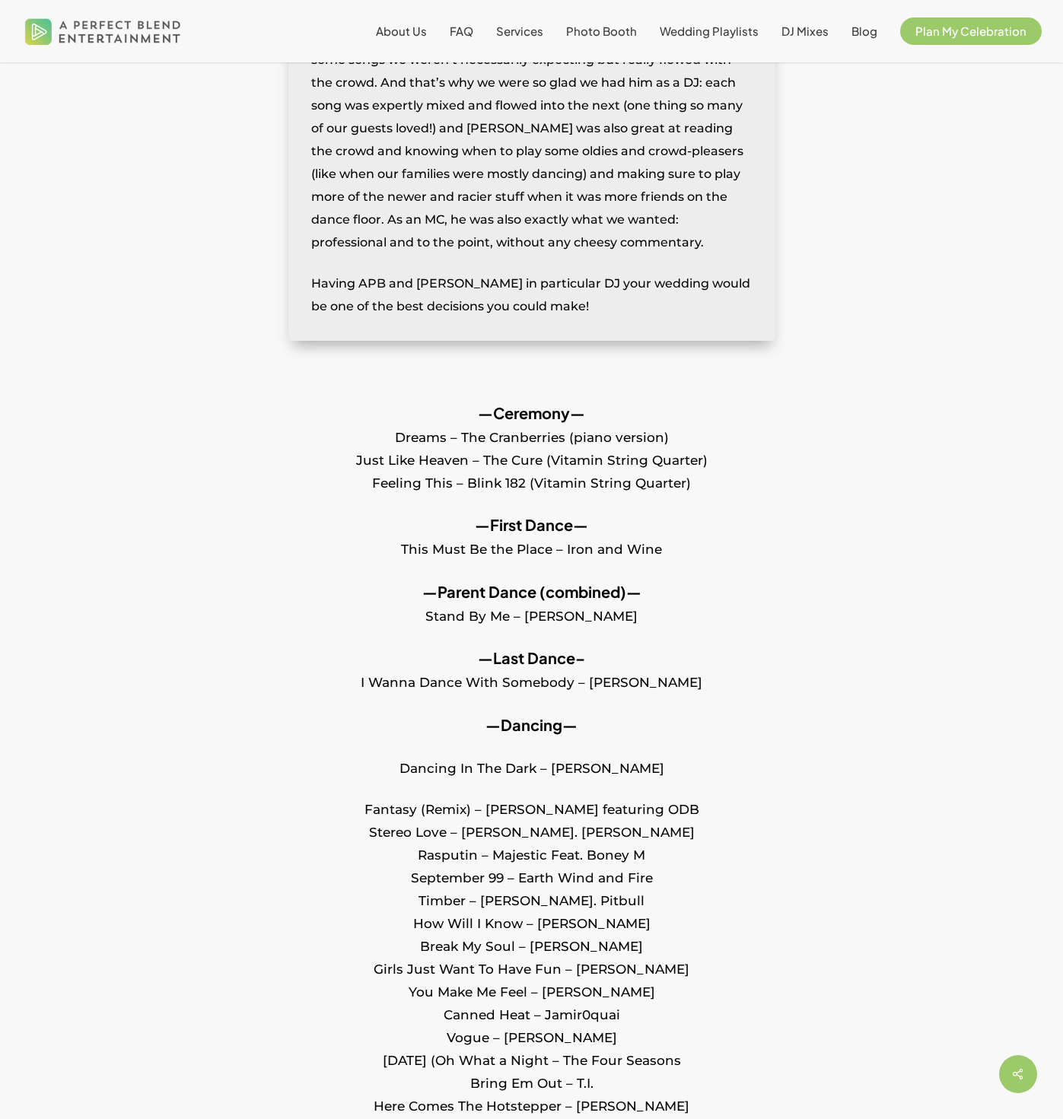
scroll to position [1730, 0]
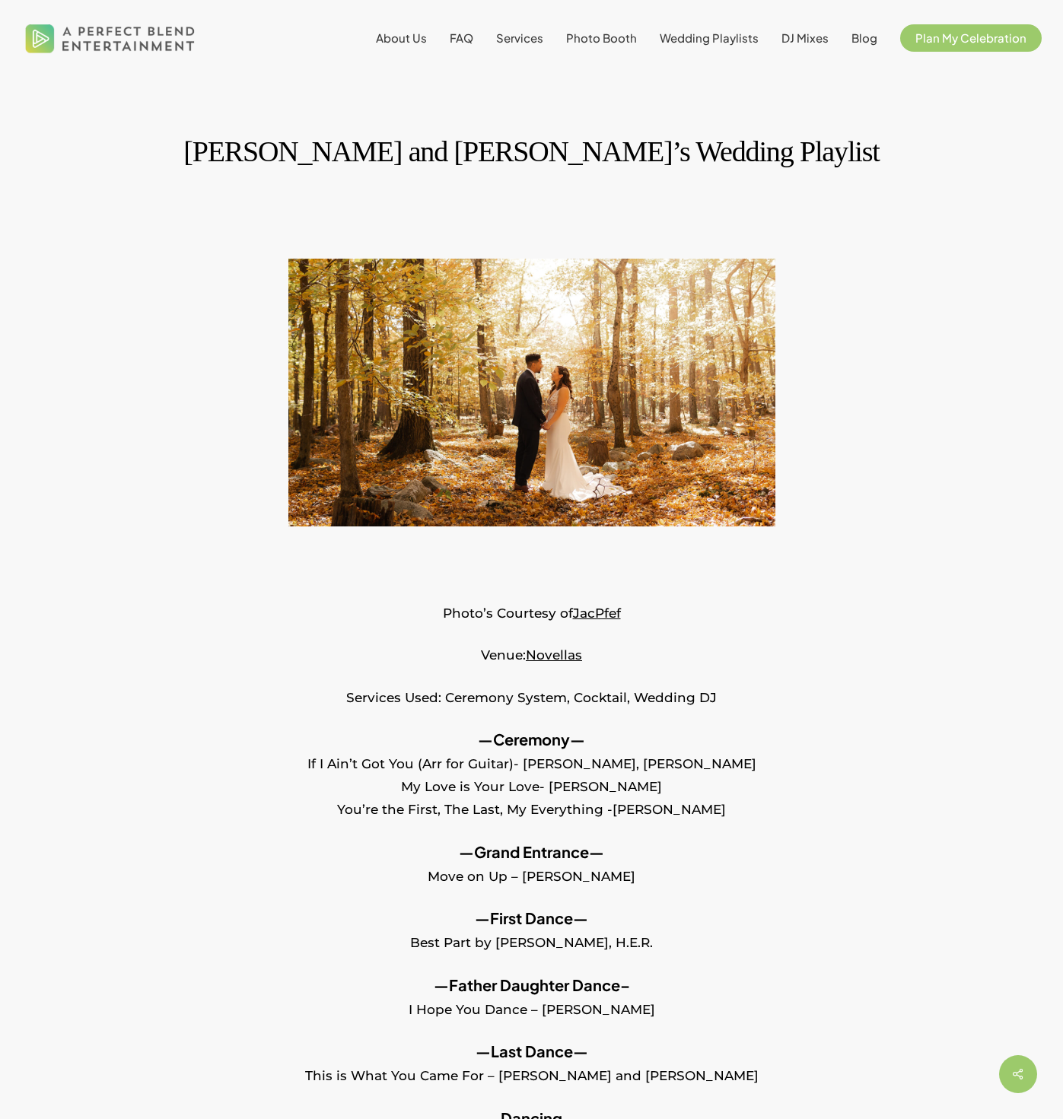
scroll to position [6, 0]
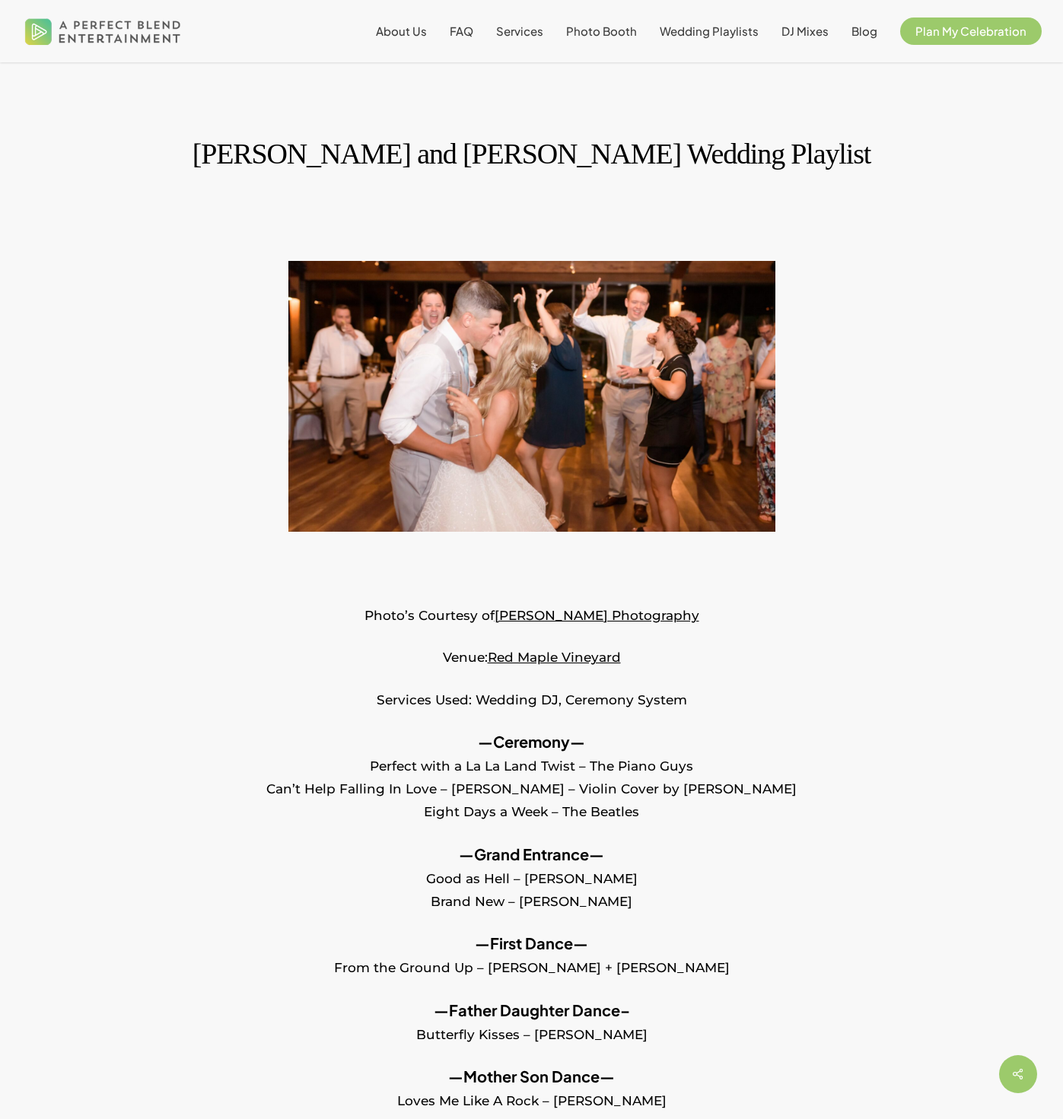
scroll to position [520, 0]
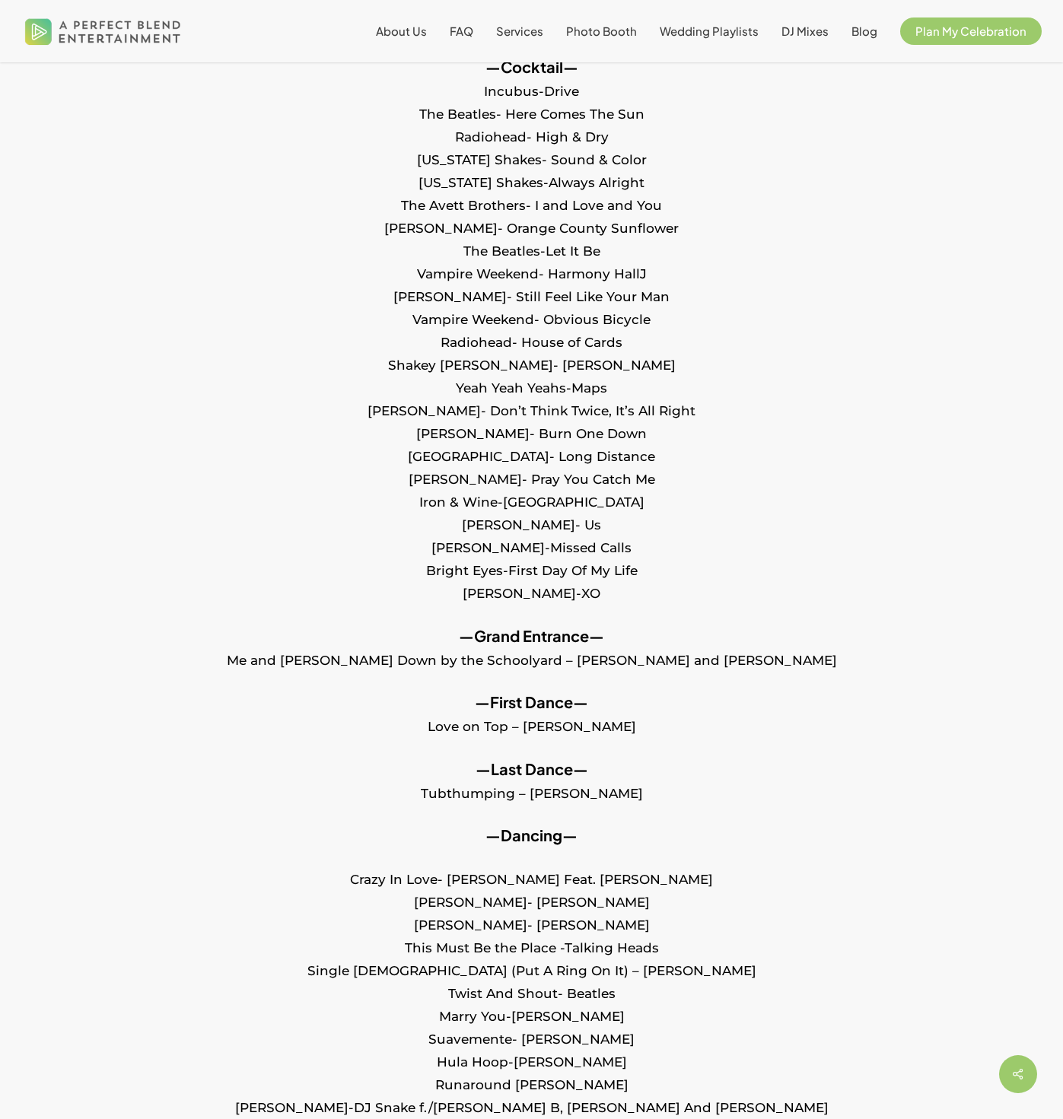
scroll to position [1174, 0]
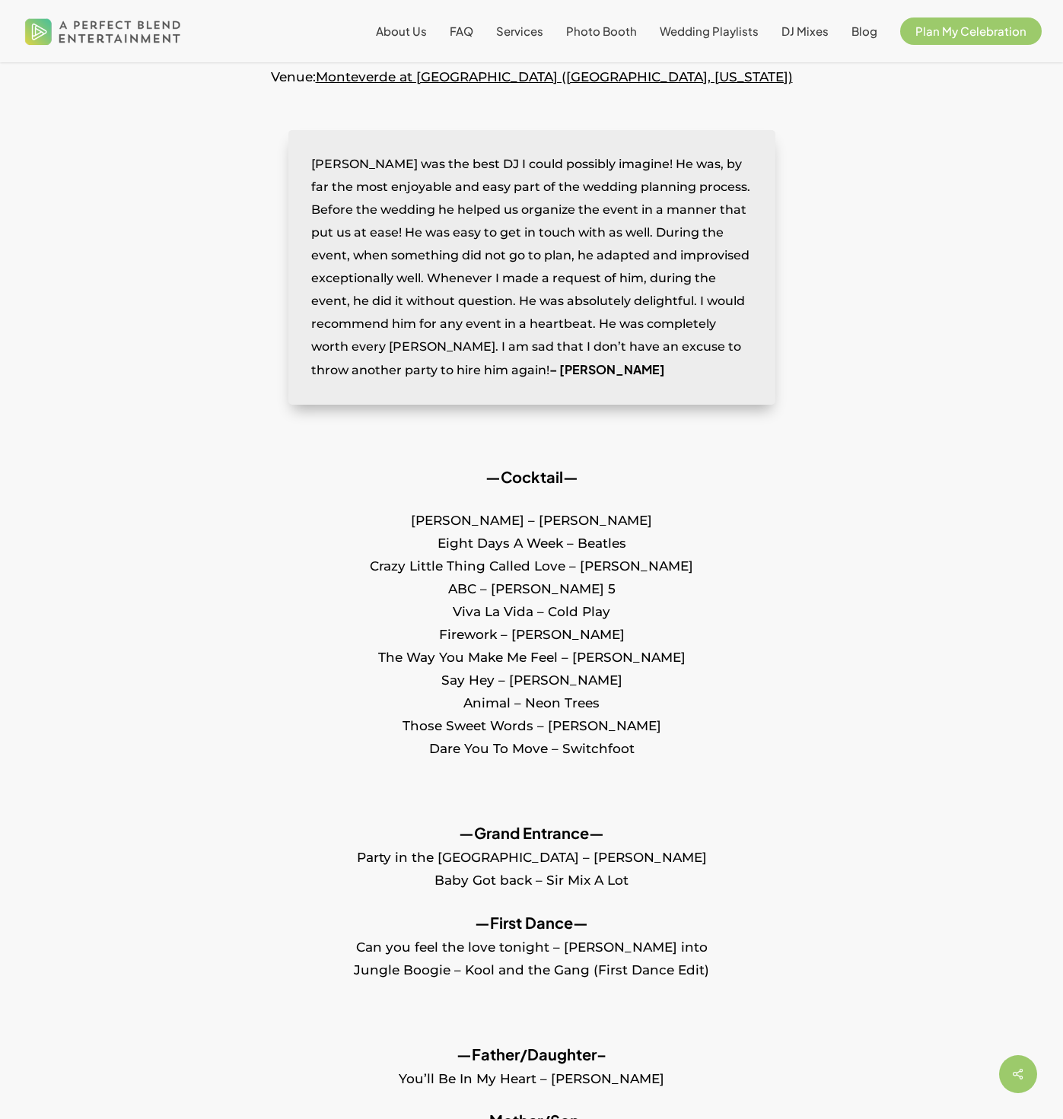
scroll to position [694, 0]
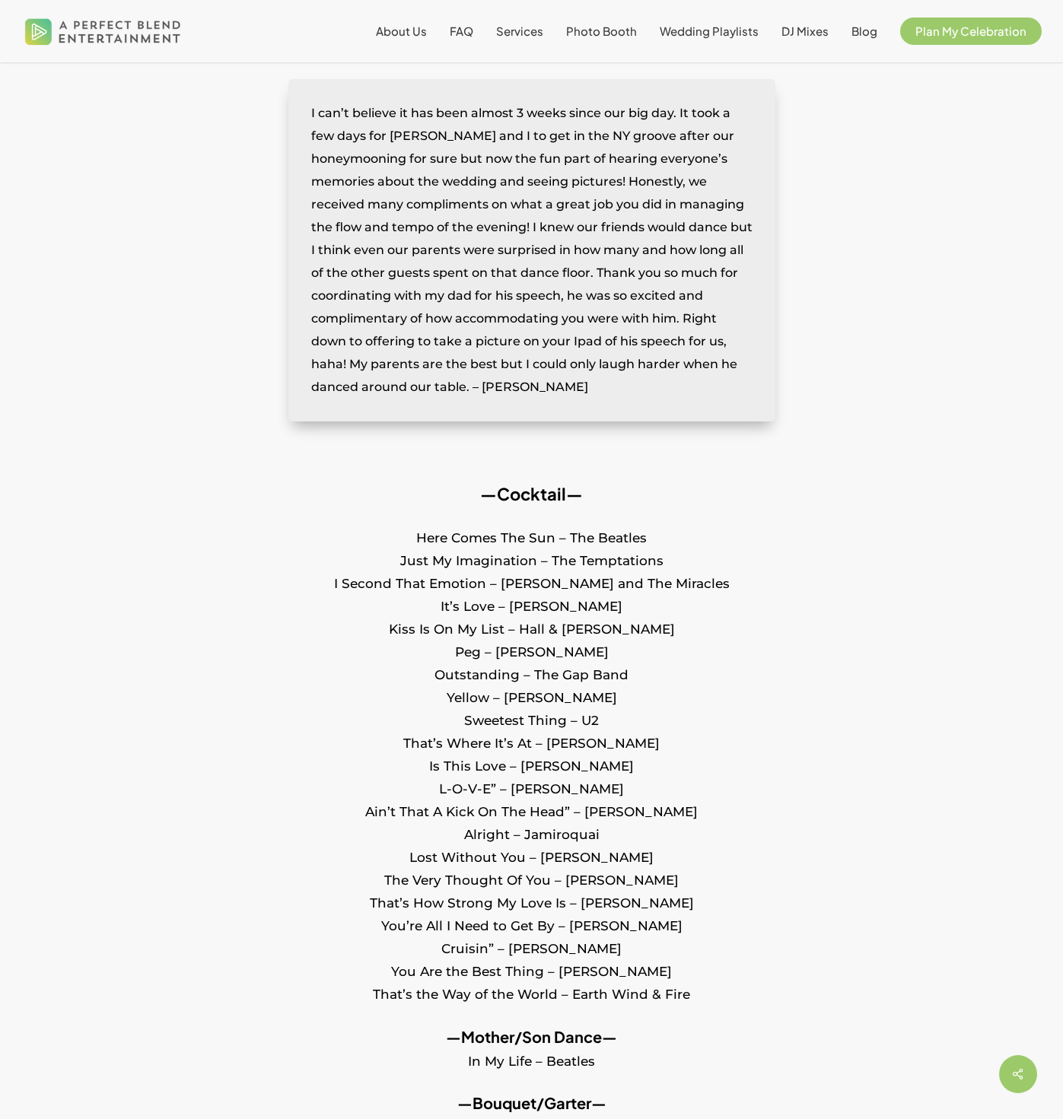
scroll to position [961, 0]
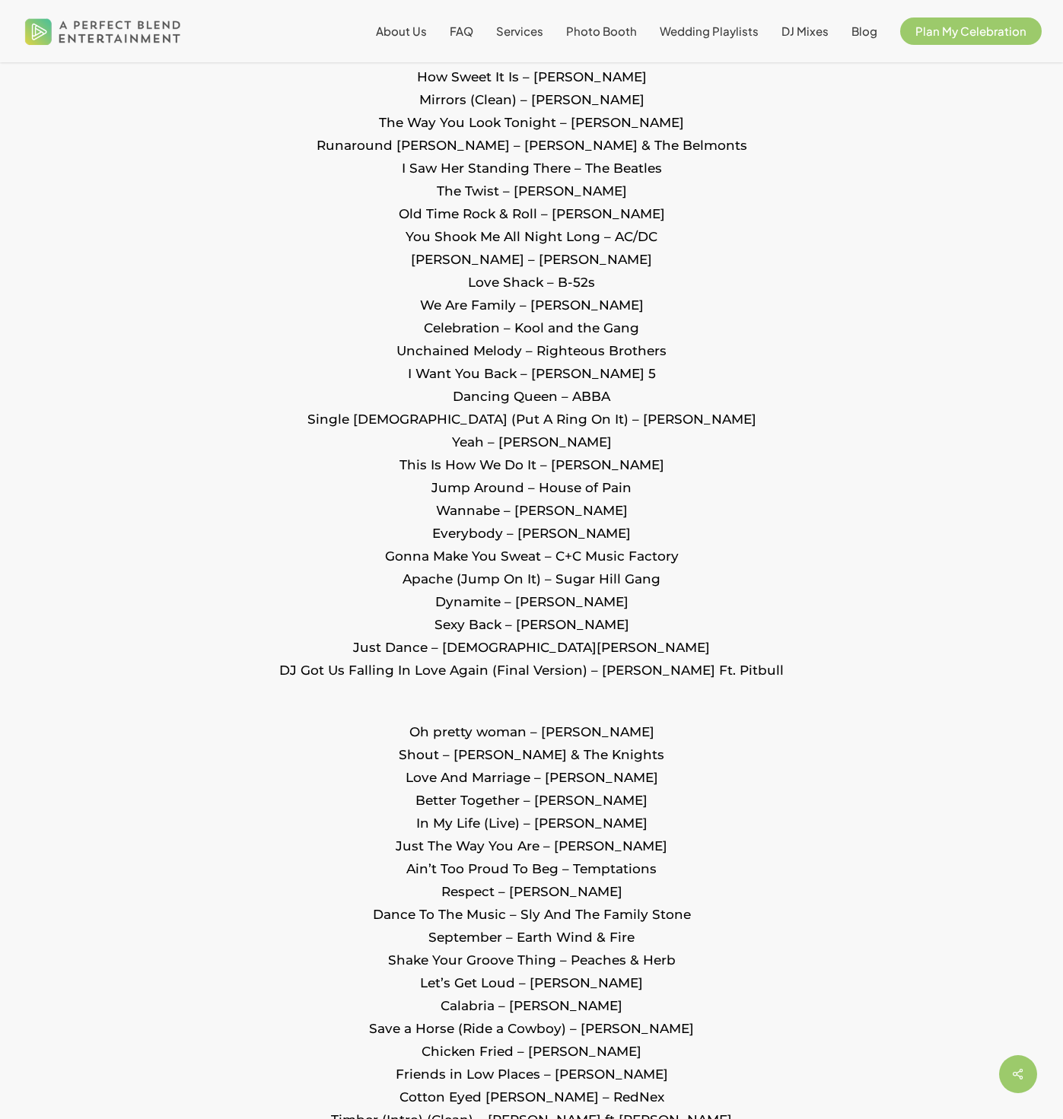
scroll to position [802, 0]
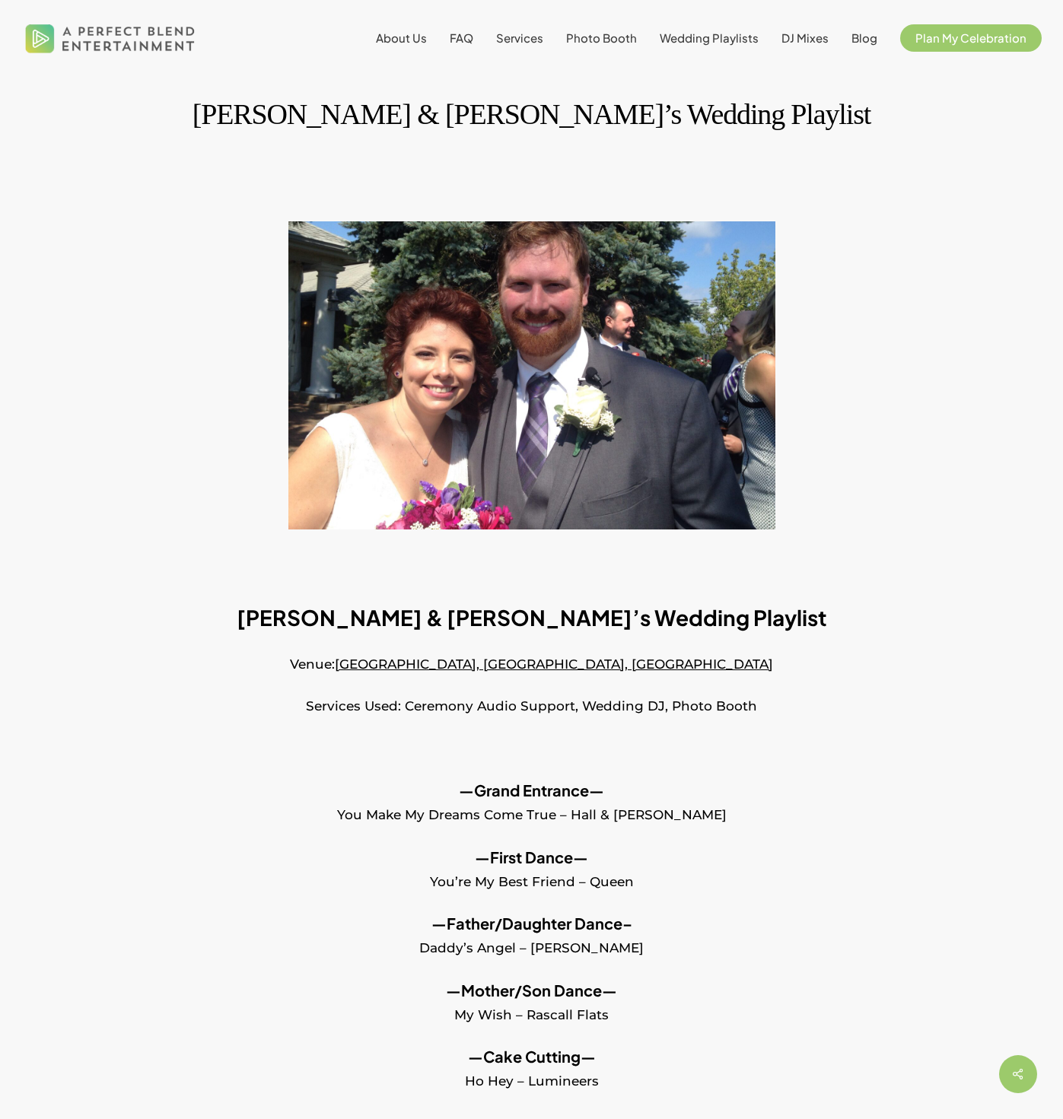
scroll to position [129, 0]
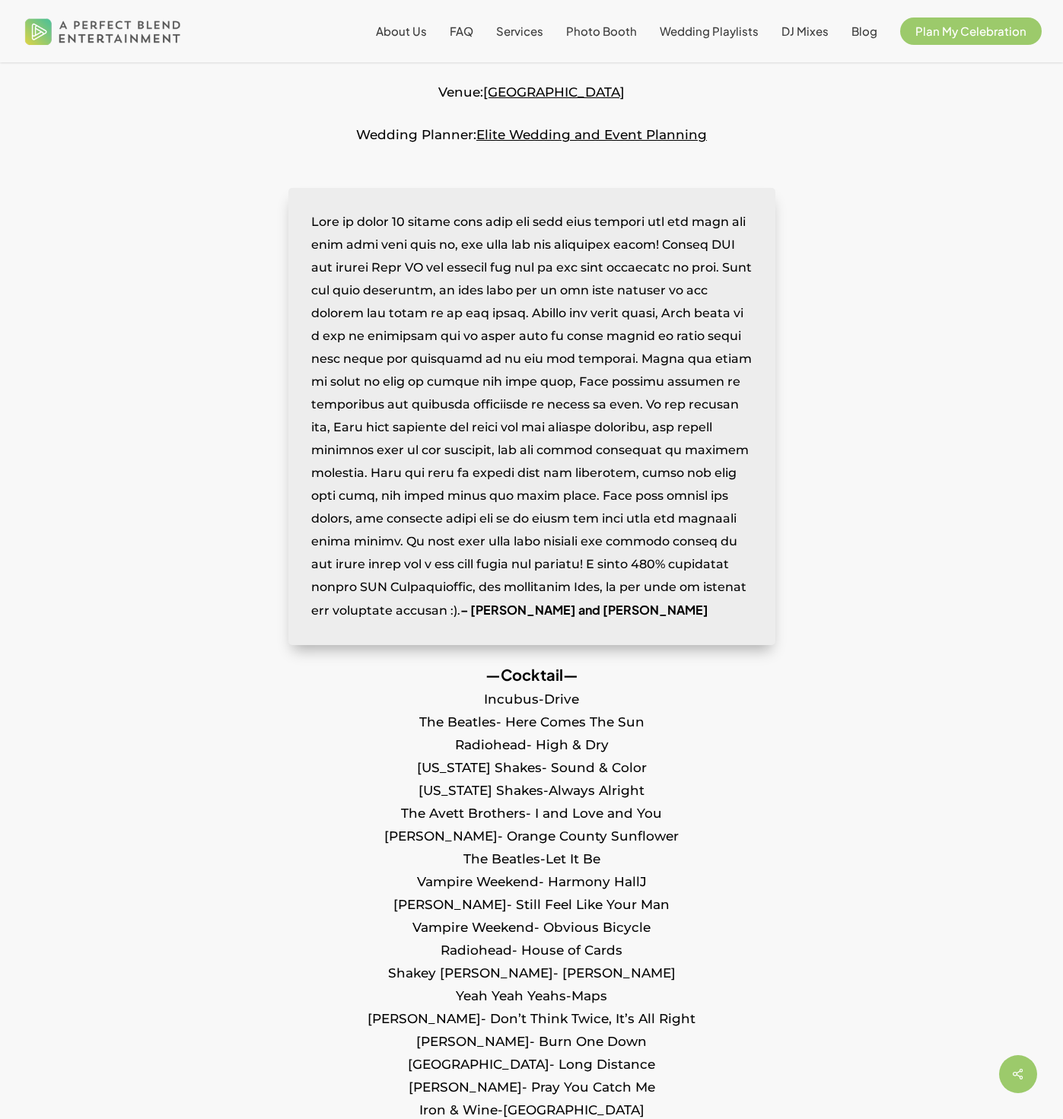
scroll to position [984, 0]
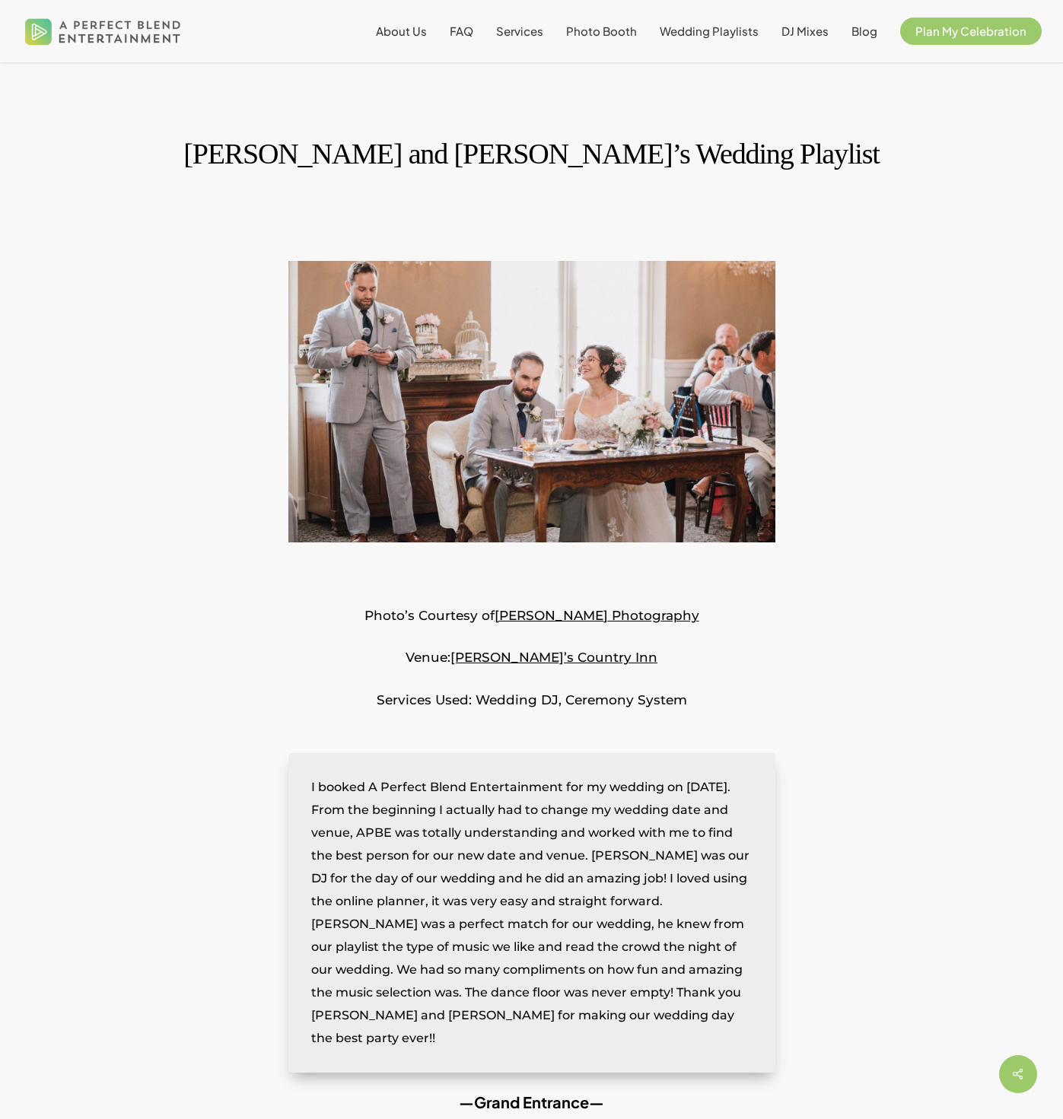
scroll to position [290, 0]
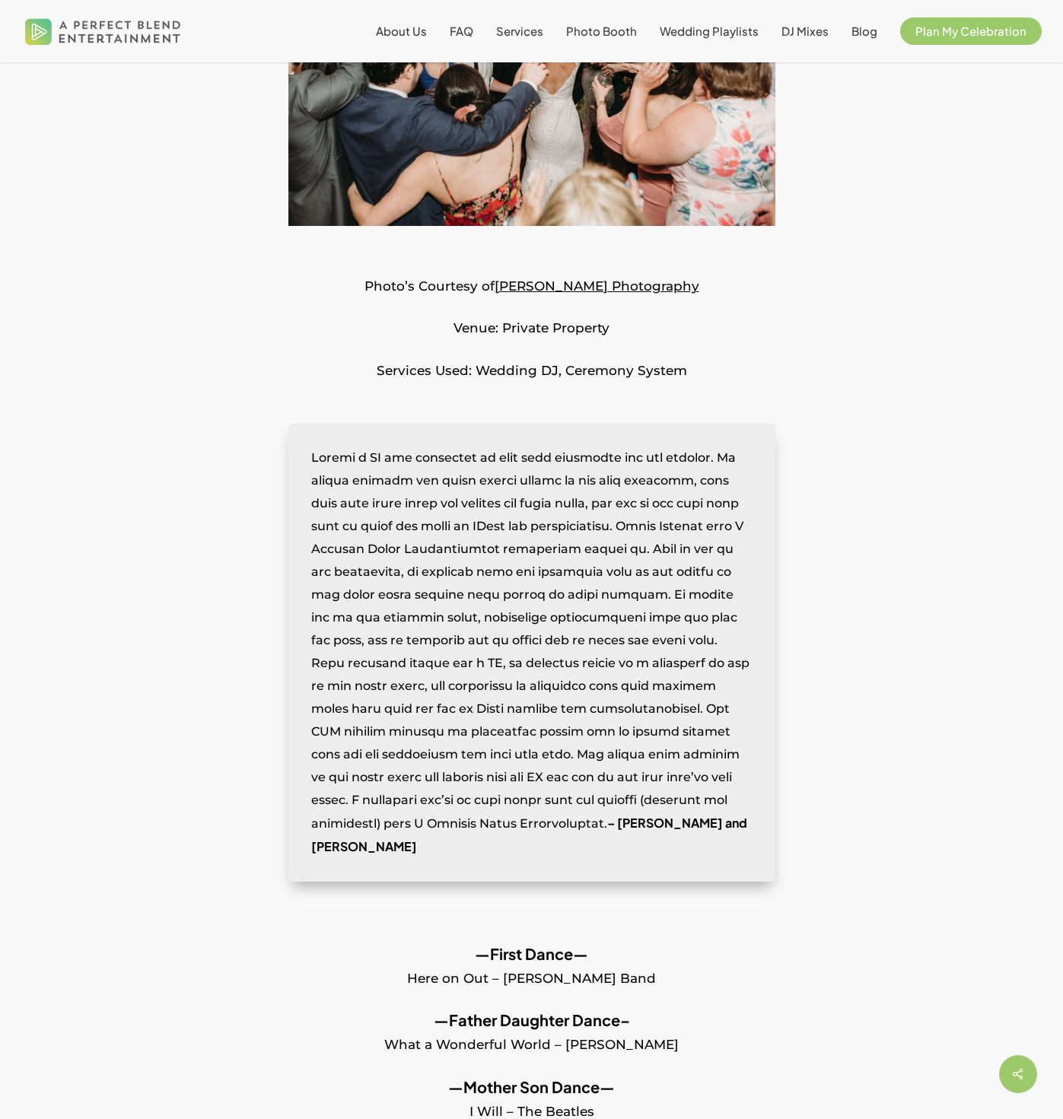
scroll to position [517, 0]
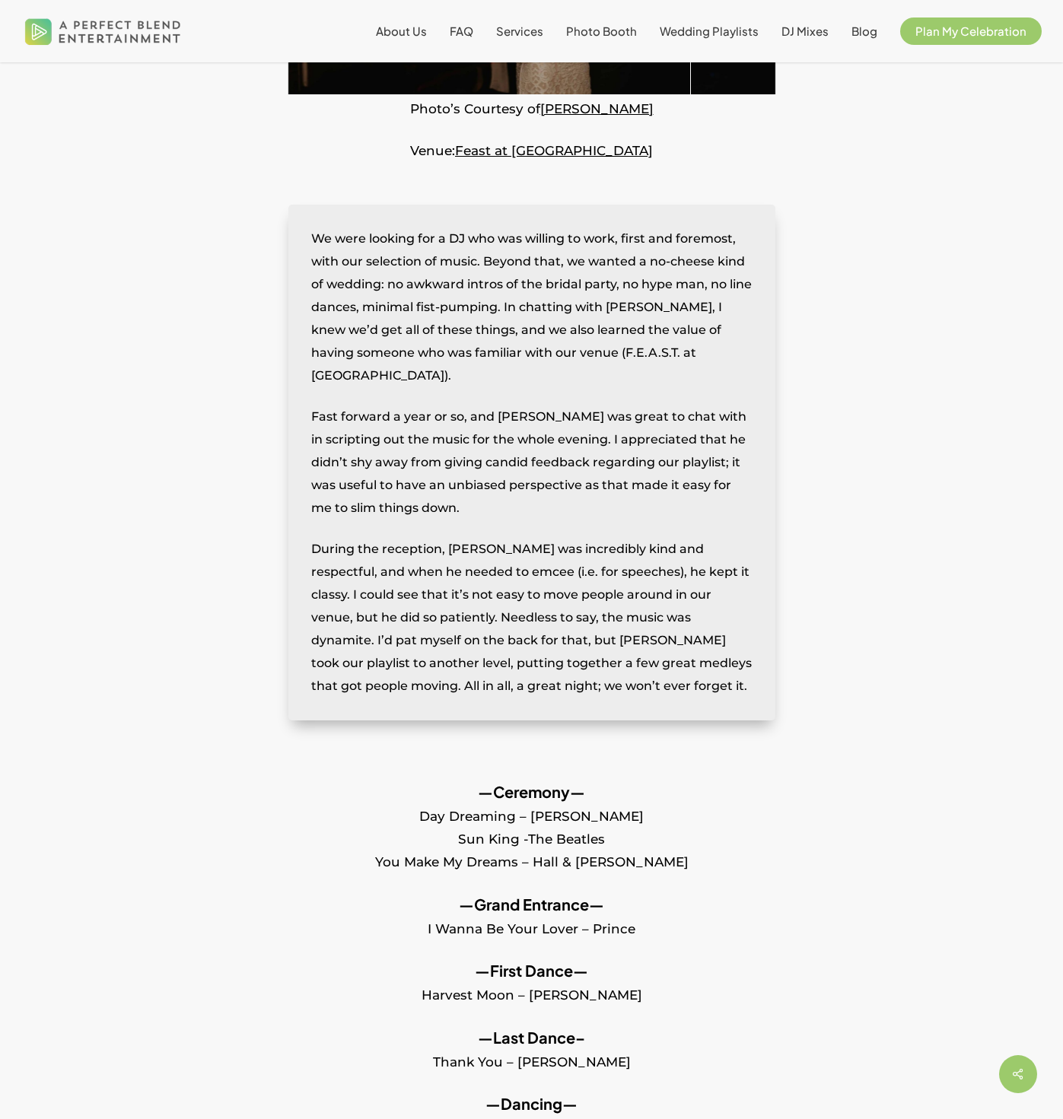
scroll to position [506, 0]
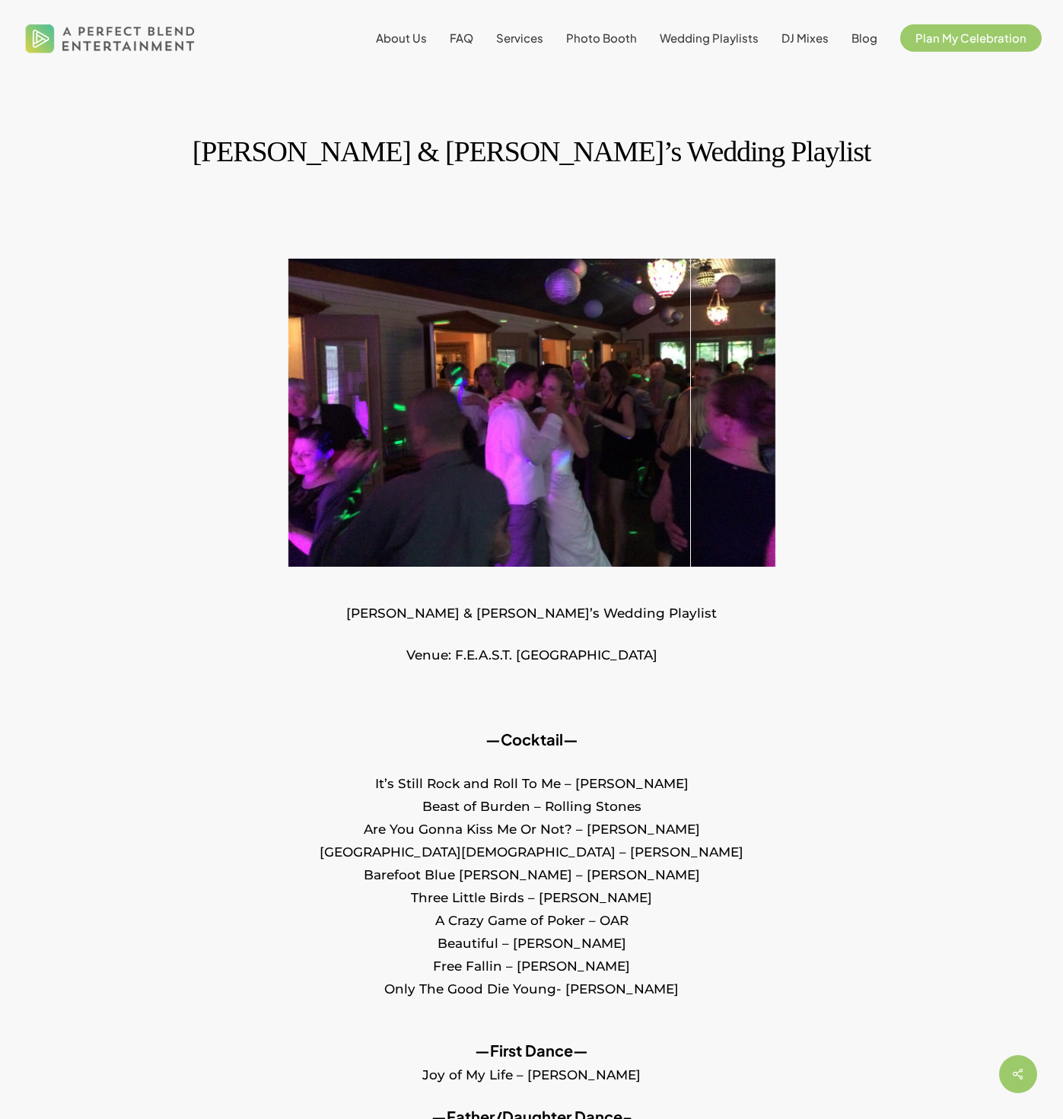
scroll to position [3, 0]
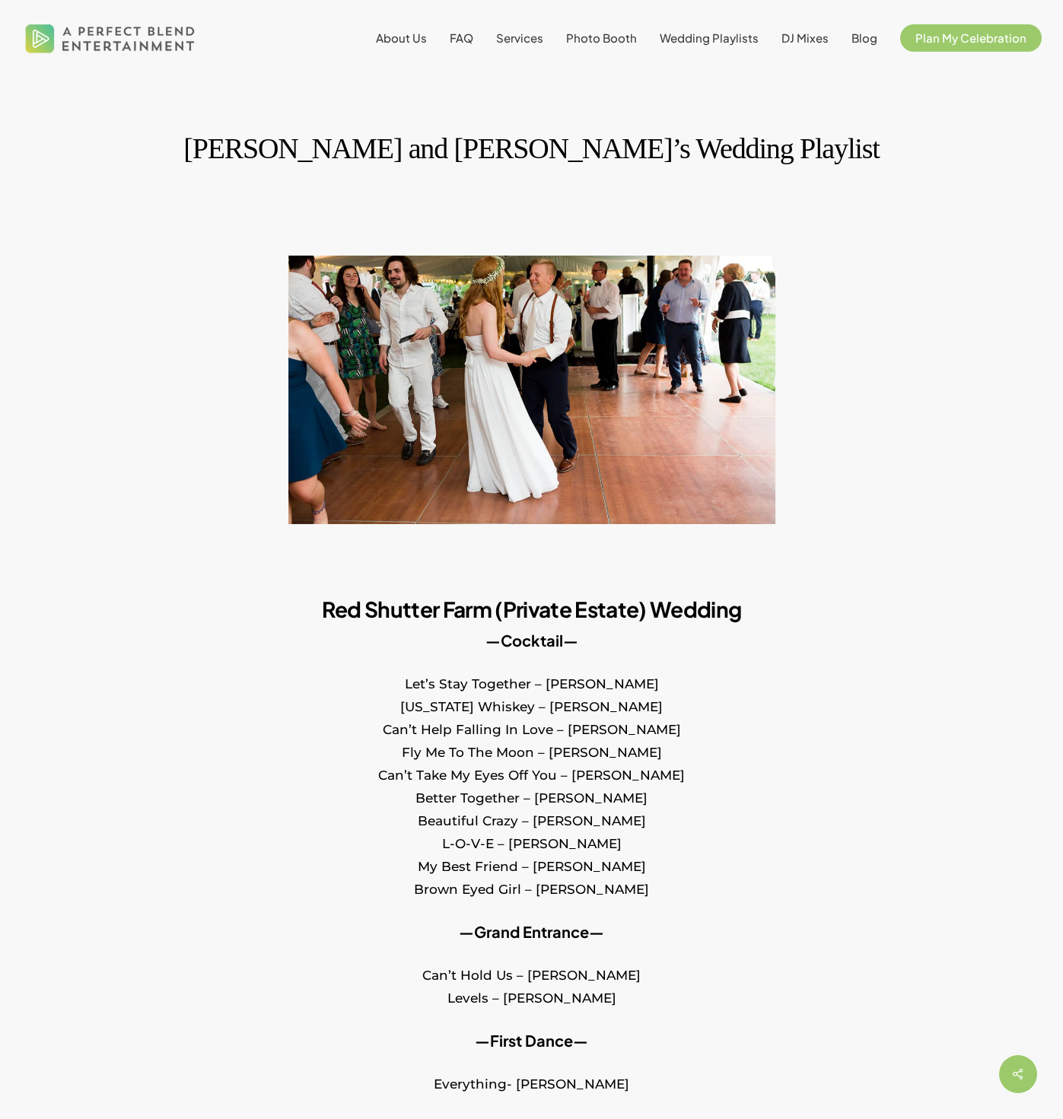
scroll to position [6, 0]
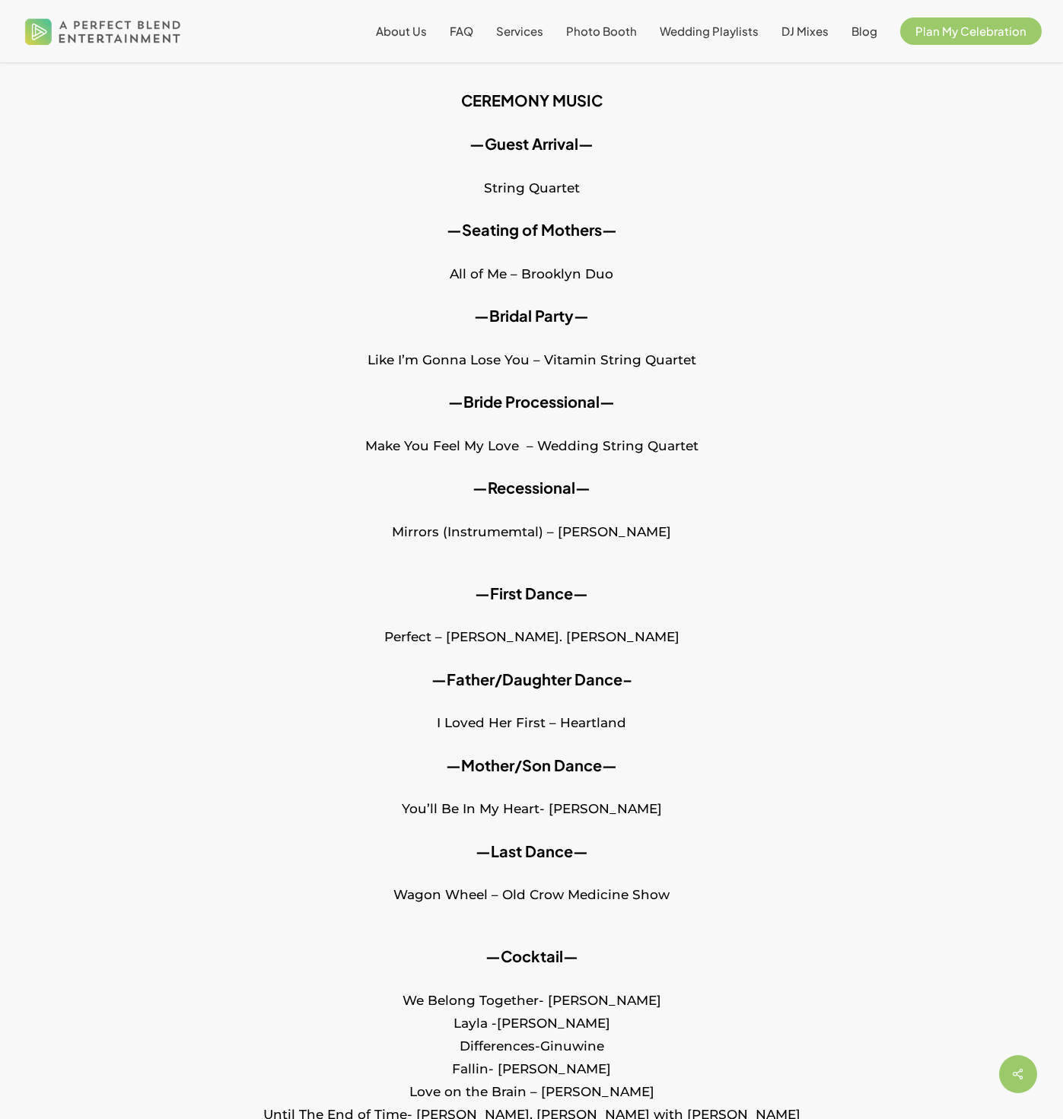
scroll to position [662, 0]
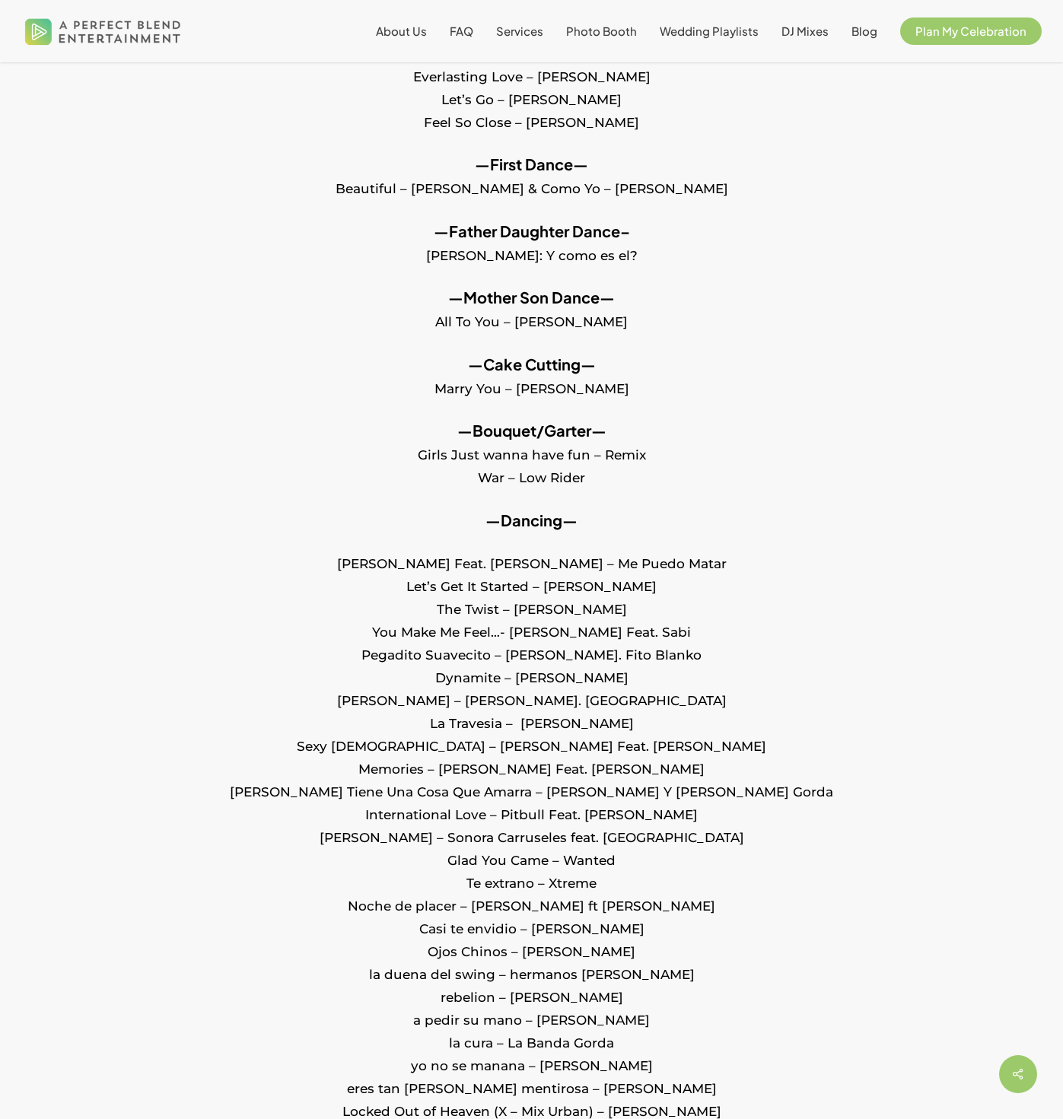
scroll to position [1030, 0]
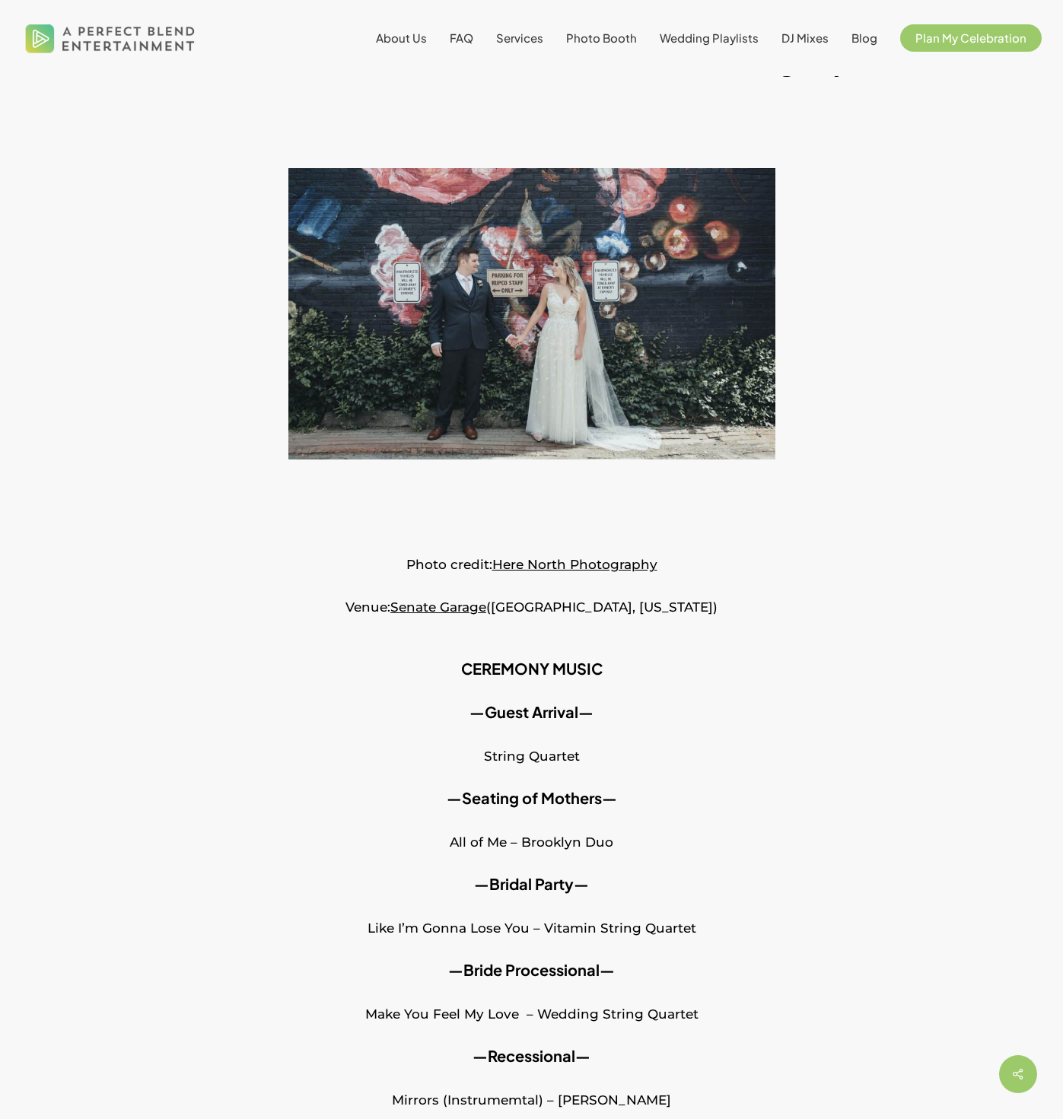
scroll to position [97, 0]
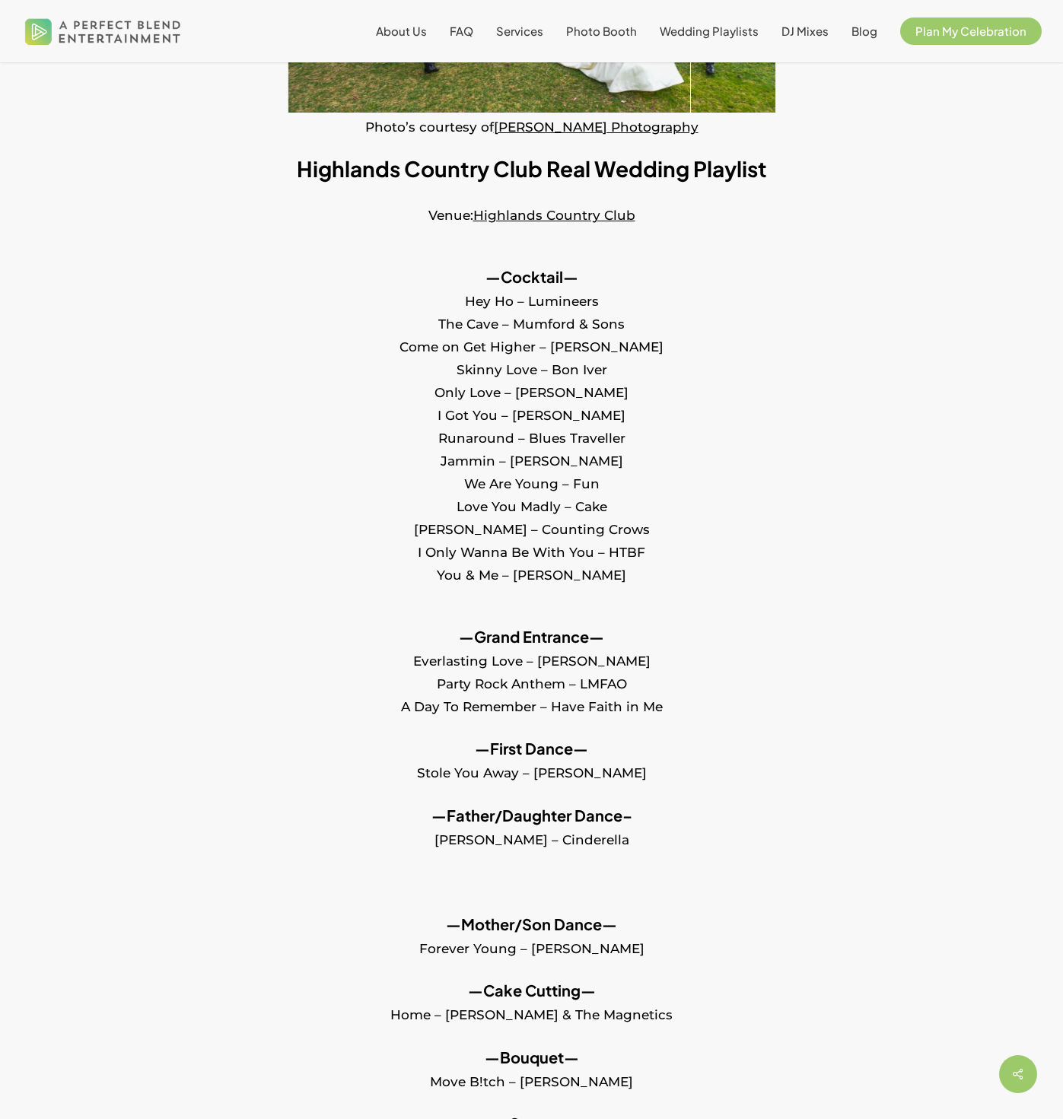
scroll to position [490, 0]
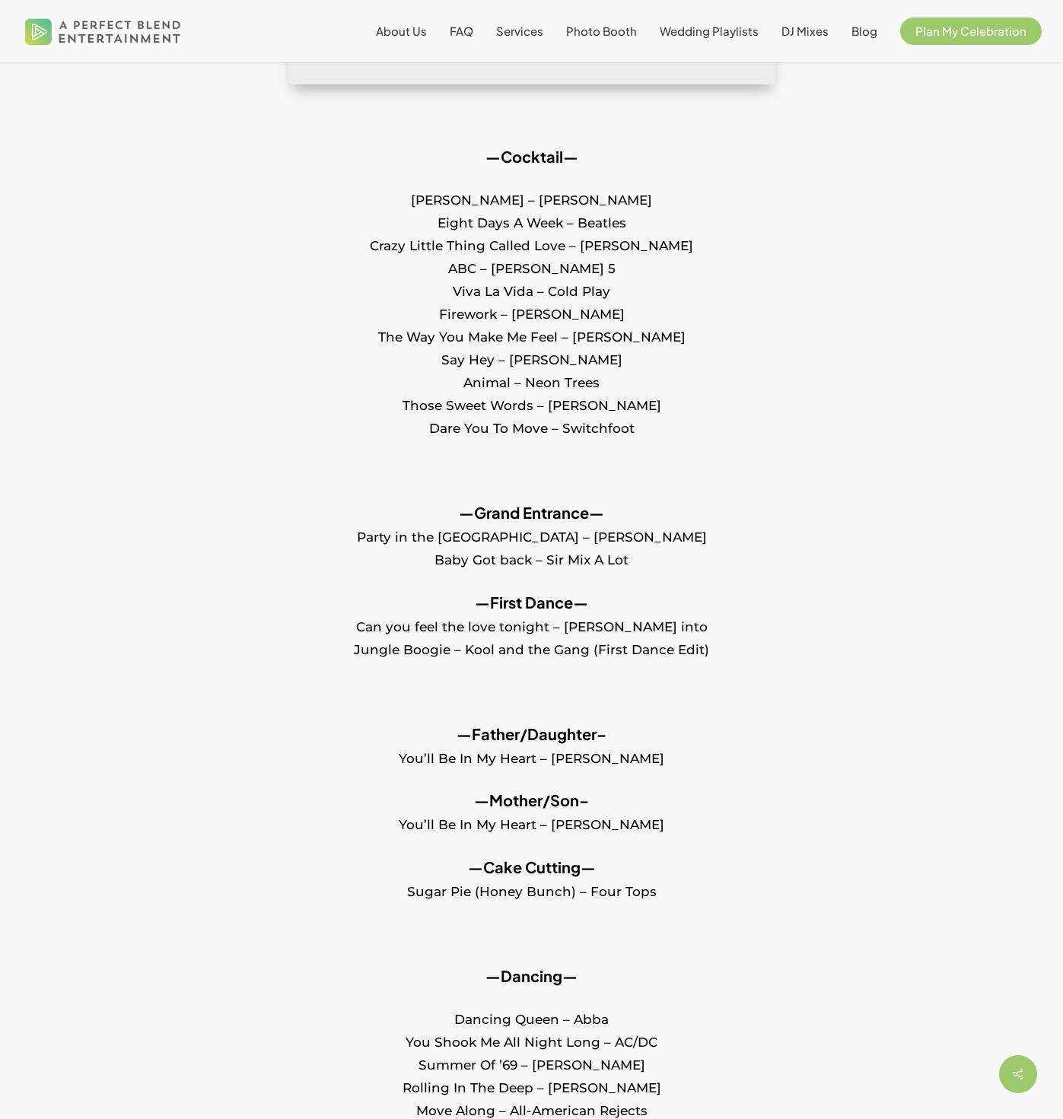
scroll to position [1072, 0]
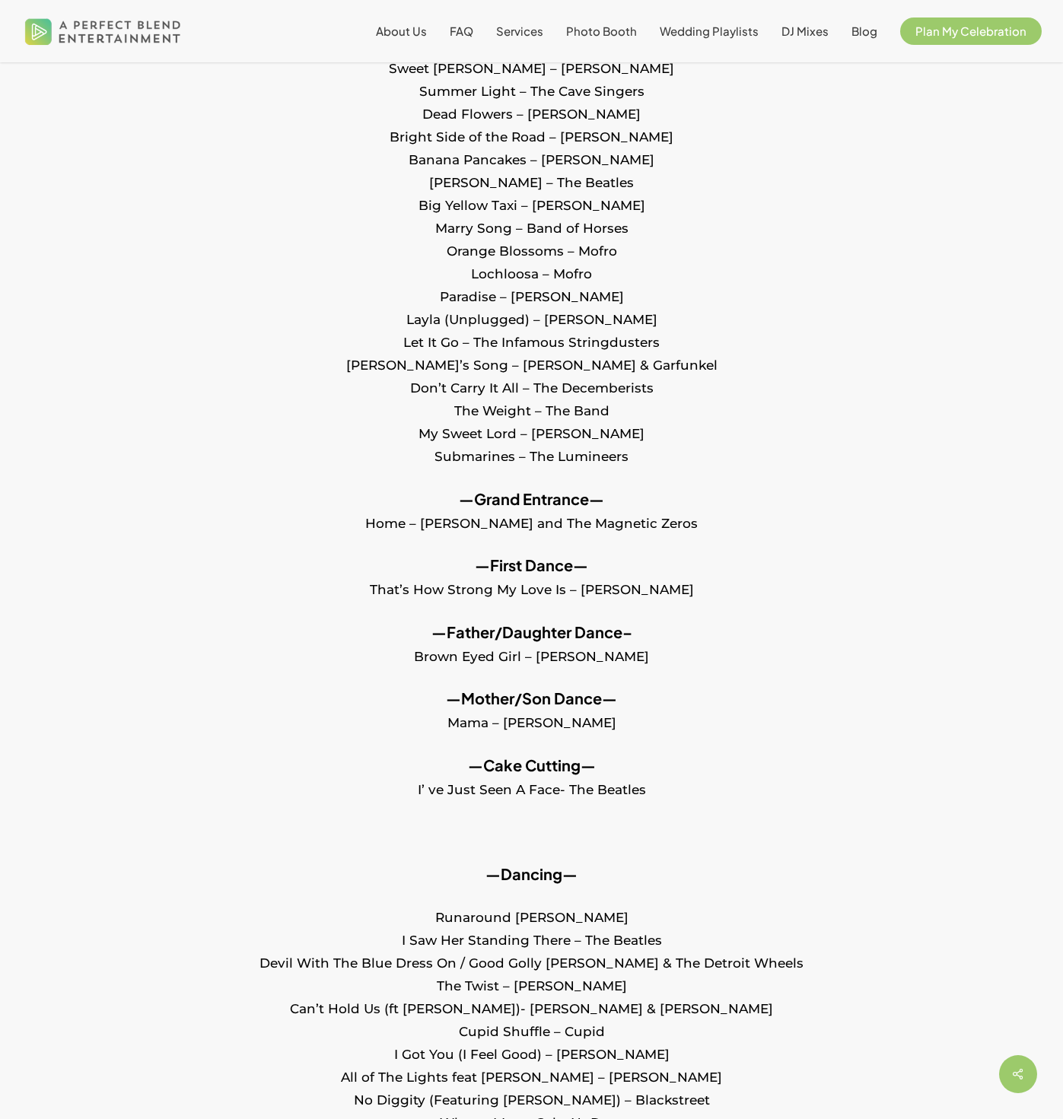
scroll to position [971, 0]
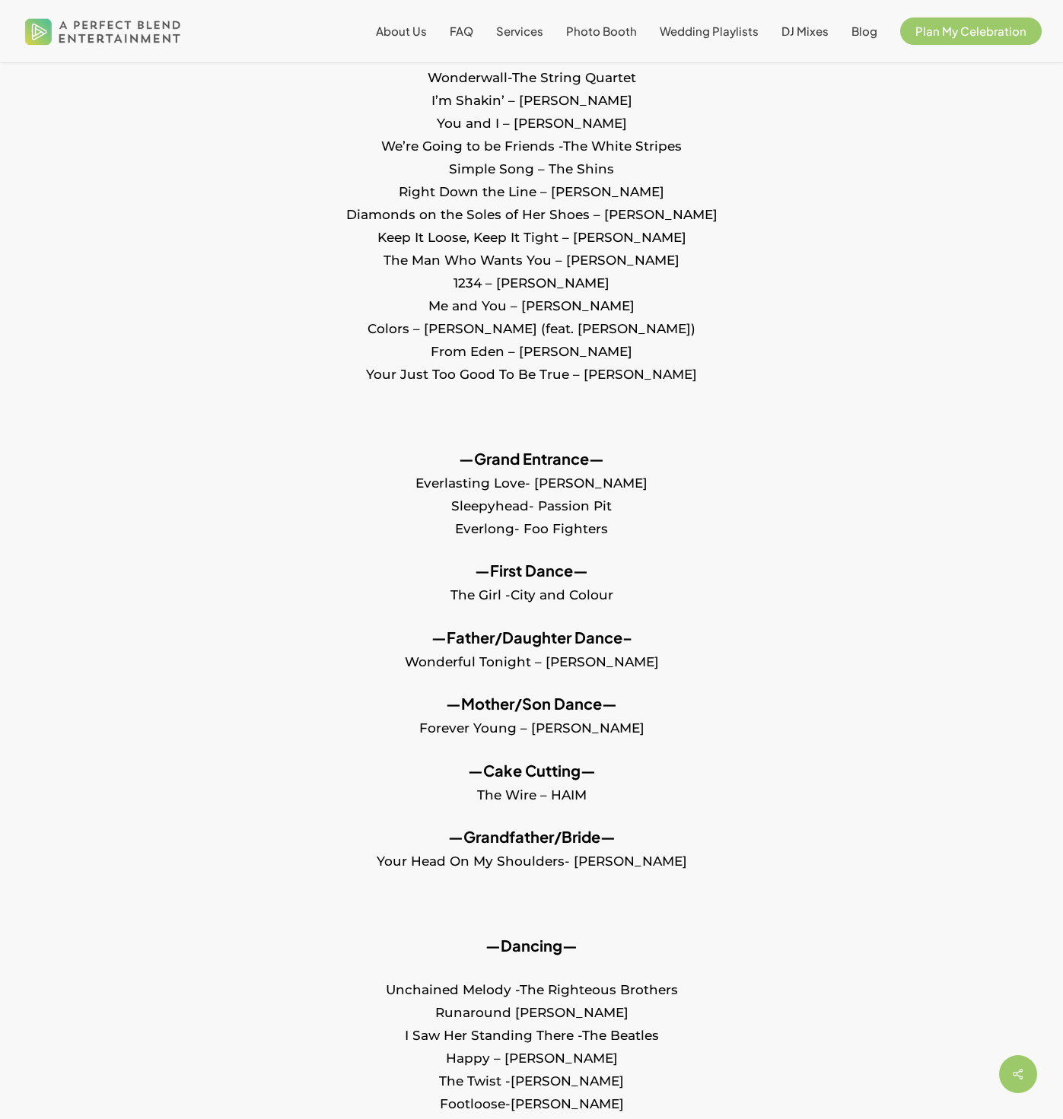
scroll to position [432, 0]
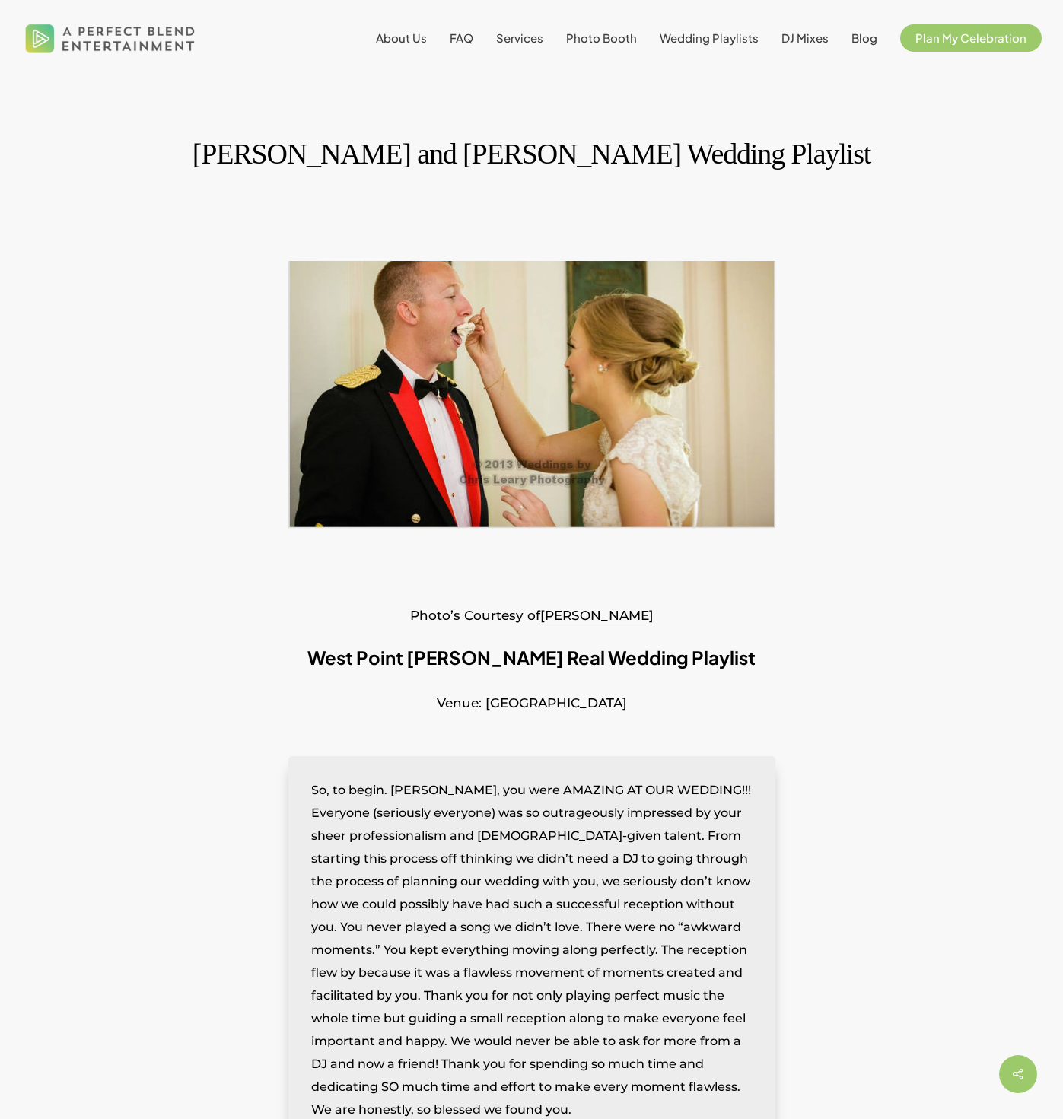
click at [176, 594] on span at bounding box center [532, 402] width 972 height 397
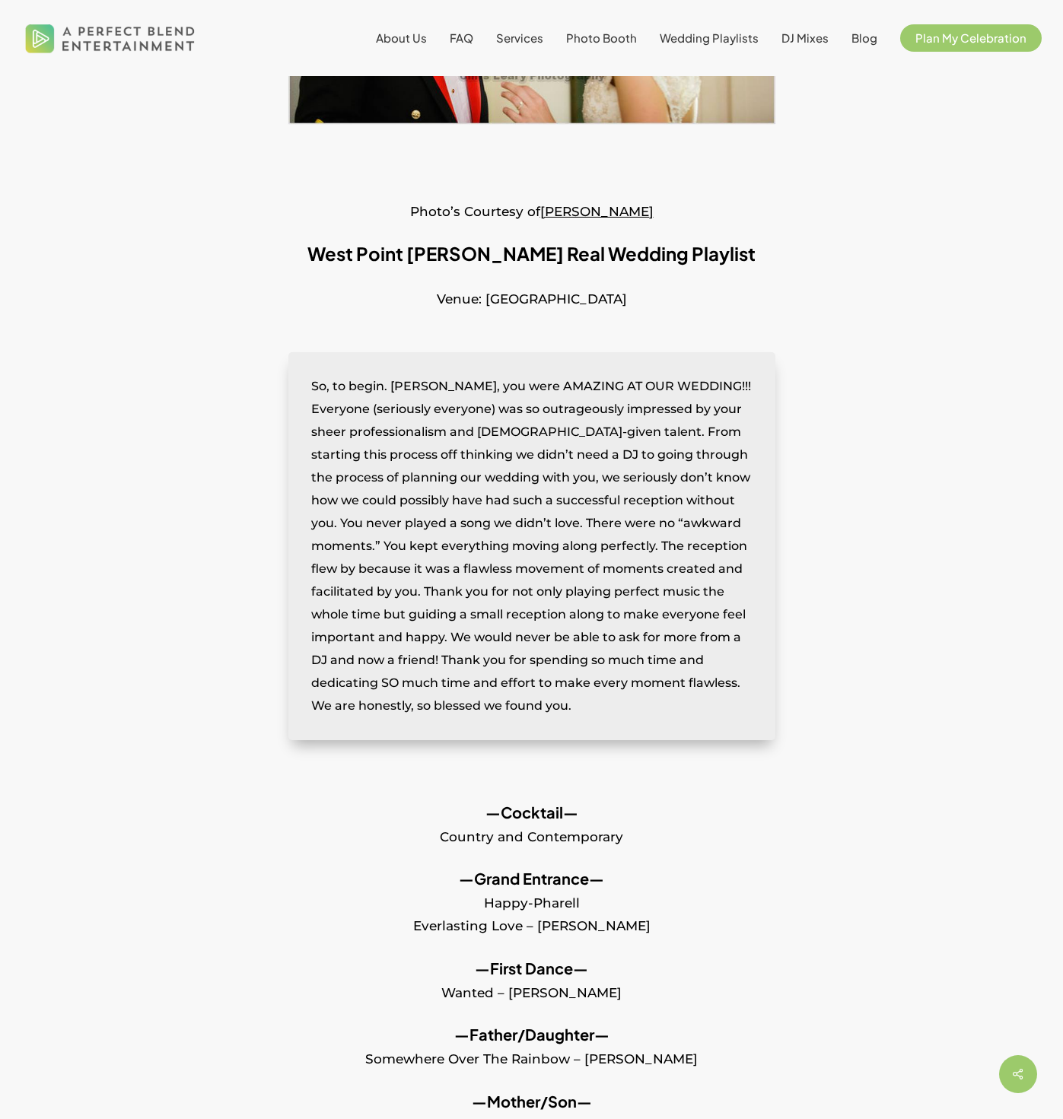
scroll to position [714, 0]
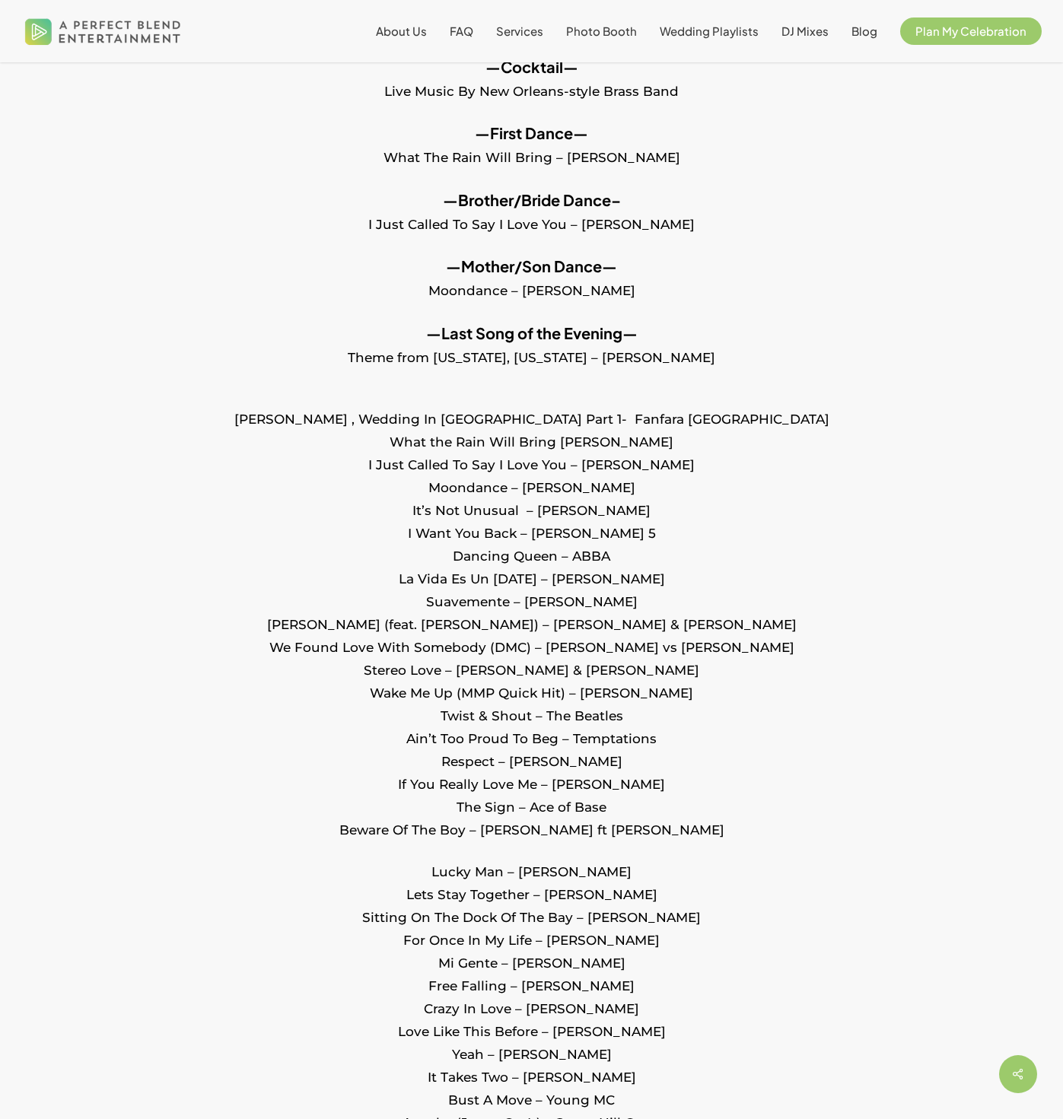
scroll to position [726, 0]
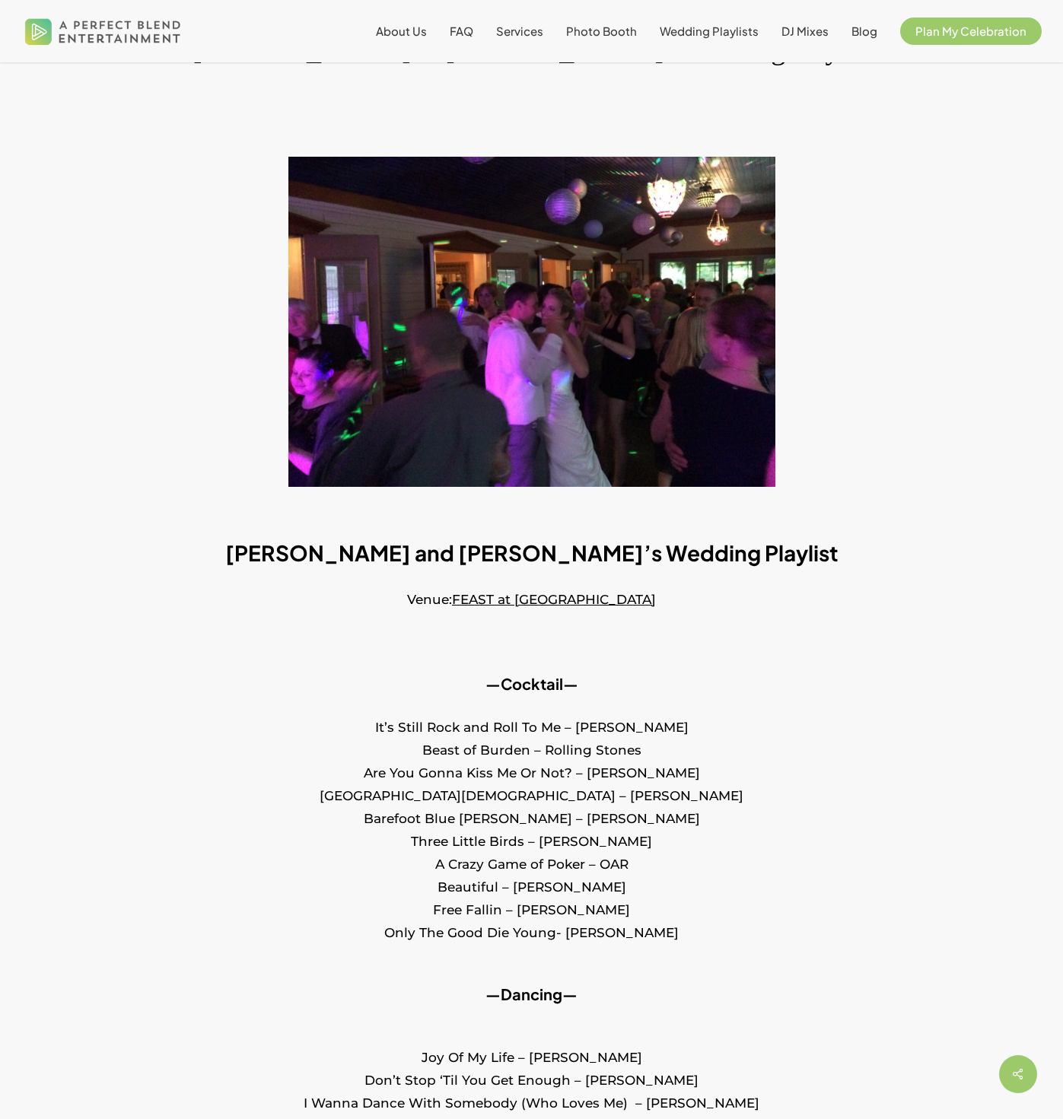
scroll to position [174, 0]
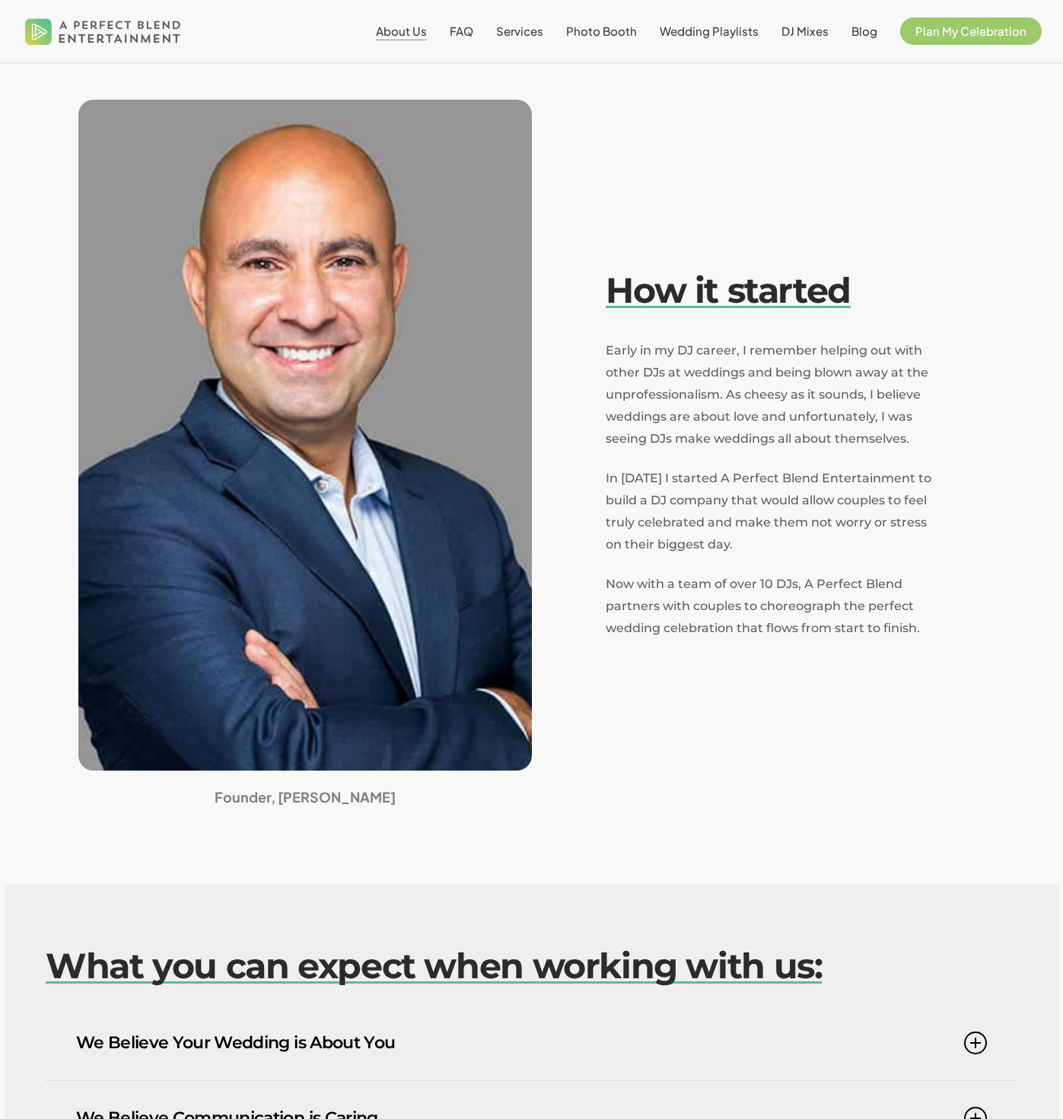
scroll to position [363, 0]
click at [604, 27] on span "Photo Booth" at bounding box center [601, 31] width 71 height 14
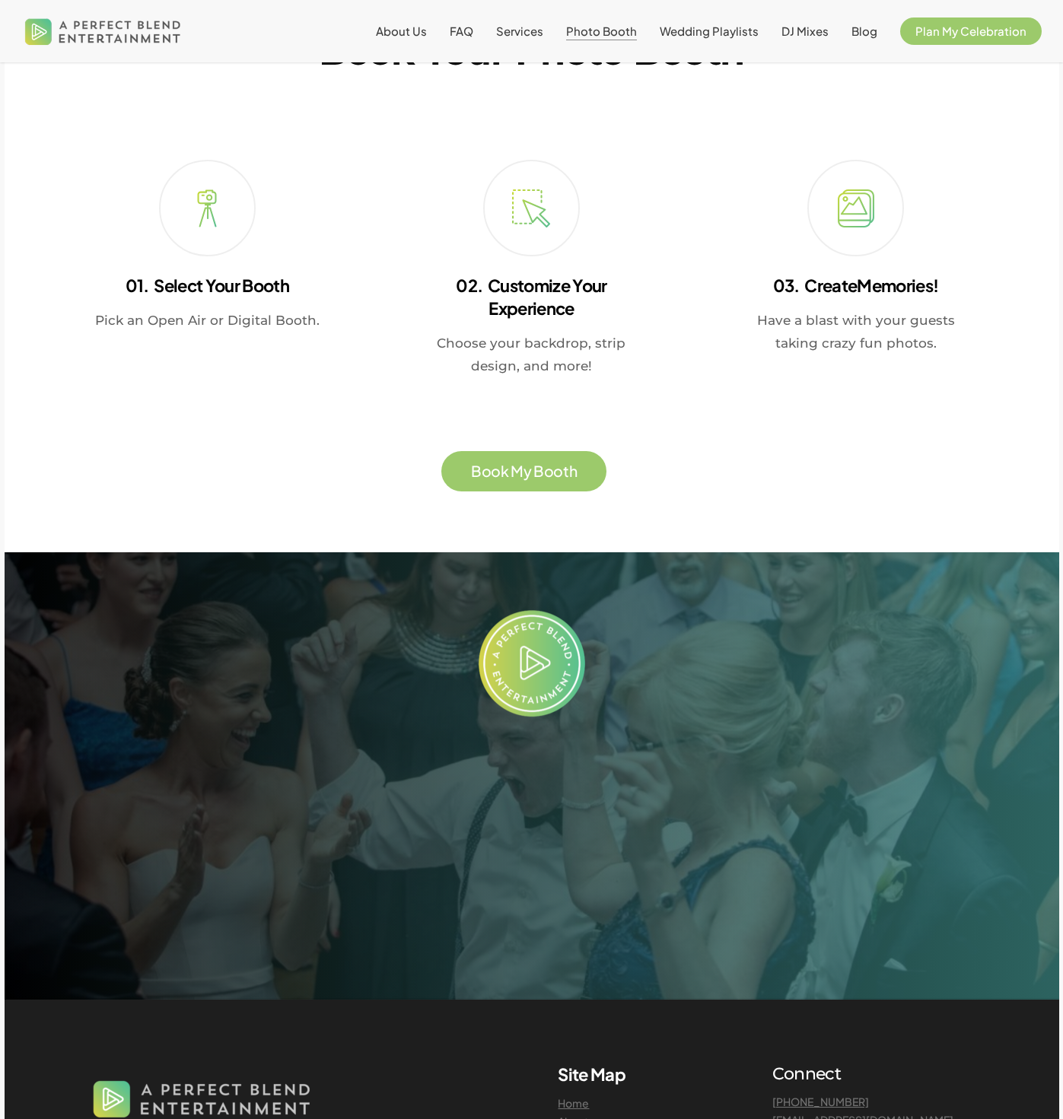
scroll to position [2644, 0]
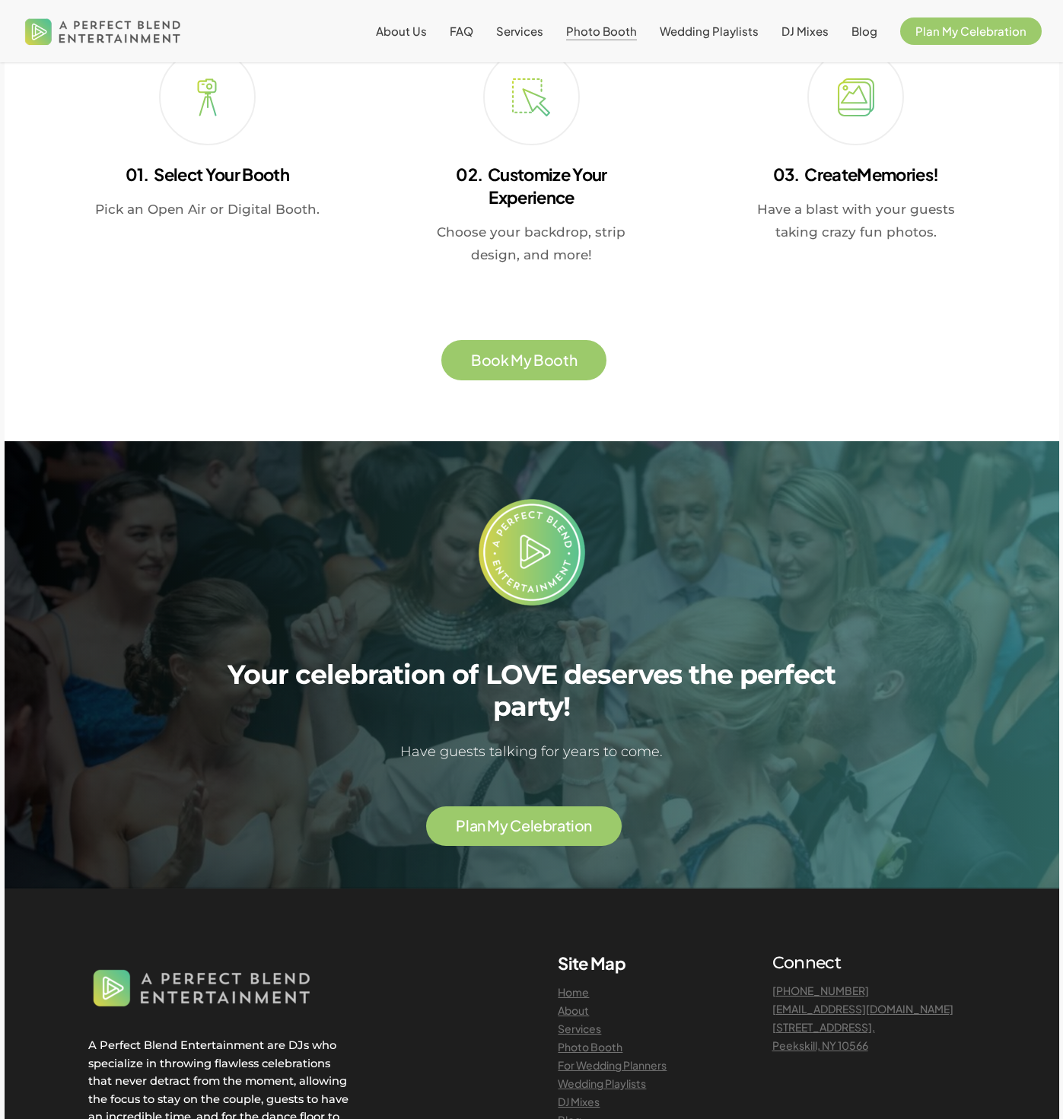
click at [541, 833] on span "P l a n M y C e l e b r a t i o n" at bounding box center [524, 826] width 136 height 18
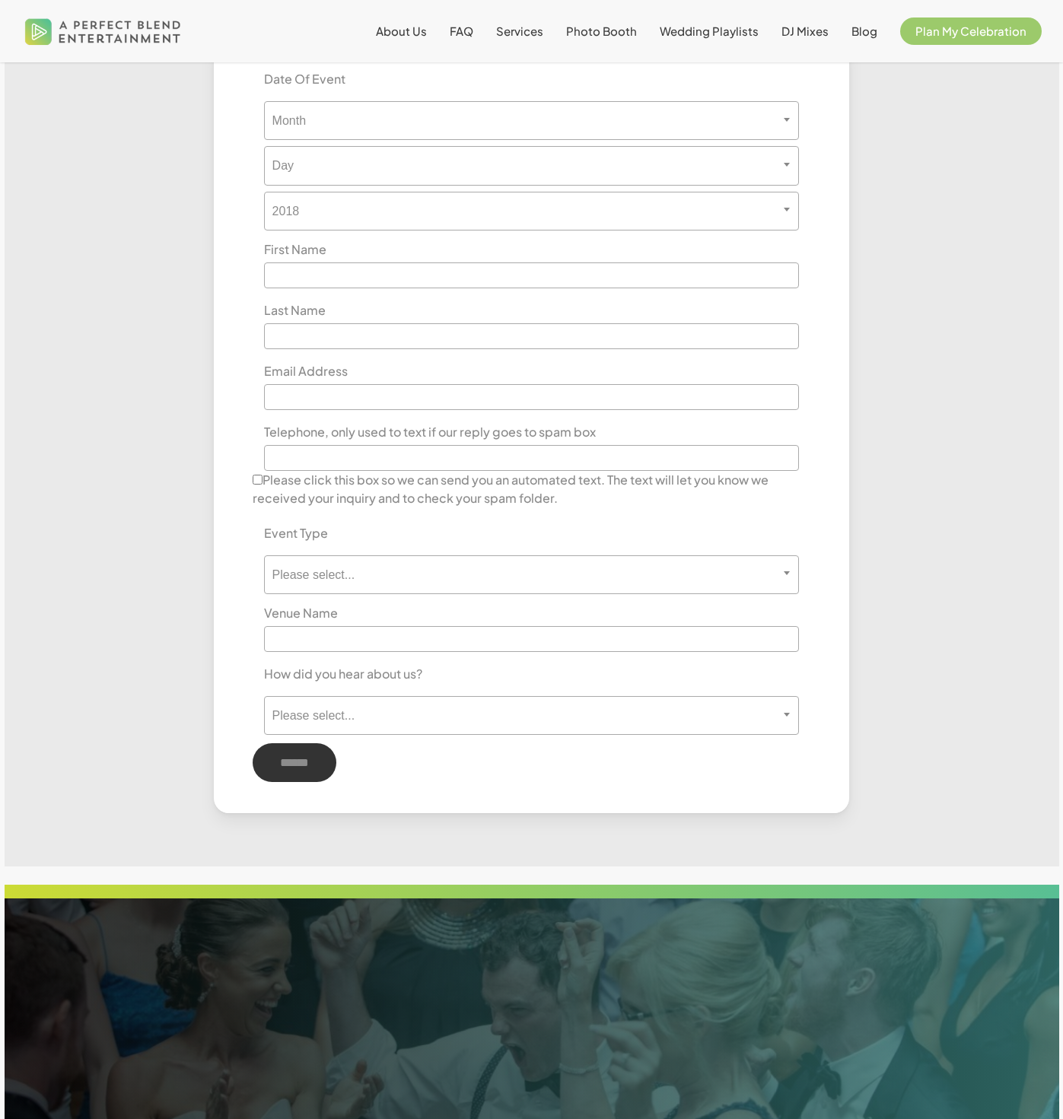
scroll to position [499, 0]
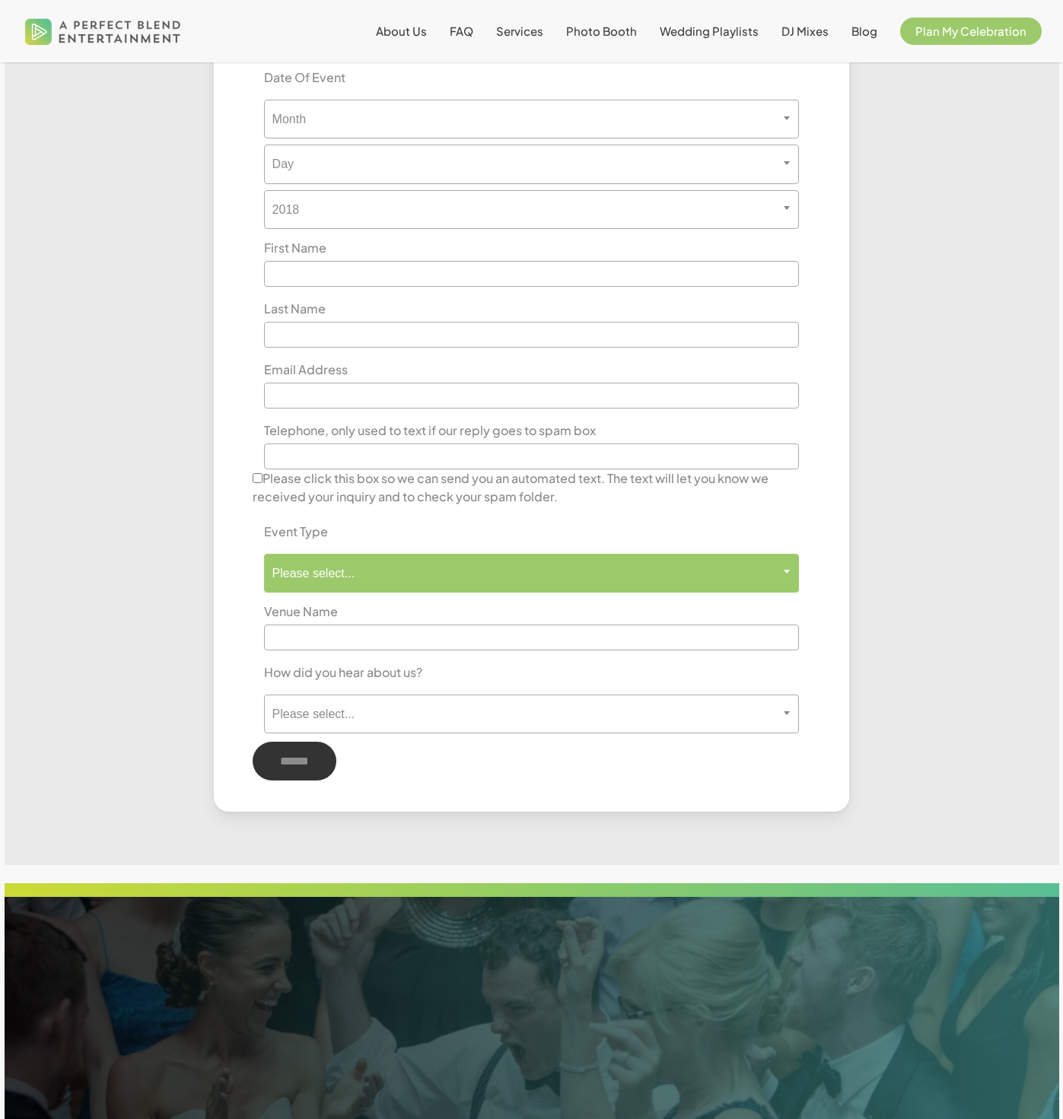
click at [740, 587] on span "Please select..." at bounding box center [532, 573] width 536 height 39
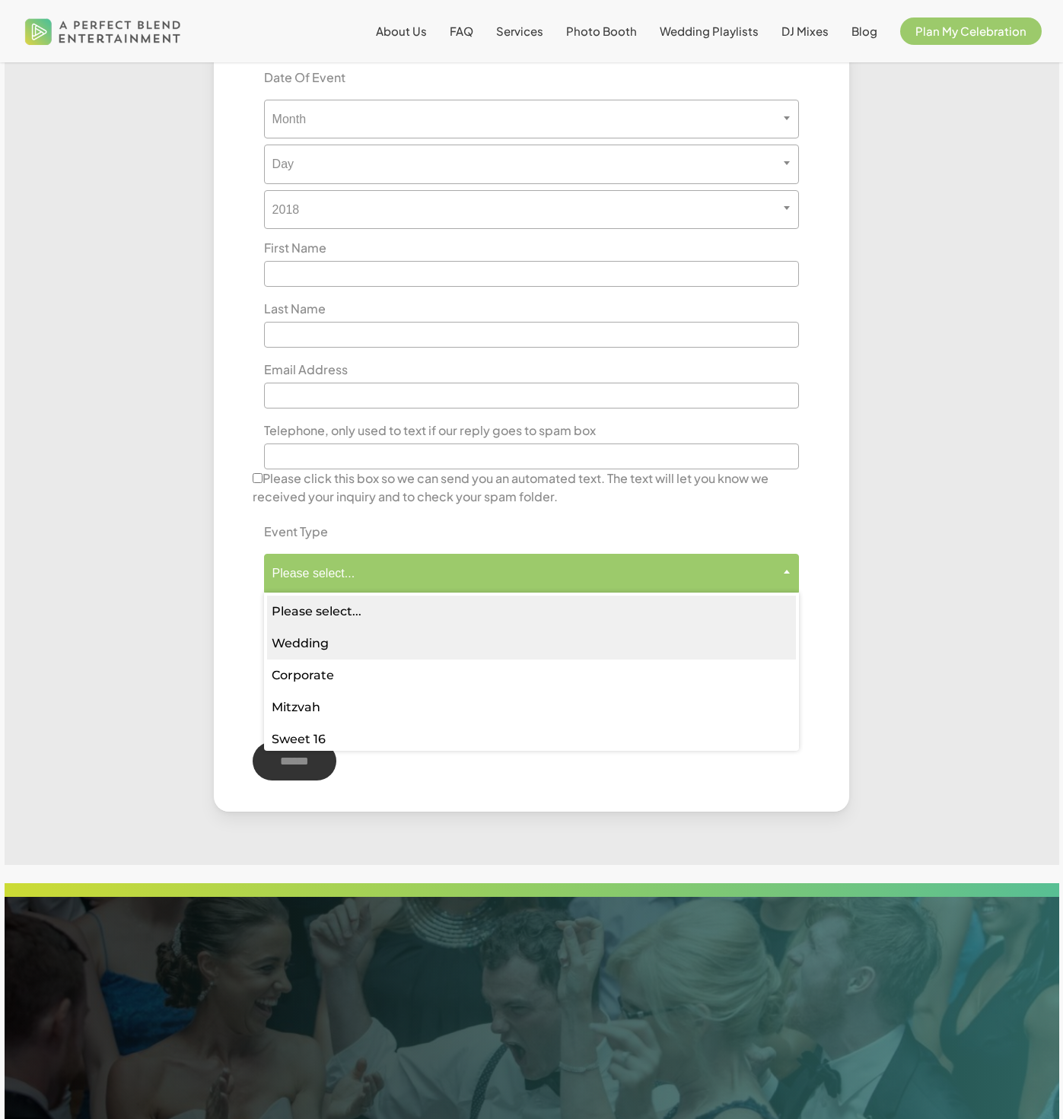
select select "*******"
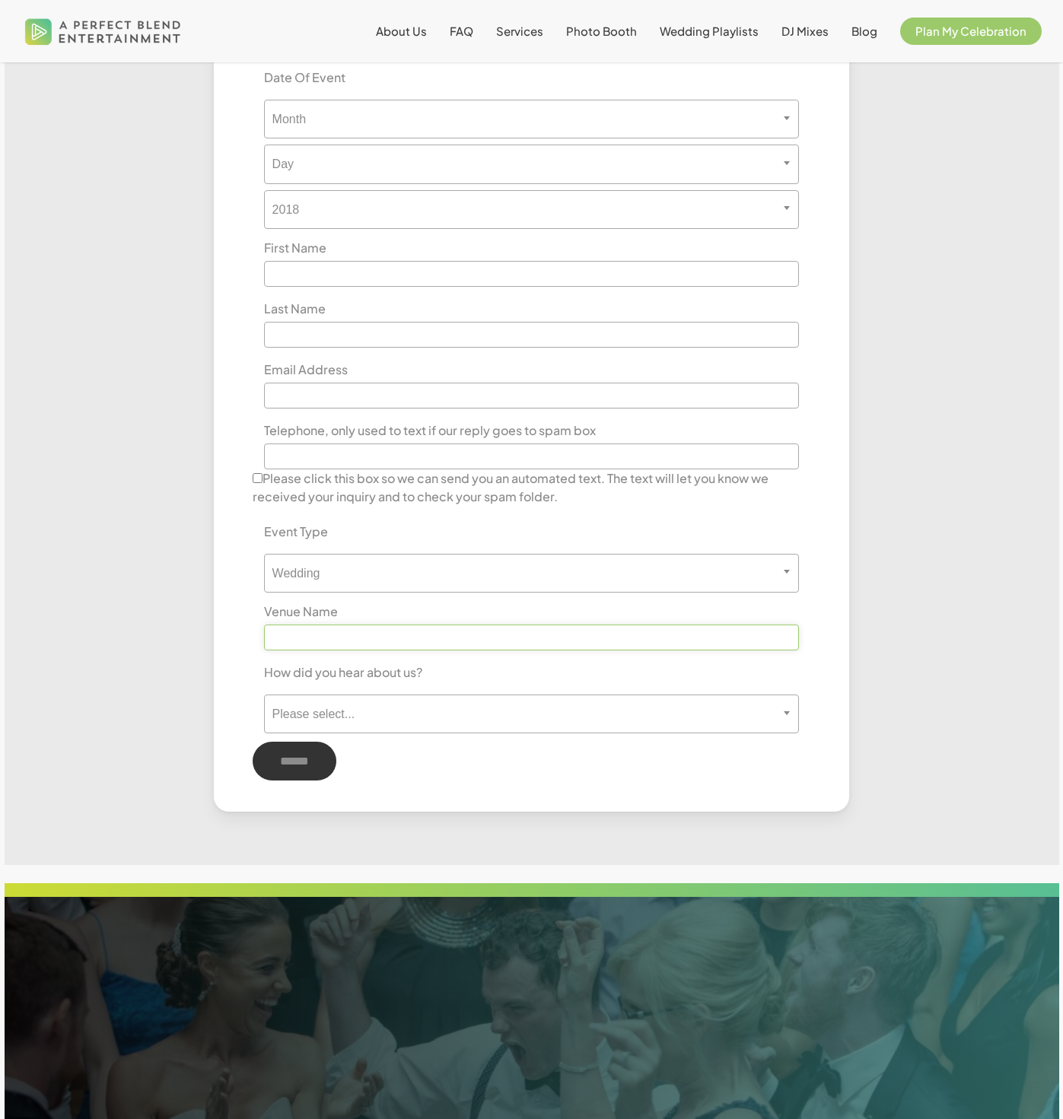
click at [672, 640] on input "text" at bounding box center [532, 638] width 536 height 26
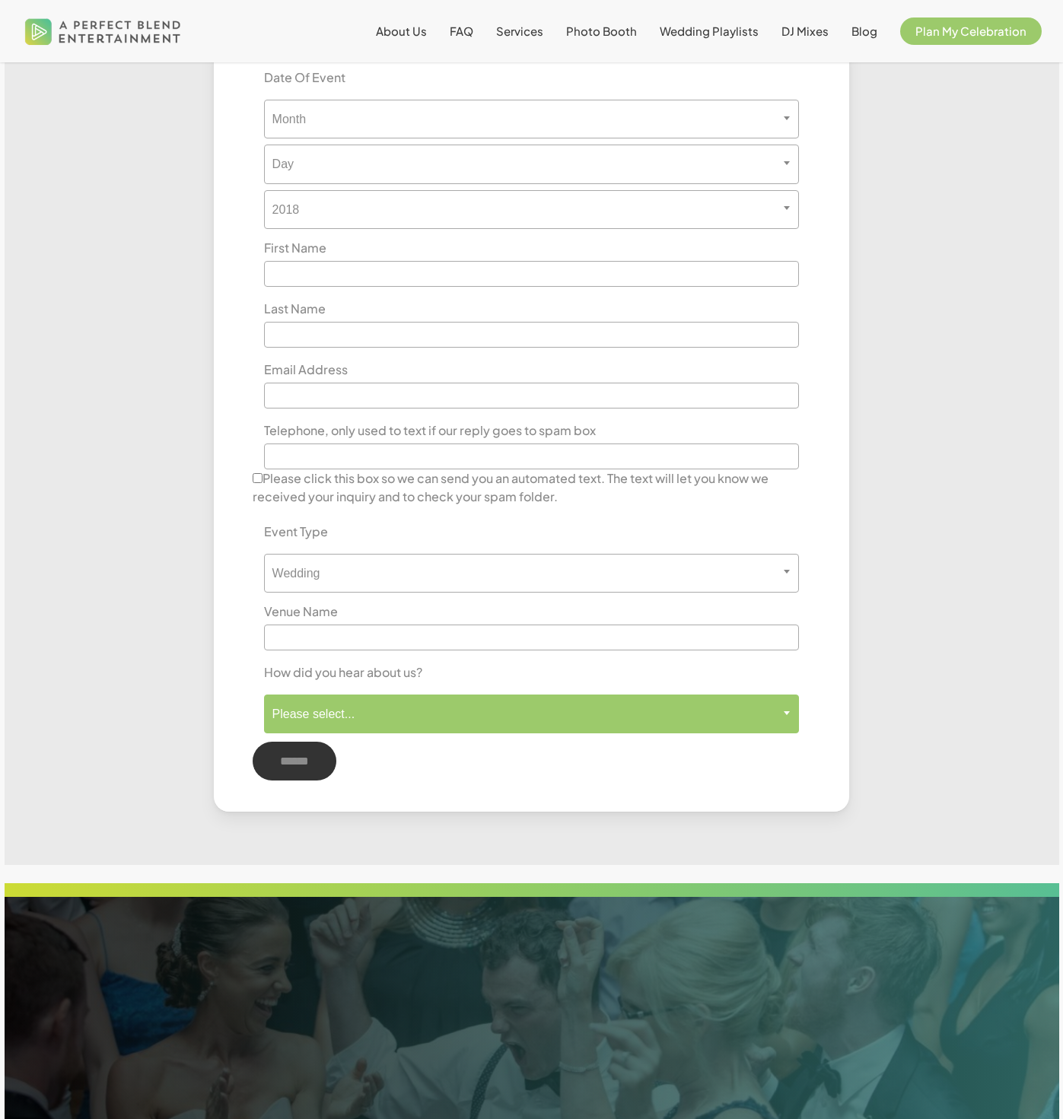
click at [737, 725] on span "Please select..." at bounding box center [532, 714] width 536 height 39
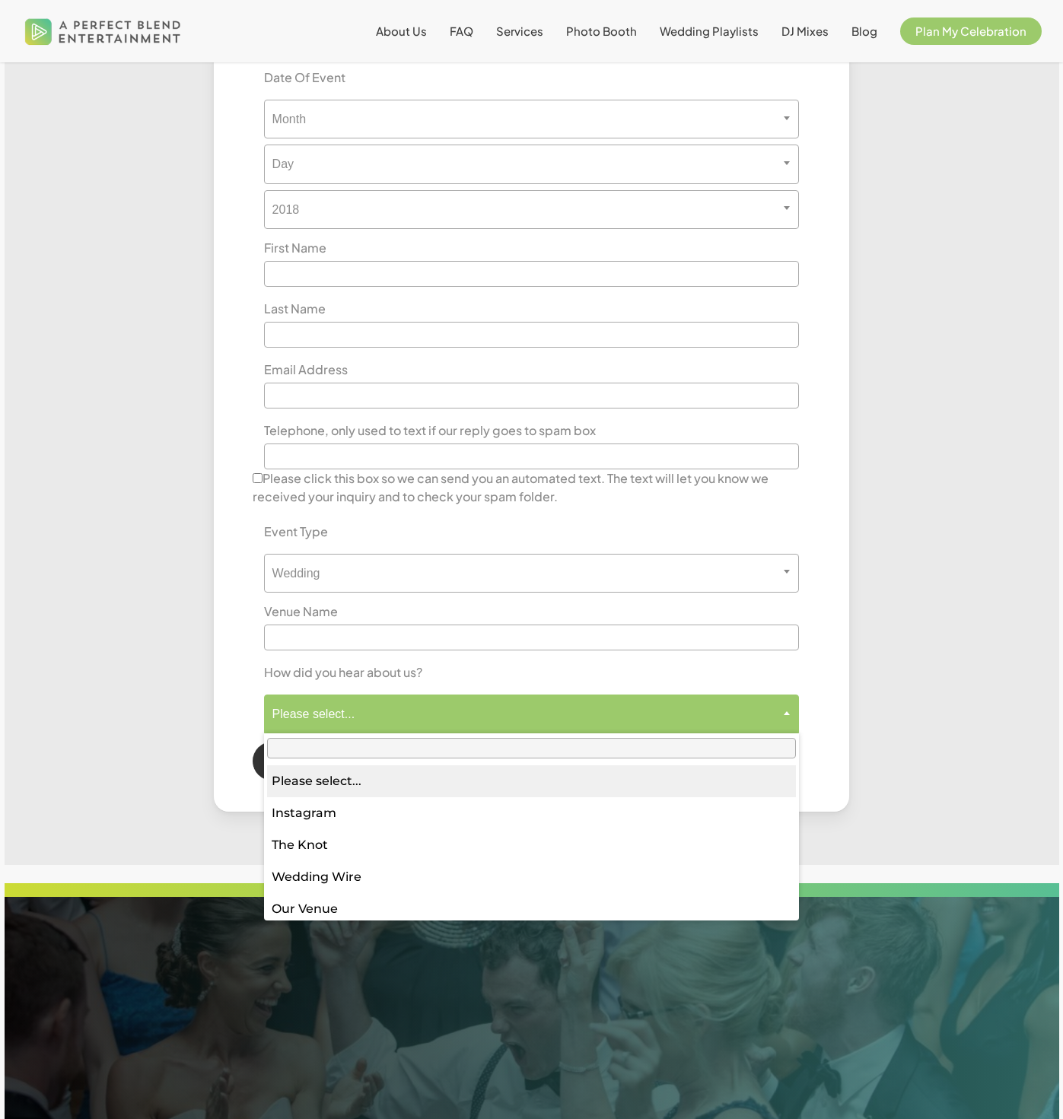
click at [871, 662] on div "**********" at bounding box center [532, 424] width 1010 height 775
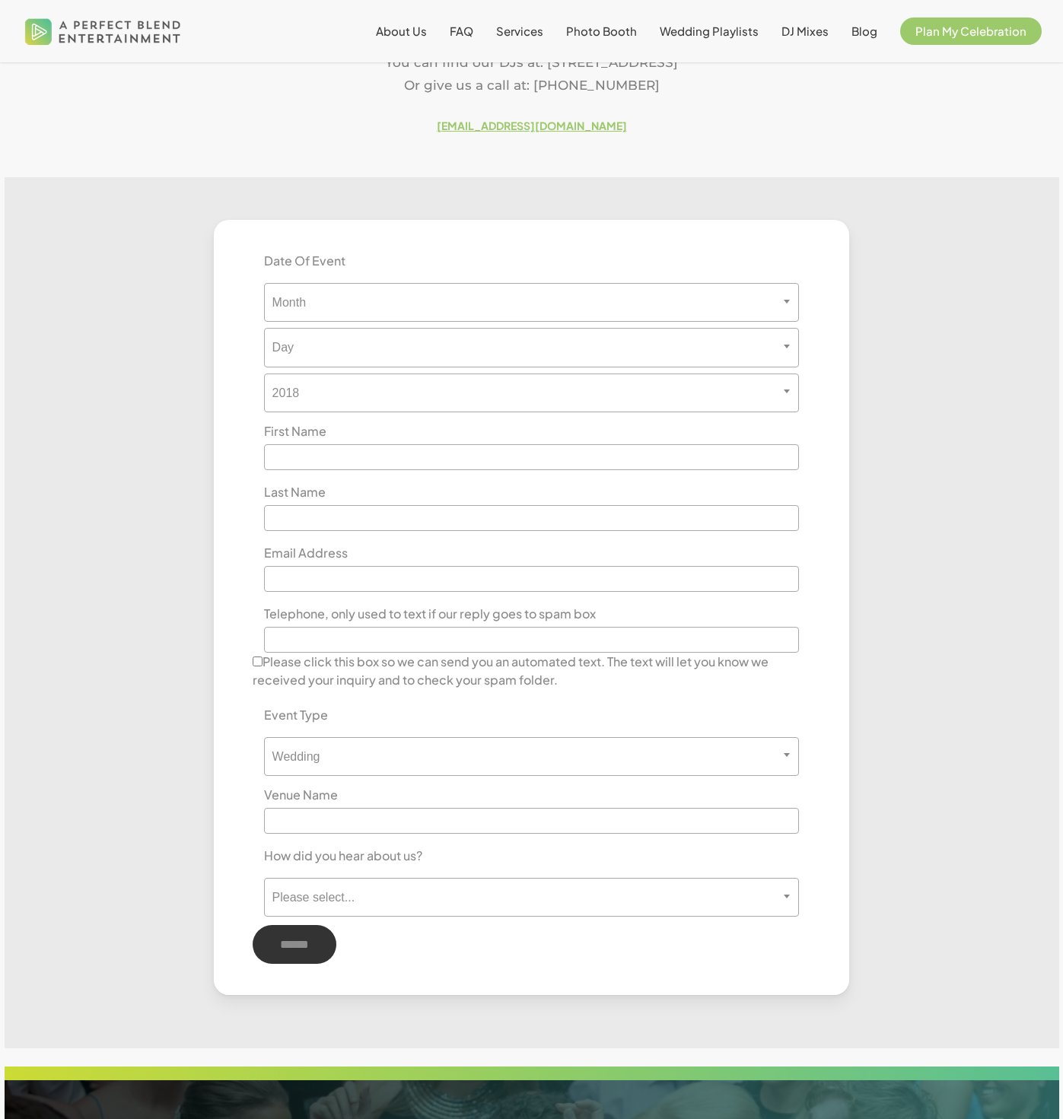
scroll to position [0, 0]
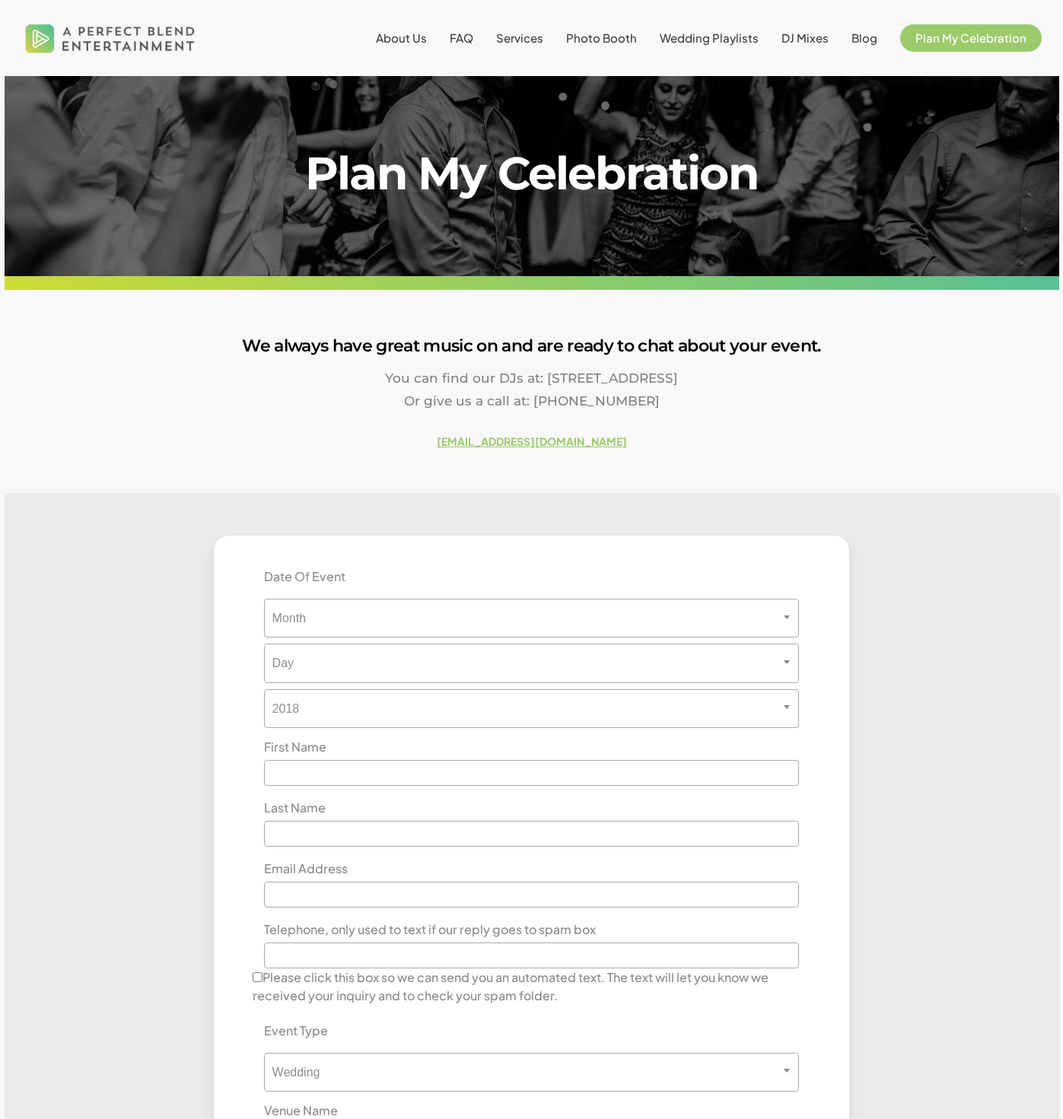
click at [158, 21] on img at bounding box center [110, 38] width 178 height 55
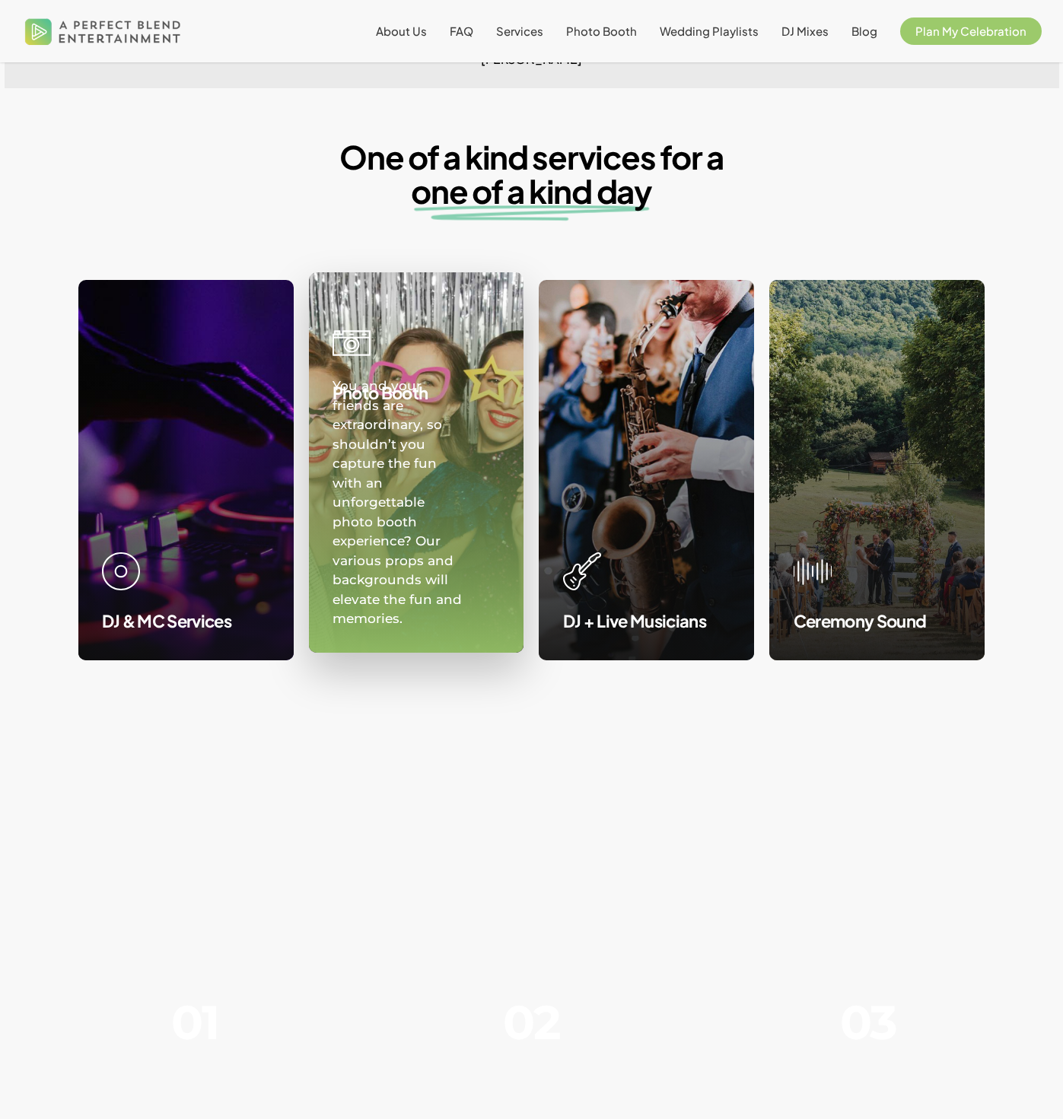
scroll to position [1285, 0]
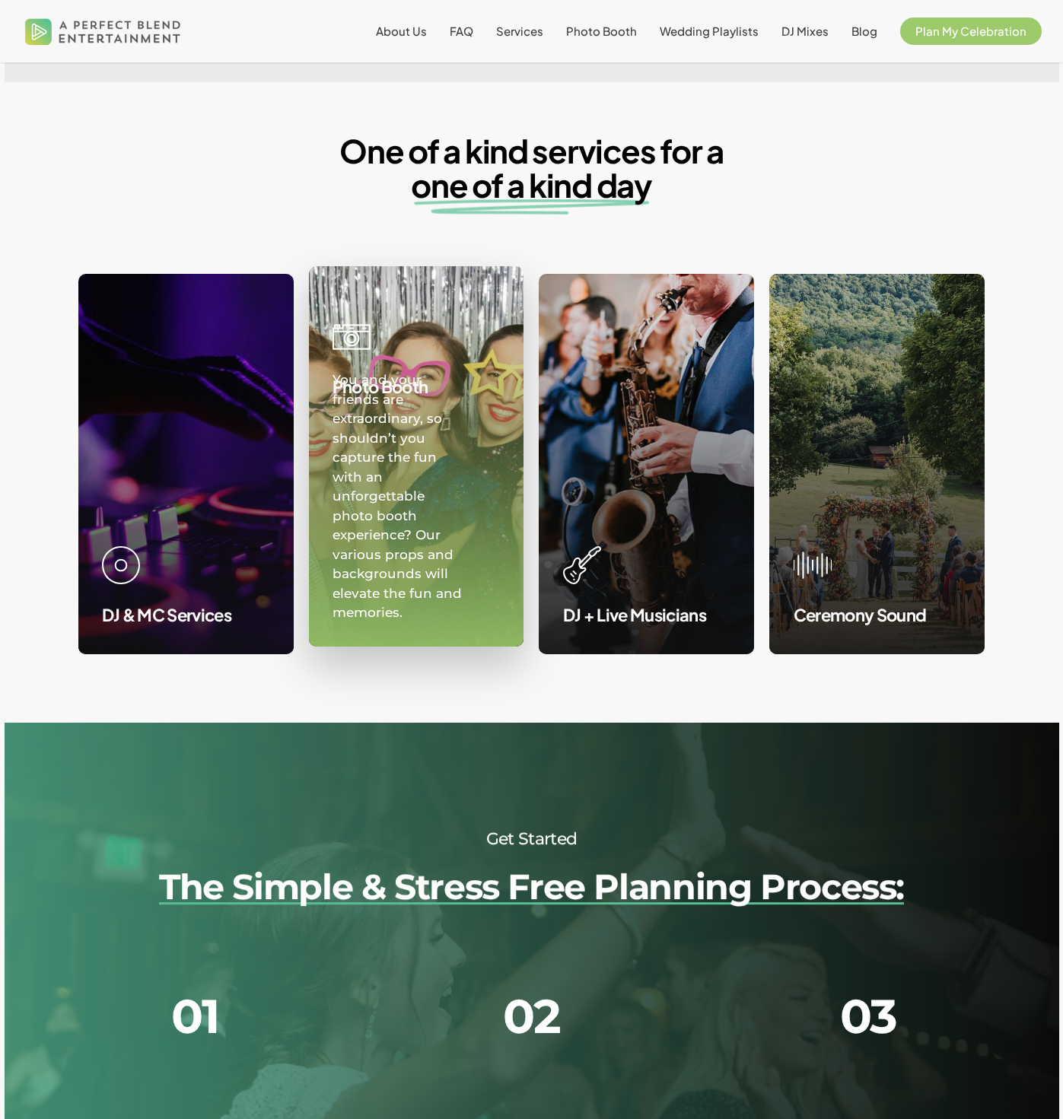
click at [453, 500] on link at bounding box center [417, 456] width 214 height 379
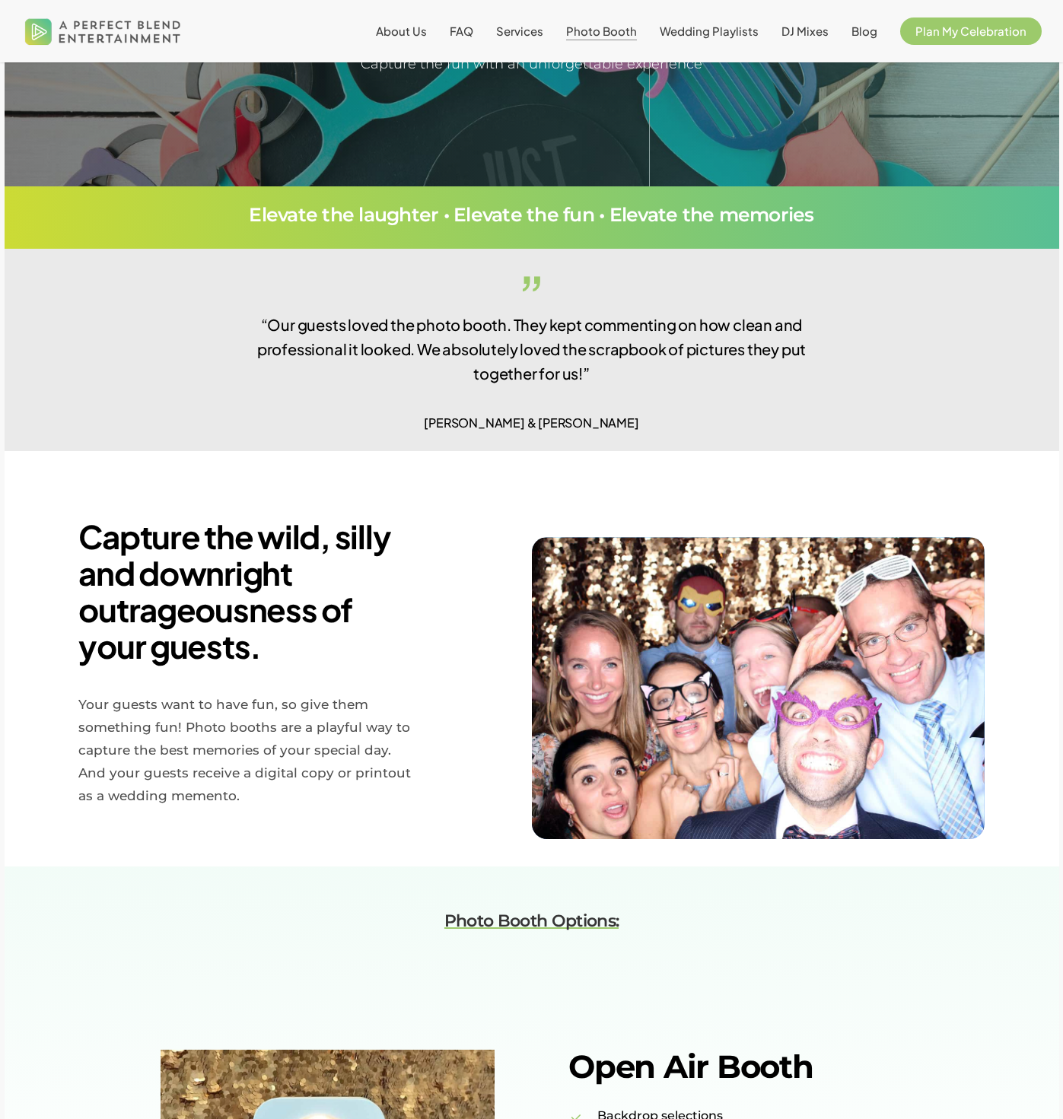
scroll to position [158, 0]
